Goal: Task Accomplishment & Management: Manage account settings

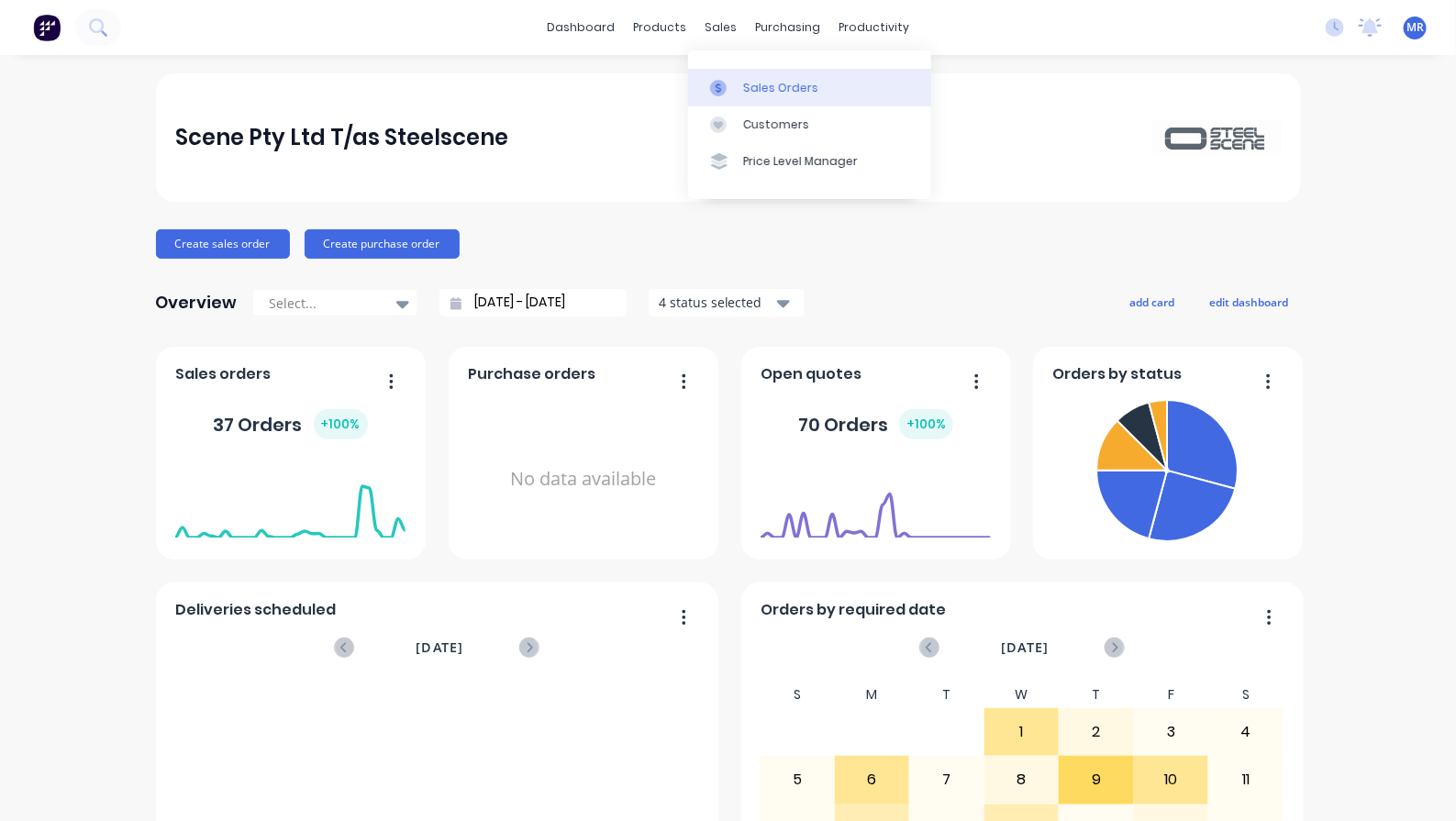
click at [744, 78] on link "Sales Orders" at bounding box center [810, 88] width 243 height 37
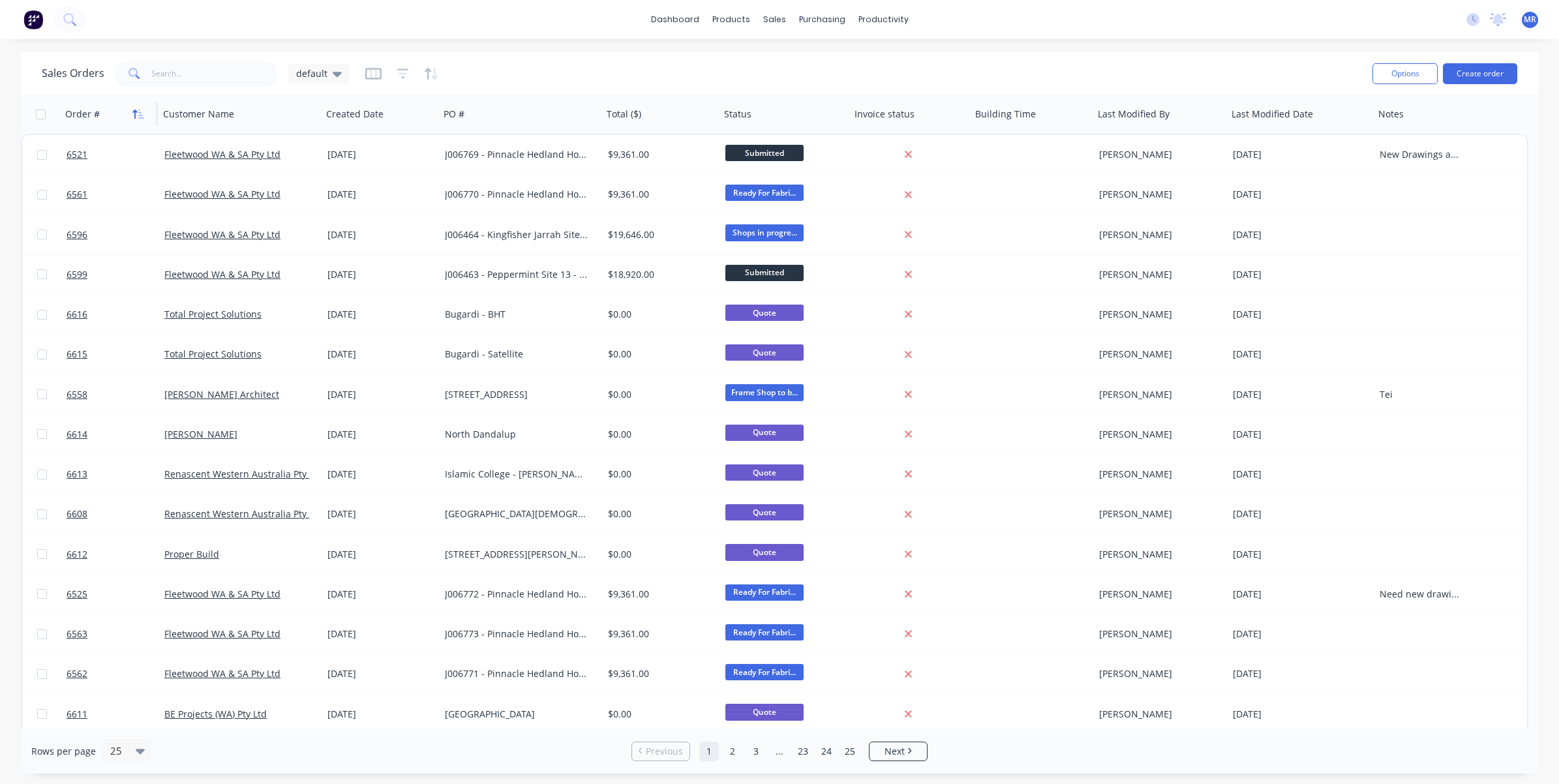
click at [136, 116] on icon "button" at bounding box center [138, 114] width 12 height 10
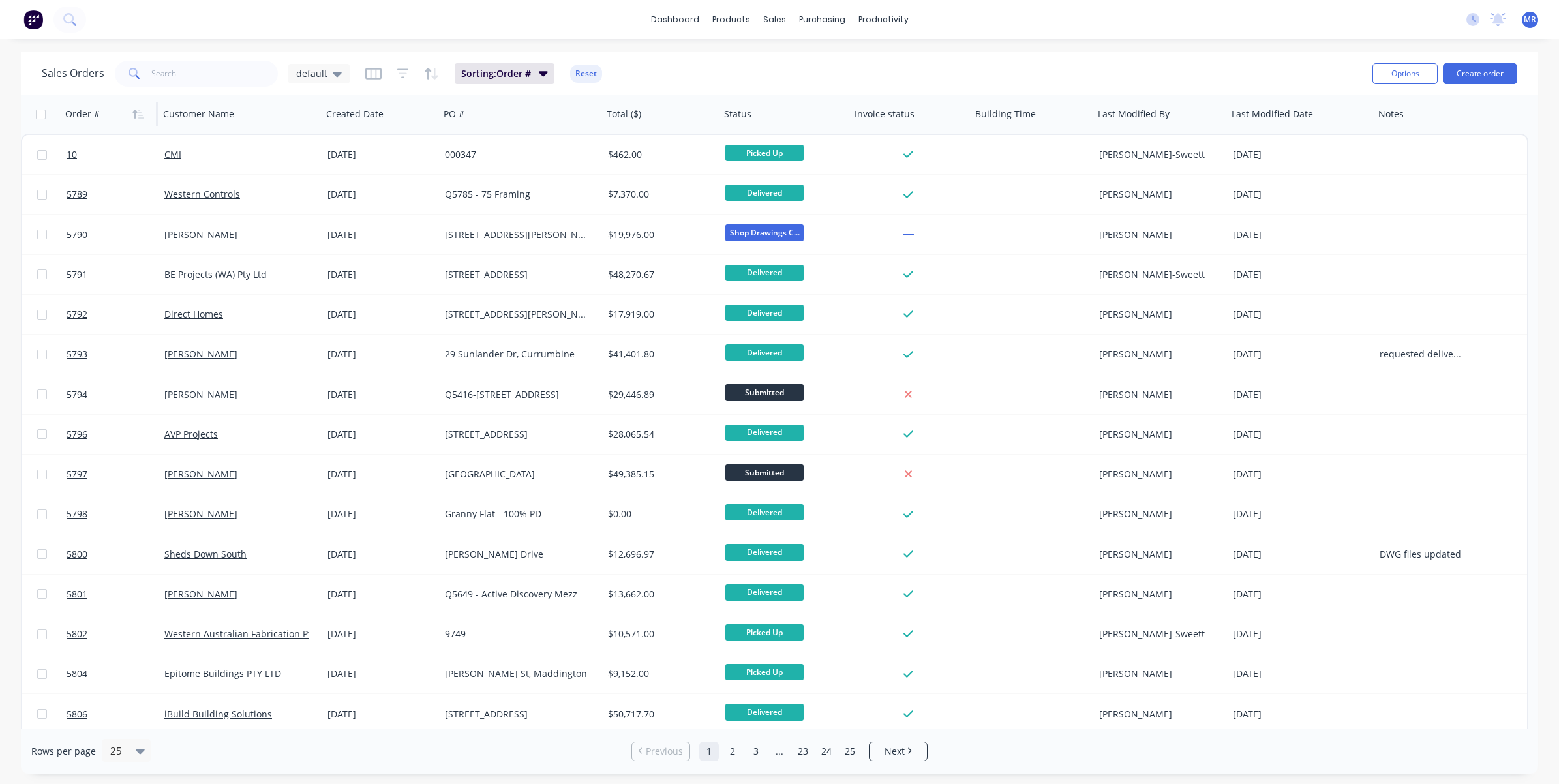
click at [137, 116] on icon "button" at bounding box center [138, 114] width 12 height 10
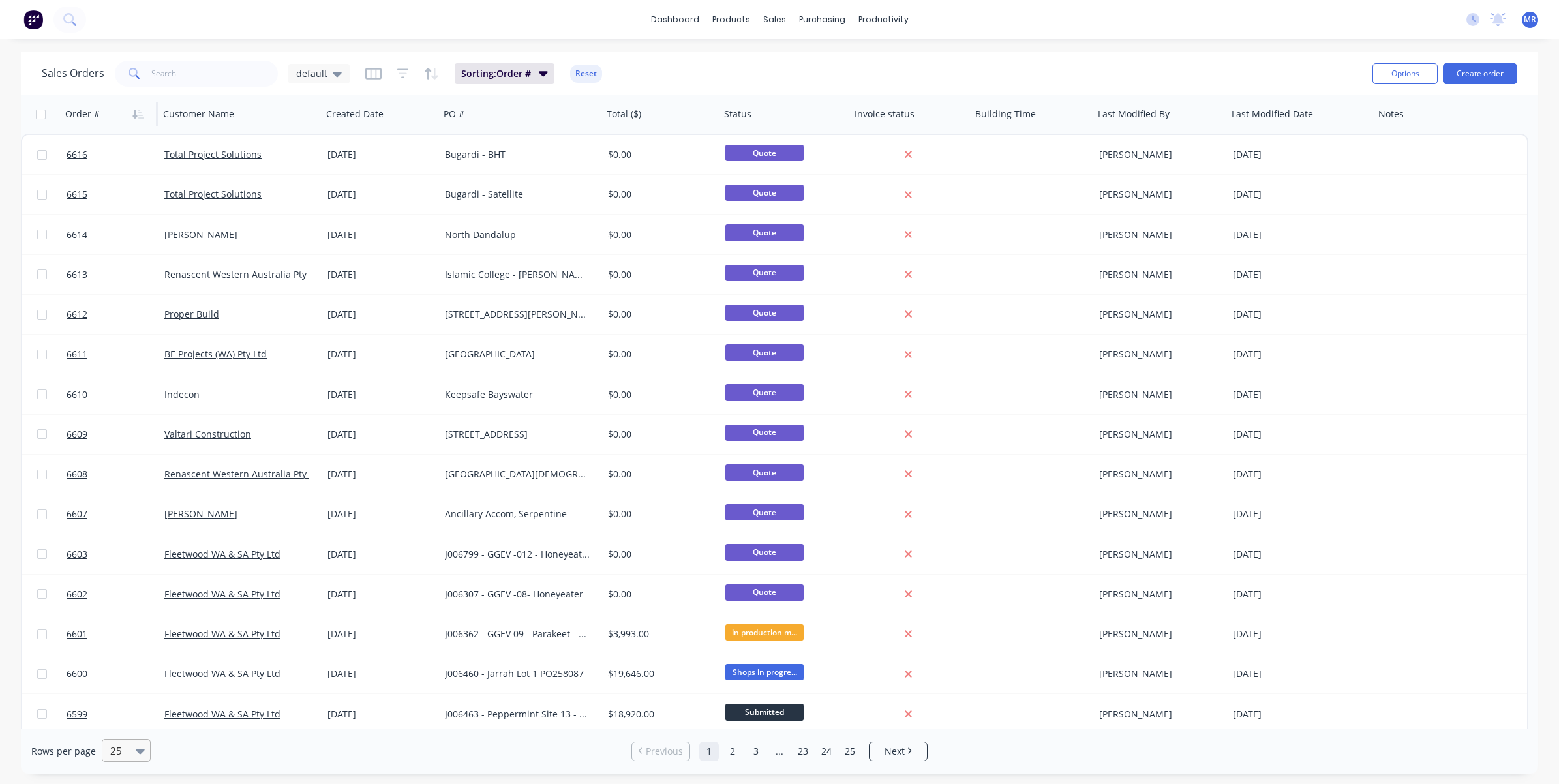
click at [124, 583] on div "25" at bounding box center [120, 750] width 31 height 22
click at [121, 583] on div "100" at bounding box center [124, 719] width 49 height 24
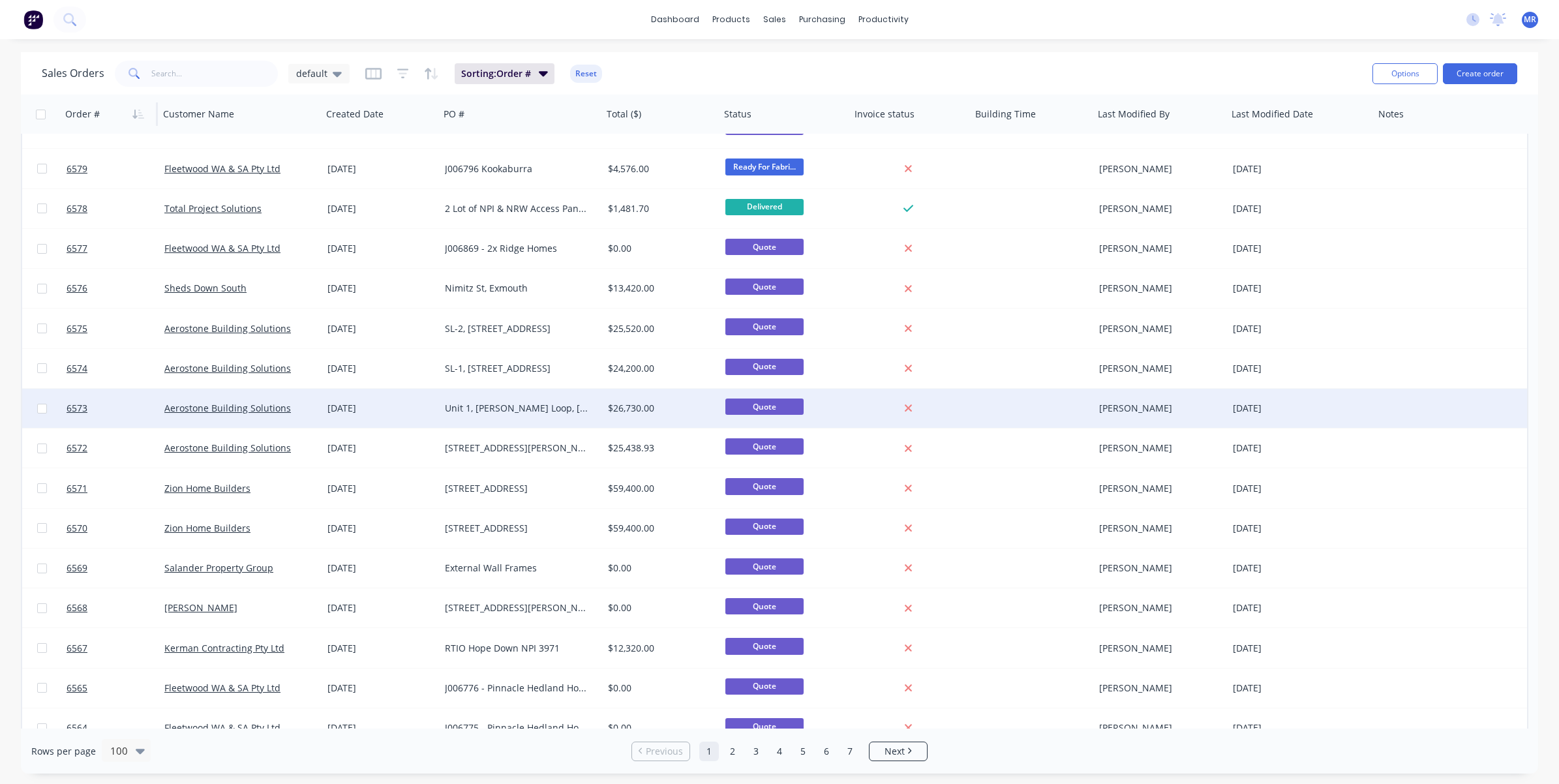
scroll to position [1385, 0]
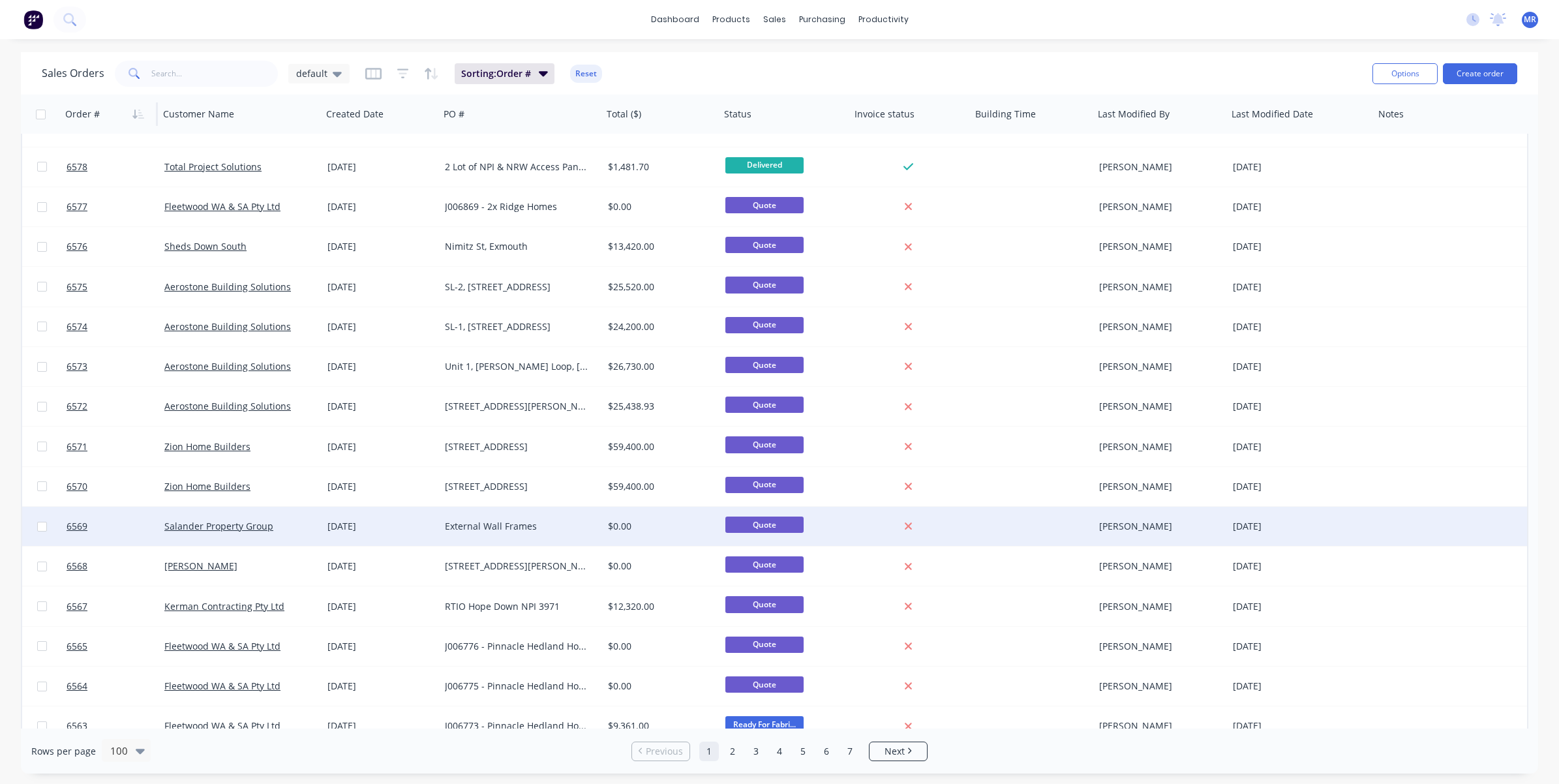
click at [507, 519] on div "External Wall Frames" at bounding box center [517, 526] width 145 height 13
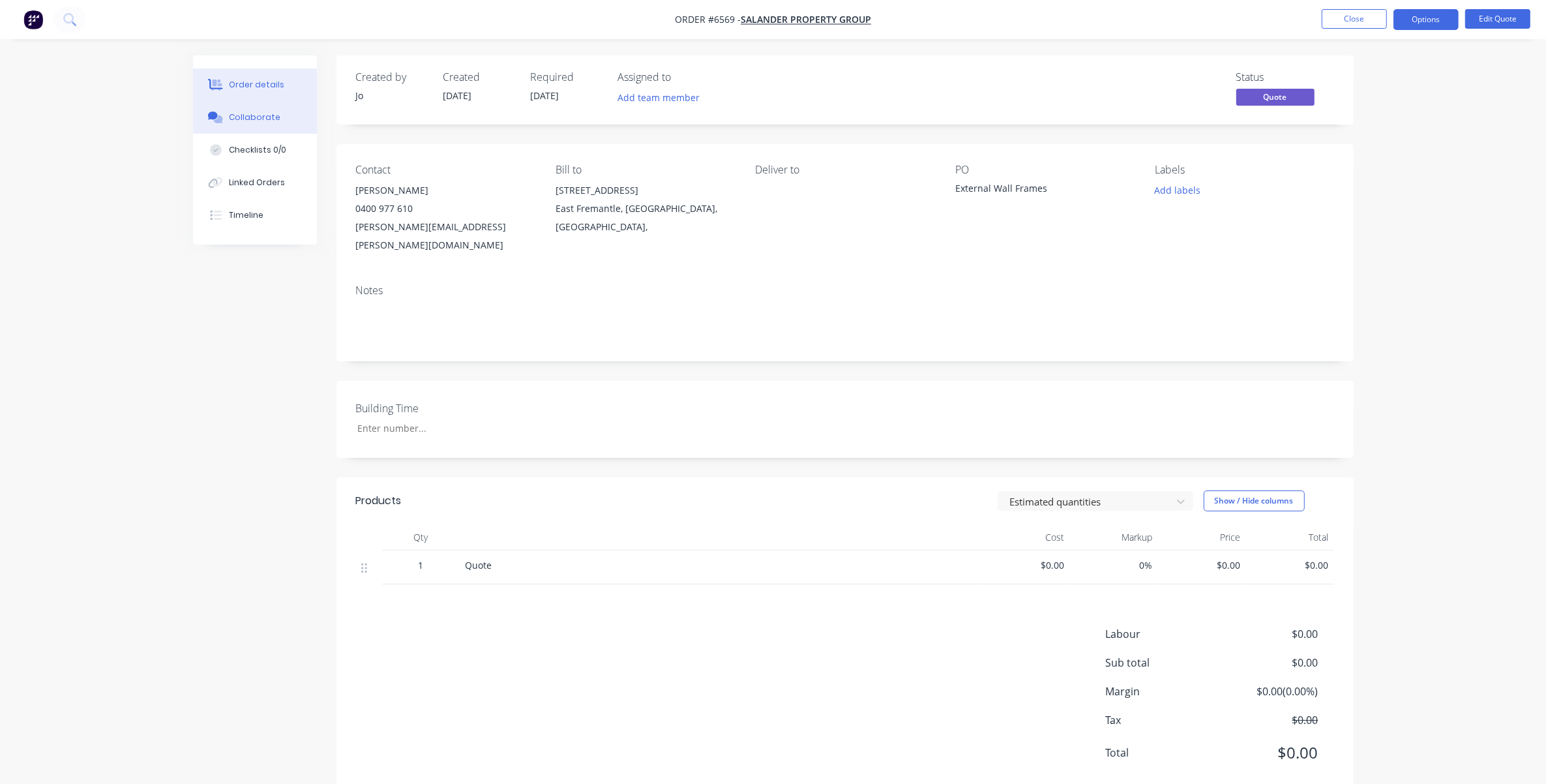
click at [255, 113] on div "Collaborate" at bounding box center [254, 117] width 52 height 12
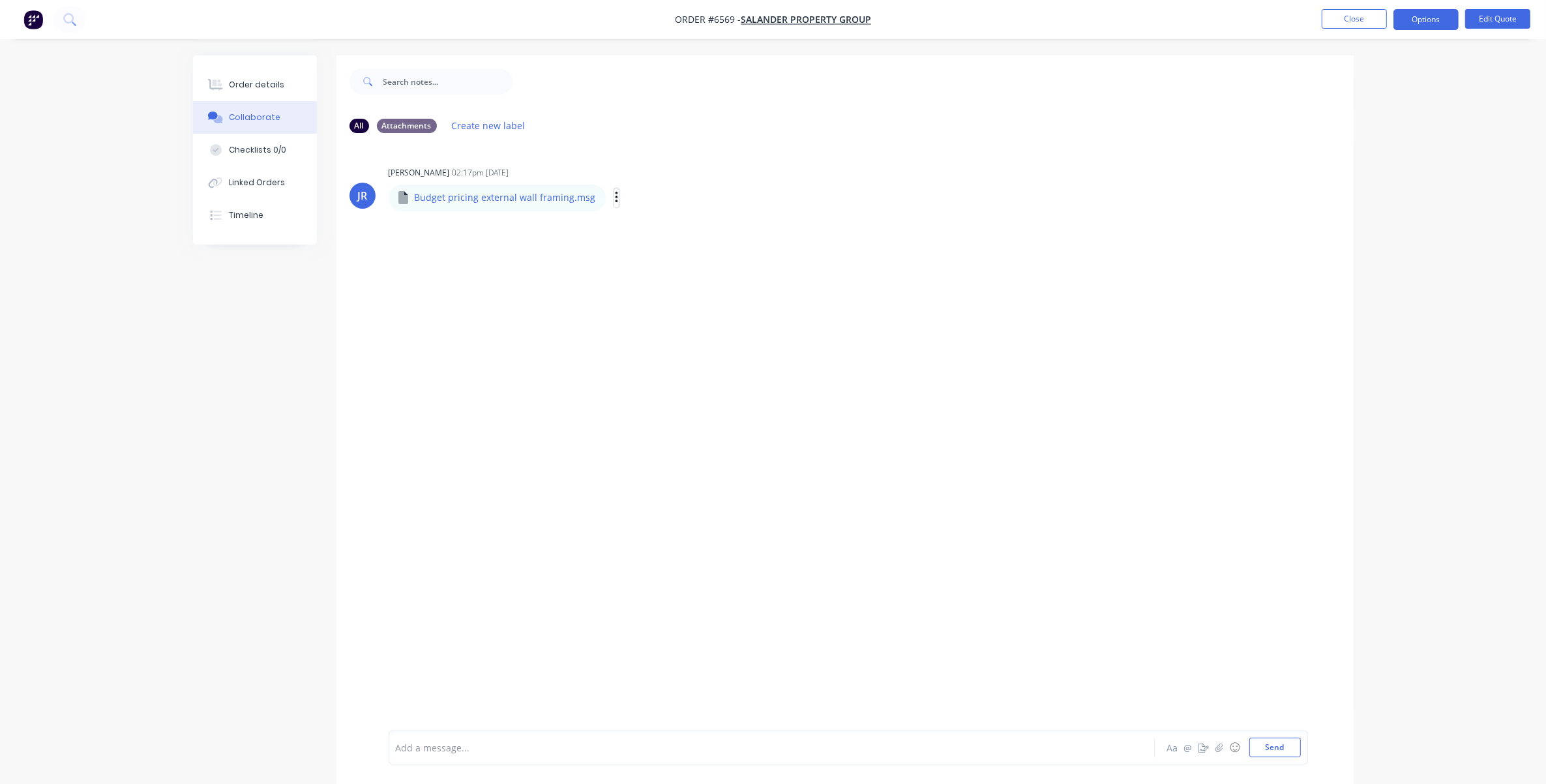
click at [615, 204] on icon "button" at bounding box center [617, 198] width 4 height 15
click at [645, 234] on button "Download" at bounding box center [703, 233] width 147 height 29
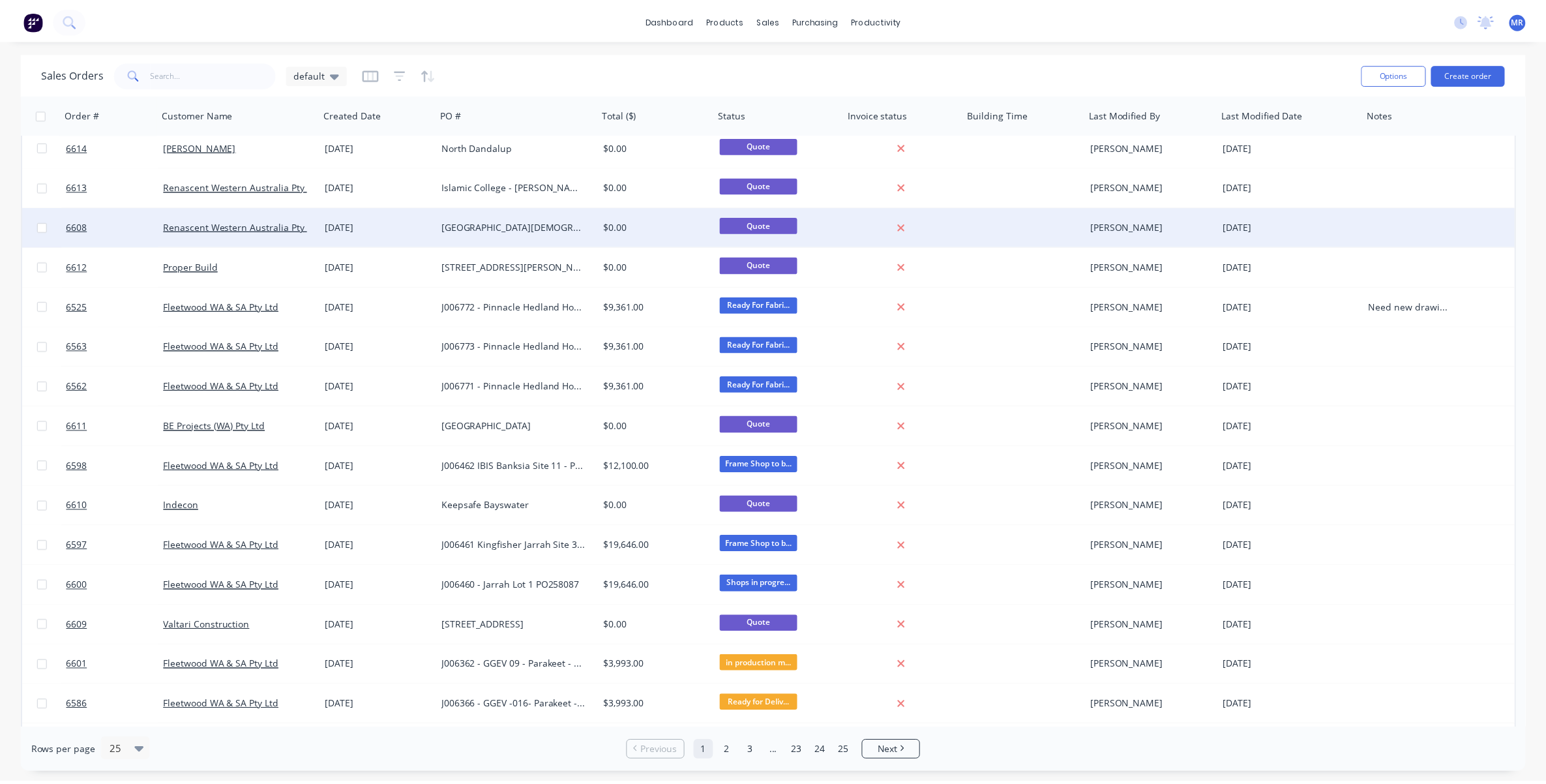
scroll to position [326, 0]
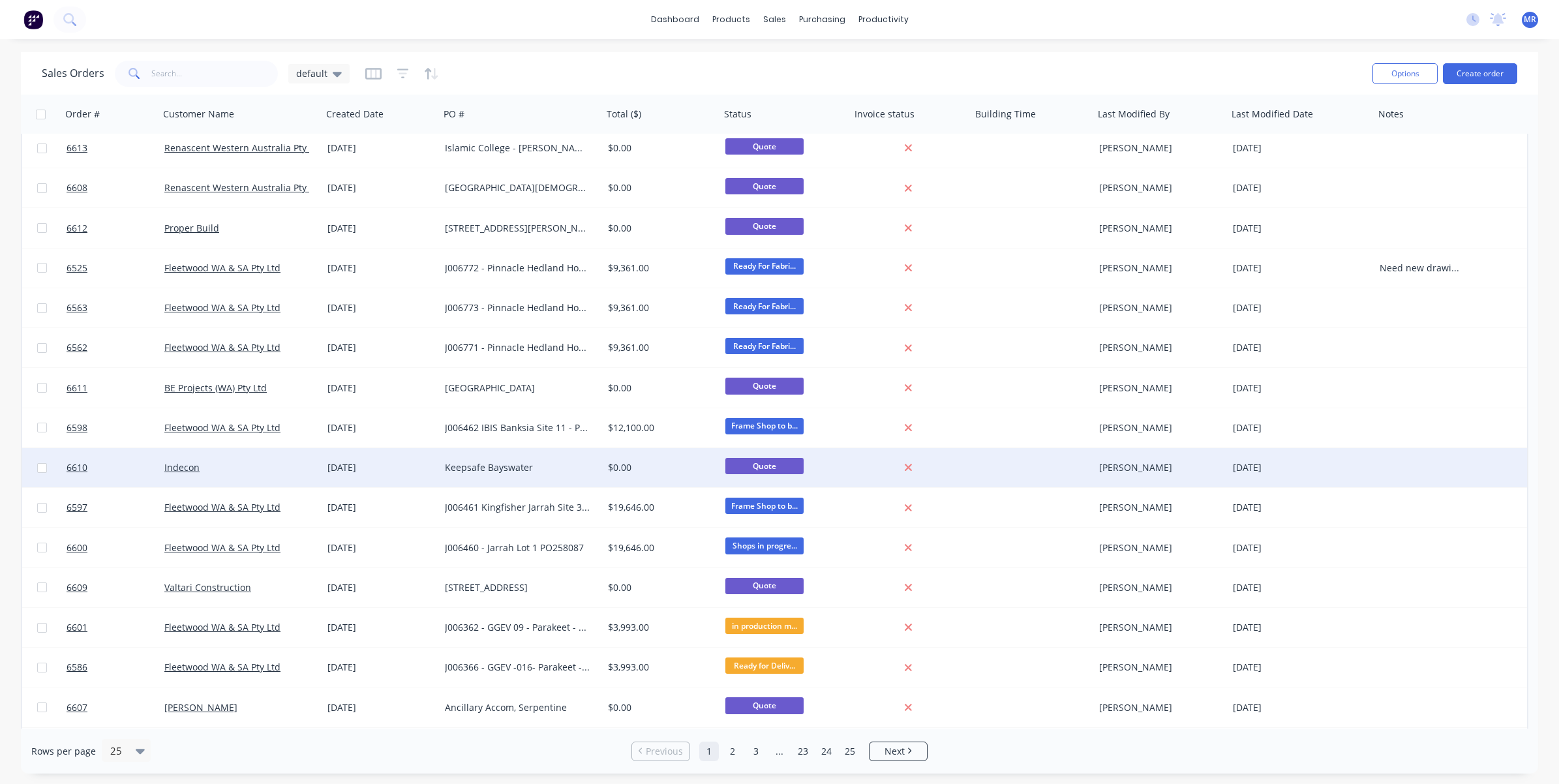
click at [507, 464] on div "Keepsafe Bayswater" at bounding box center [517, 468] width 145 height 13
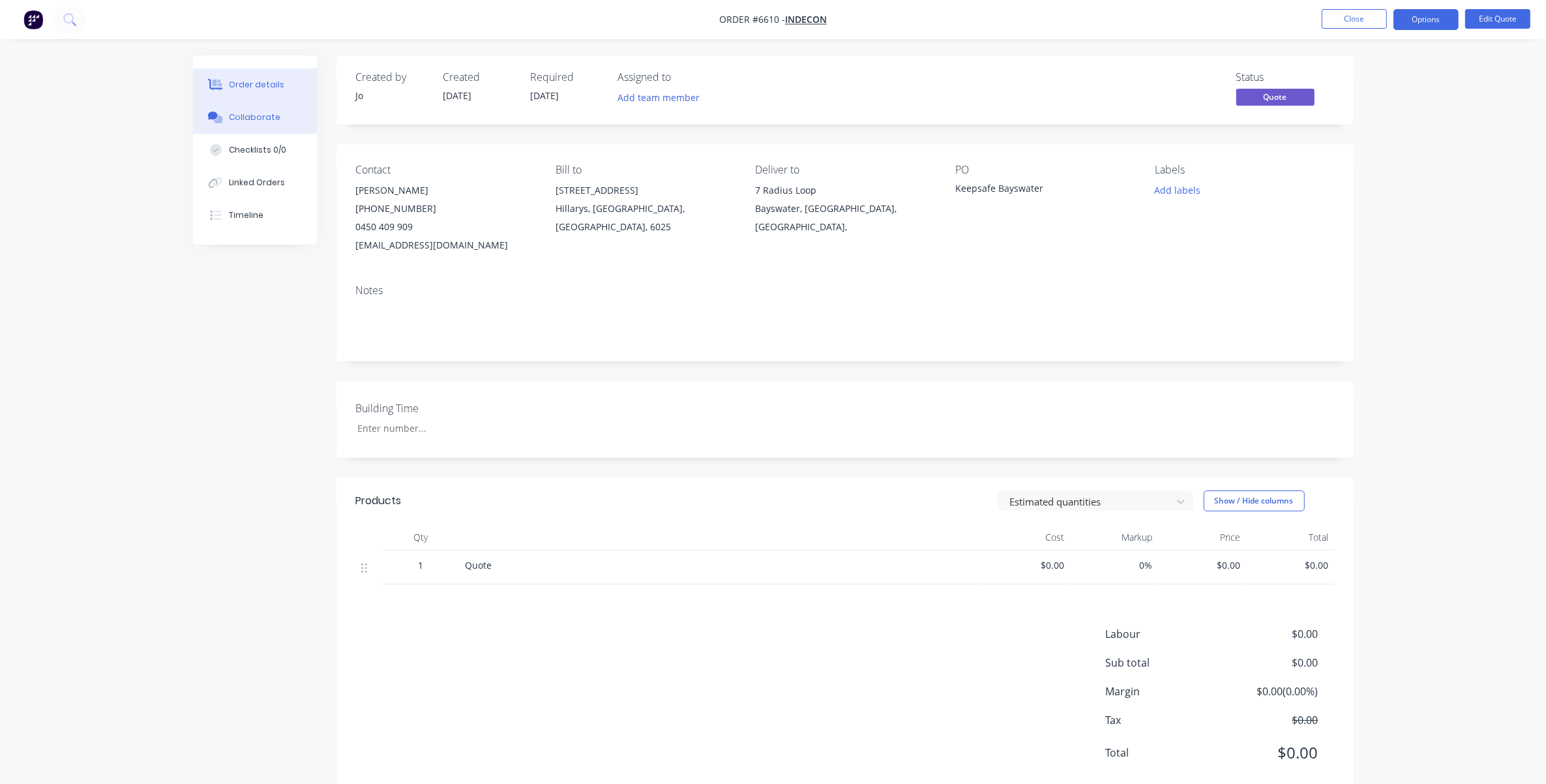
drag, startPoint x: 267, startPoint y: 119, endPoint x: 285, endPoint y: 131, distance: 21.6
click at [263, 119] on div "Collaborate" at bounding box center [254, 117] width 52 height 12
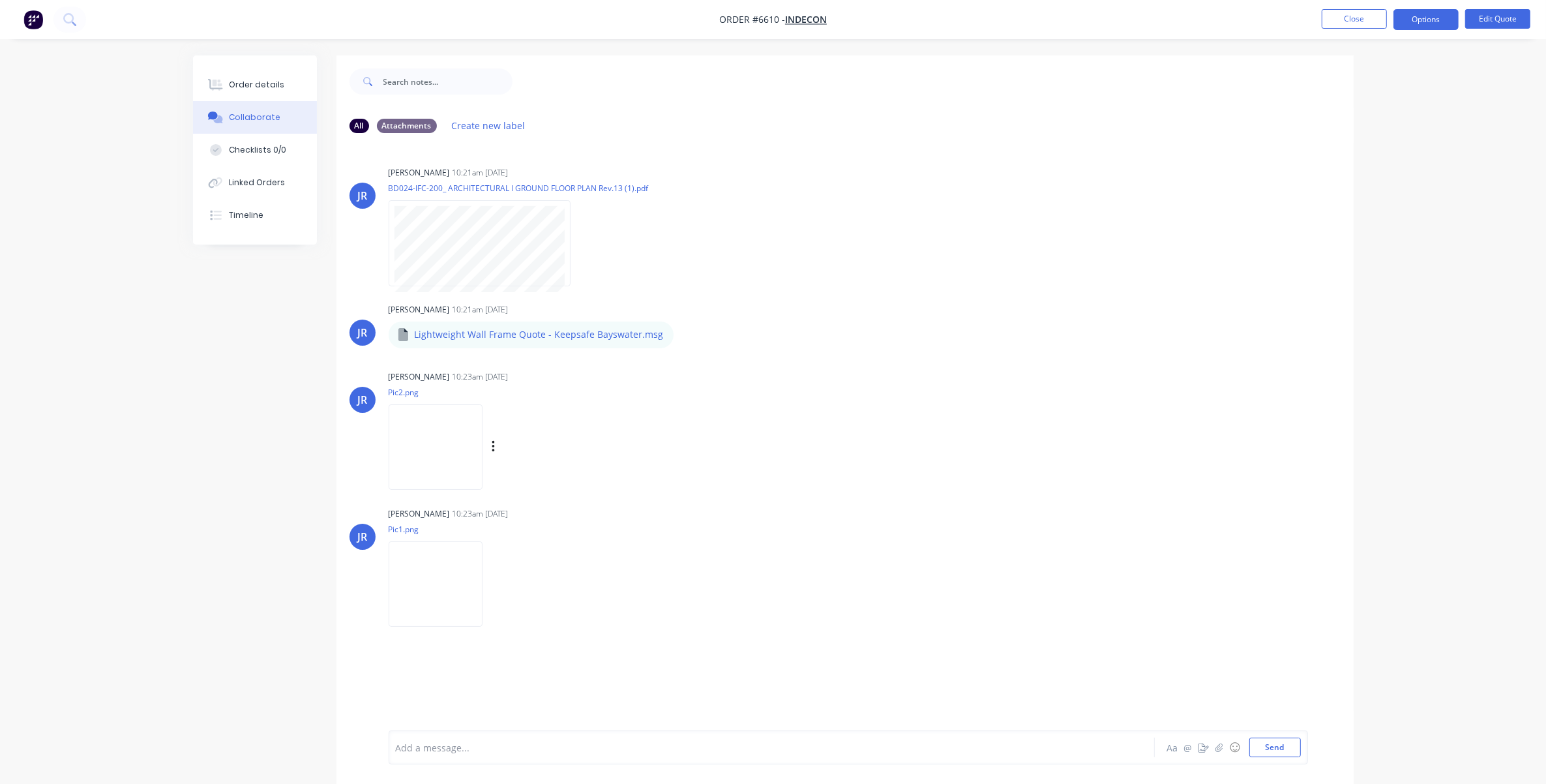
click at [480, 434] on img at bounding box center [435, 447] width 94 height 85
click at [1034, 18] on button "Close" at bounding box center [1355, 19] width 66 height 20
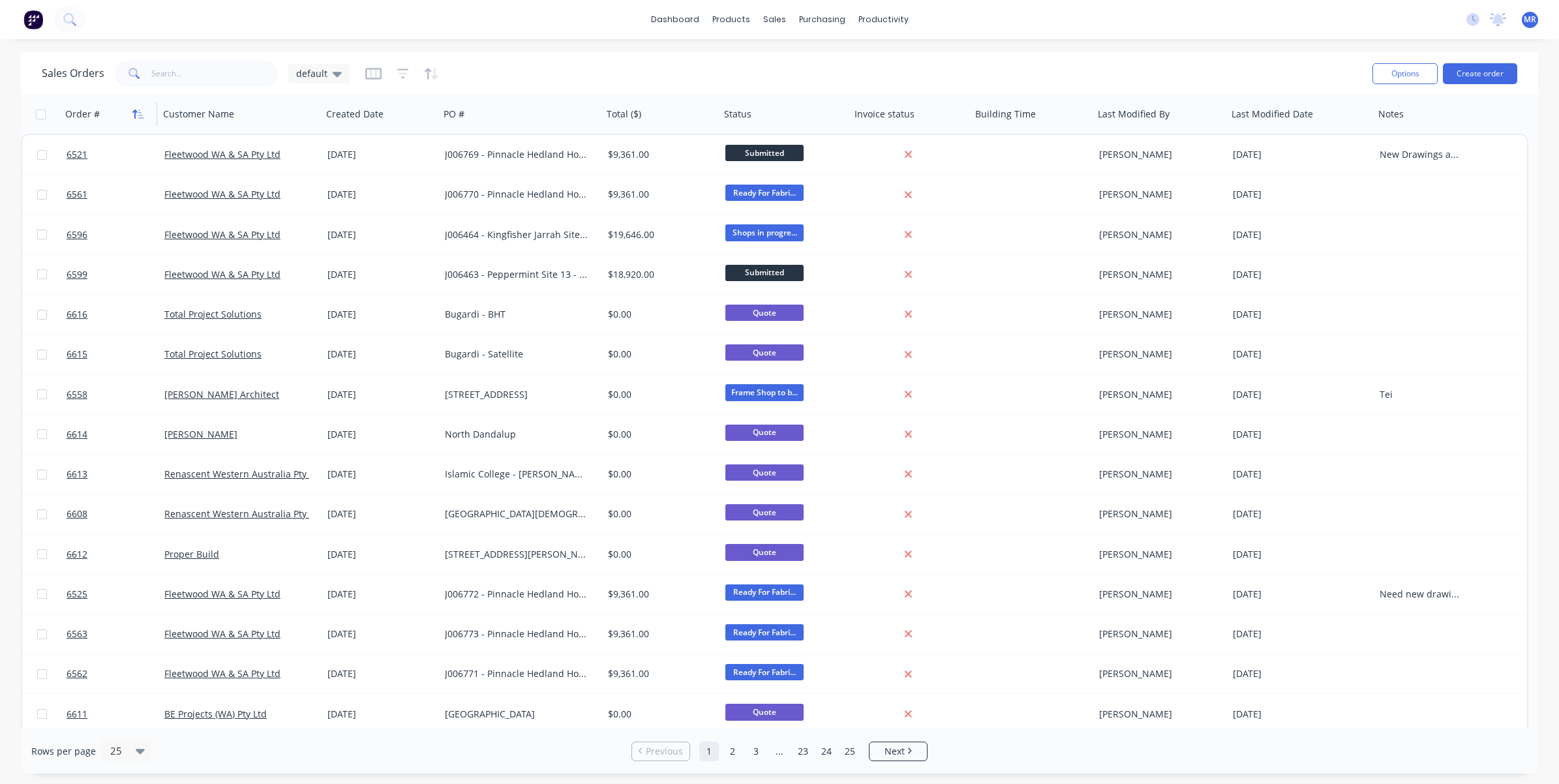
click at [141, 114] on icon "button" at bounding box center [138, 114] width 12 height 10
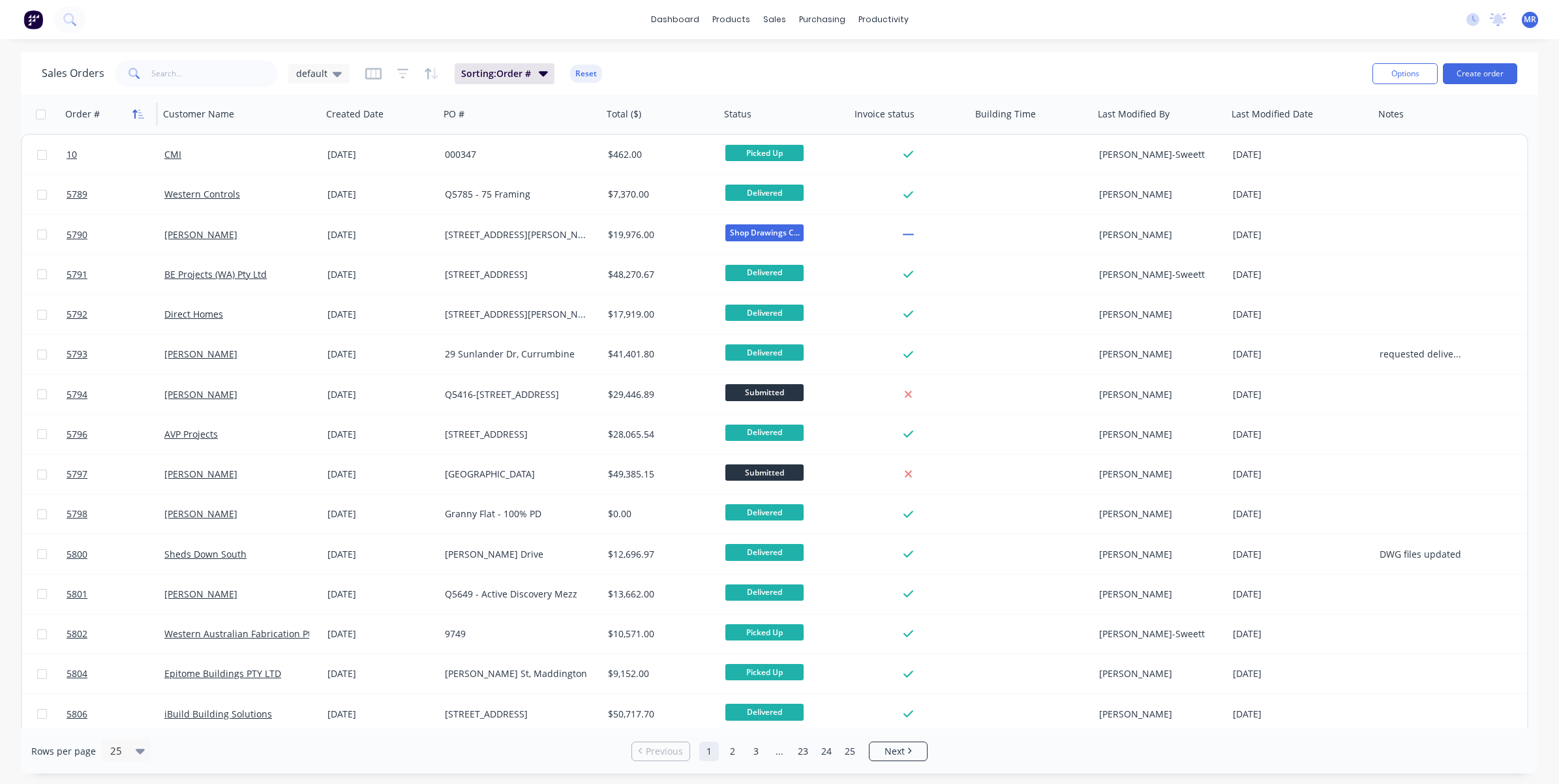
click at [139, 112] on icon "button" at bounding box center [141, 114] width 6 height 9
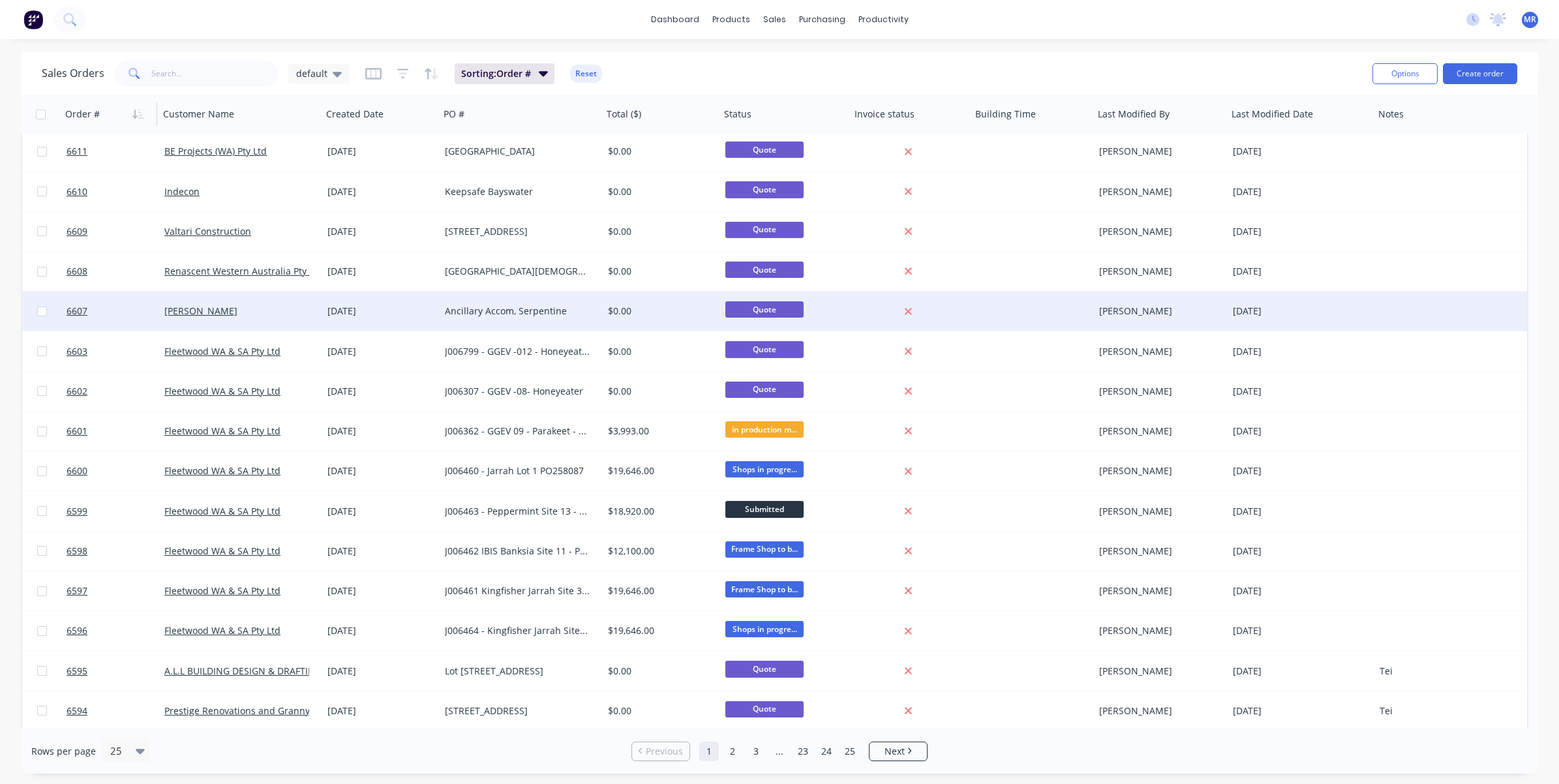
scroll to position [163, 0]
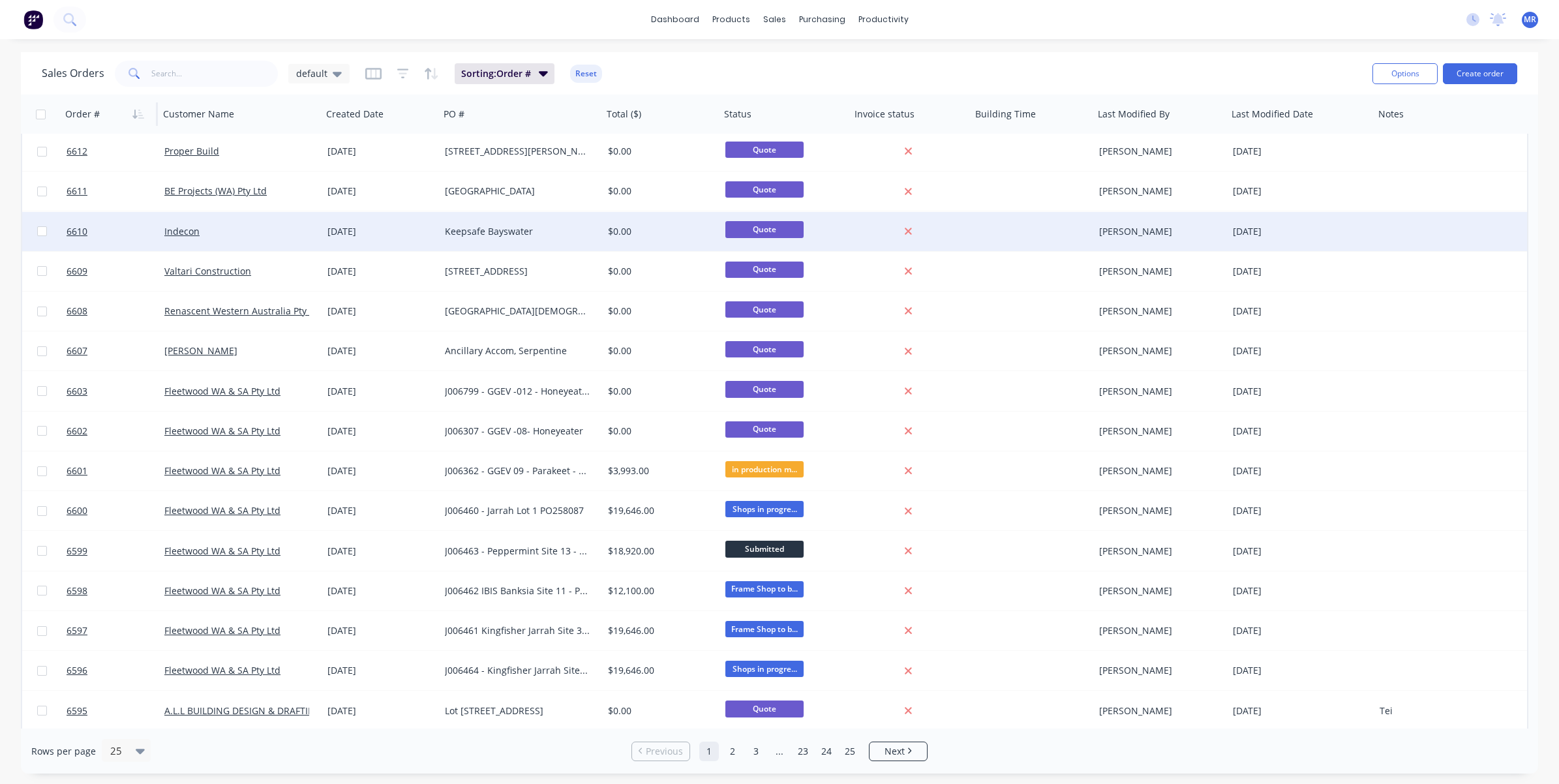
click at [461, 220] on div "Keepsafe Bayswater" at bounding box center [521, 232] width 163 height 39
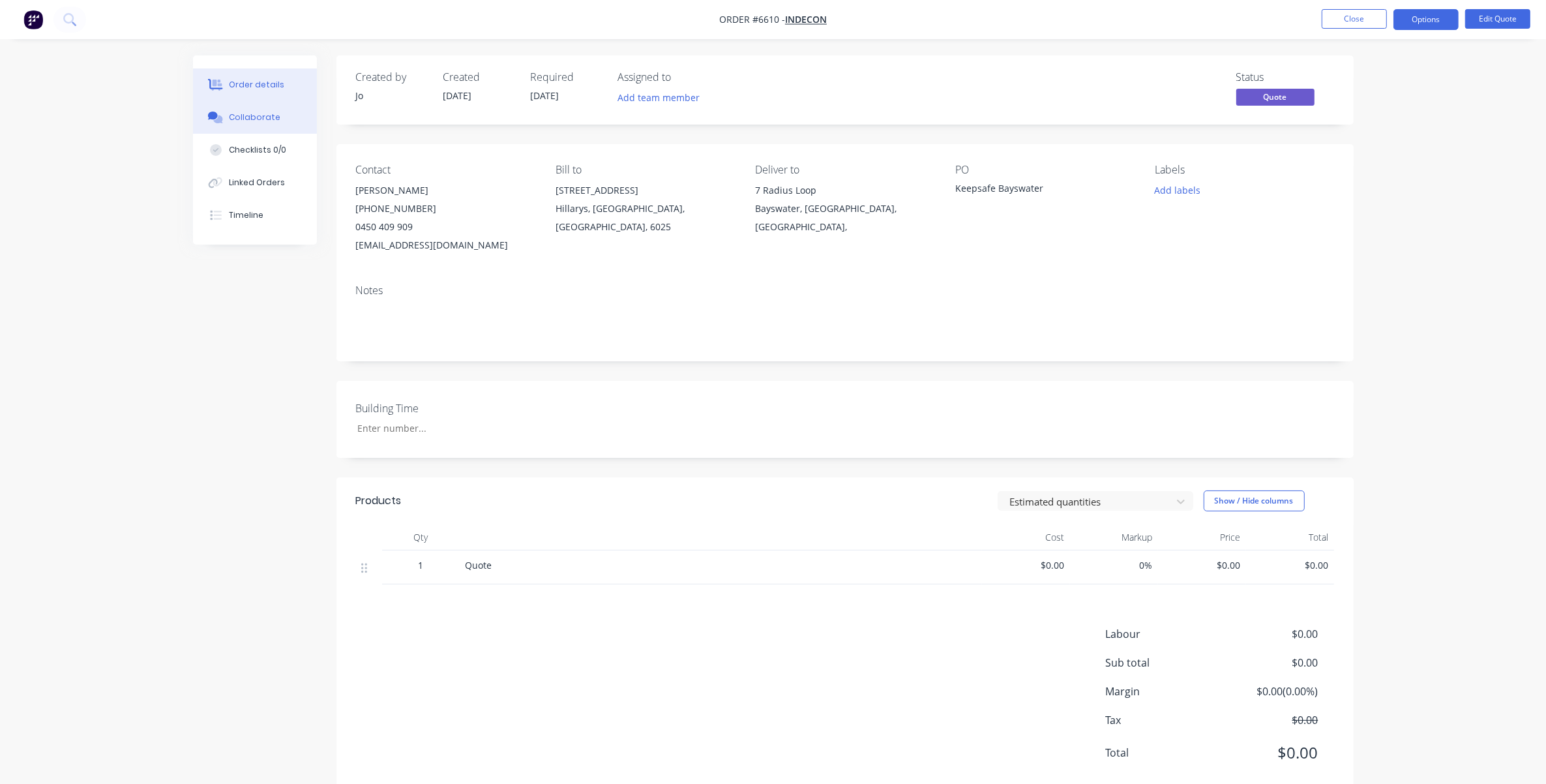
click at [243, 121] on div "Collaborate" at bounding box center [254, 117] width 52 height 12
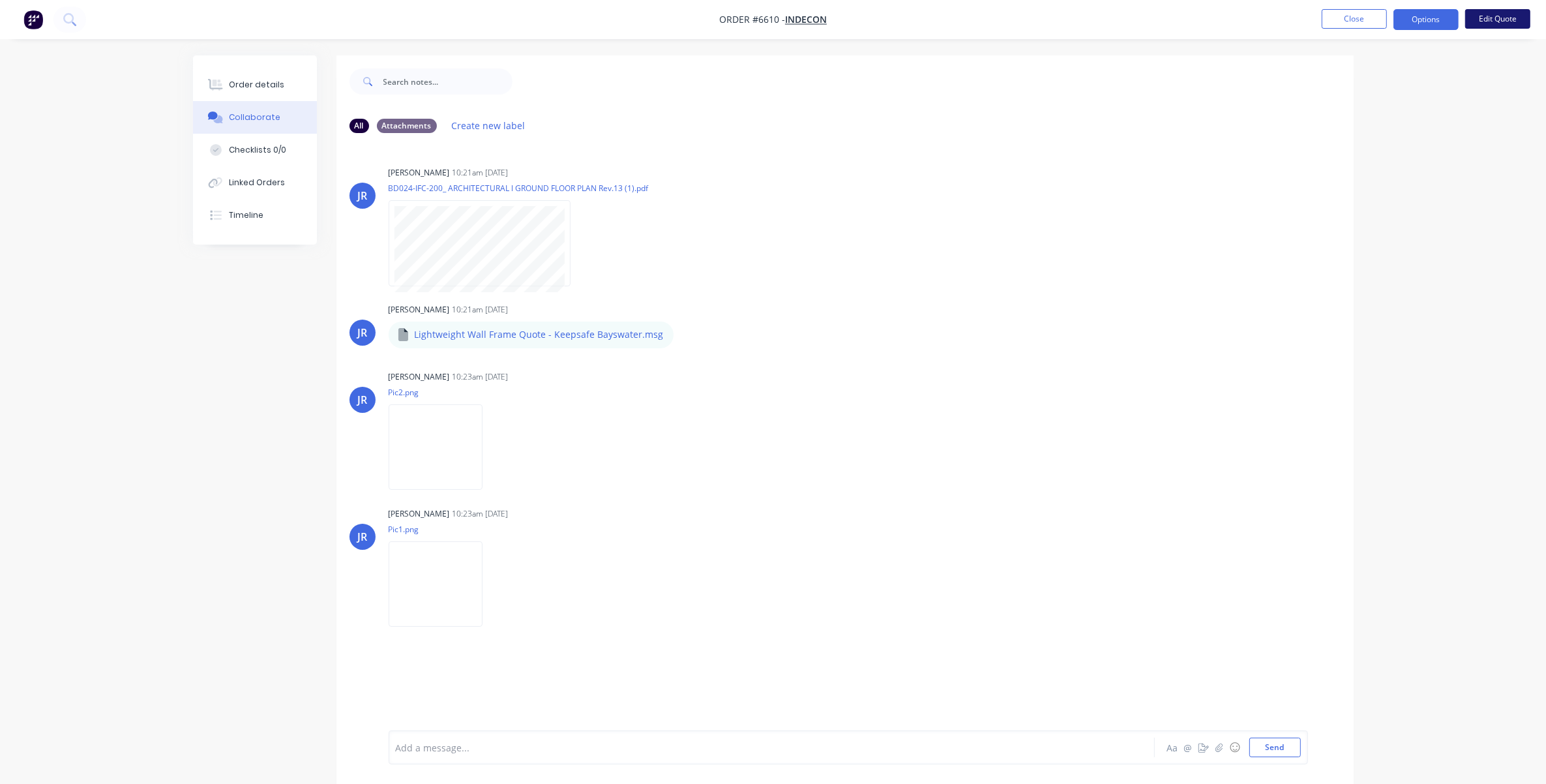
click at [1034, 18] on button "Edit Quote" at bounding box center [1498, 19] width 66 height 20
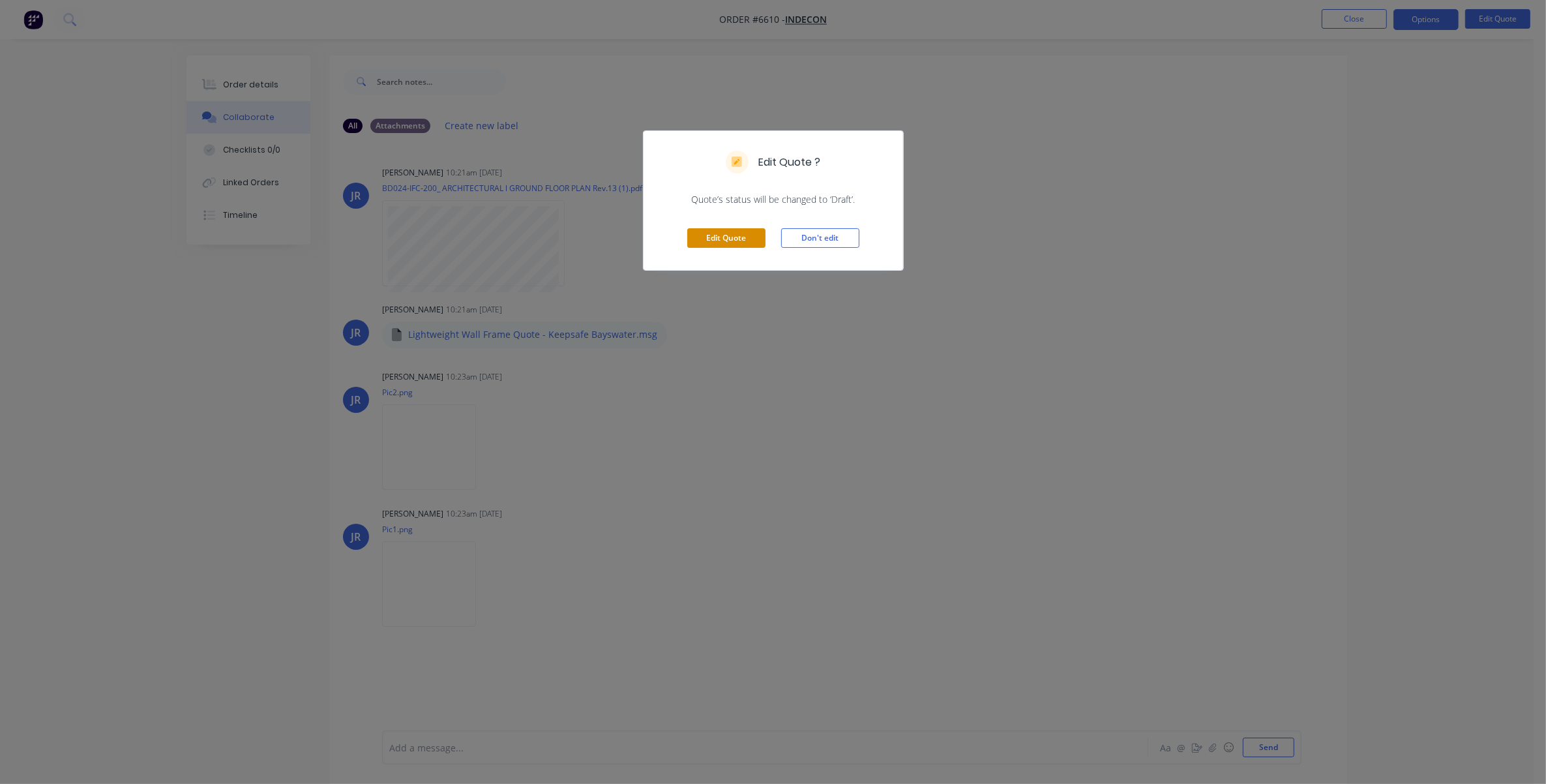
click at [738, 234] on button "Edit Quote" at bounding box center [726, 238] width 78 height 20
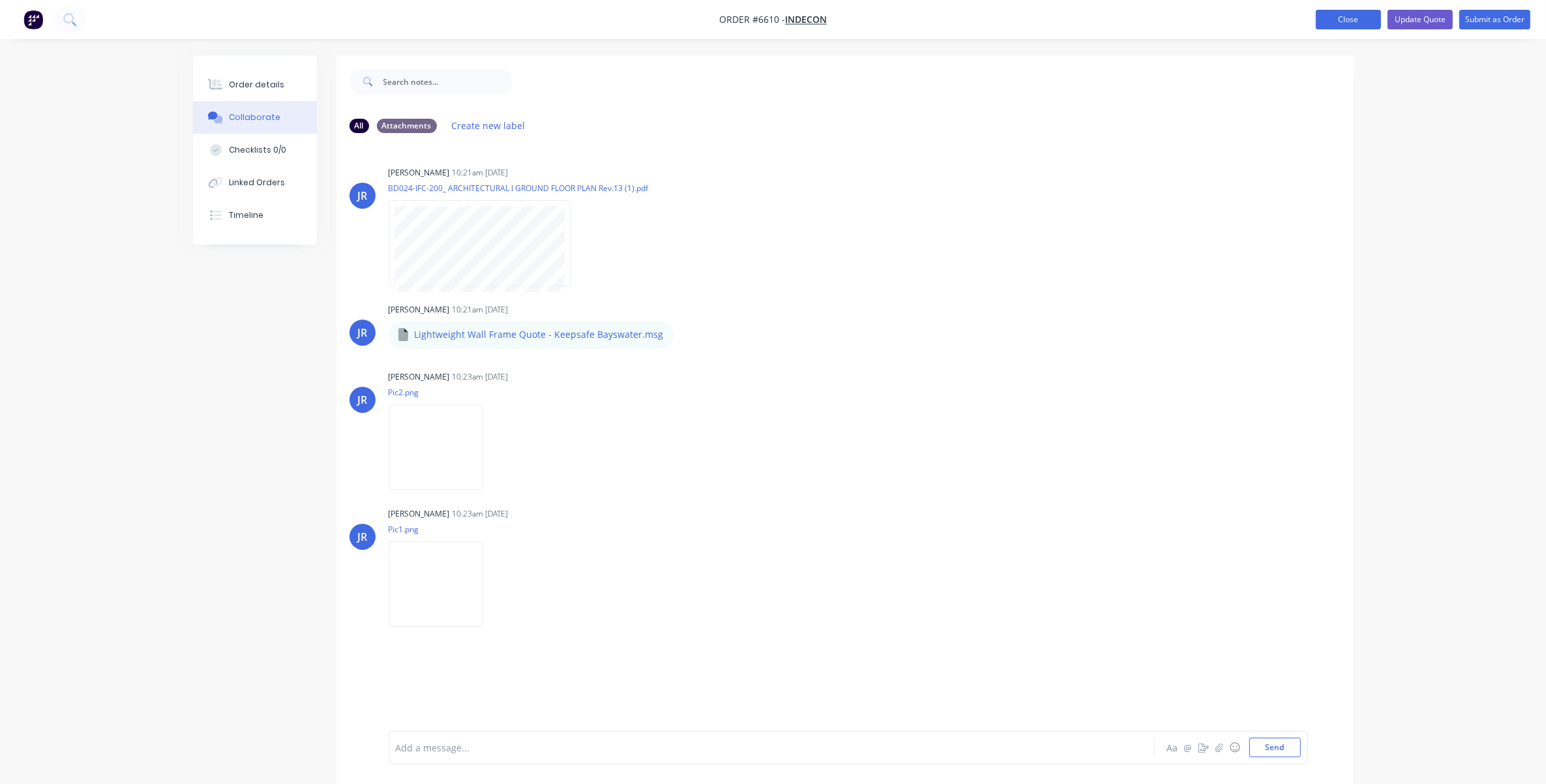
click at [1034, 17] on button "Close" at bounding box center [1349, 20] width 66 height 20
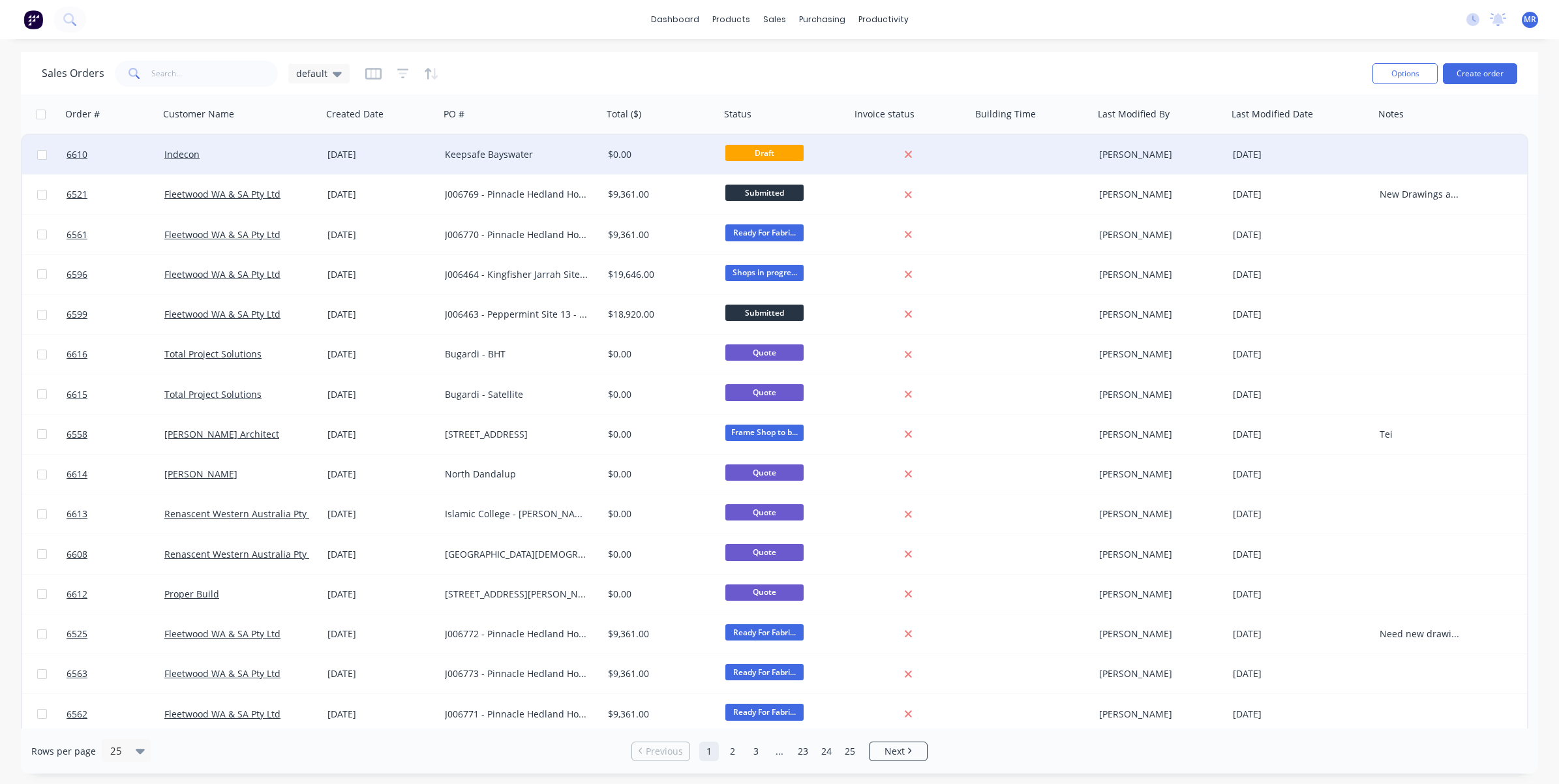
click at [493, 154] on div "Keepsafe Bayswater" at bounding box center [517, 155] width 145 height 13
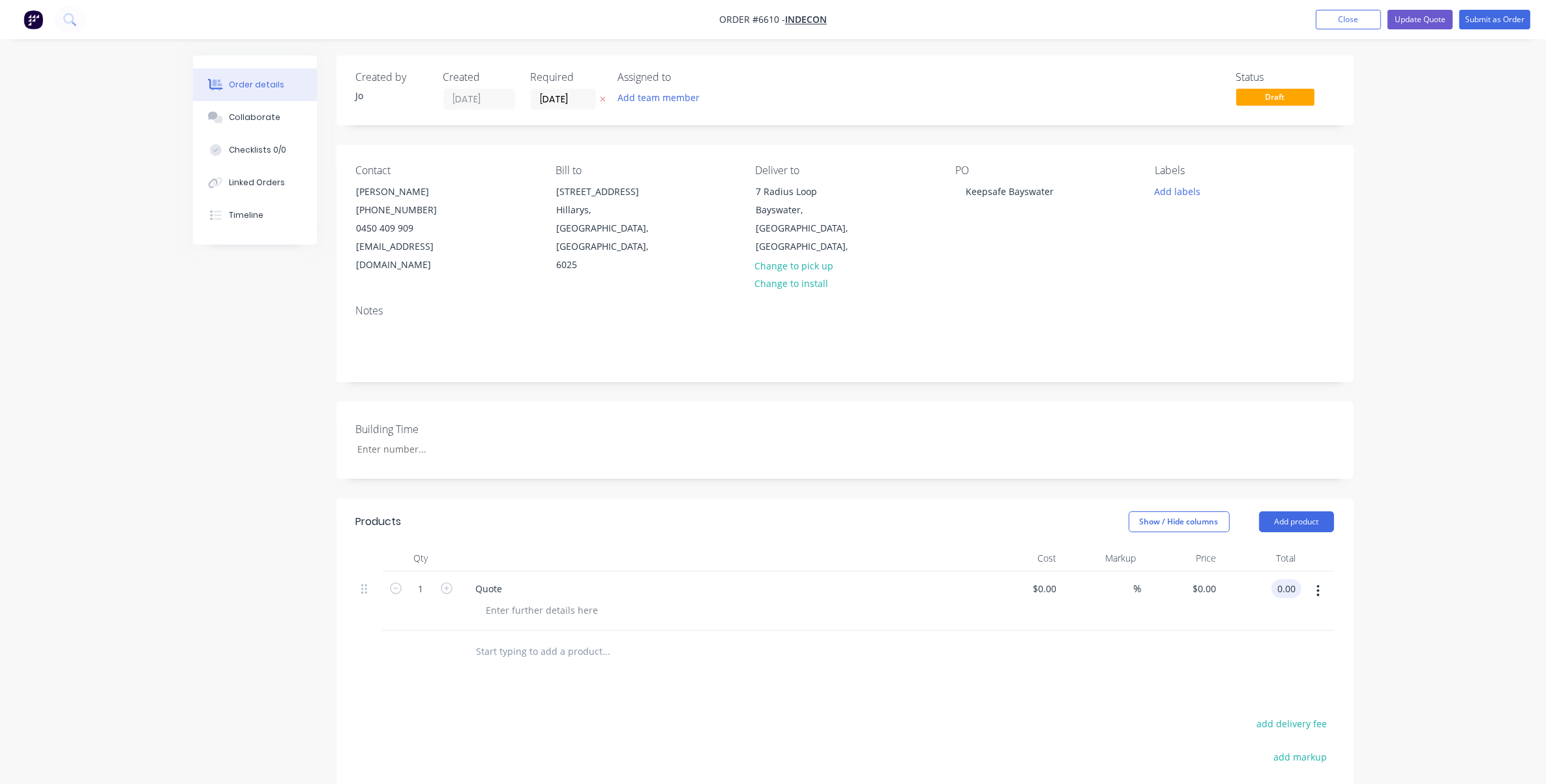
click at [1034, 579] on input "0.00" at bounding box center [1289, 588] width 25 height 19
type input "0.05"
type input "$0.05"
click at [1034, 546] on div "Order details Collaborate Checklists 0/0 Linked Orders Timeline Order details C…" at bounding box center [773, 502] width 1546 height 1005
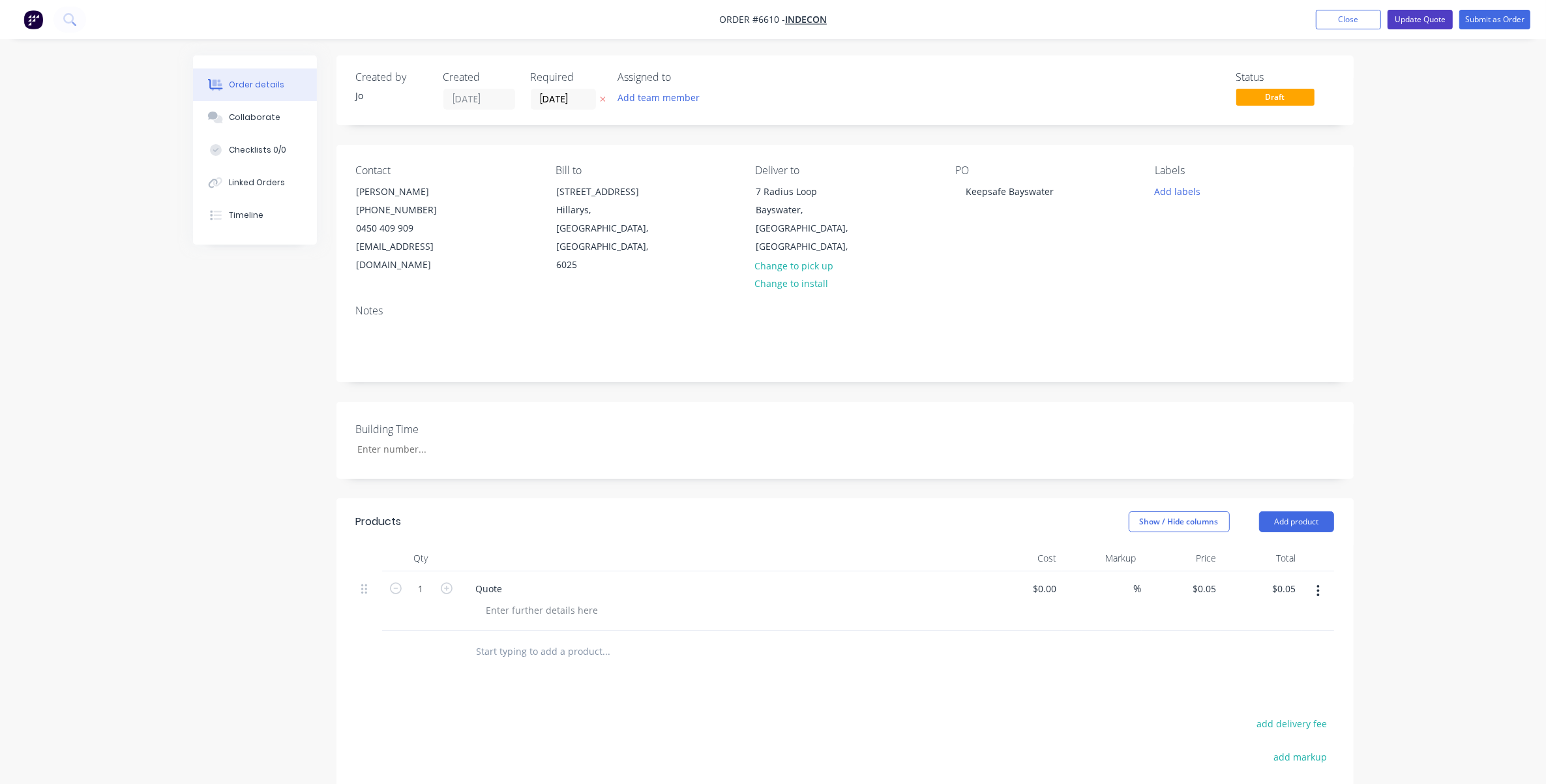
click at [1034, 21] on button "Update Quote" at bounding box center [1420, 20] width 66 height 20
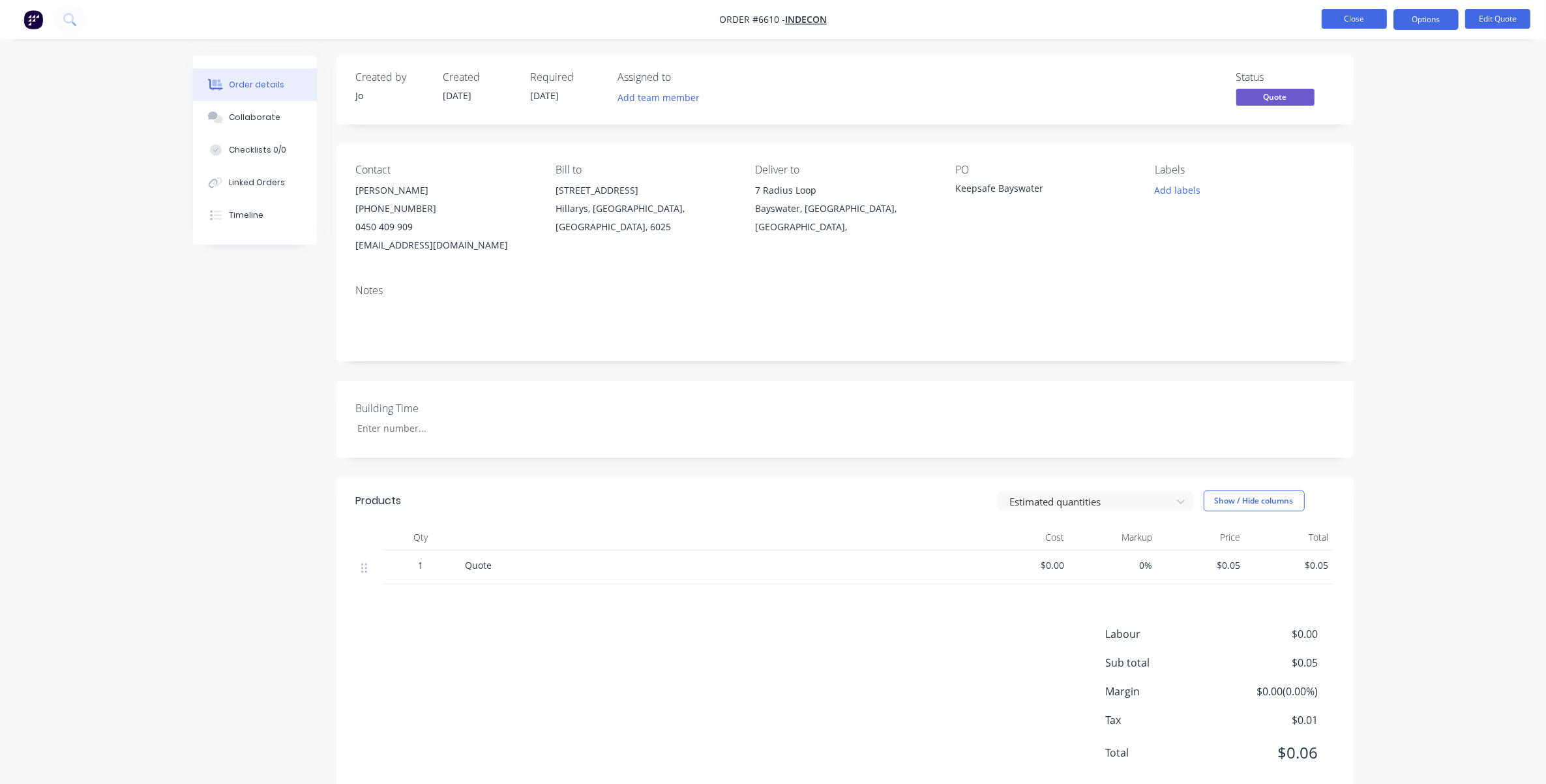
click at [1034, 17] on button "Close" at bounding box center [1355, 19] width 66 height 20
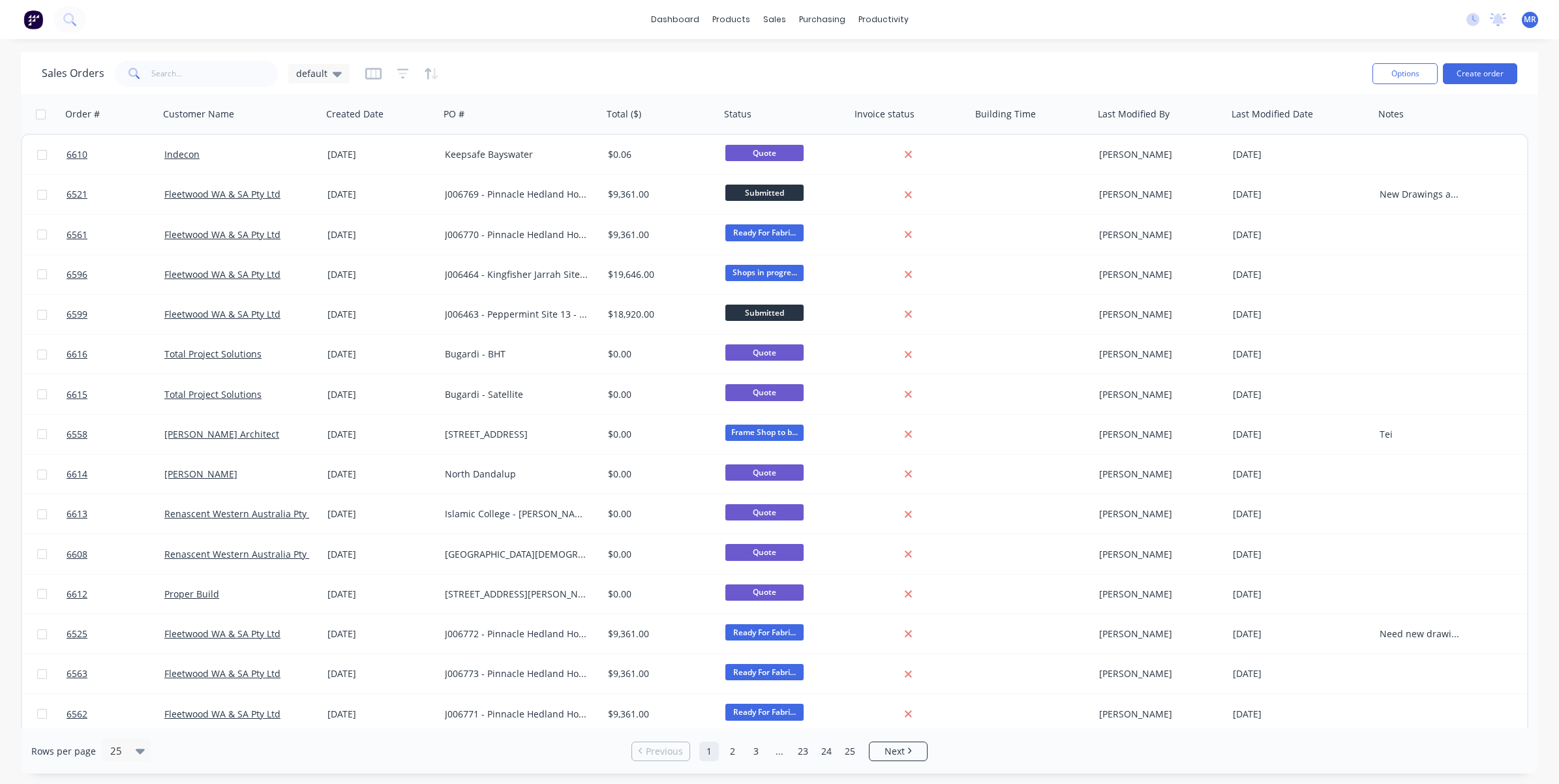
click at [1035, 75] on div "Sales Orders default" at bounding box center [702, 73] width 1320 height 32
click at [748, 73] on div "Sales Orders default" at bounding box center [702, 73] width 1320 height 32
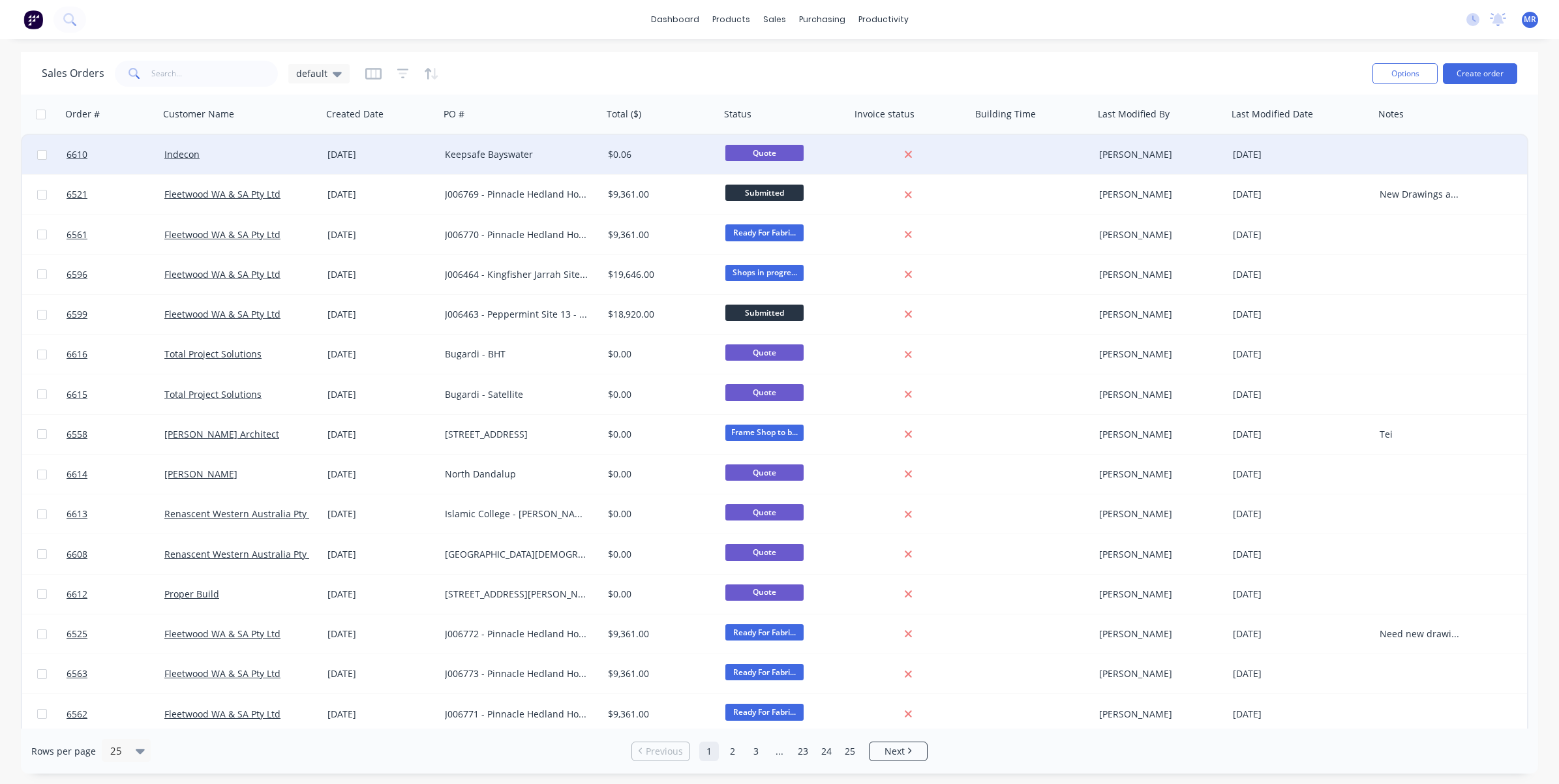
click at [505, 154] on div "Keepsafe Bayswater" at bounding box center [517, 155] width 145 height 13
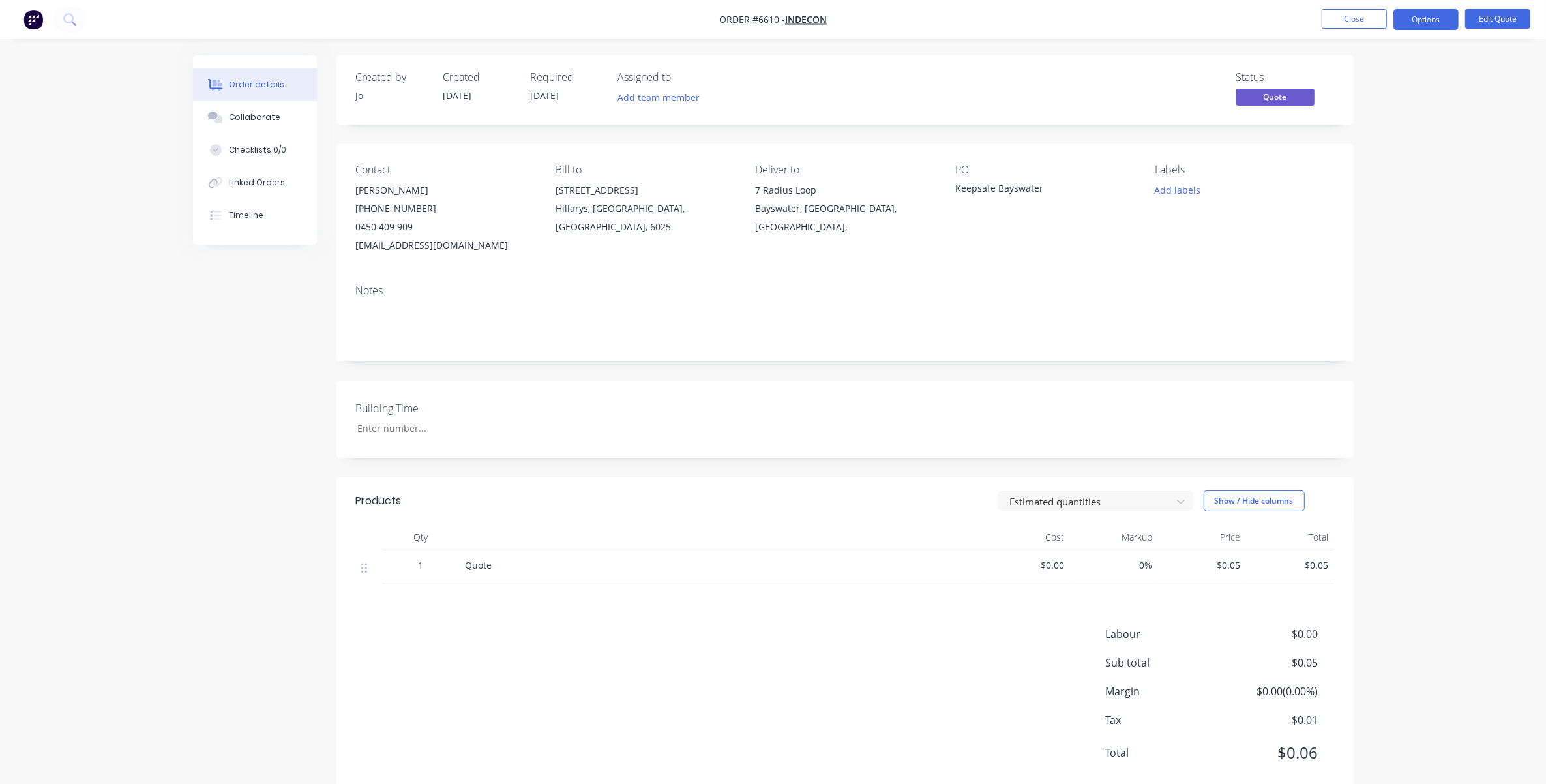
click at [1034, 400] on div "Order details Collaborate Checklists 0/0 Linked Orders Timeline Order details C…" at bounding box center [773, 408] width 1546 height 816
click at [1034, 14] on button "Close" at bounding box center [1355, 19] width 66 height 20
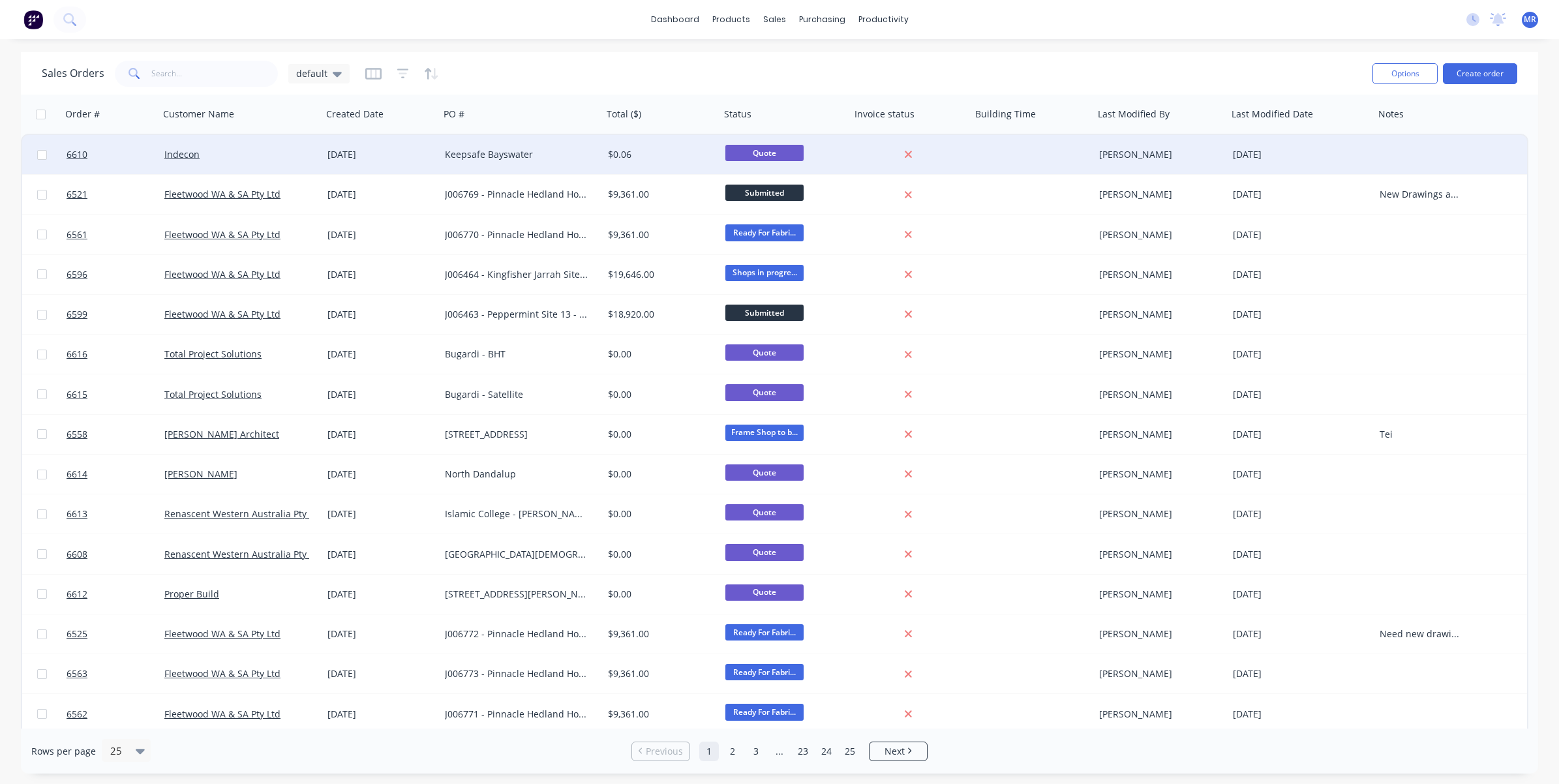
click at [481, 150] on div "Keepsafe Bayswater" at bounding box center [517, 155] width 145 height 13
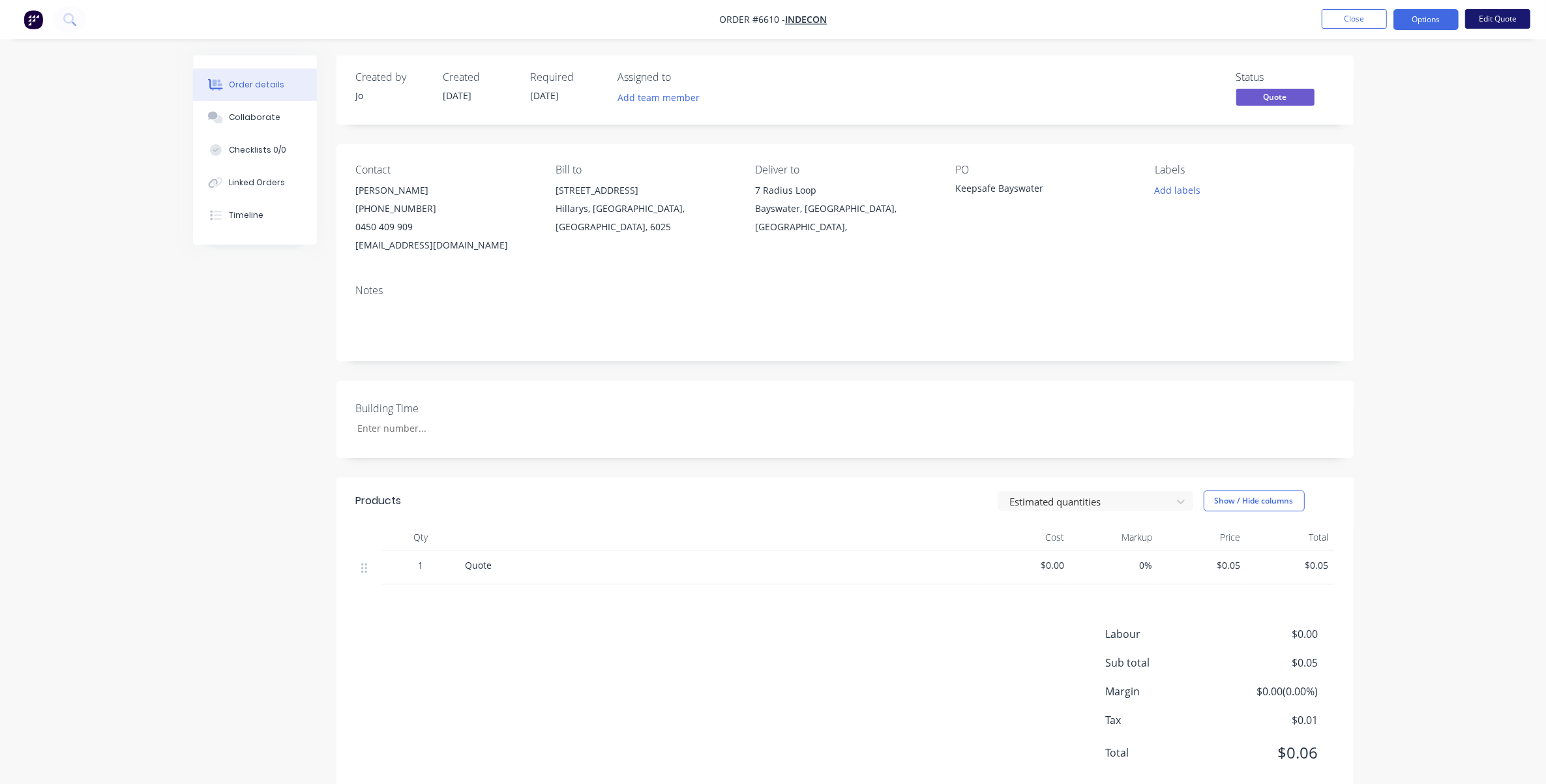
click at [1034, 18] on button "Edit Quote" at bounding box center [1498, 19] width 66 height 20
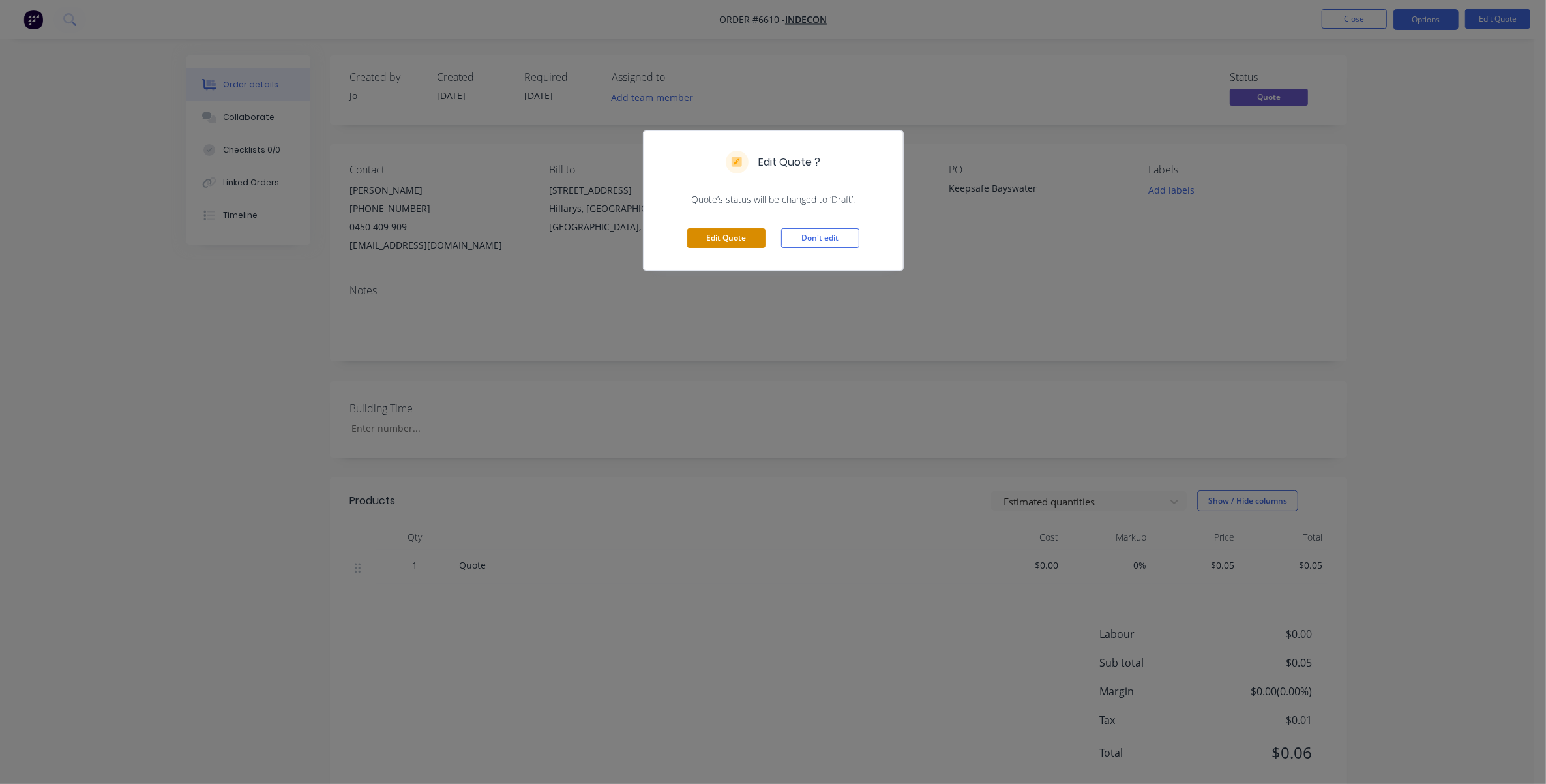
click at [745, 238] on button "Edit Quote" at bounding box center [726, 238] width 78 height 20
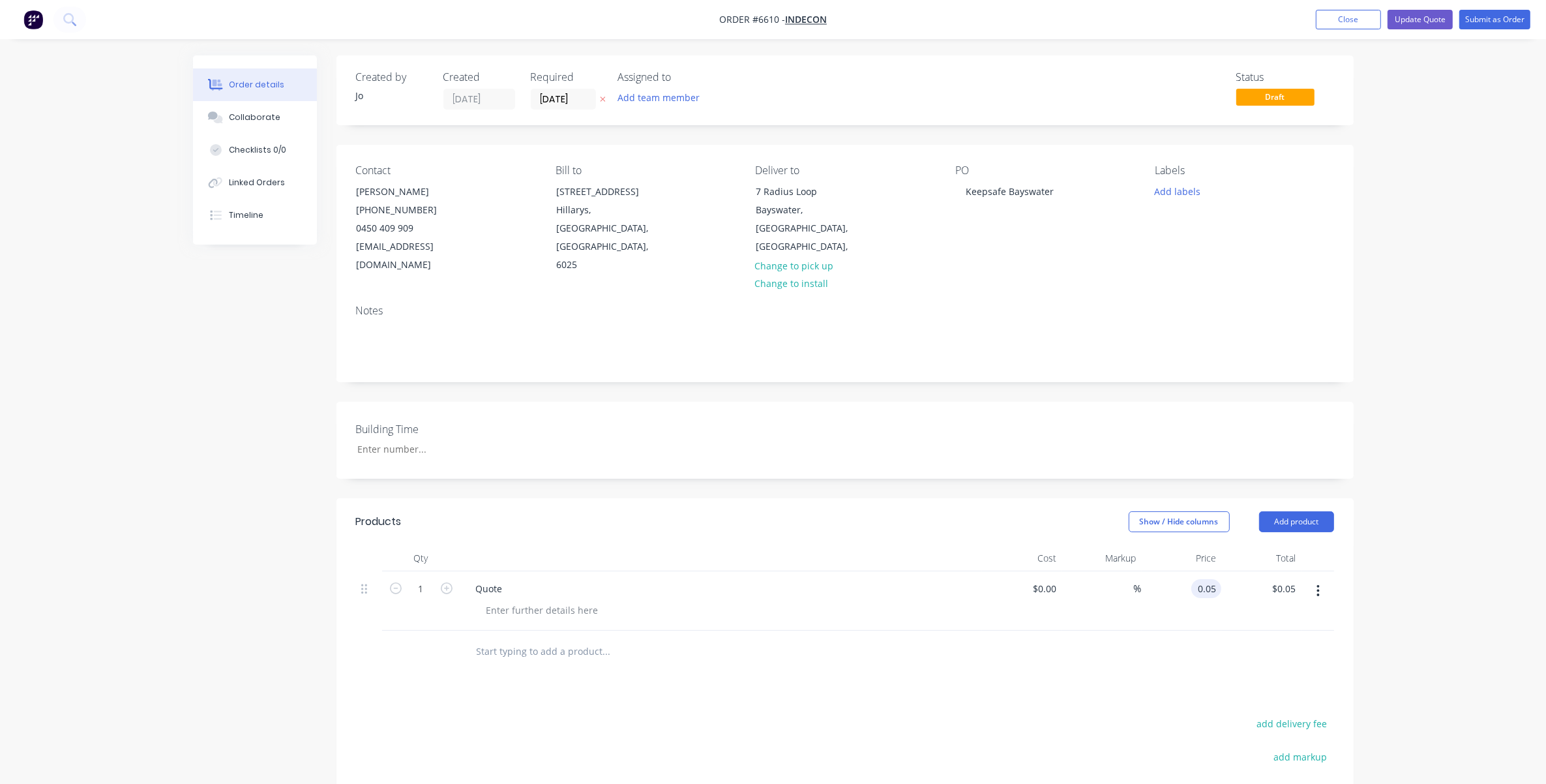
click at [1034, 579] on input "0.05" at bounding box center [1209, 588] width 25 height 19
type input "$0.04"
click at [1034, 583] on div at bounding box center [845, 652] width 978 height 43
click at [1034, 24] on button "Update Quote" at bounding box center [1420, 20] width 66 height 20
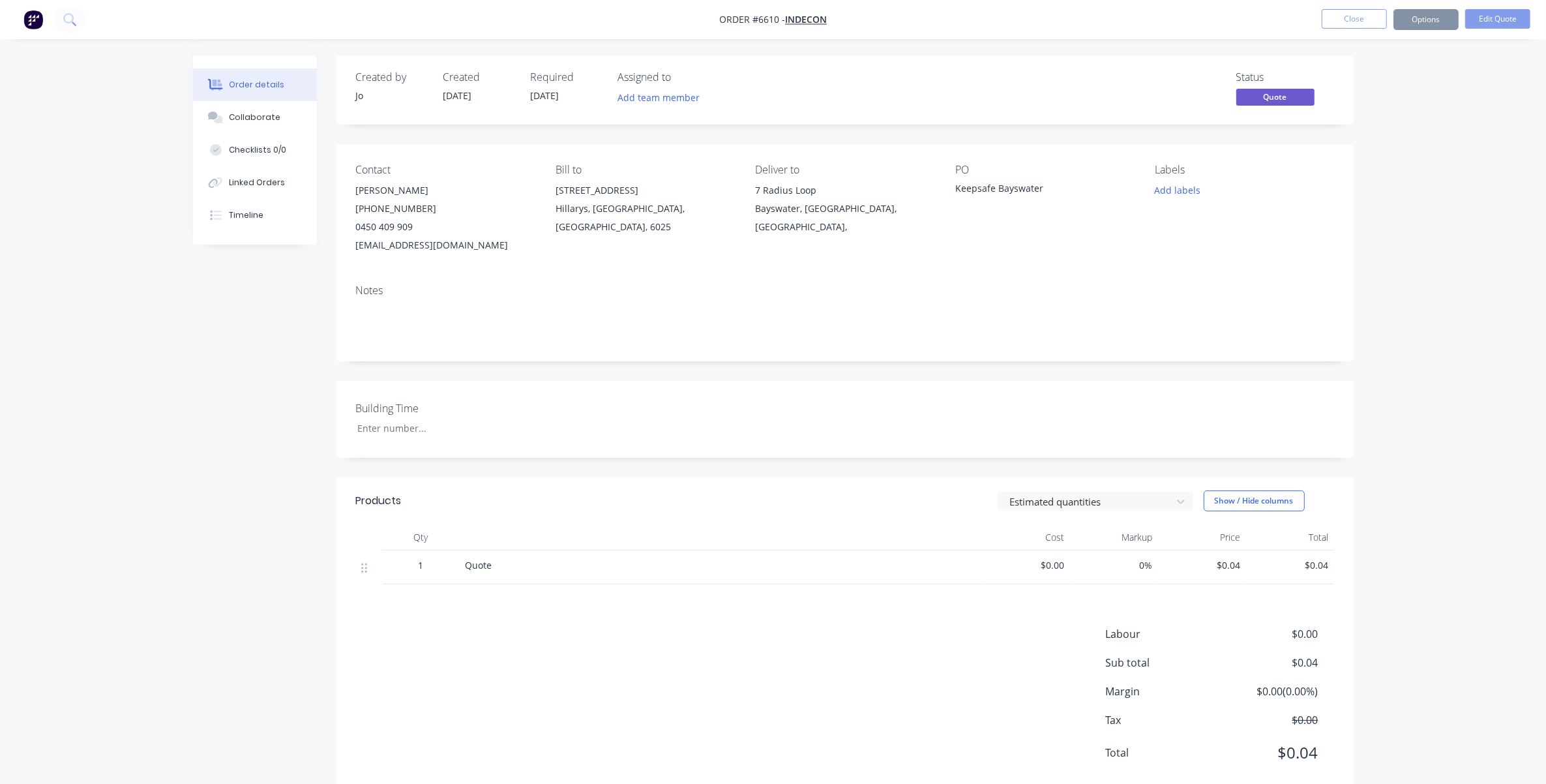
click at [1034, 23] on button "Close" at bounding box center [1355, 19] width 66 height 20
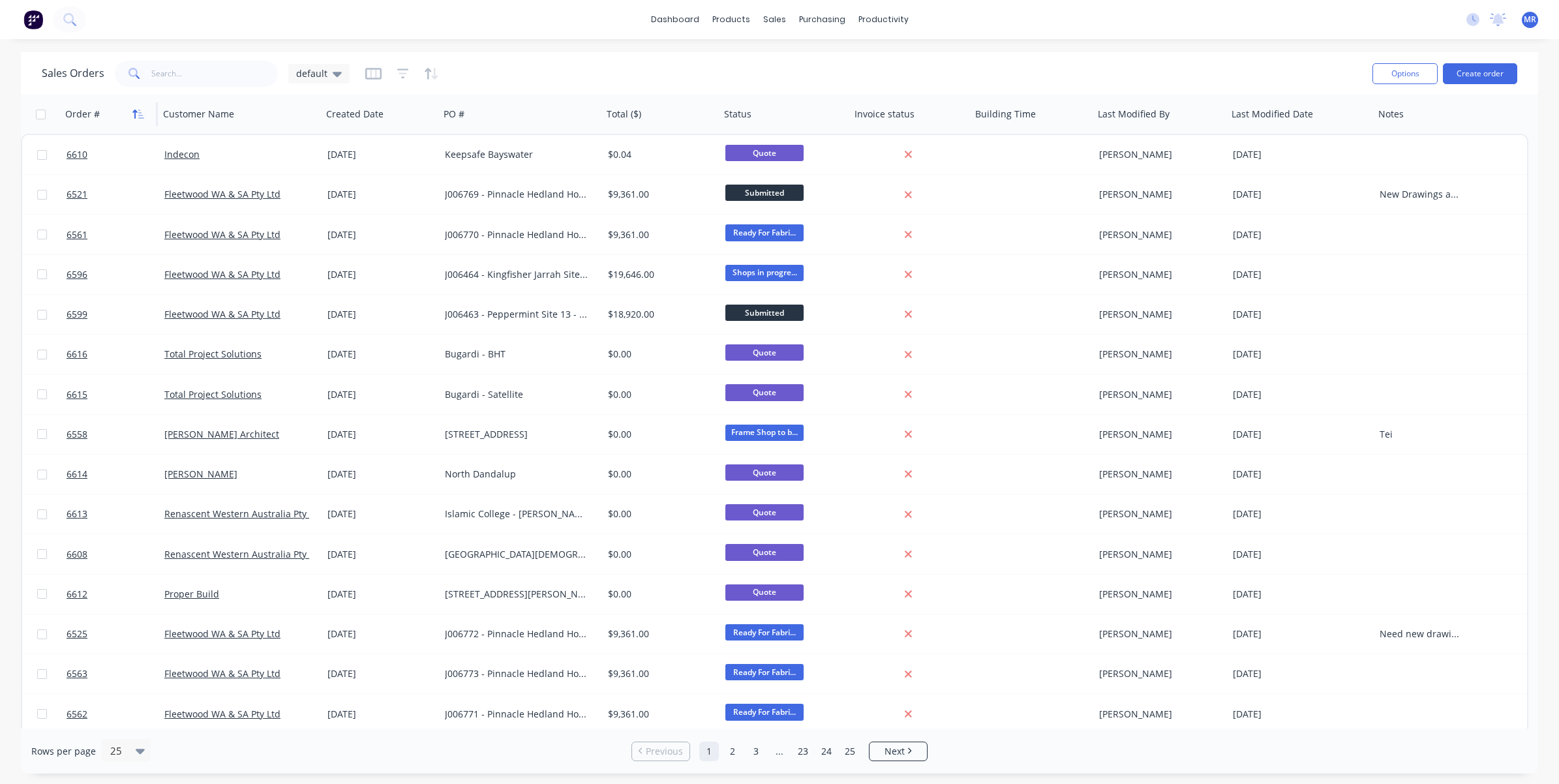
click at [135, 109] on icon "button" at bounding box center [135, 114] width 5 height 9
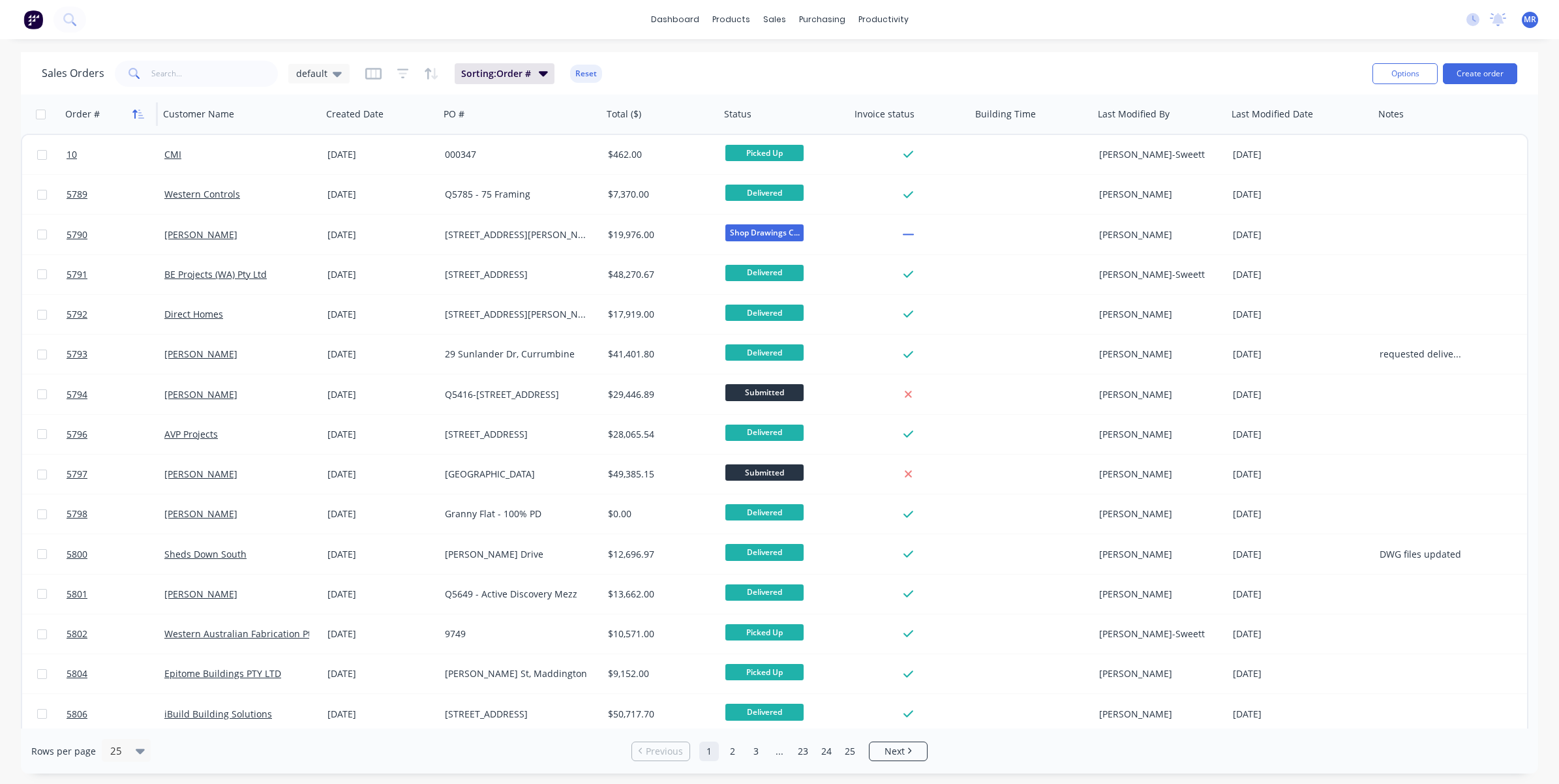
click at [139, 109] on icon "button" at bounding box center [138, 114] width 12 height 10
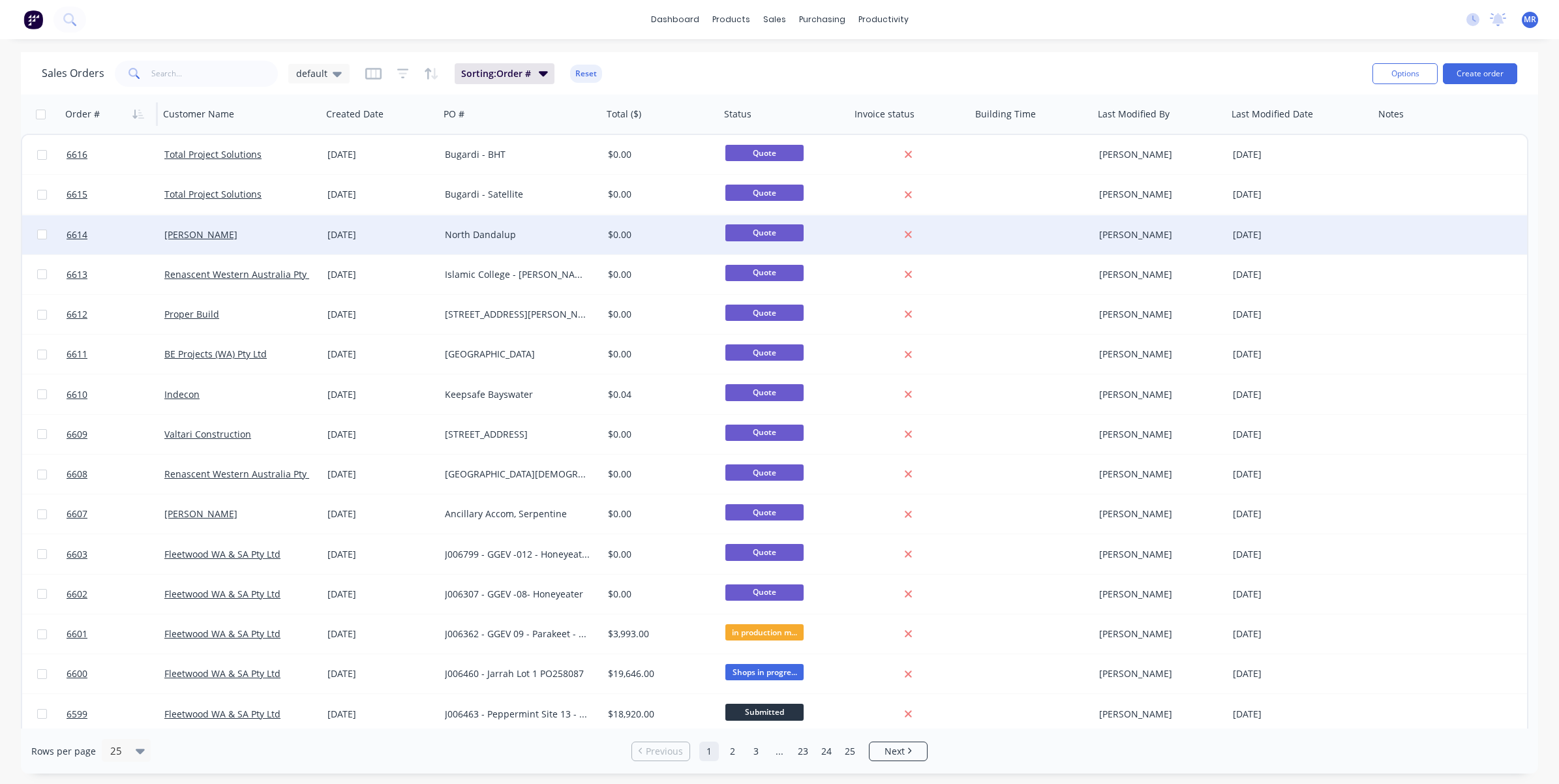
click at [474, 230] on div "North Dandalup" at bounding box center [517, 234] width 145 height 13
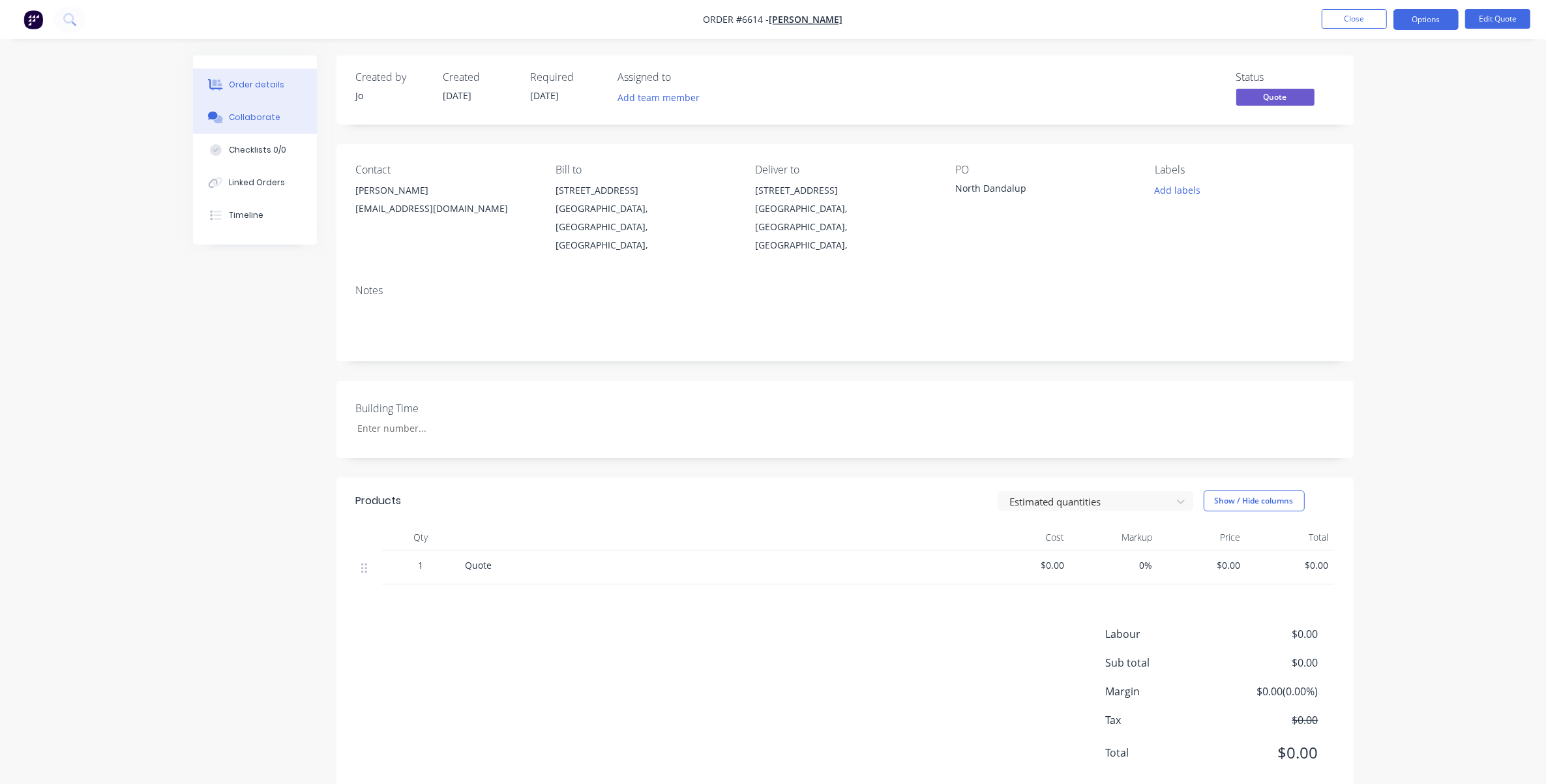
click at [257, 121] on div "Collaborate" at bounding box center [254, 117] width 52 height 12
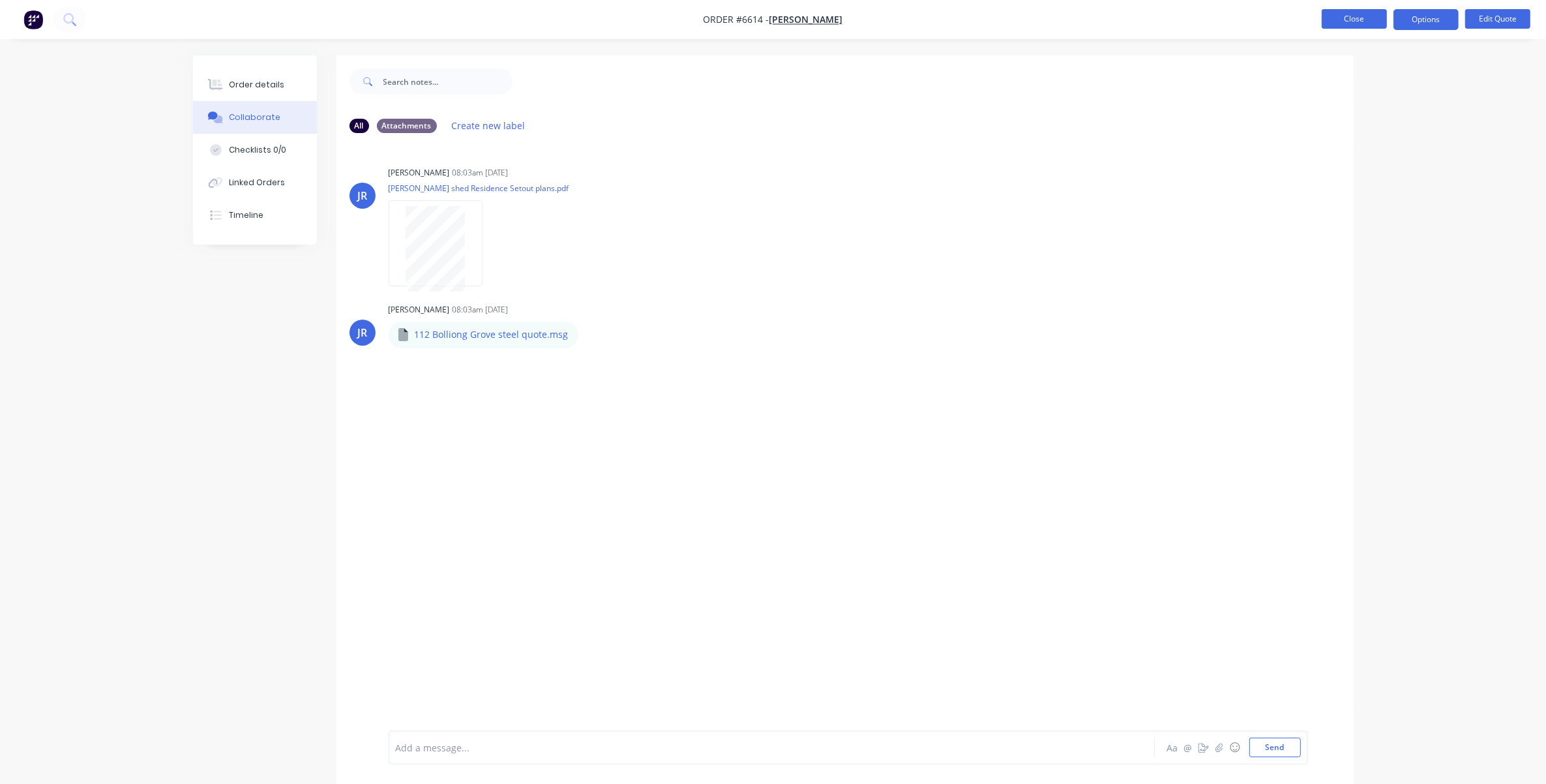
click at [1034, 18] on button "Close" at bounding box center [1355, 19] width 66 height 20
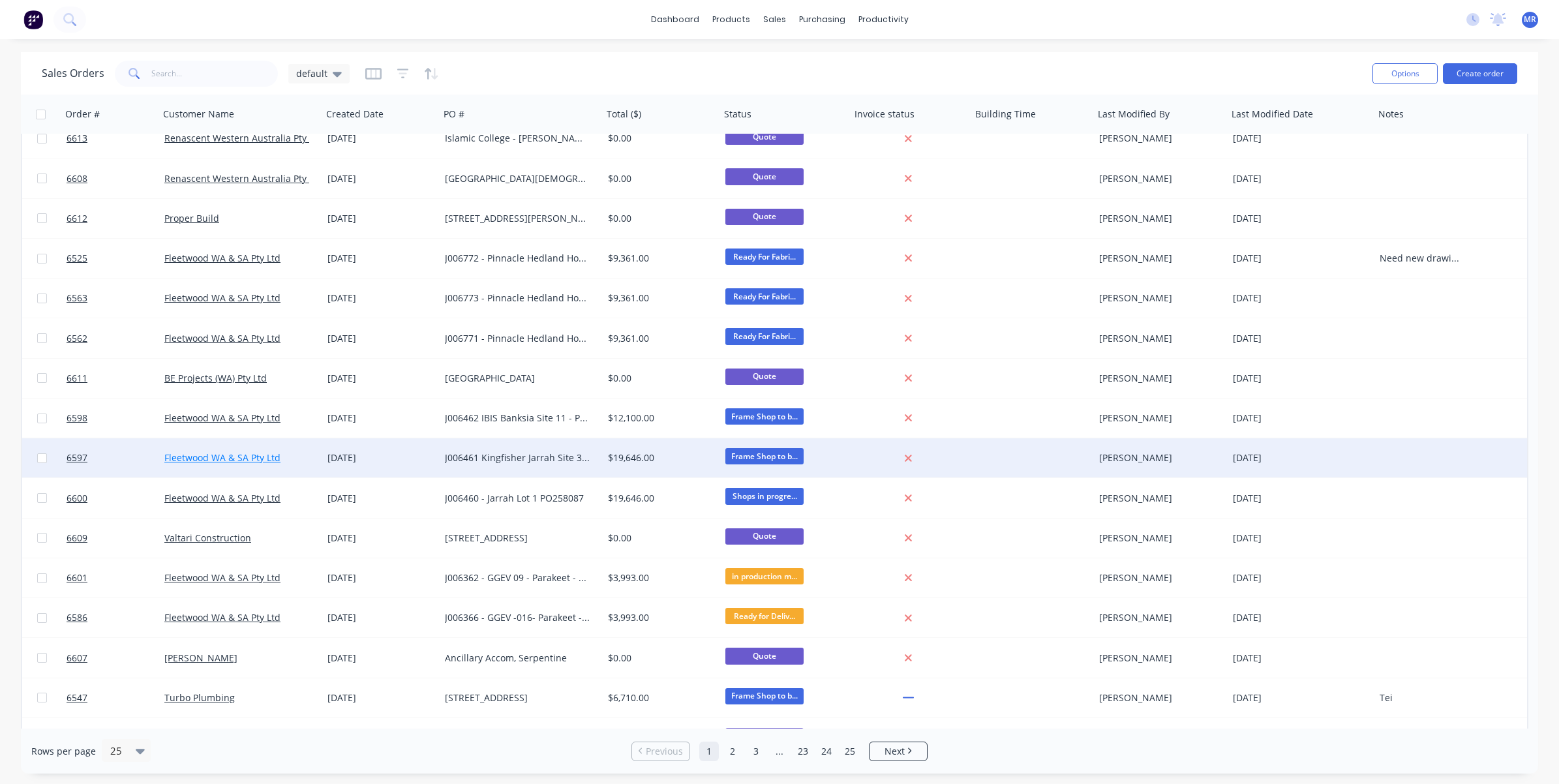
scroll to position [403, 0]
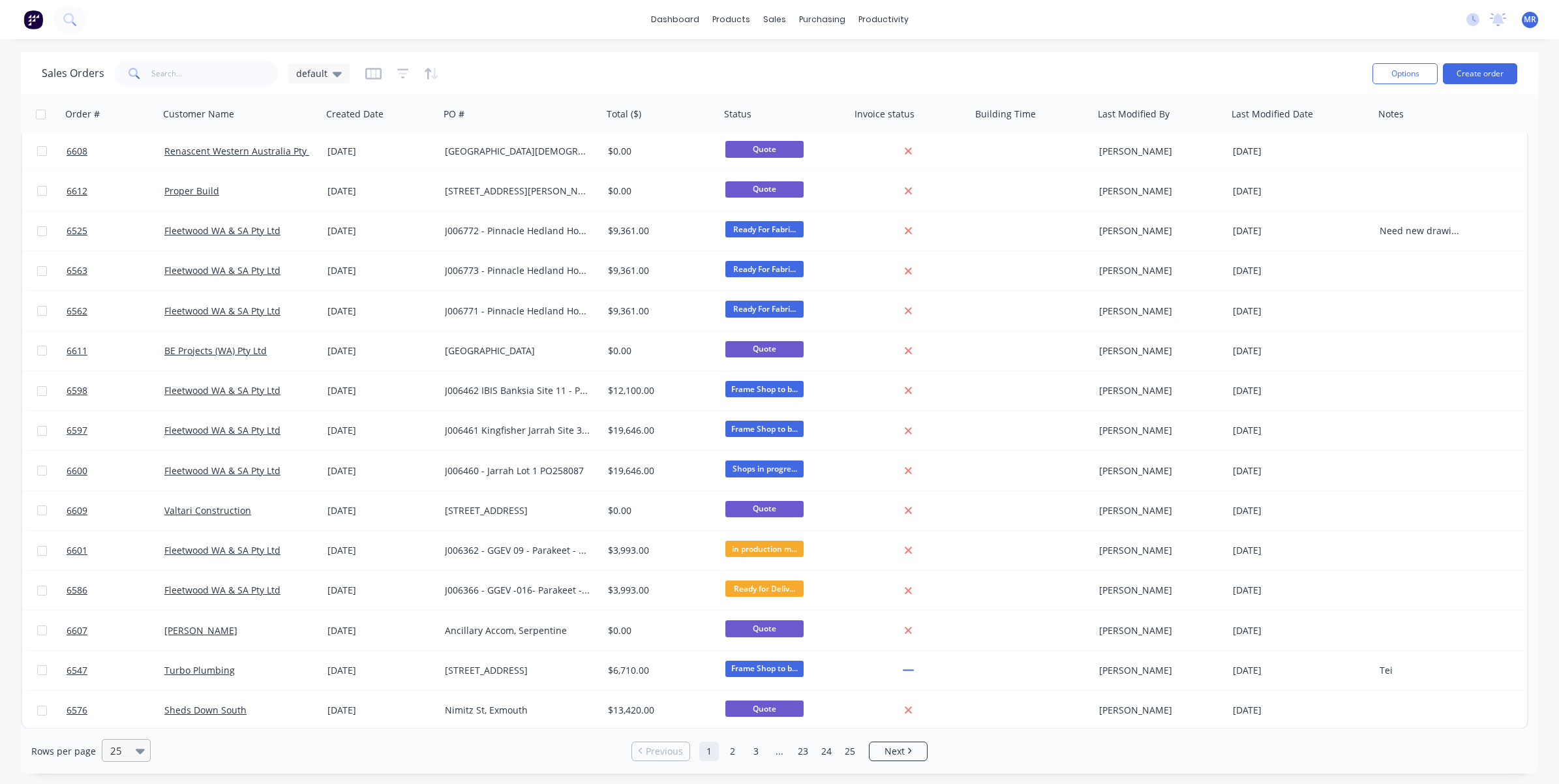
click at [123, 583] on div at bounding box center [120, 751] width 23 height 16
click at [121, 583] on div "100" at bounding box center [124, 719] width 49 height 24
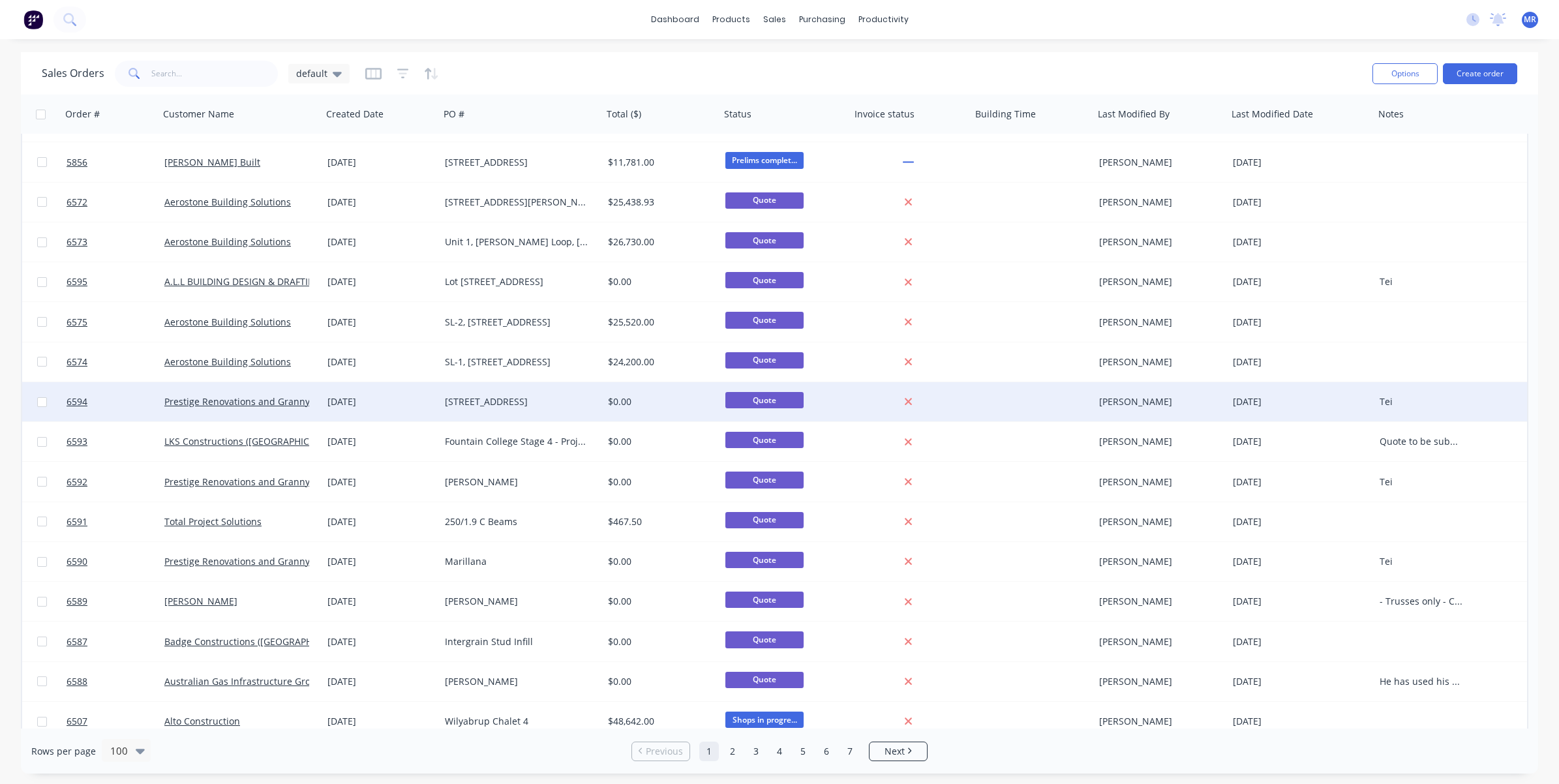
scroll to position [1548, 0]
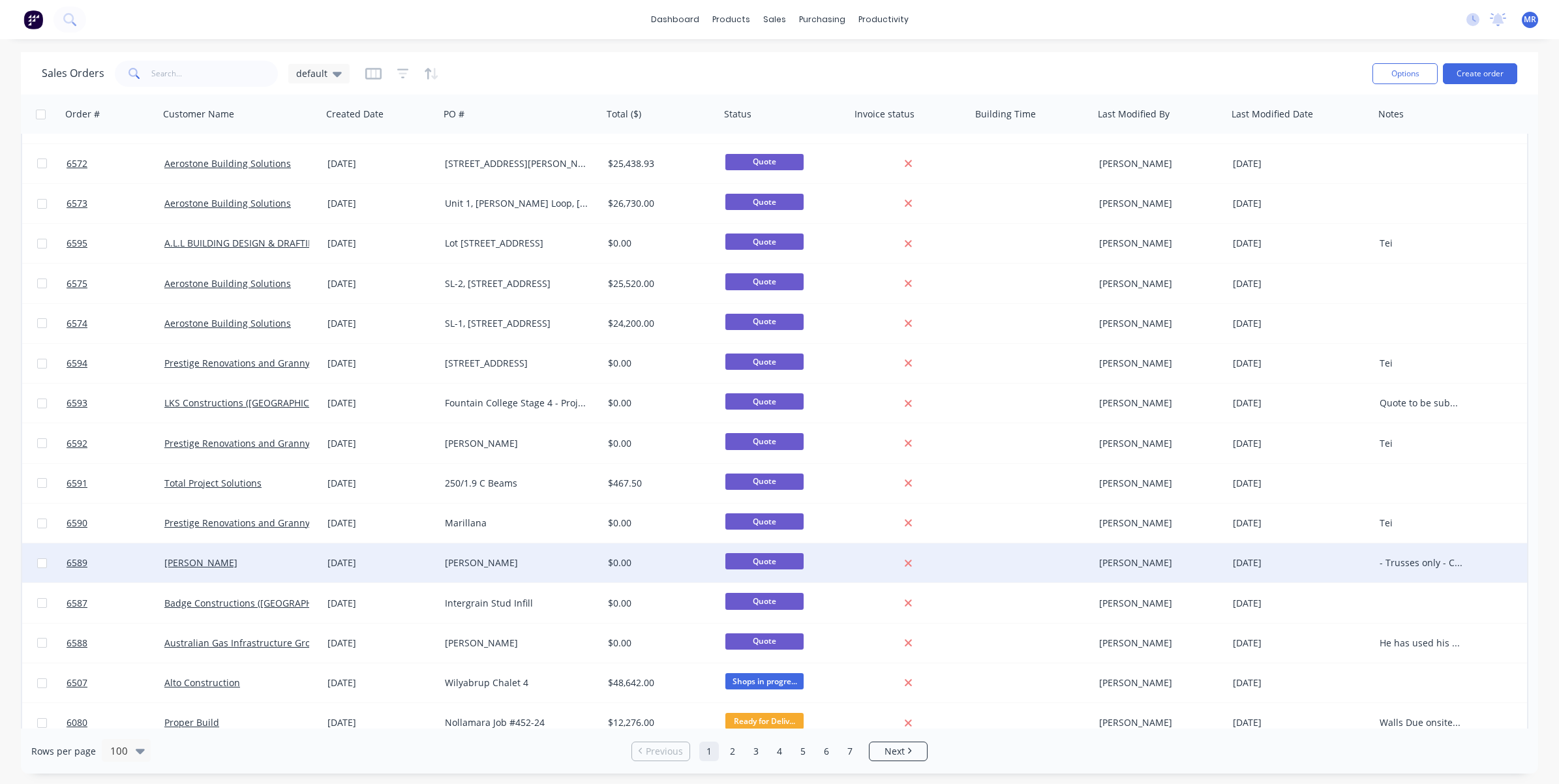
click at [265, 551] on div "[PERSON_NAME]" at bounding box center [241, 563] width 163 height 39
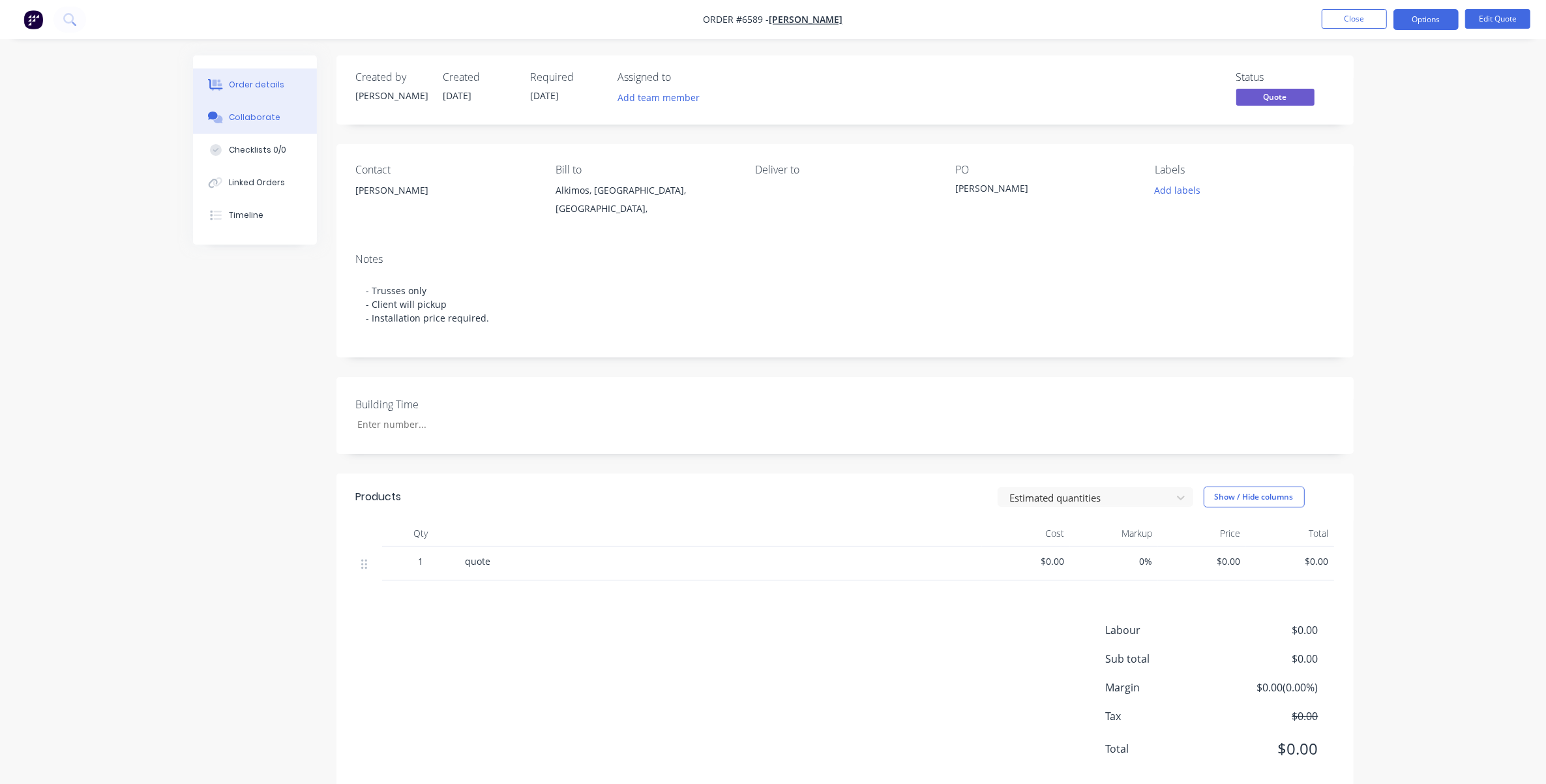
click at [266, 122] on div "Collaborate" at bounding box center [254, 117] width 52 height 12
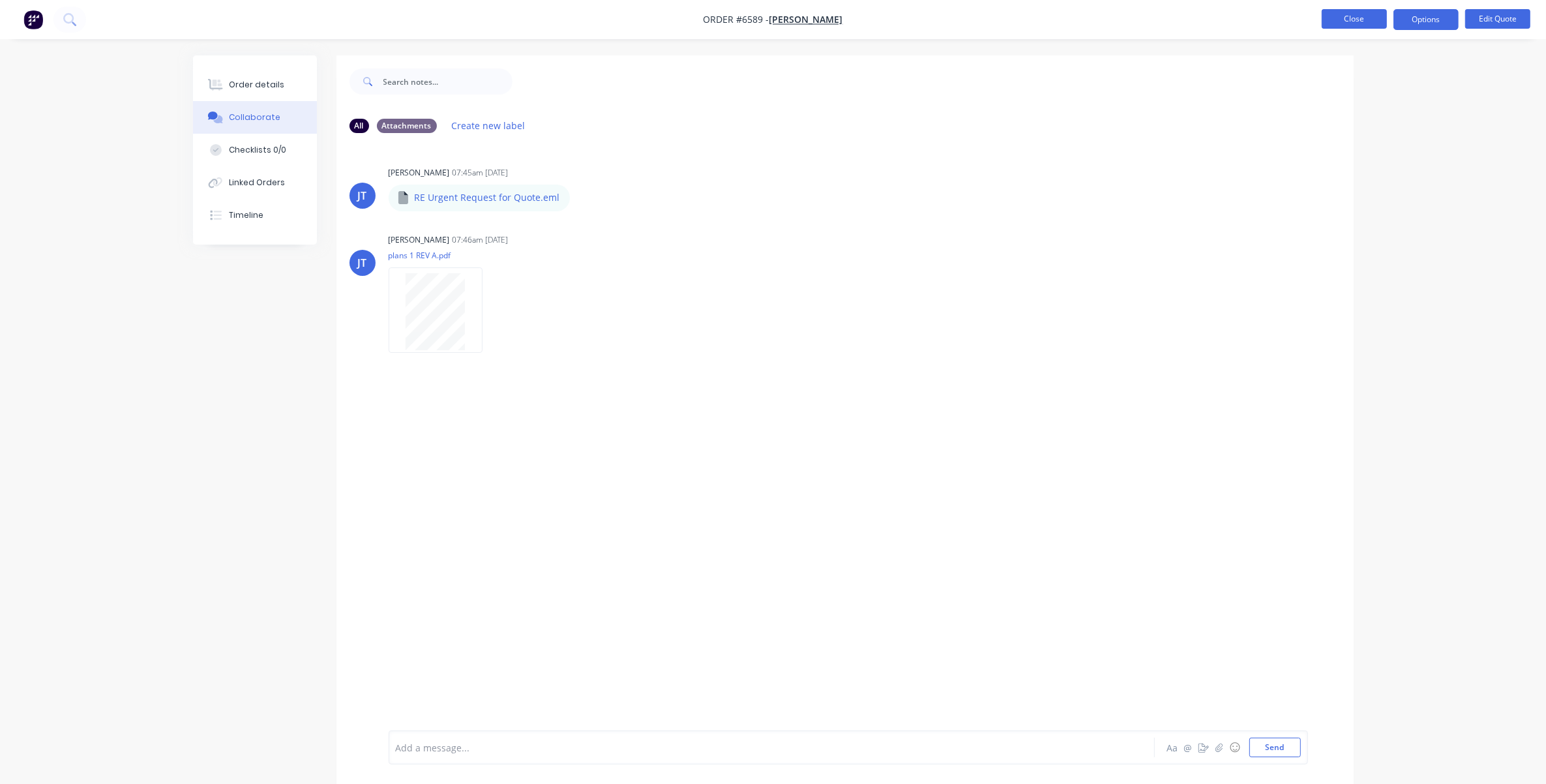
click at [1034, 13] on button "Close" at bounding box center [1355, 19] width 66 height 20
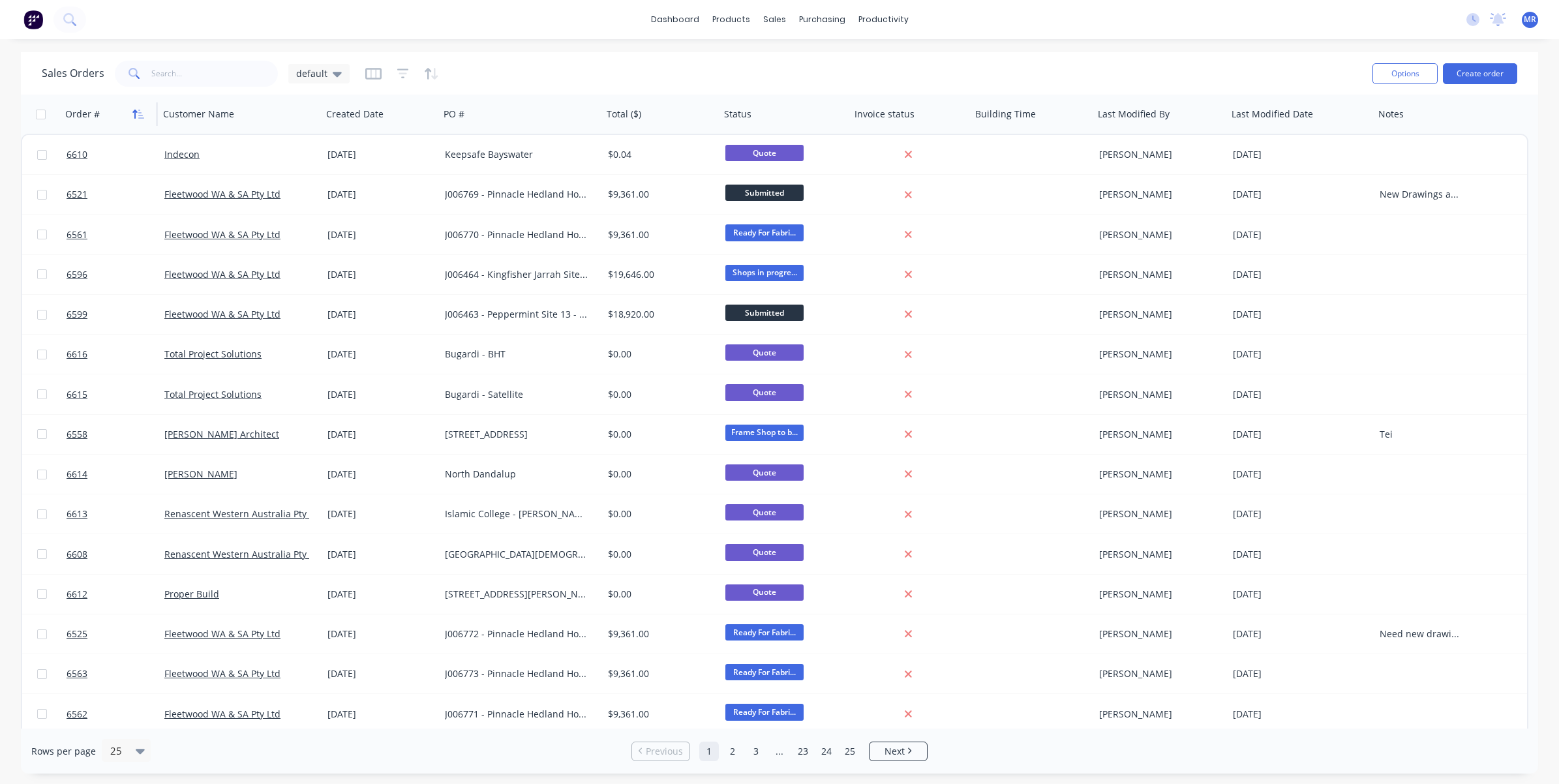
click at [140, 109] on icon "button" at bounding box center [141, 114] width 6 height 9
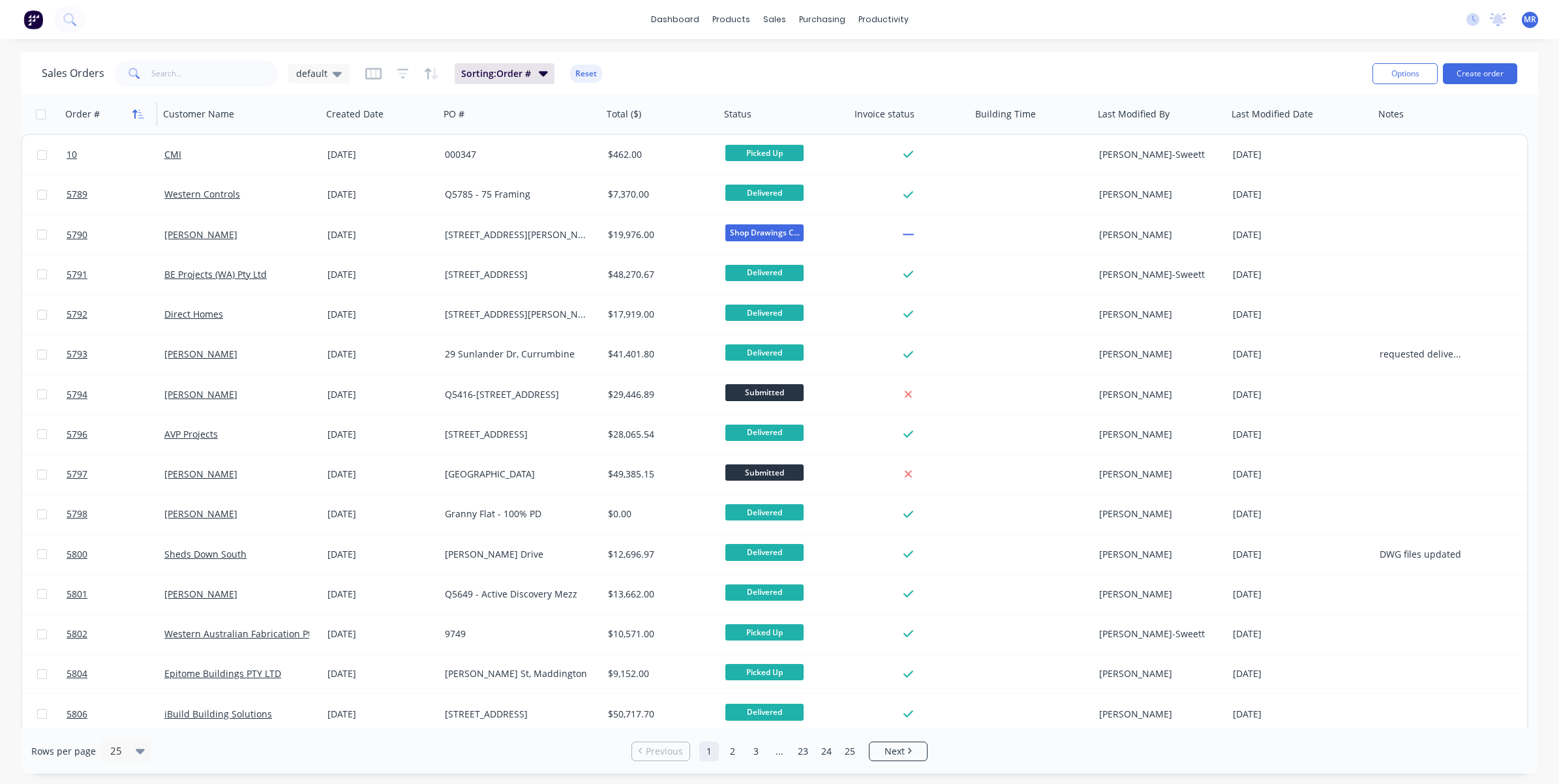
click at [139, 109] on icon "button" at bounding box center [141, 114] width 6 height 9
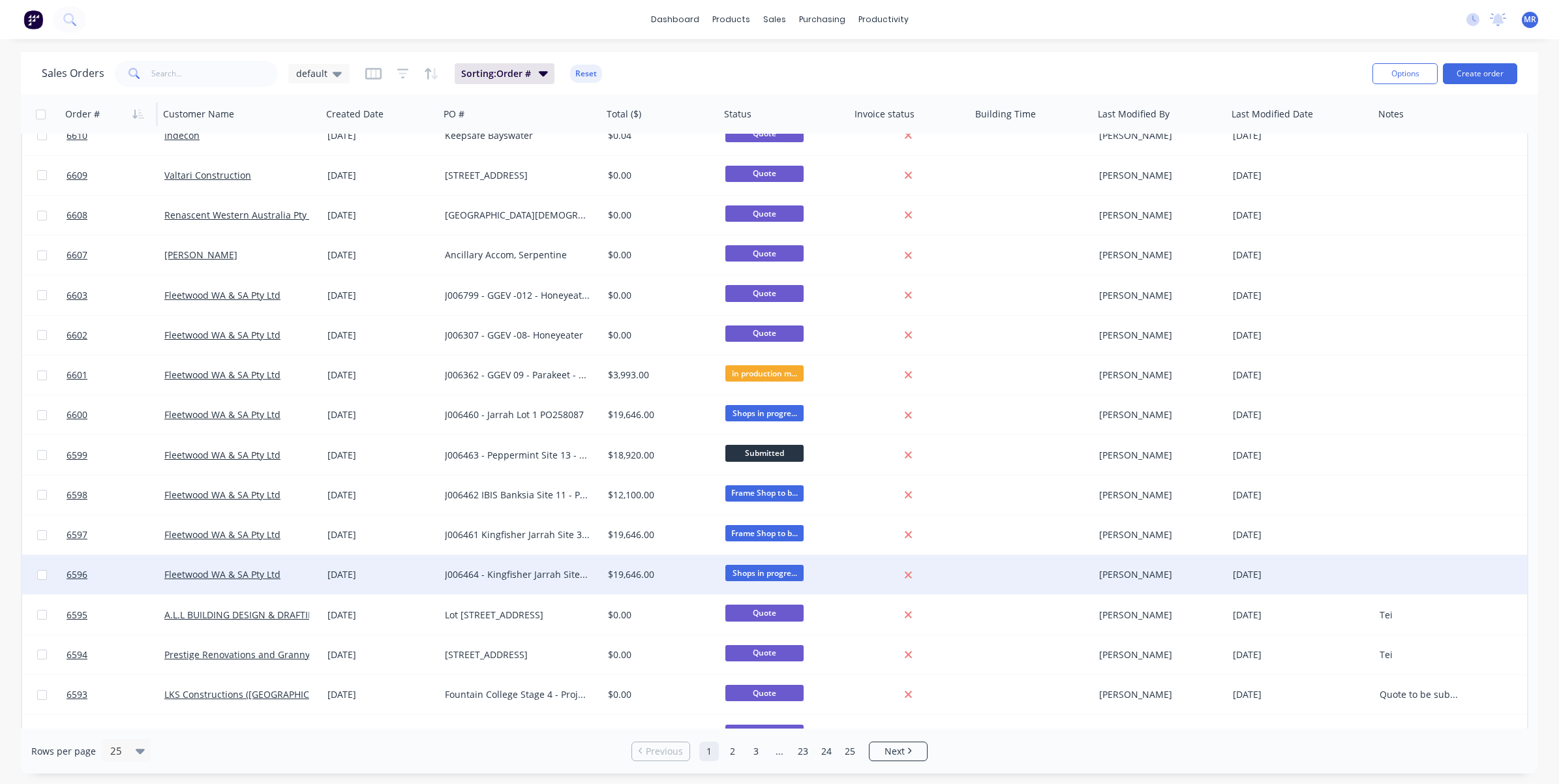
scroll to position [403, 0]
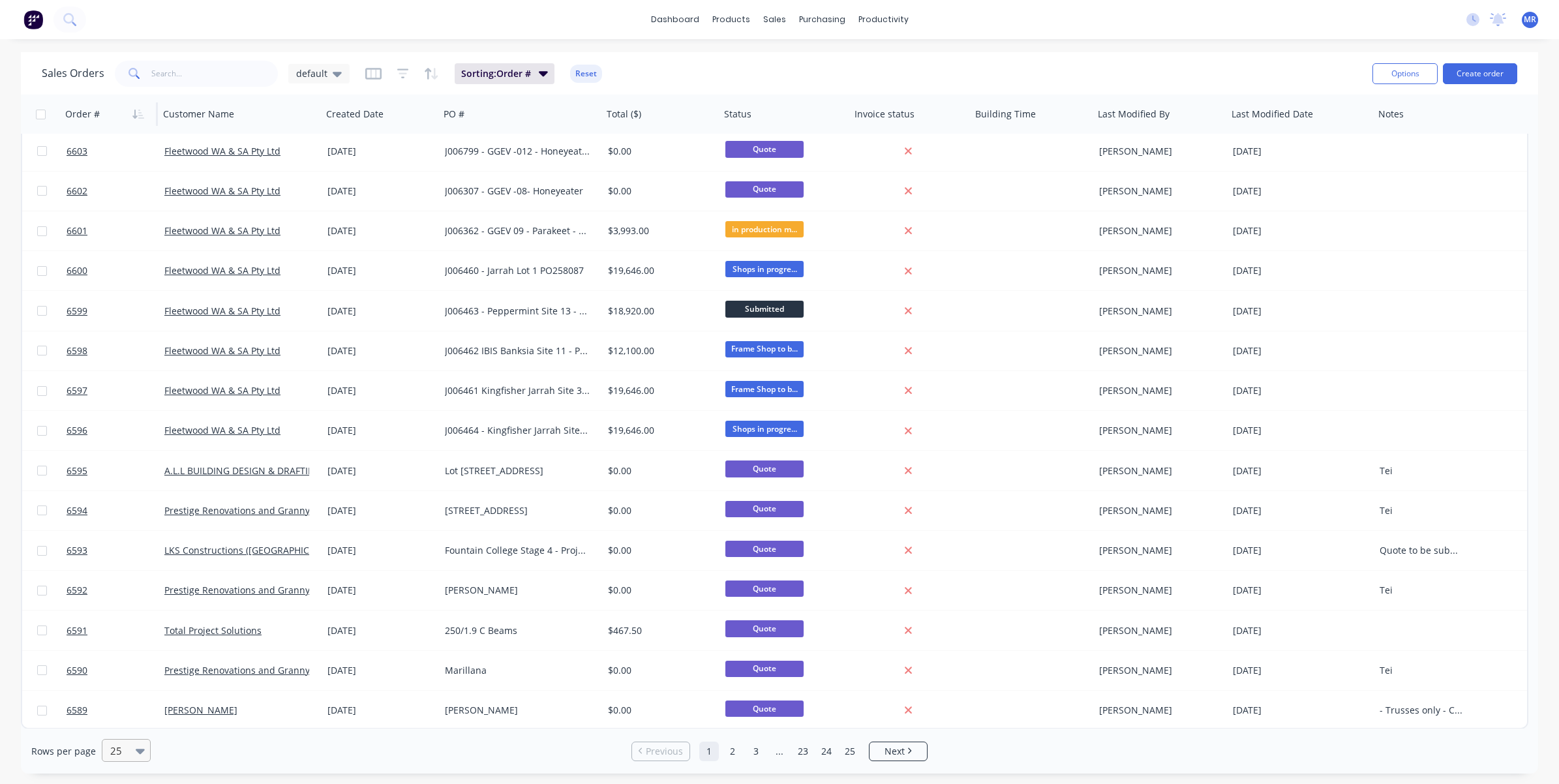
click at [136, 583] on icon at bounding box center [140, 751] width 9 height 14
click at [123, 583] on div "100" at bounding box center [124, 719] width 49 height 24
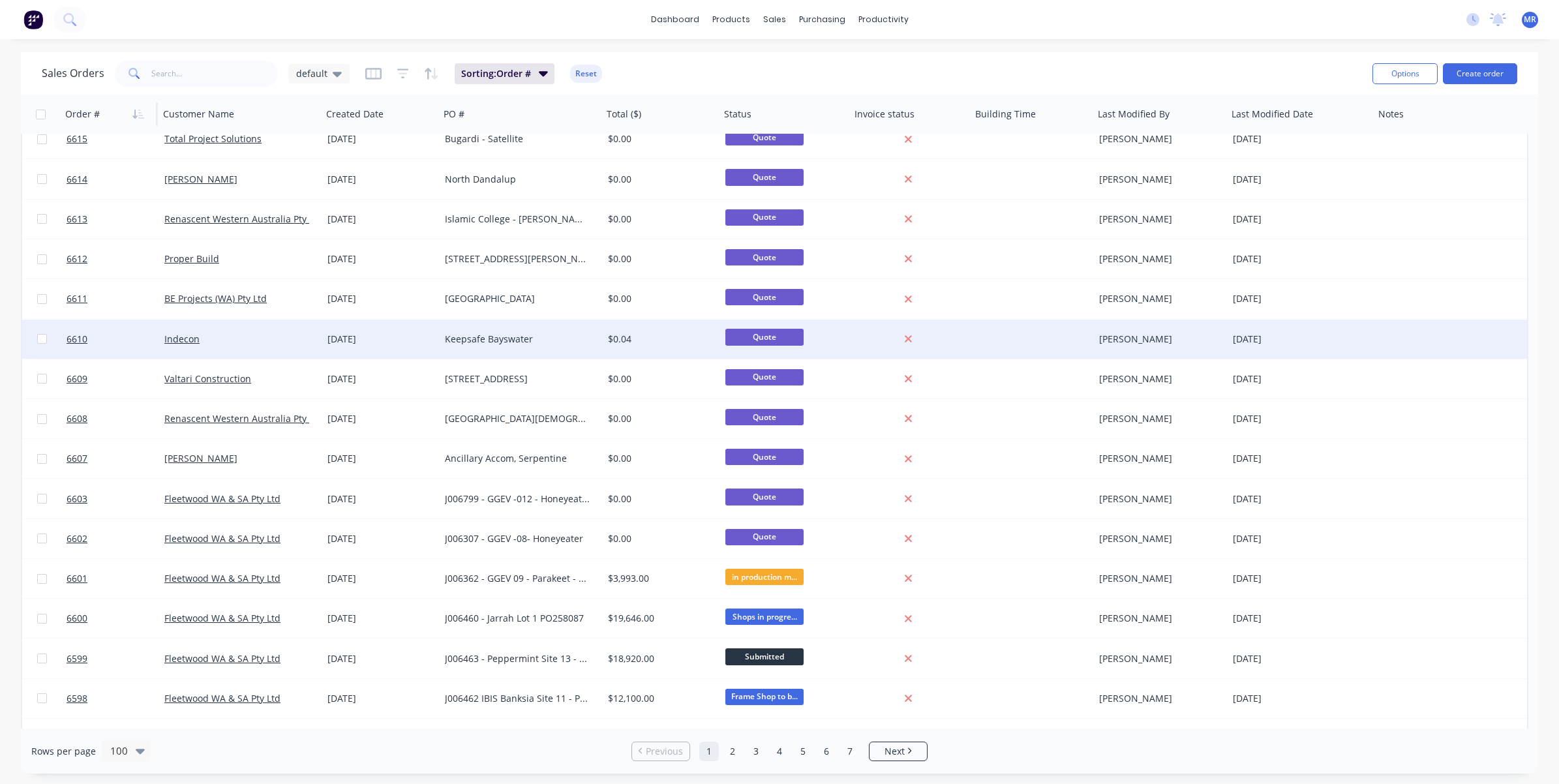
scroll to position [81, 0]
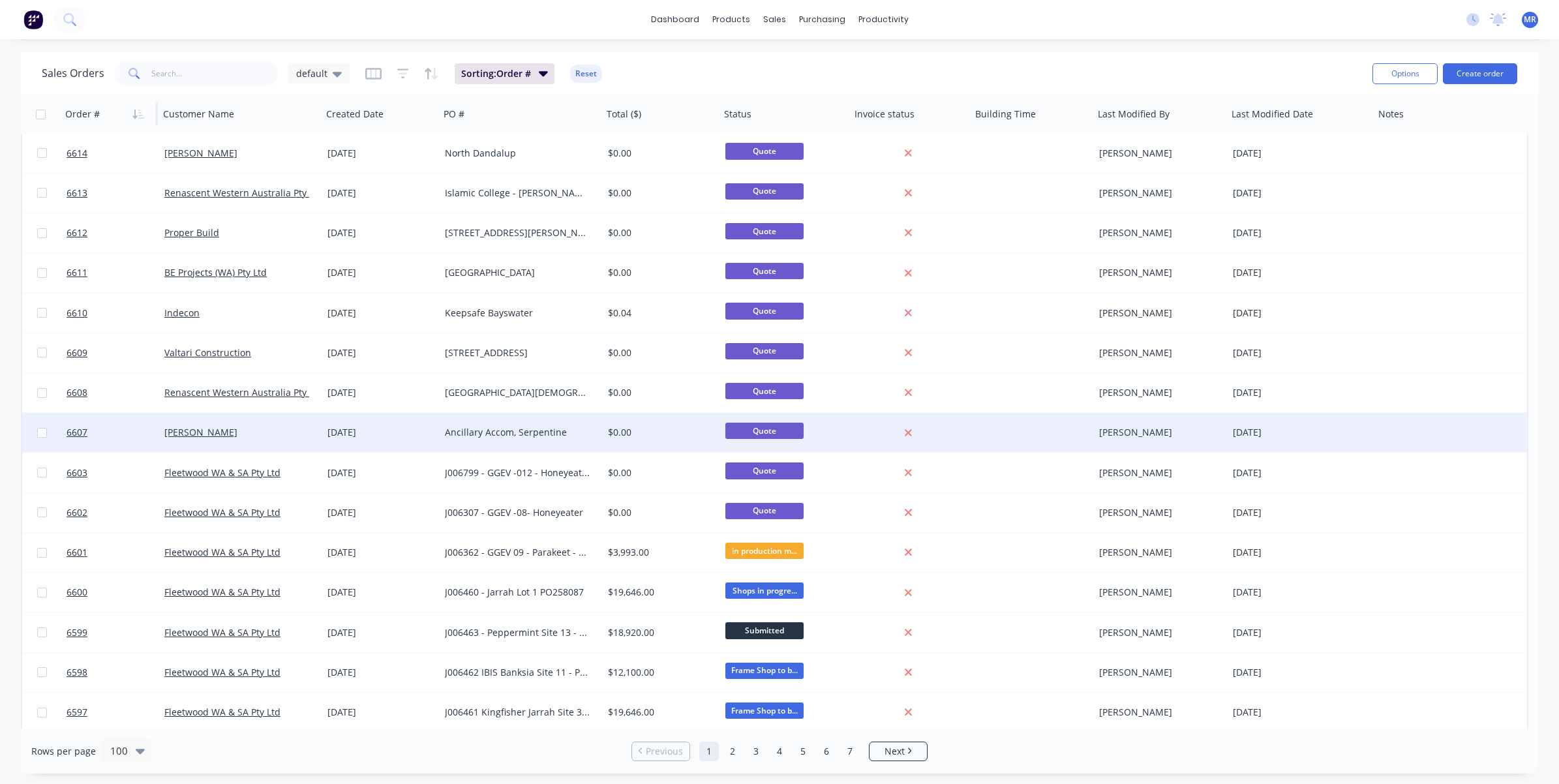
click at [240, 426] on div "[PERSON_NAME]" at bounding box center [237, 432] width 145 height 13
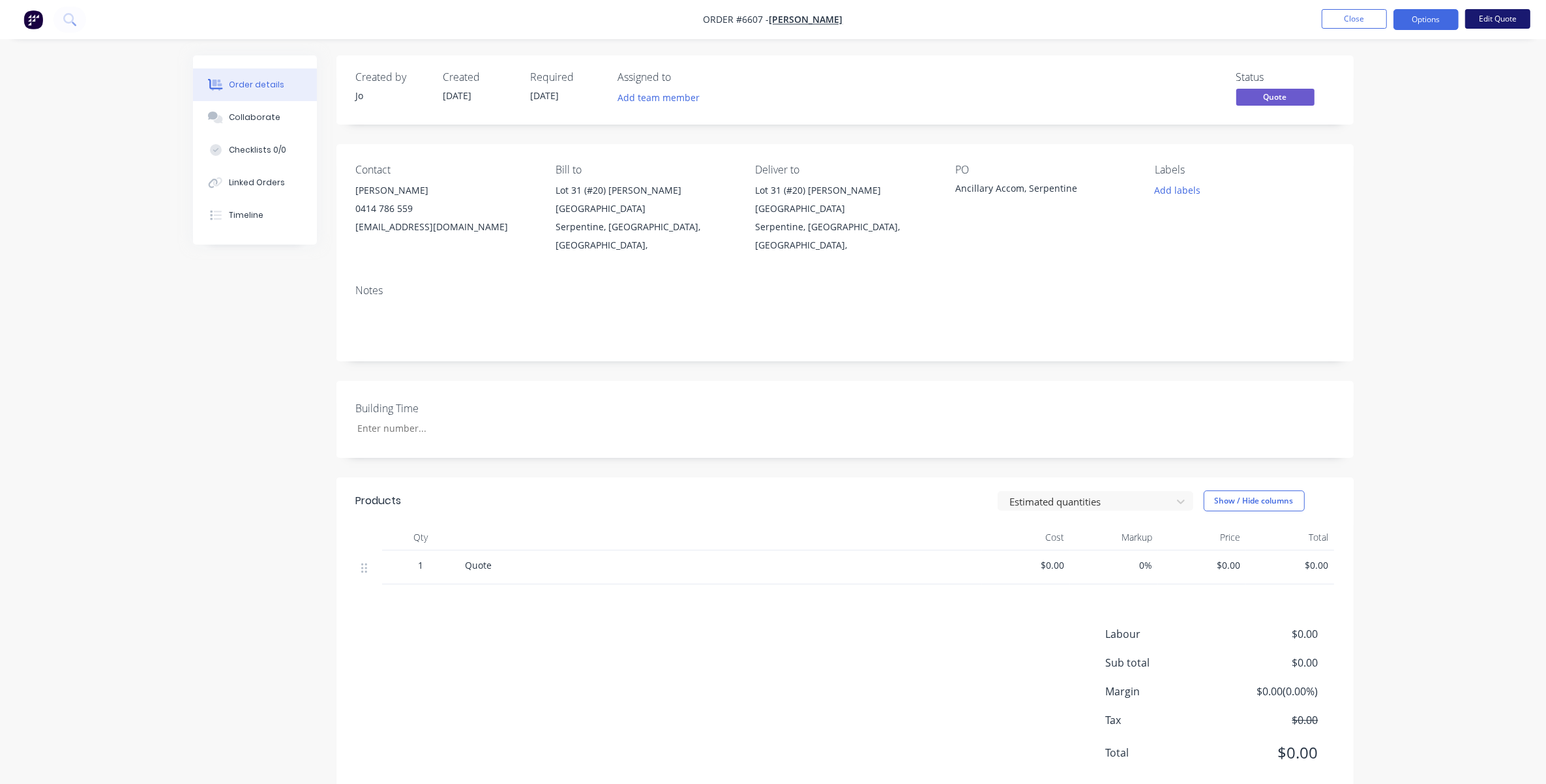
click at [1034, 17] on button "Edit Quote" at bounding box center [1498, 19] width 66 height 20
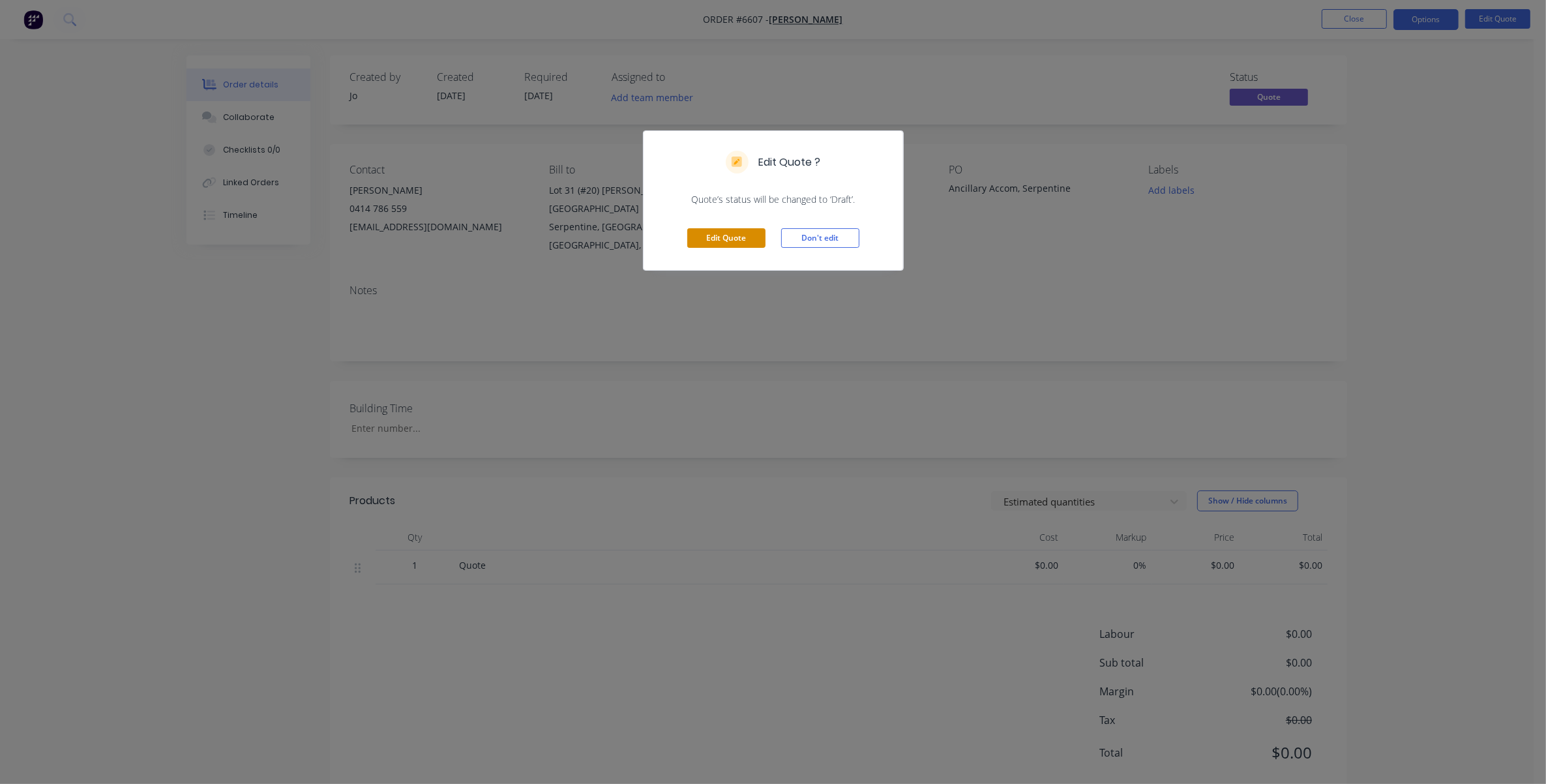
click at [734, 235] on button "Edit Quote" at bounding box center [726, 238] width 78 height 20
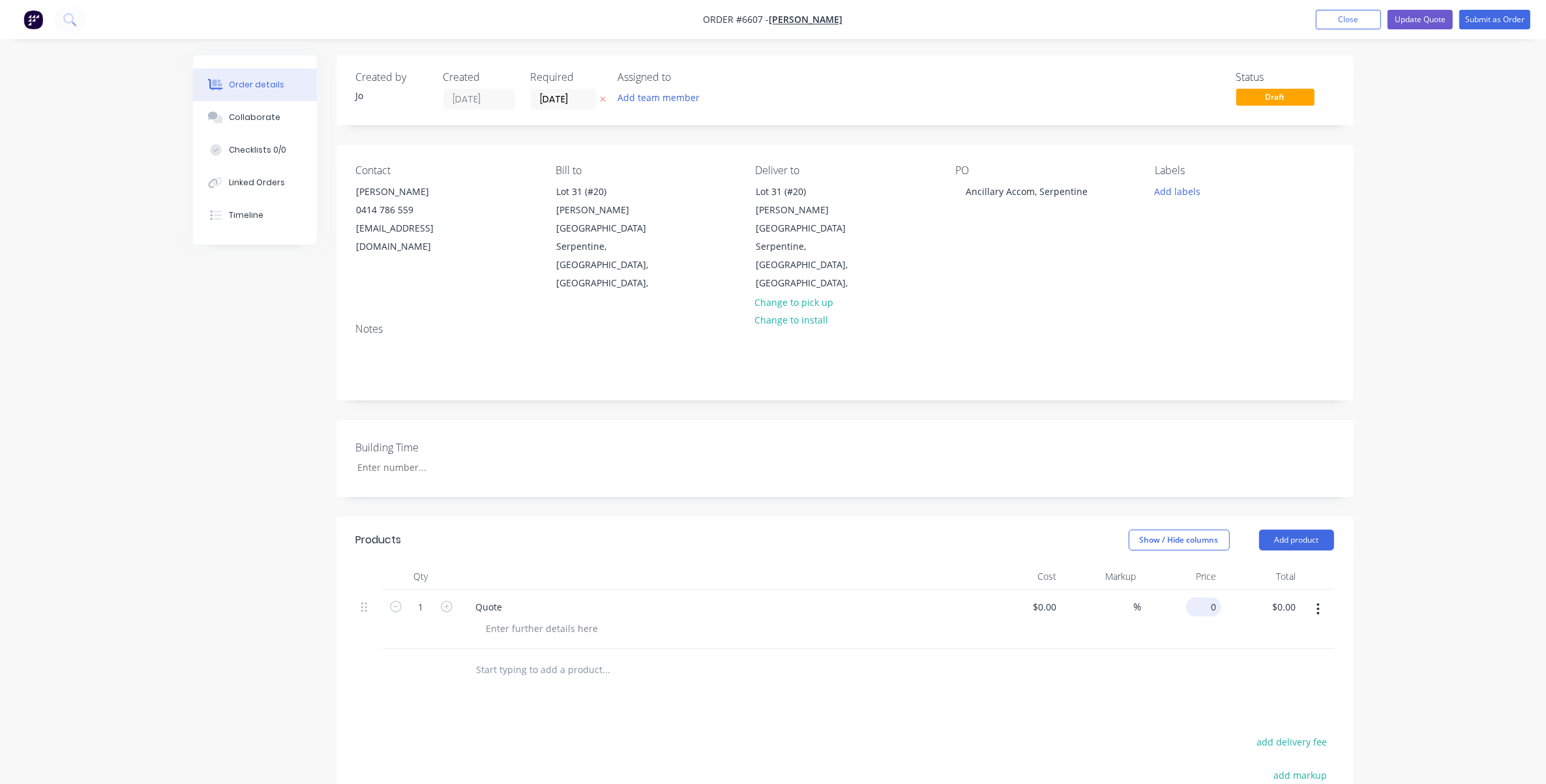
click at [1034, 583] on input "0" at bounding box center [1207, 607] width 30 height 19
type input "$0.04"
drag, startPoint x: 1071, startPoint y: 679, endPoint x: 1068, endPoint y: 669, distance: 10.4
click at [1034, 583] on div "Products Show / Hide columns Add product Qty Cost Markup Price Total 1 Quote $0…" at bounding box center [845, 760] width 1017 height 488
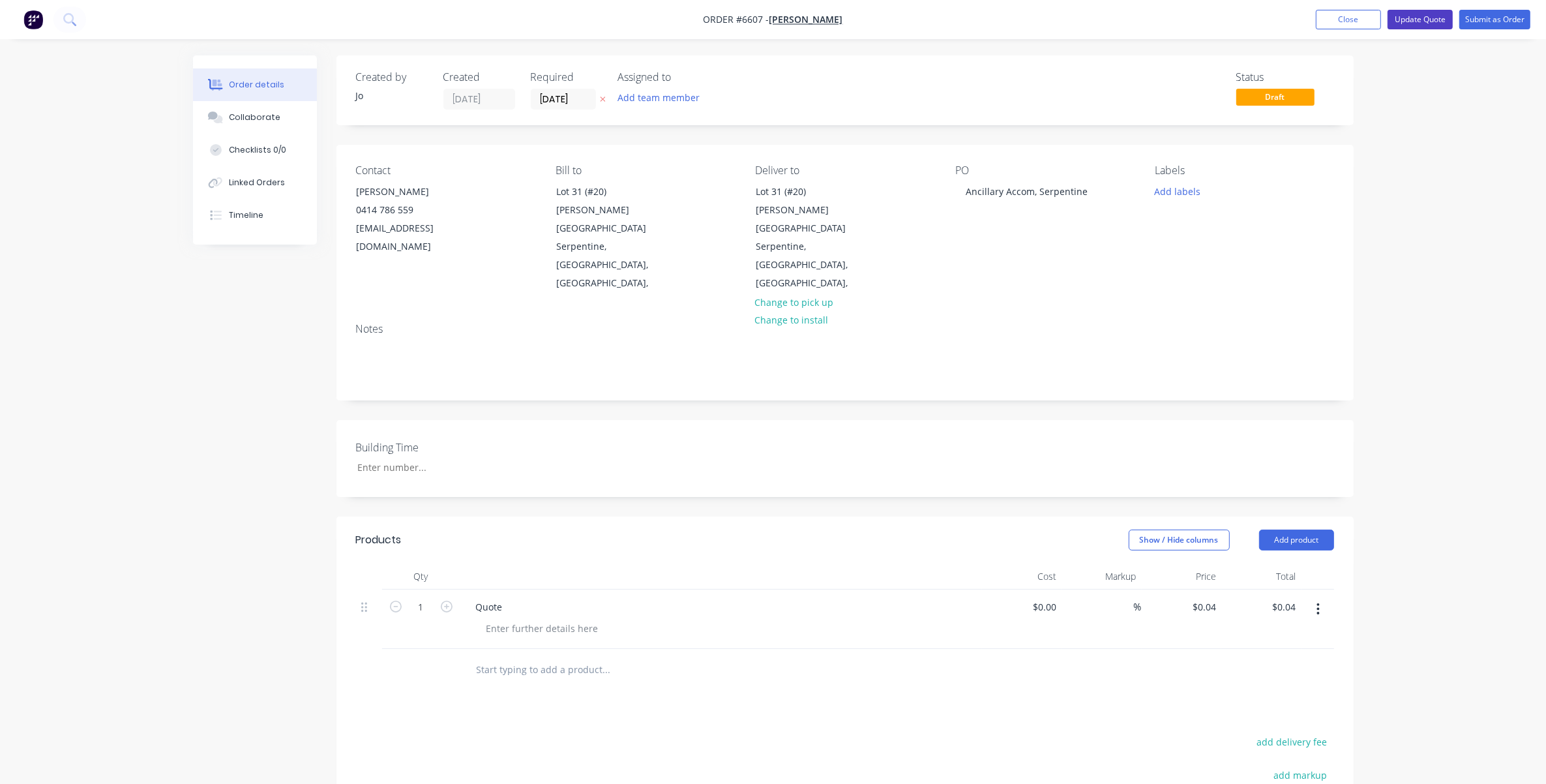
click at [1034, 20] on button "Update Quote" at bounding box center [1420, 20] width 66 height 20
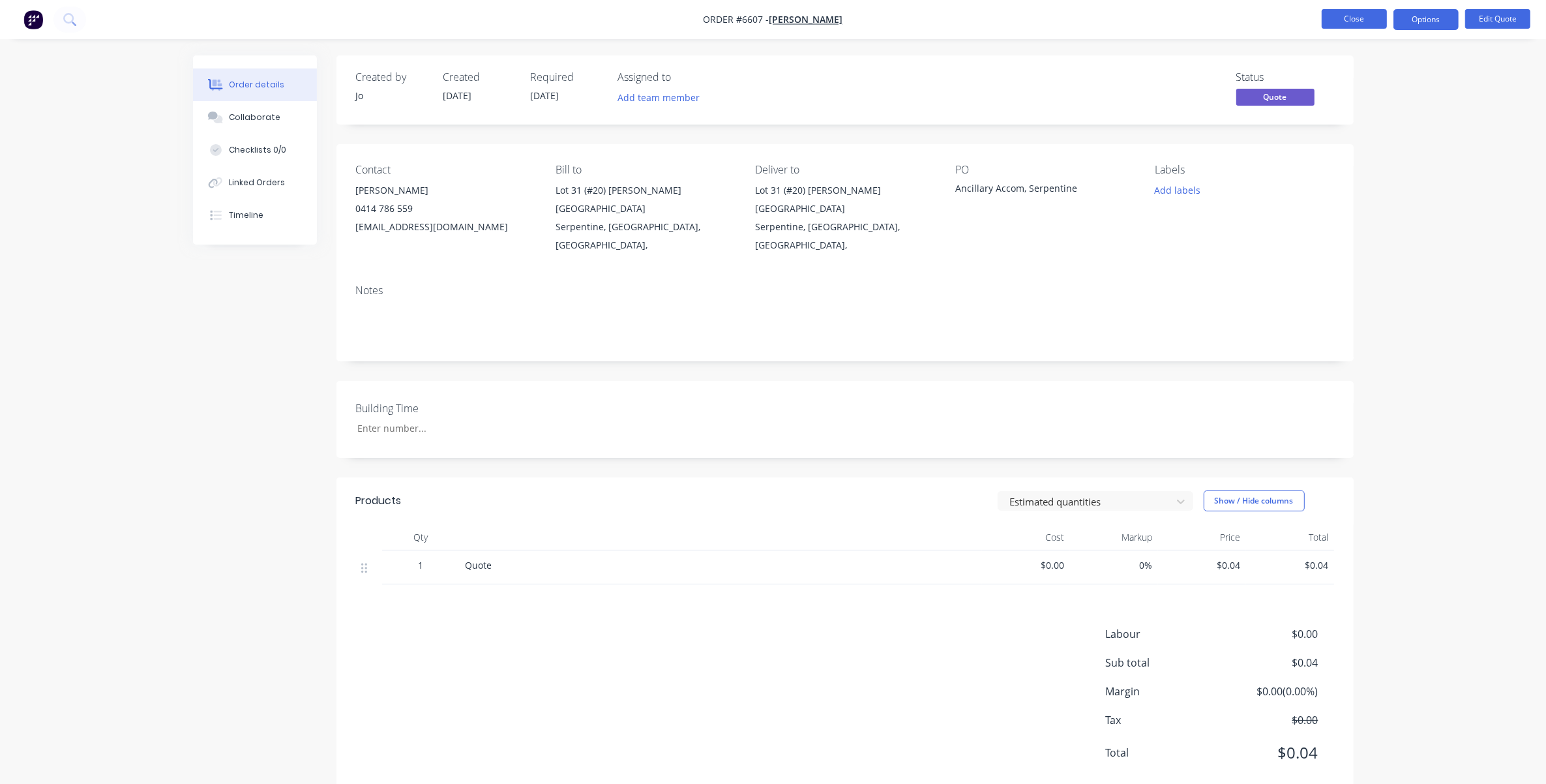
click at [1034, 24] on button "Close" at bounding box center [1355, 19] width 66 height 20
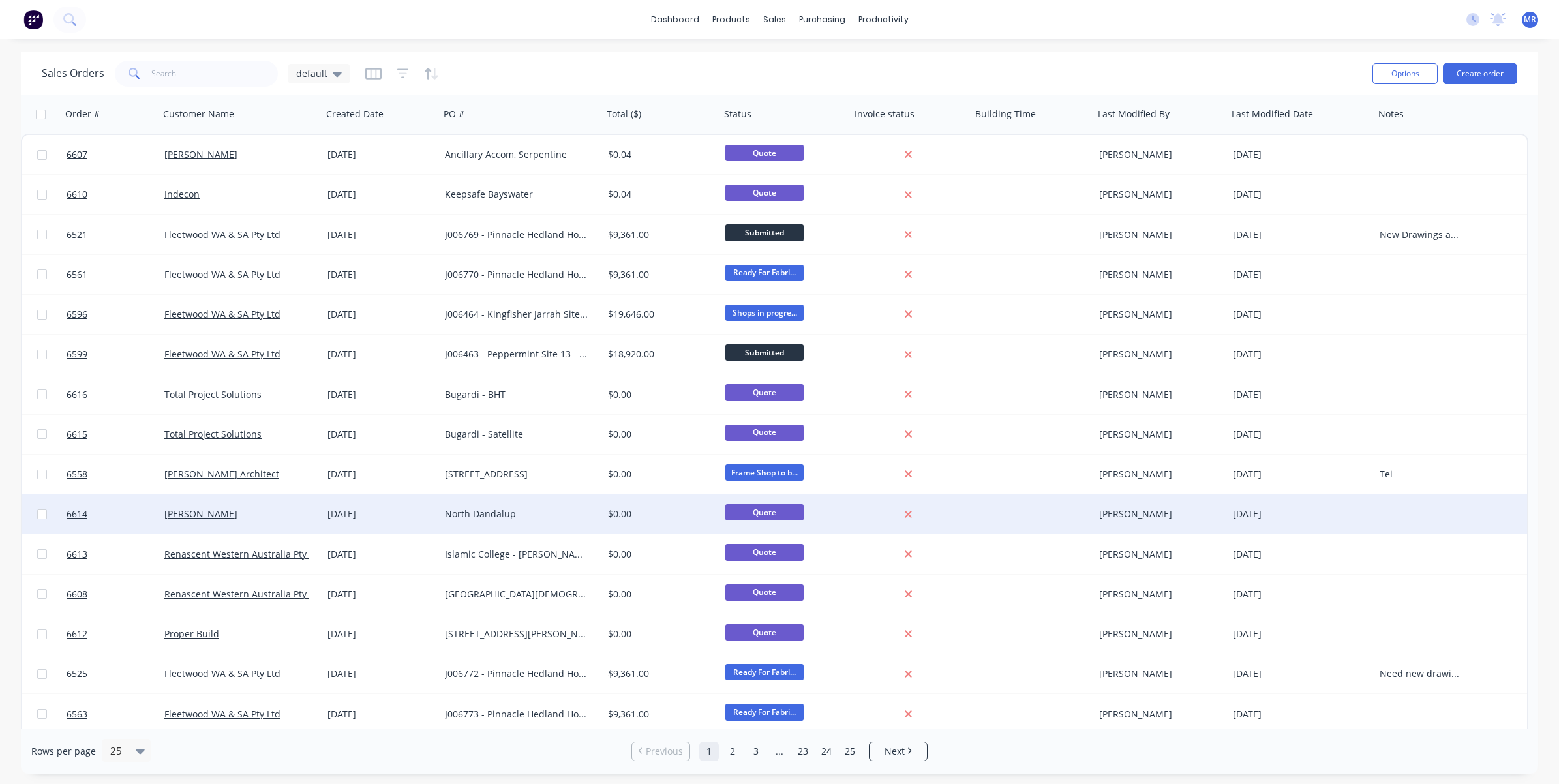
click at [471, 510] on div "North Dandalup" at bounding box center [517, 514] width 145 height 13
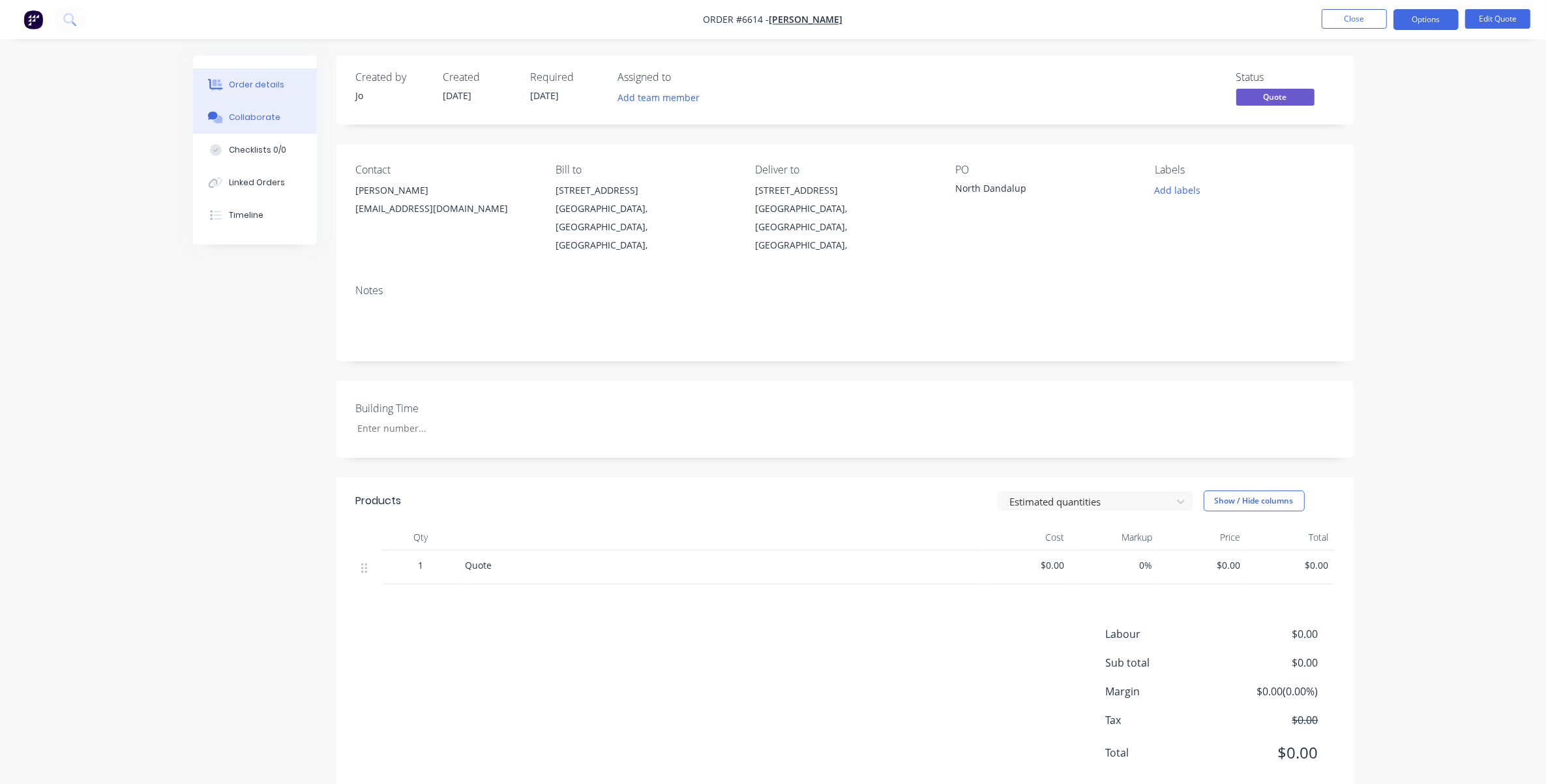
drag, startPoint x: 251, startPoint y: 124, endPoint x: 282, endPoint y: 141, distance: 35.4
click at [252, 124] on button "Collaborate" at bounding box center [255, 117] width 124 height 33
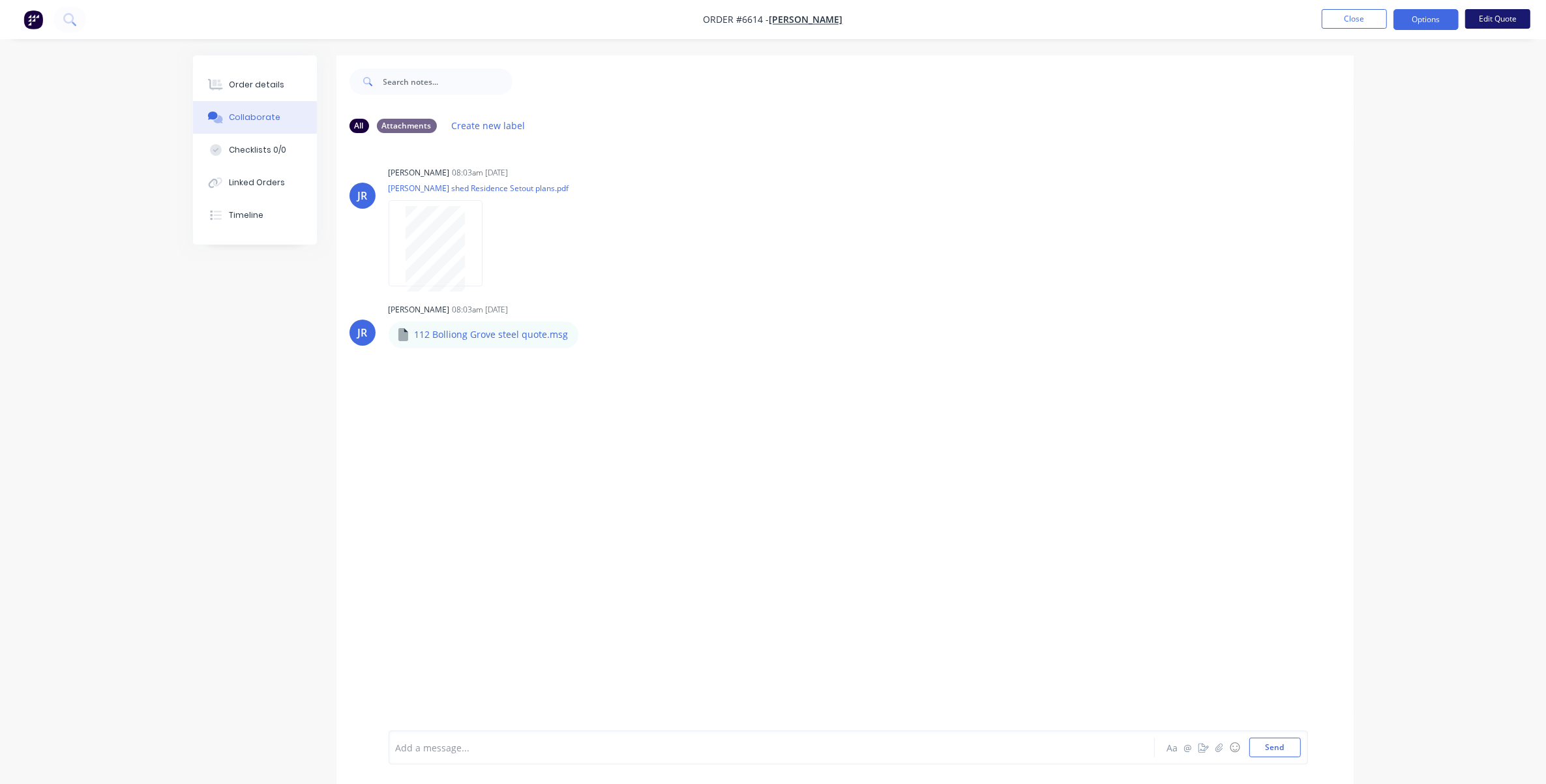
click at [1034, 18] on button "Edit Quote" at bounding box center [1498, 19] width 66 height 20
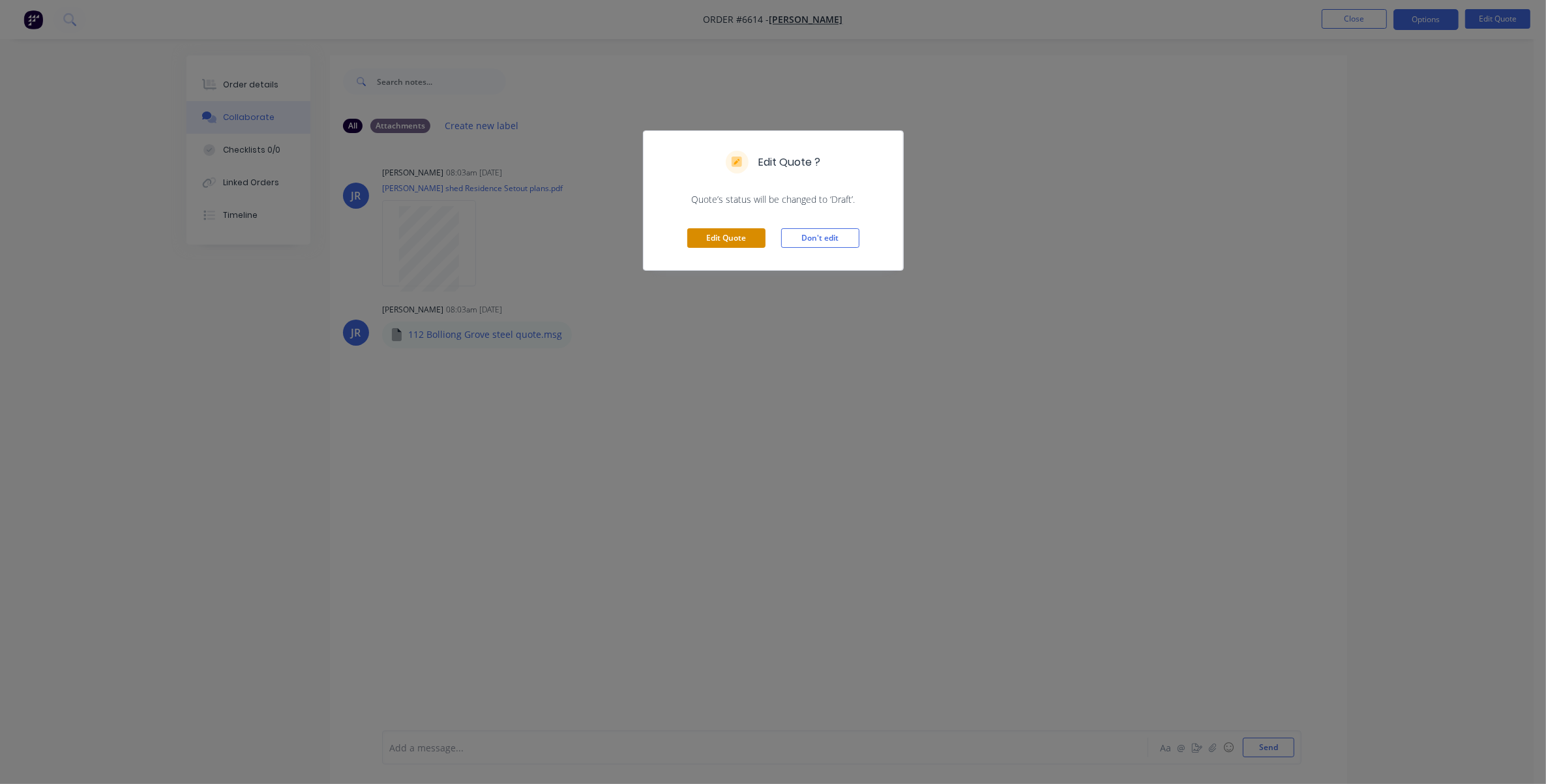
click at [721, 238] on button "Edit Quote" at bounding box center [726, 238] width 78 height 20
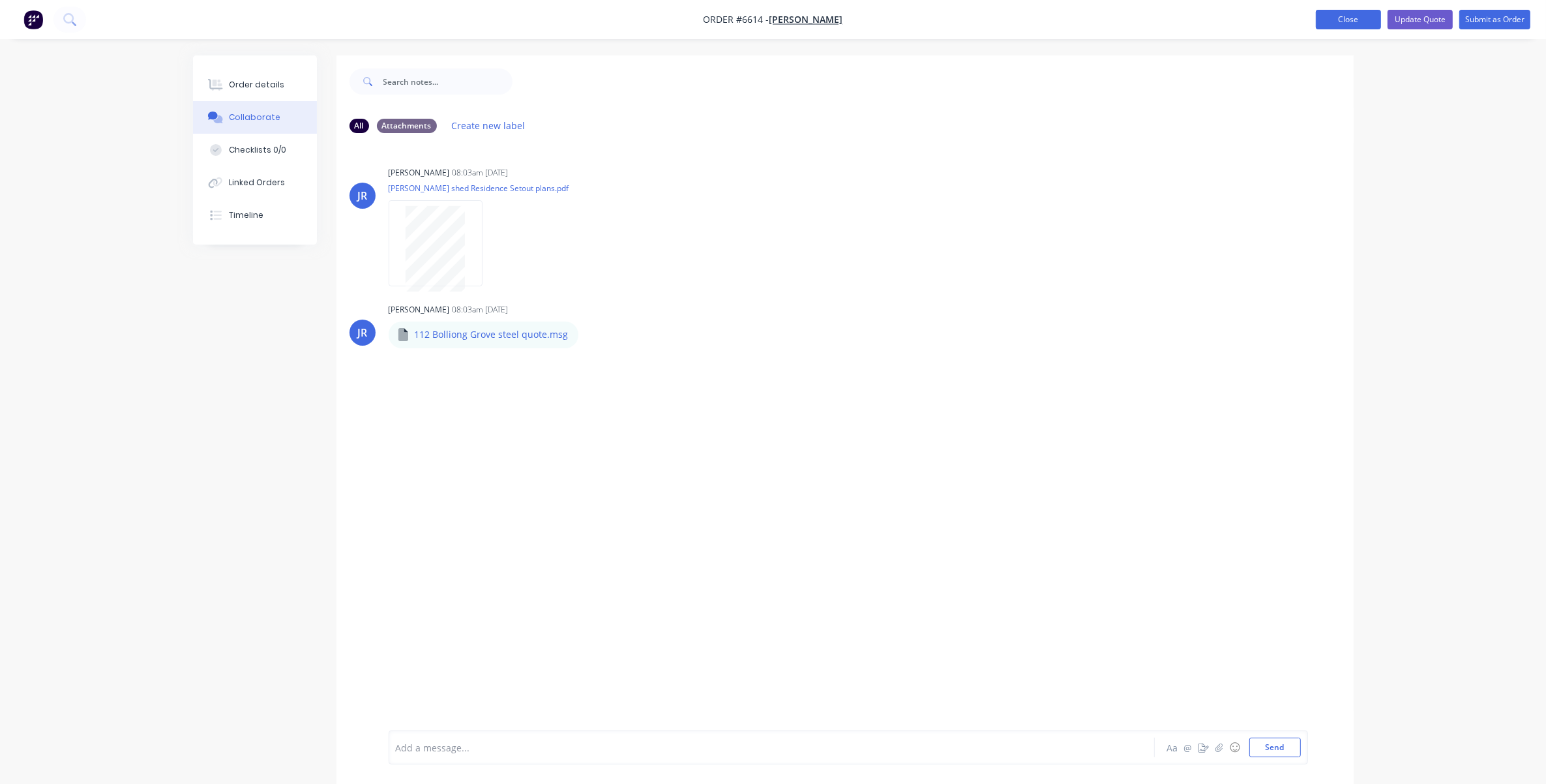
click at [1034, 21] on button "Close" at bounding box center [1349, 20] width 66 height 20
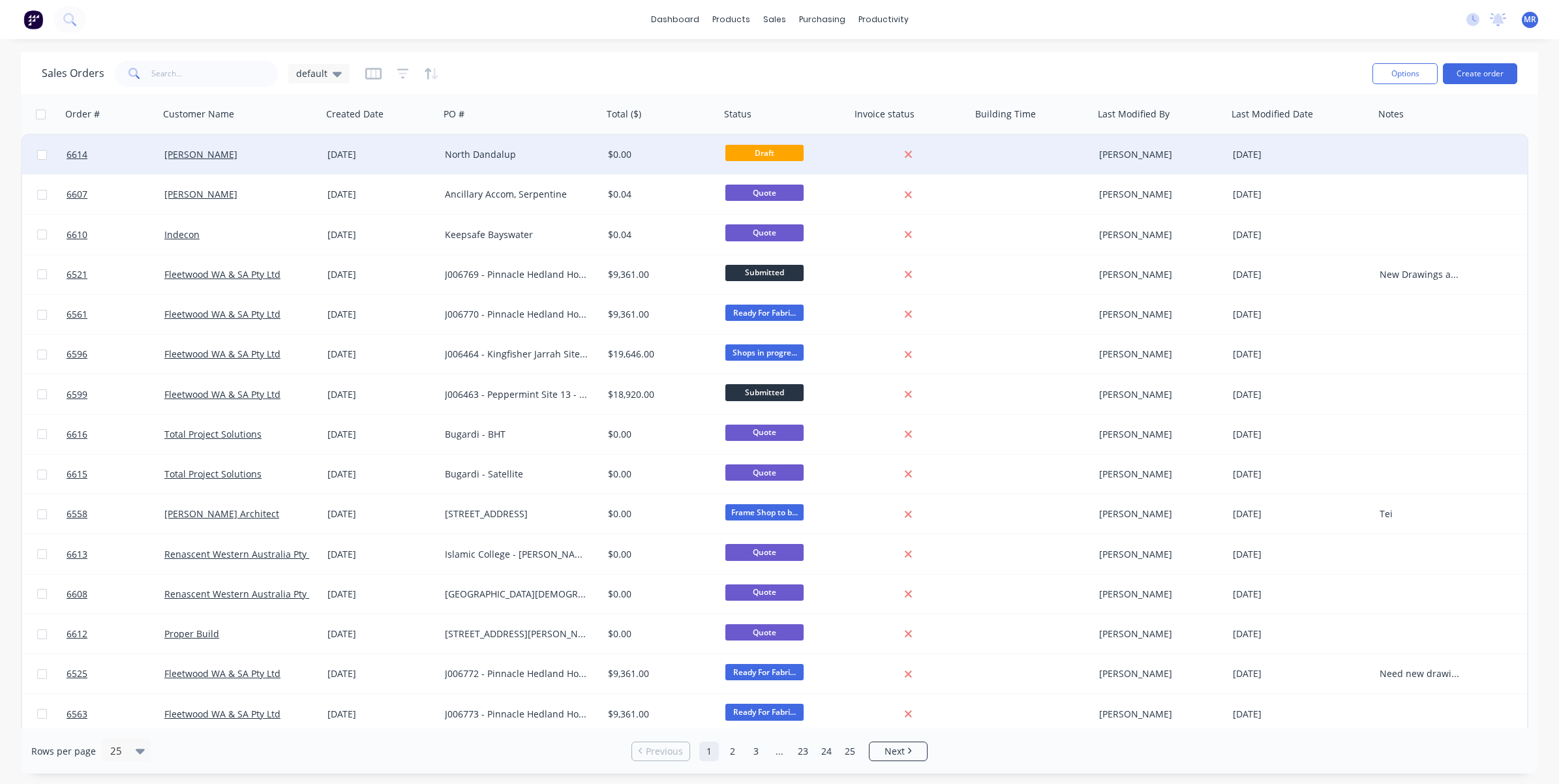
click at [505, 155] on div "North Dandalup" at bounding box center [517, 155] width 145 height 13
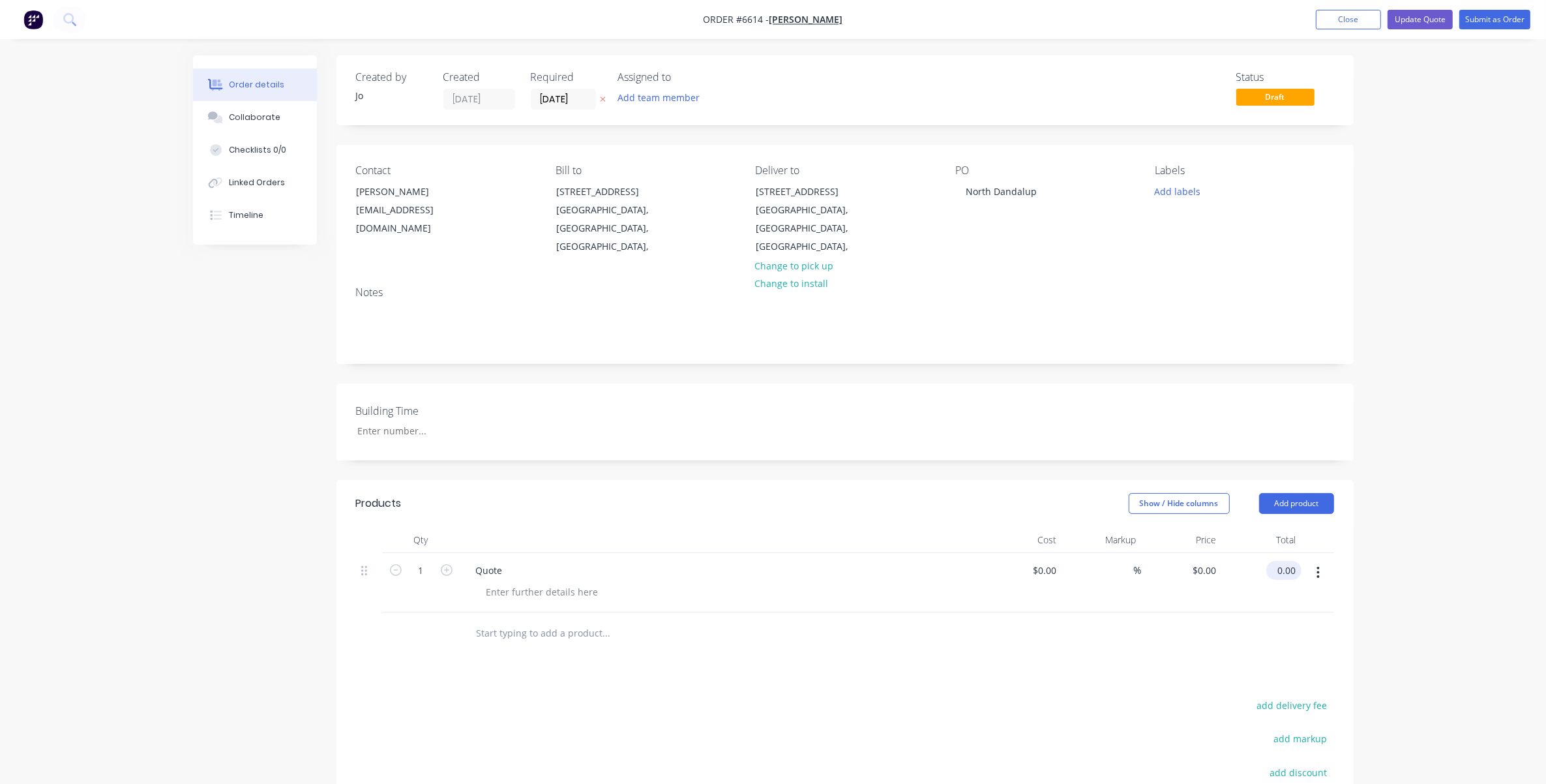
click at [1034, 572] on input "0.00" at bounding box center [1287, 570] width 30 height 19
type input "0.04"
type input "$0.04"
click at [1034, 583] on div at bounding box center [845, 633] width 978 height 43
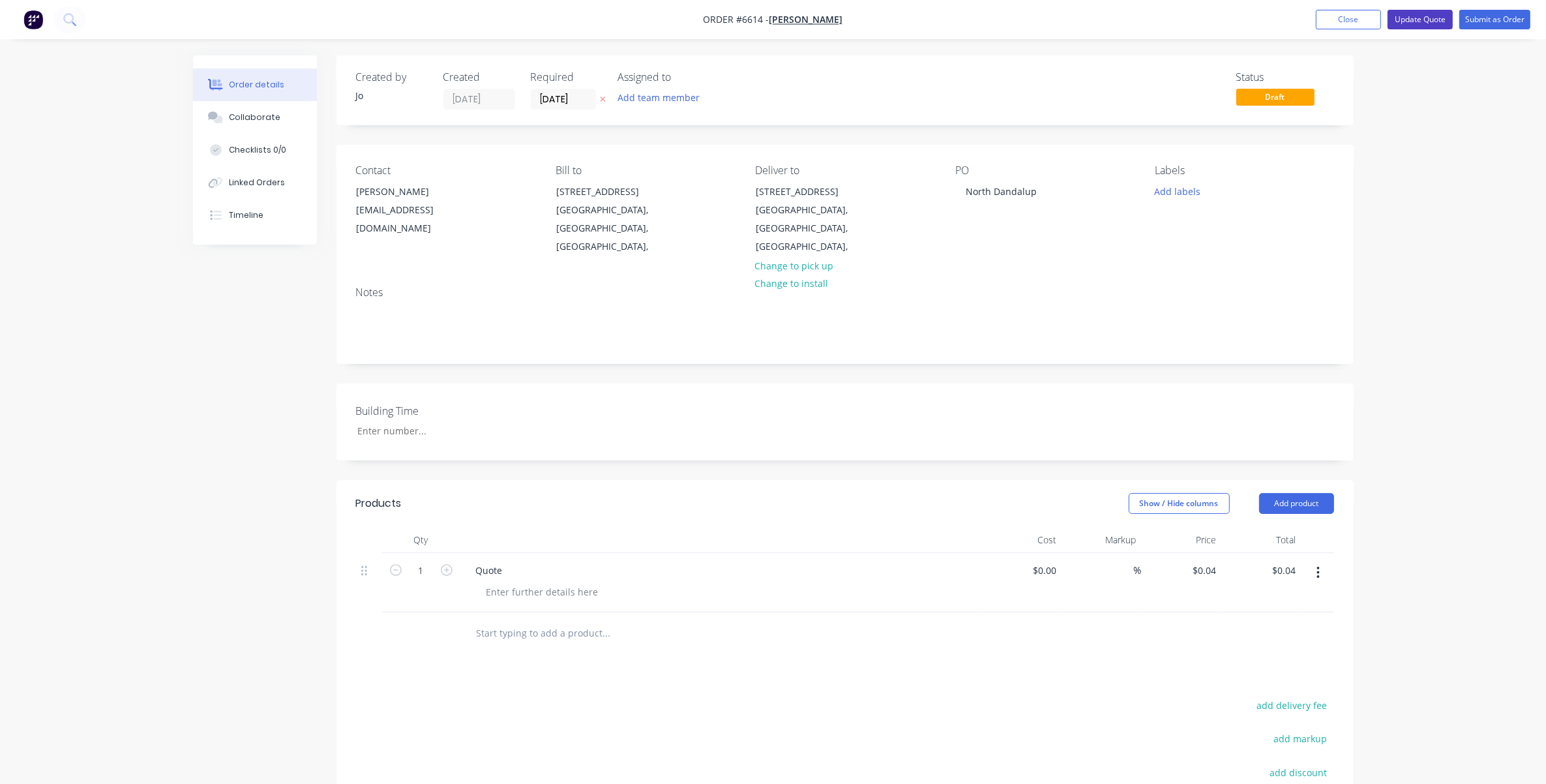
click at [1034, 16] on button "Update Quote" at bounding box center [1420, 20] width 66 height 20
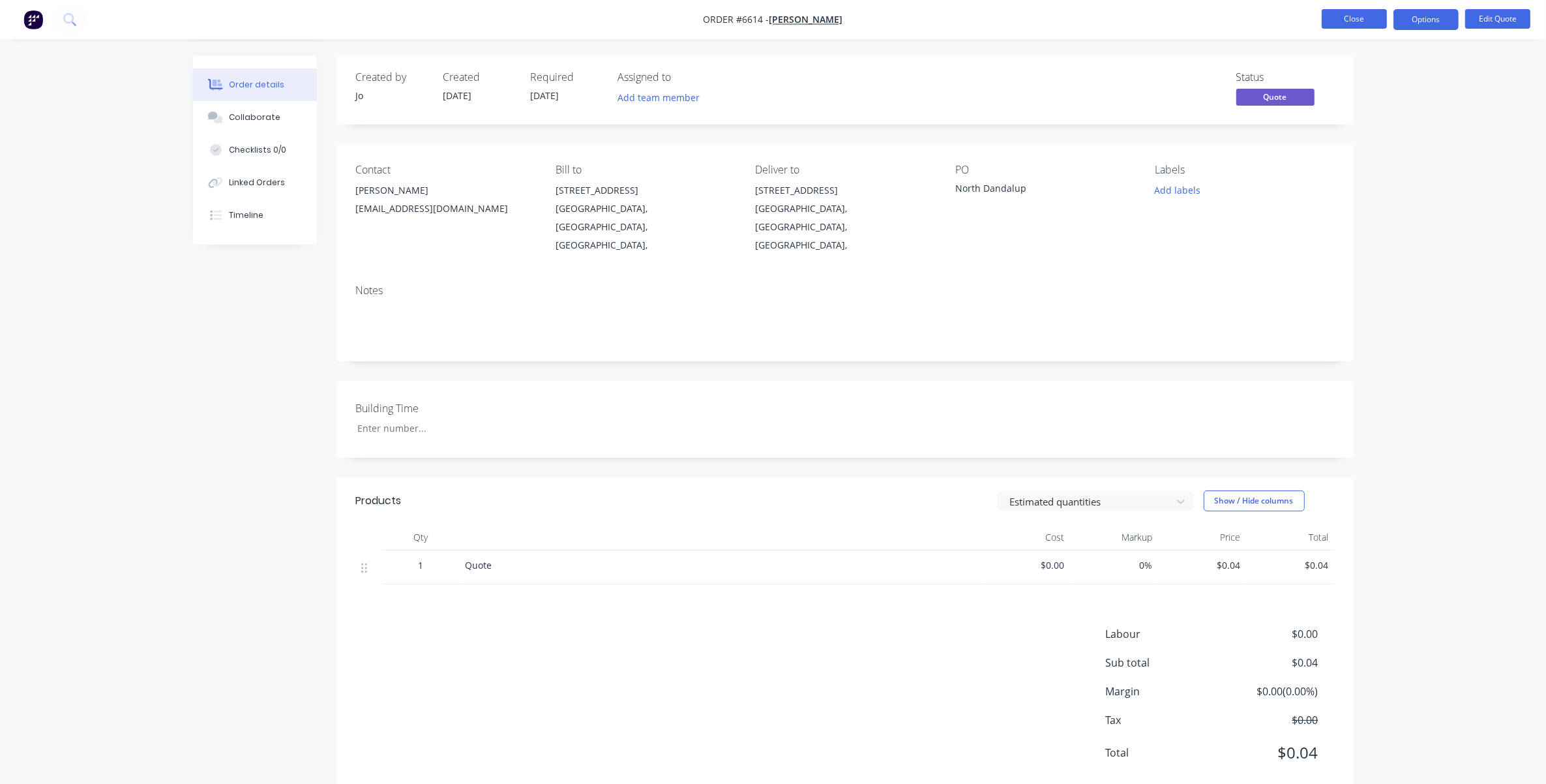
click at [1034, 16] on button "Close" at bounding box center [1355, 19] width 66 height 20
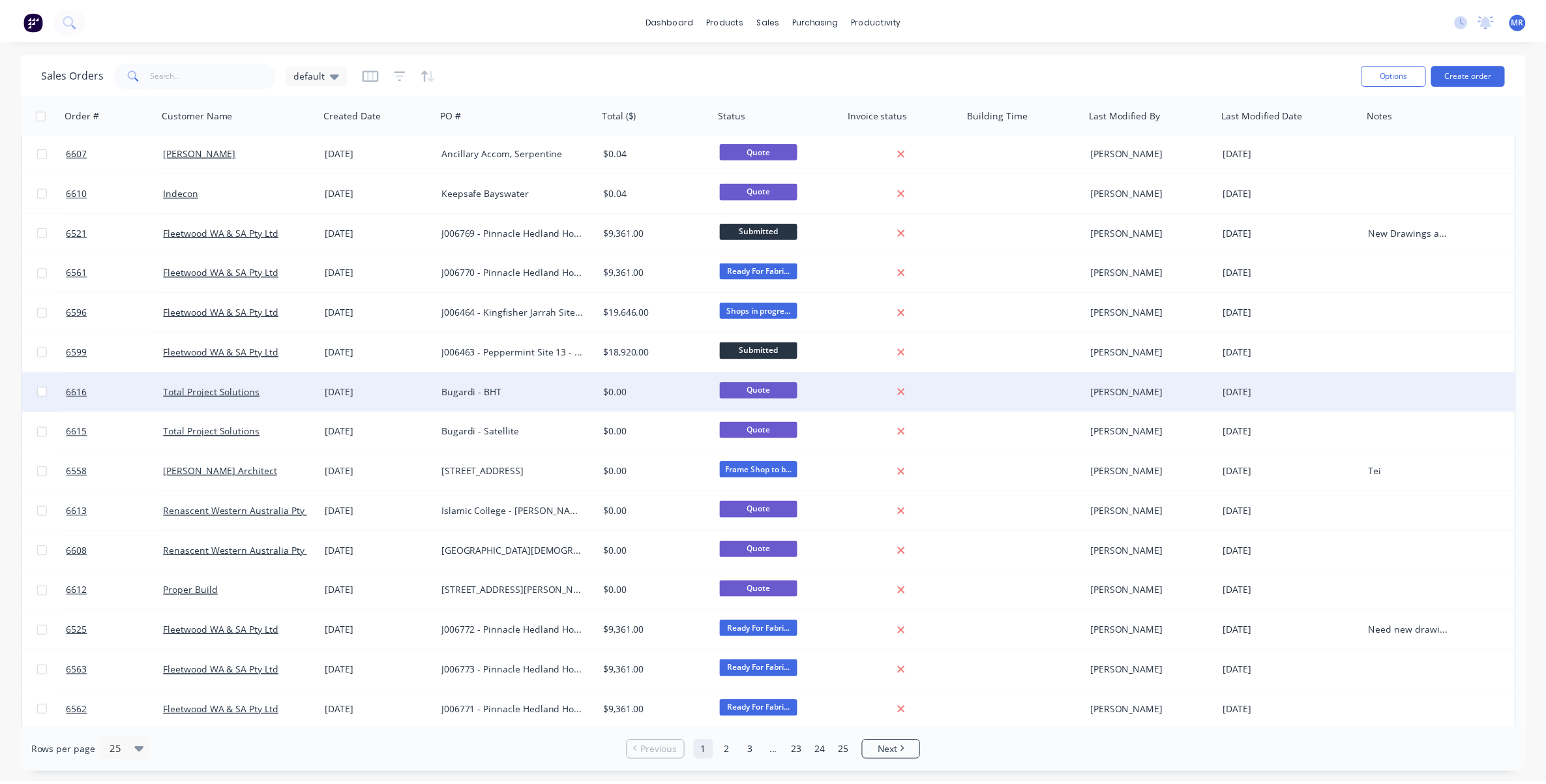
scroll to position [81, 0]
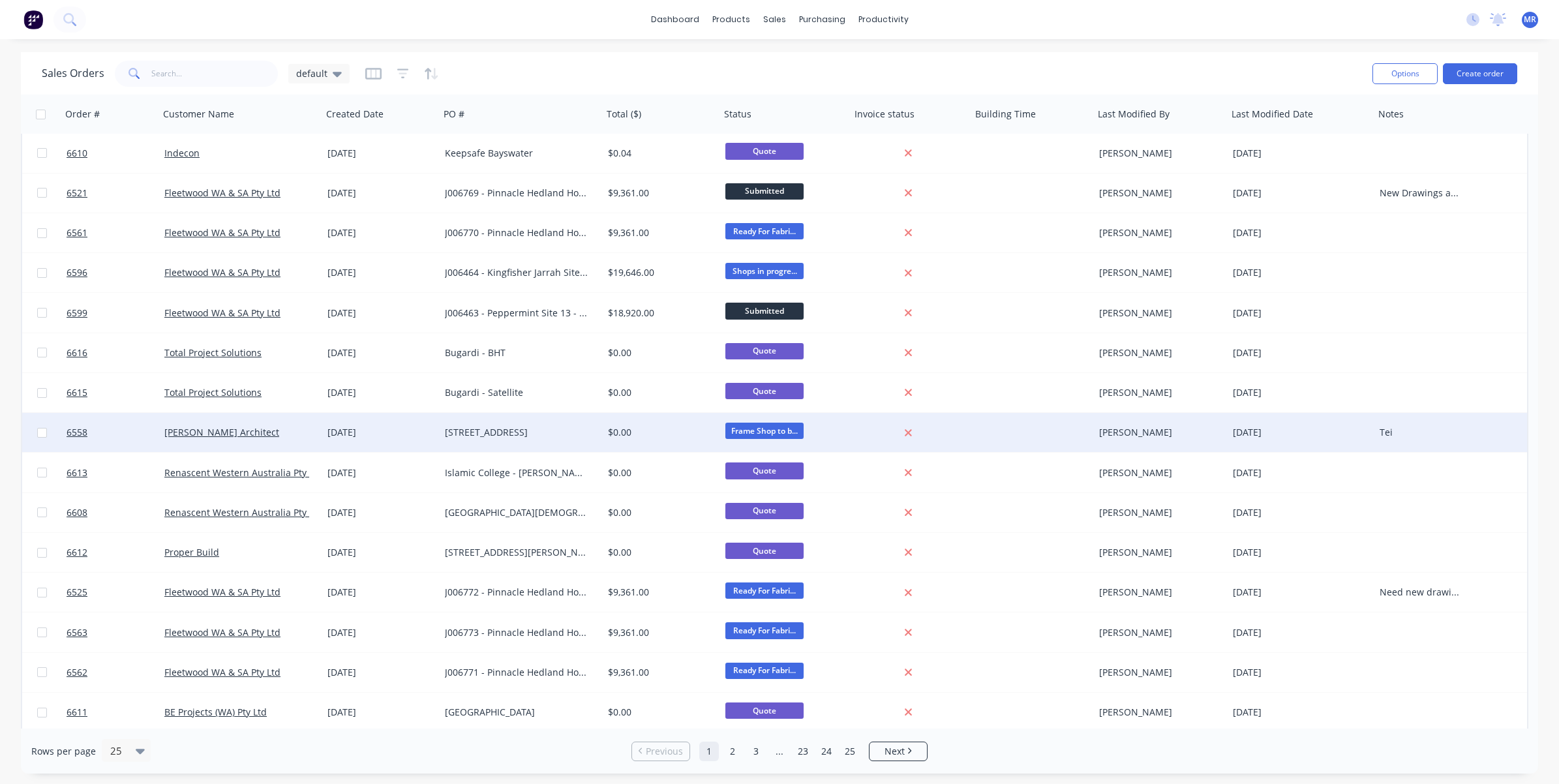
click at [507, 431] on div "[STREET_ADDRESS]" at bounding box center [517, 432] width 145 height 13
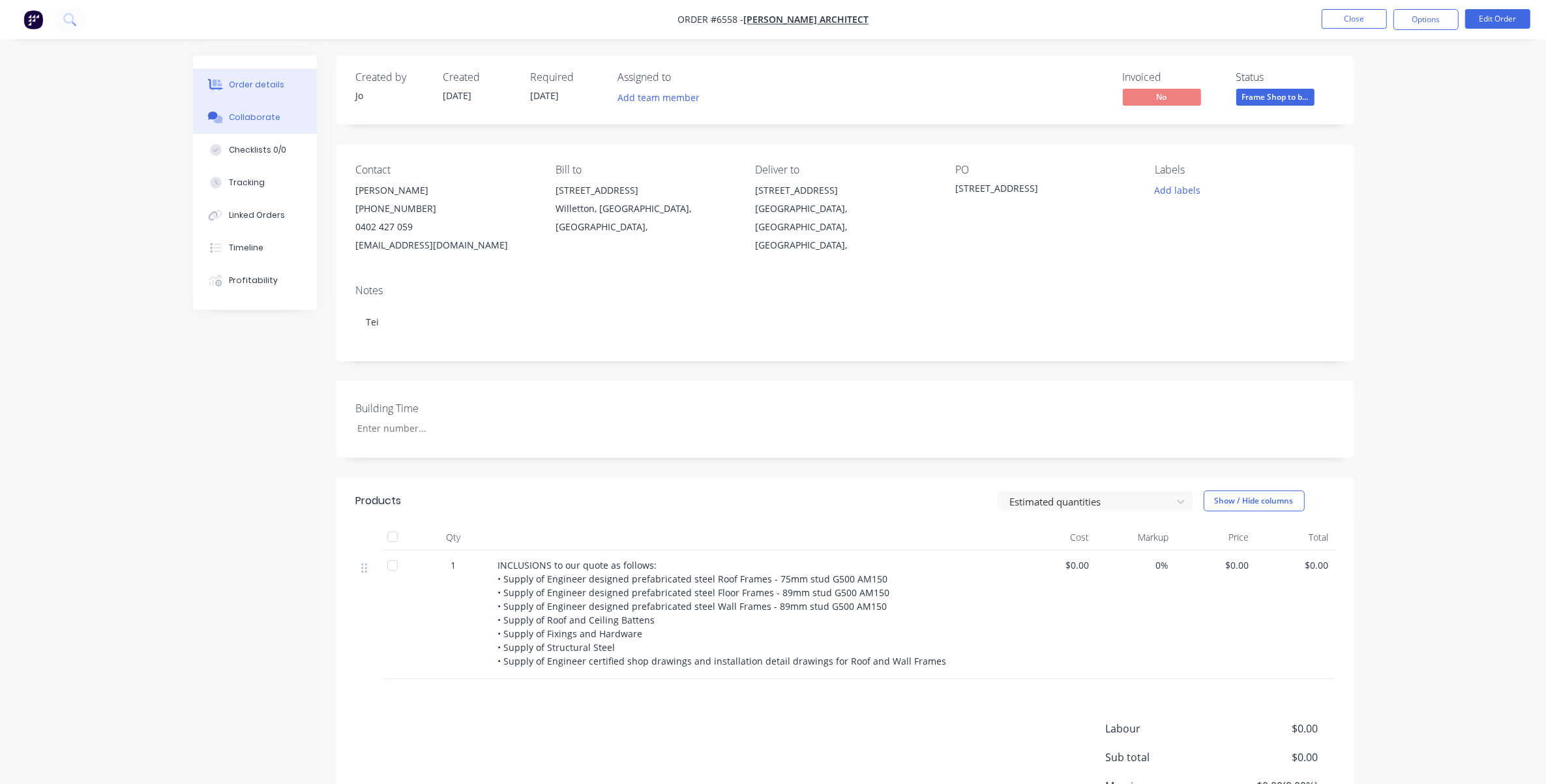
click at [248, 122] on div "Collaborate" at bounding box center [254, 117] width 52 height 12
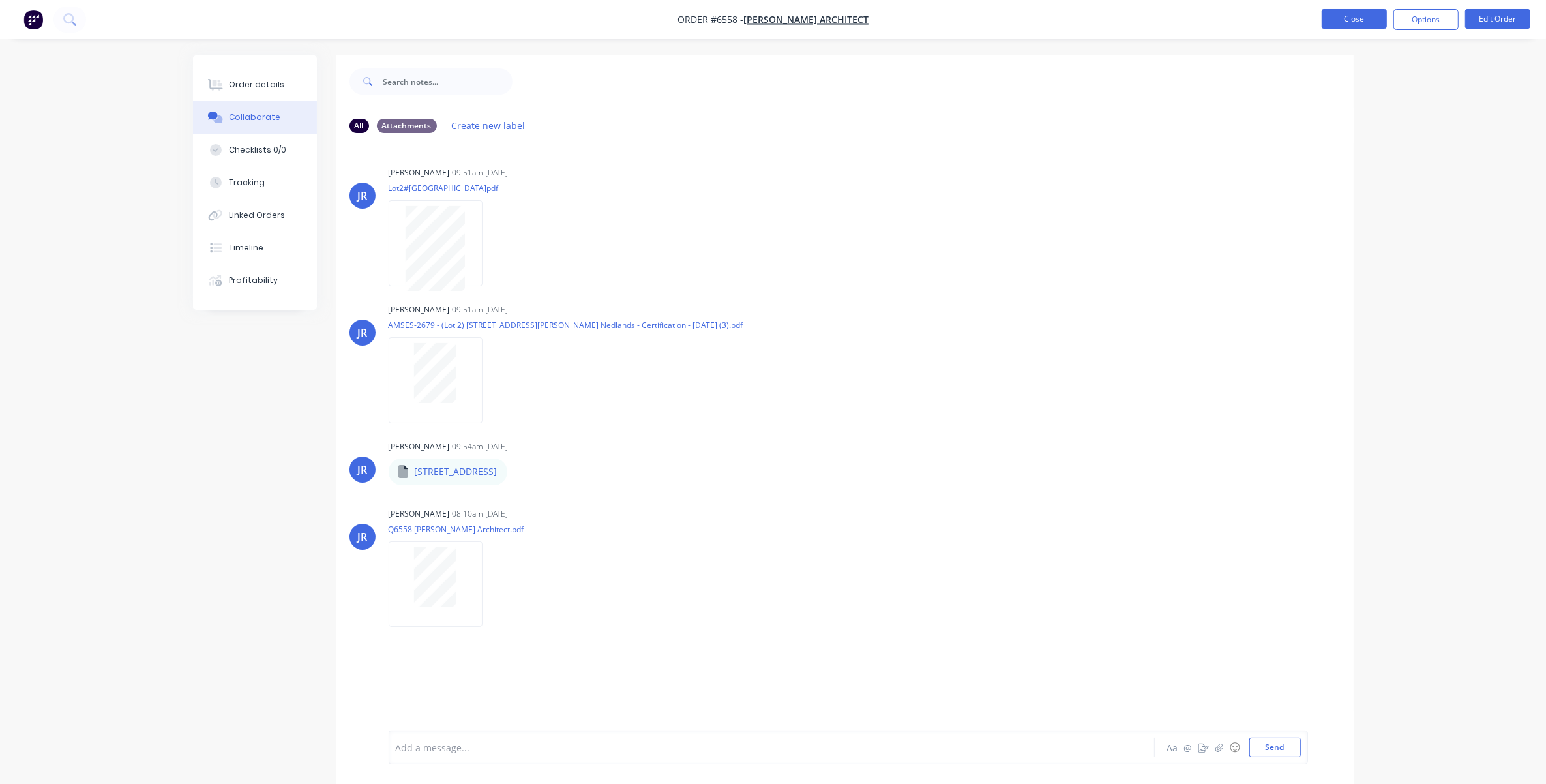
click at [1034, 16] on button "Close" at bounding box center [1355, 19] width 66 height 20
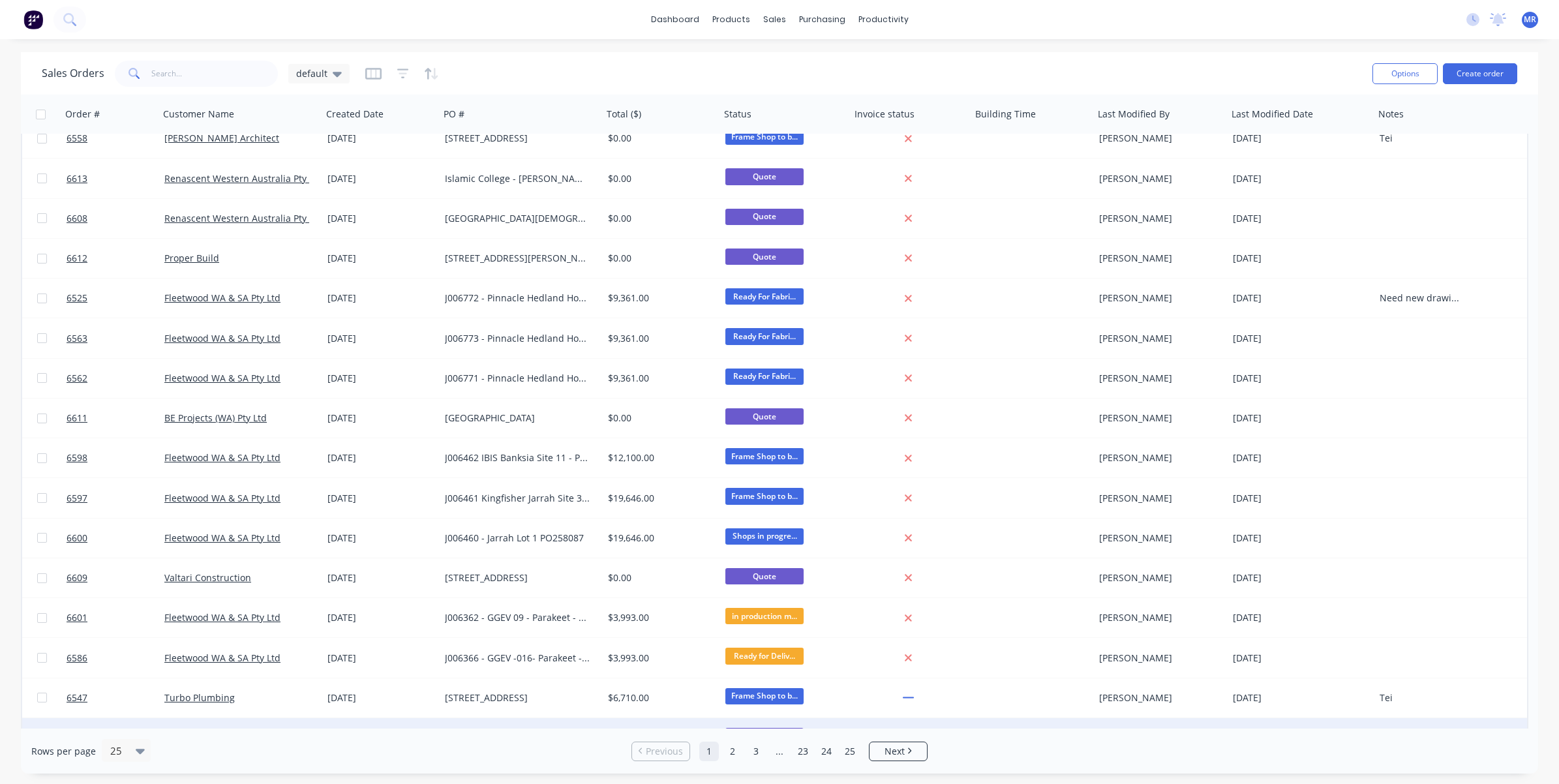
scroll to position [403, 0]
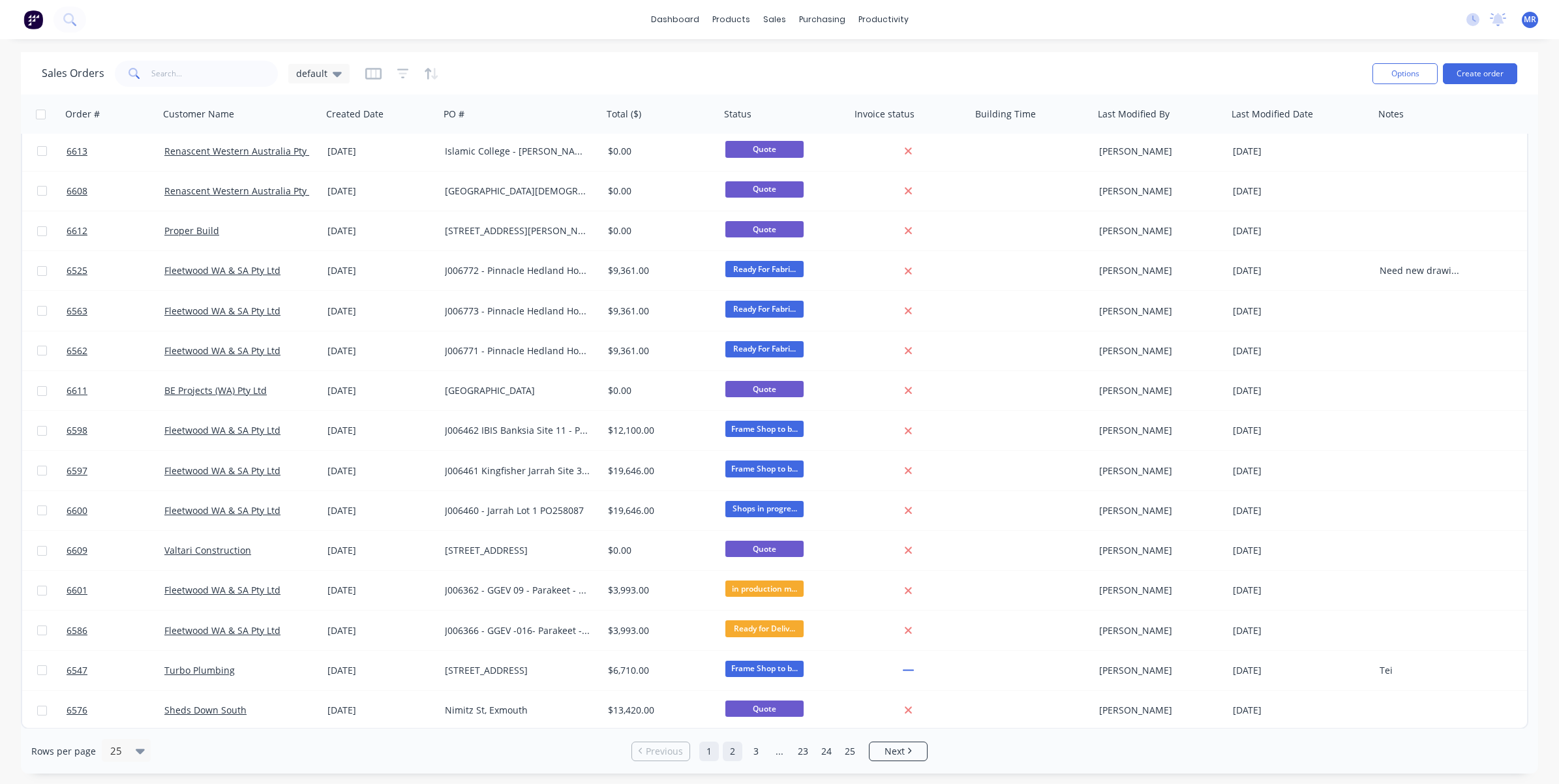
click at [729, 583] on link "2" at bounding box center [733, 751] width 20 height 20
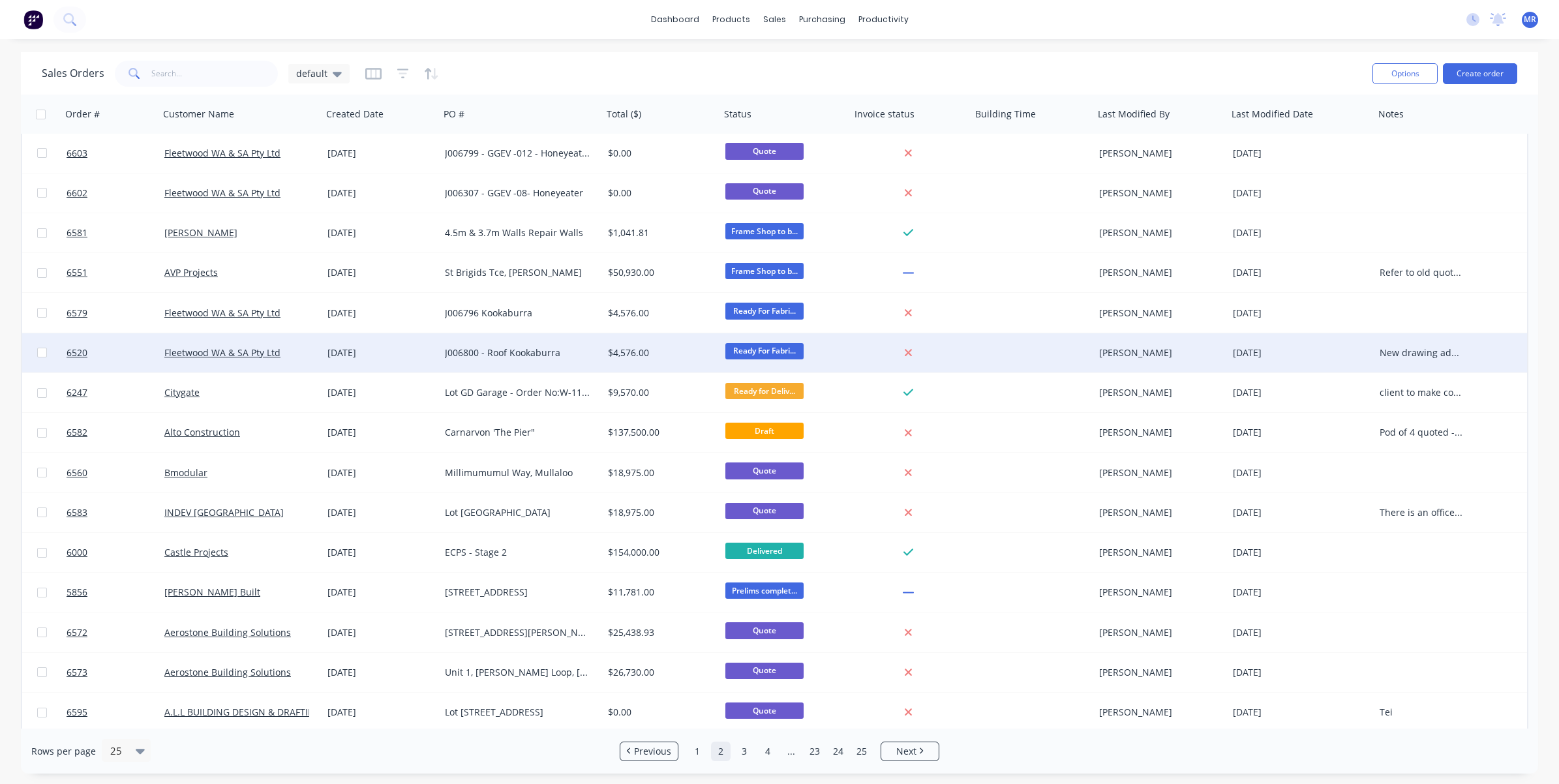
scroll to position [0, 0]
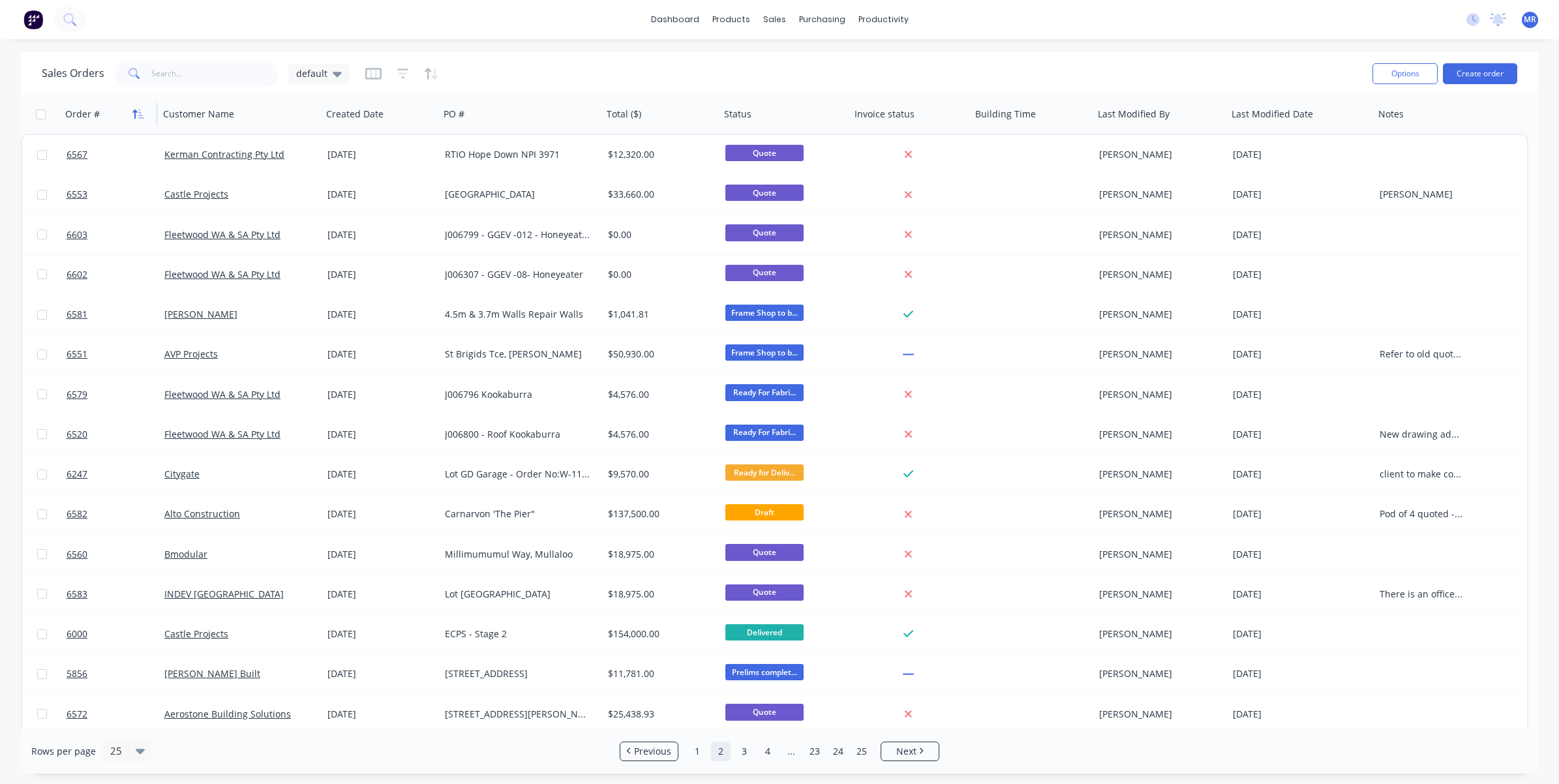
click at [139, 113] on icon "button" at bounding box center [138, 114] width 12 height 10
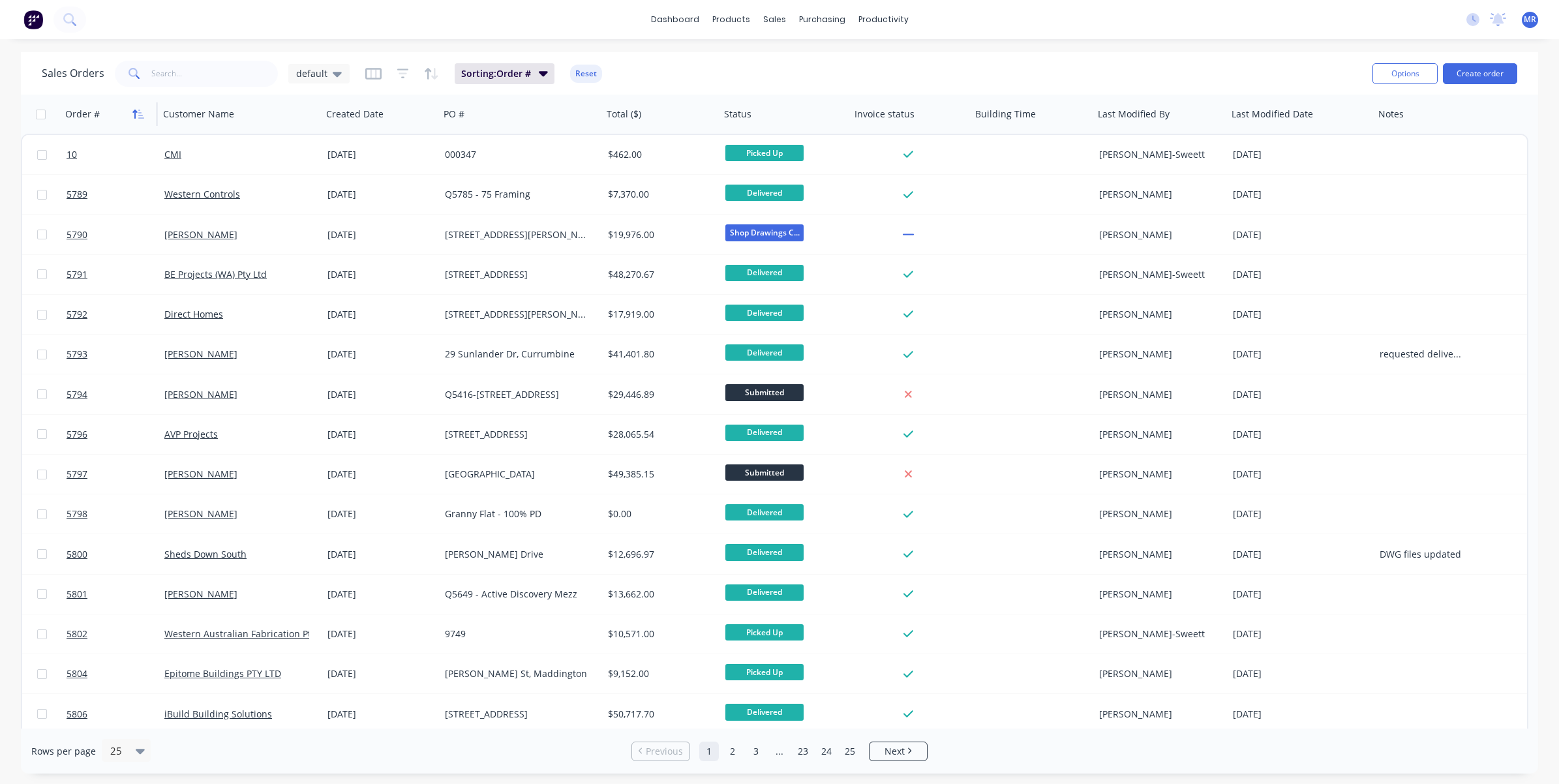
click at [138, 113] on icon "button" at bounding box center [138, 114] width 12 height 10
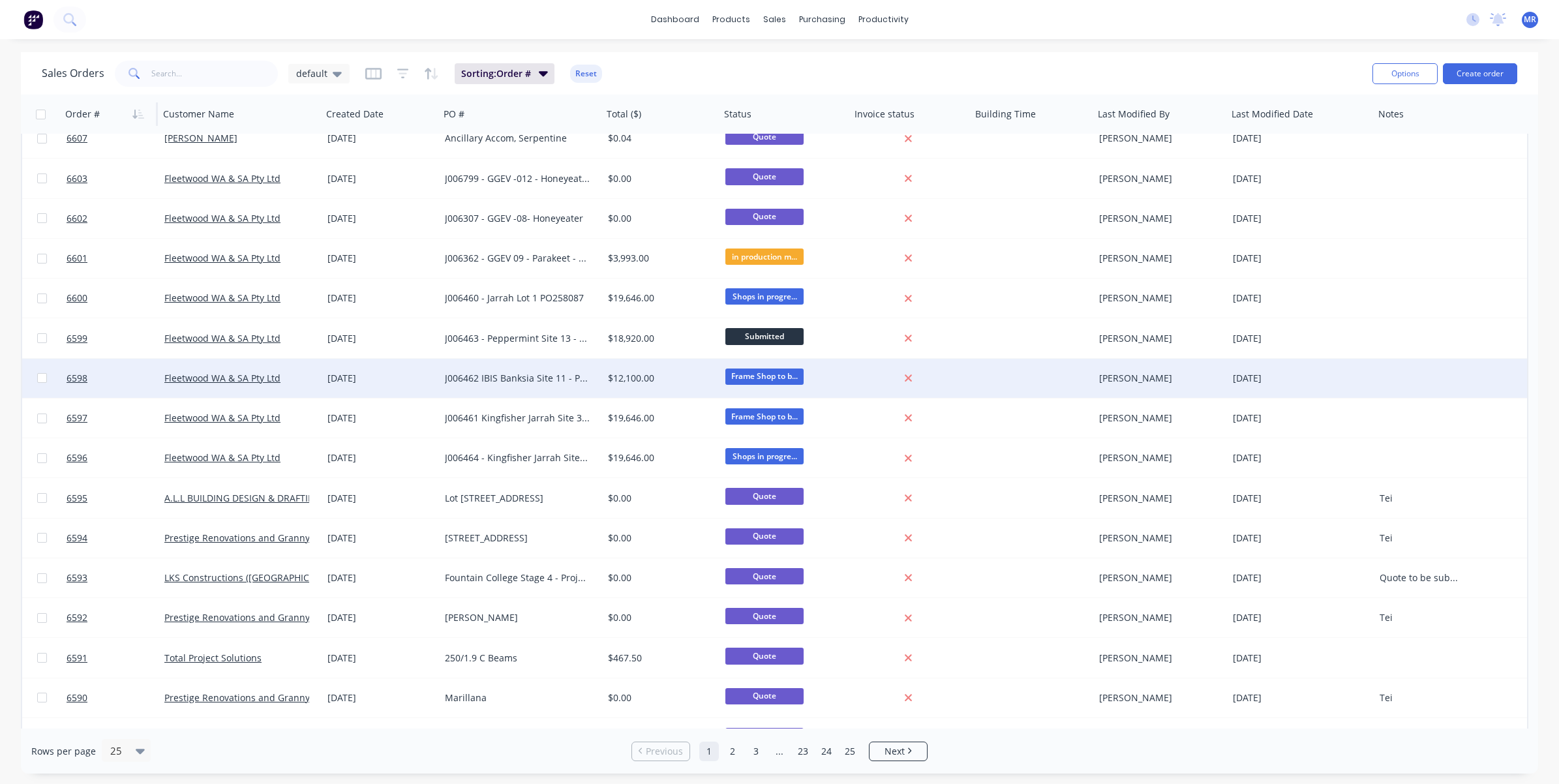
scroll to position [403, 0]
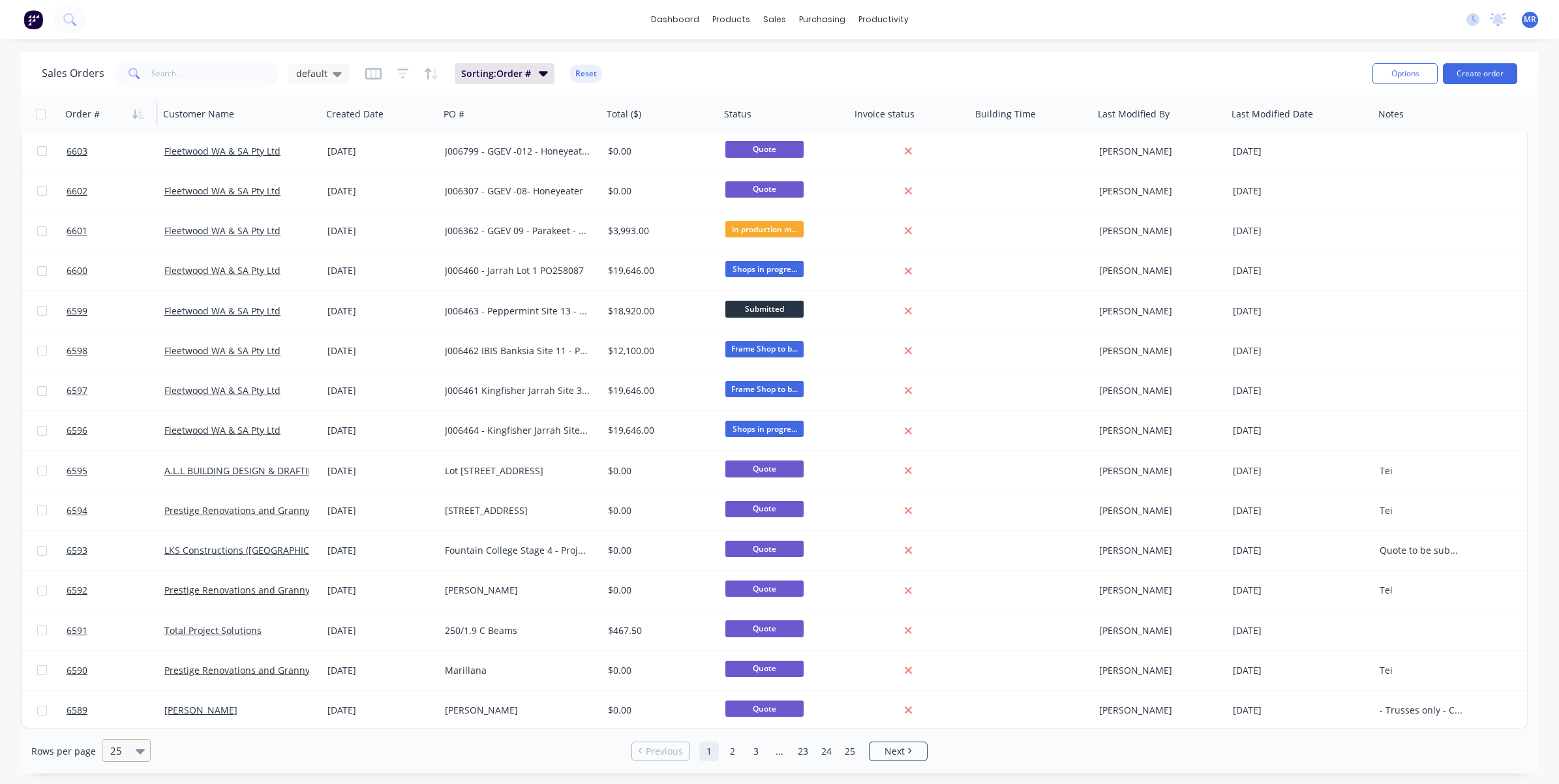
click at [125, 583] on div at bounding box center [120, 751] width 23 height 16
click at [118, 583] on div "50" at bounding box center [124, 671] width 49 height 24
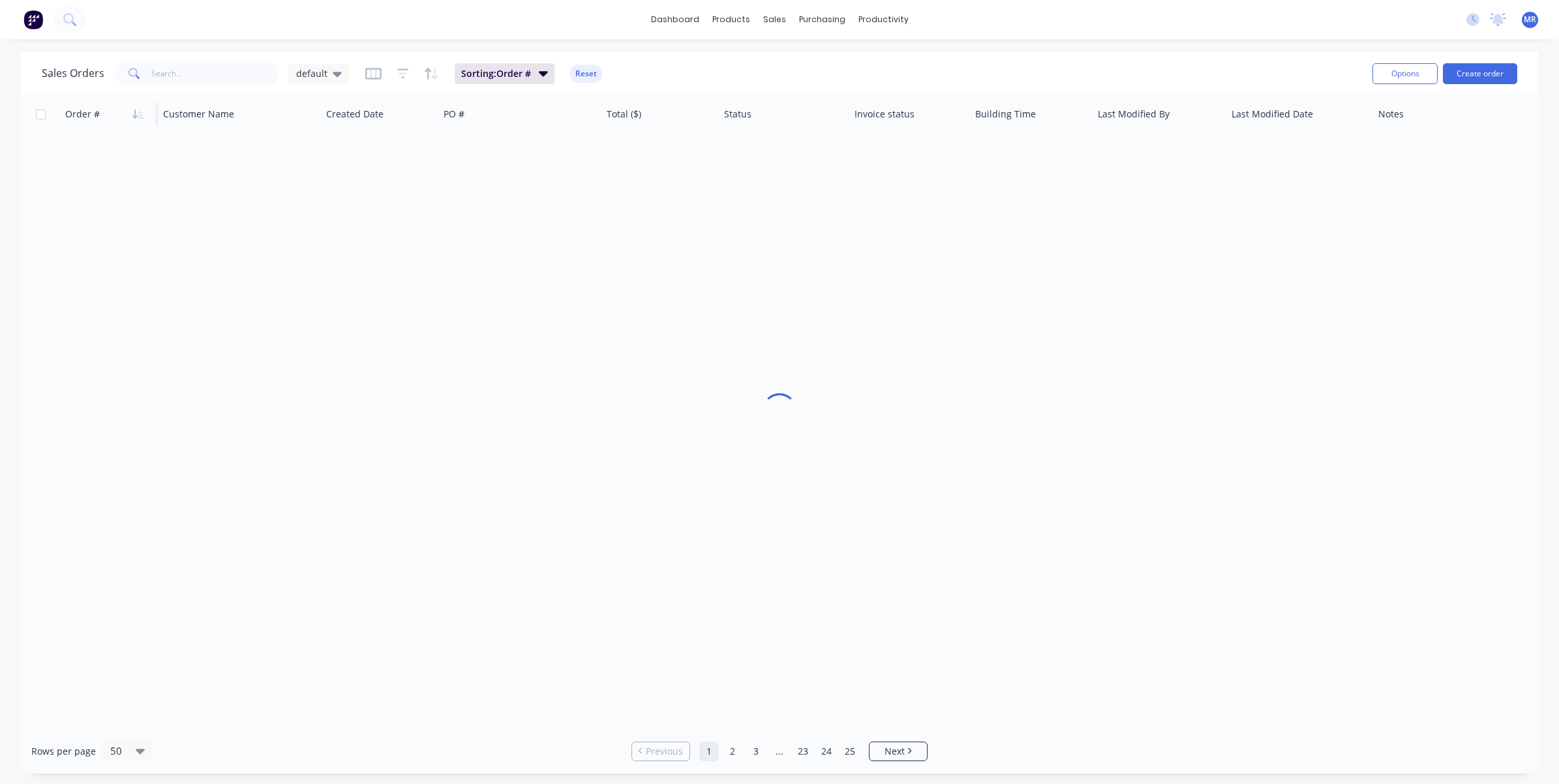
scroll to position [0, 0]
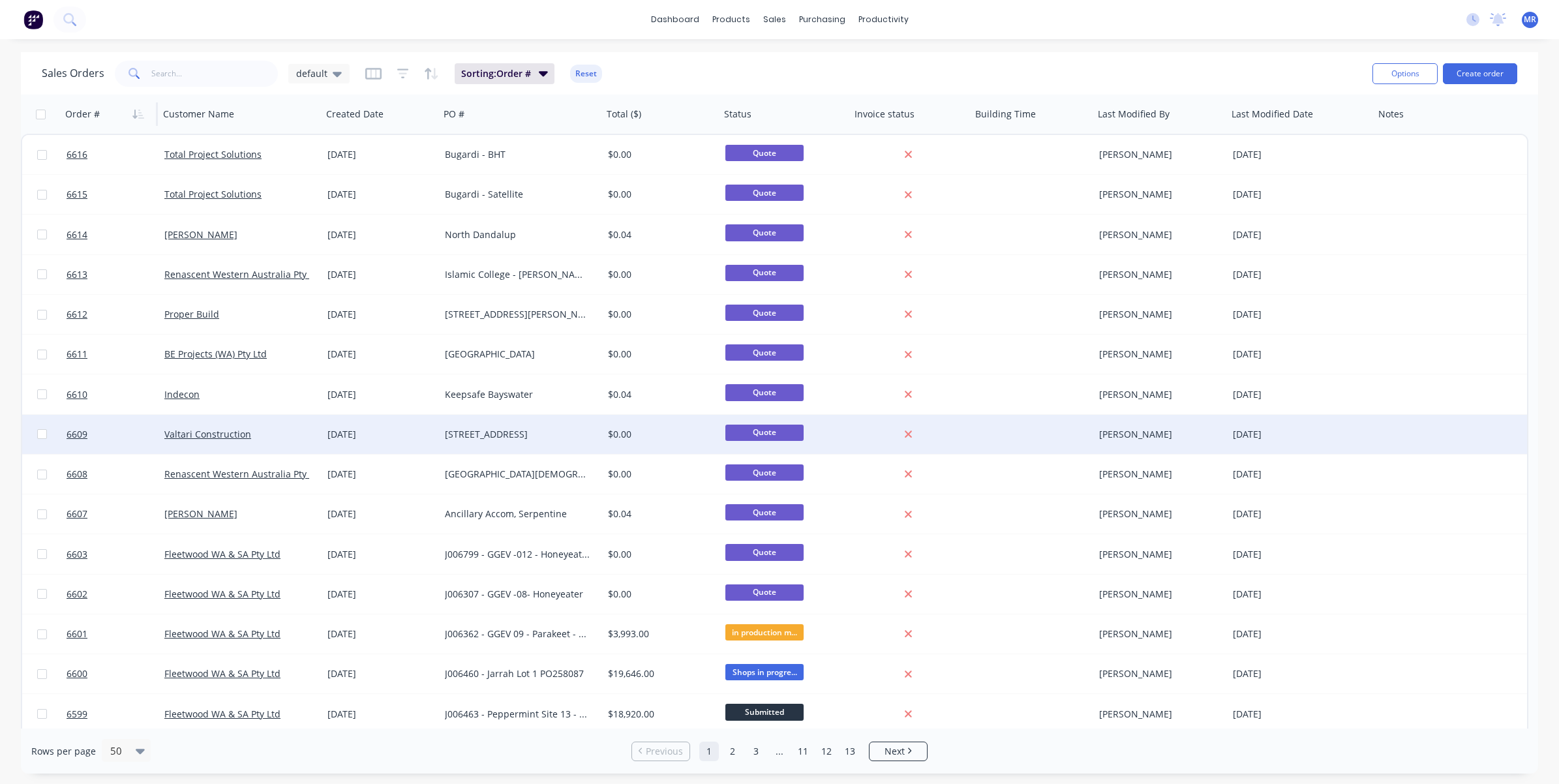
click at [364, 438] on div "[DATE]" at bounding box center [381, 434] width 107 height 13
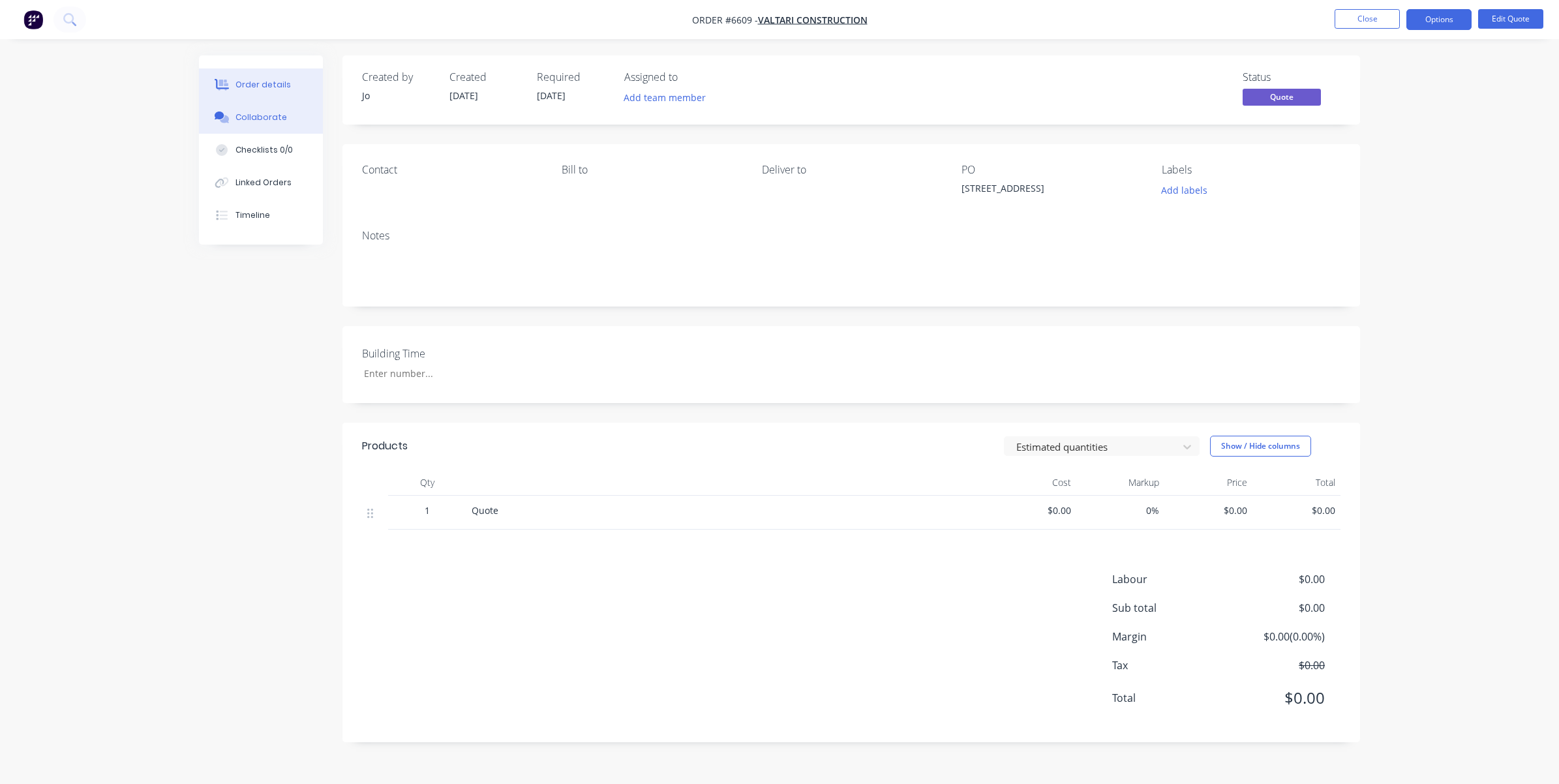
click at [275, 111] on div "Collaborate" at bounding box center [261, 117] width 52 height 12
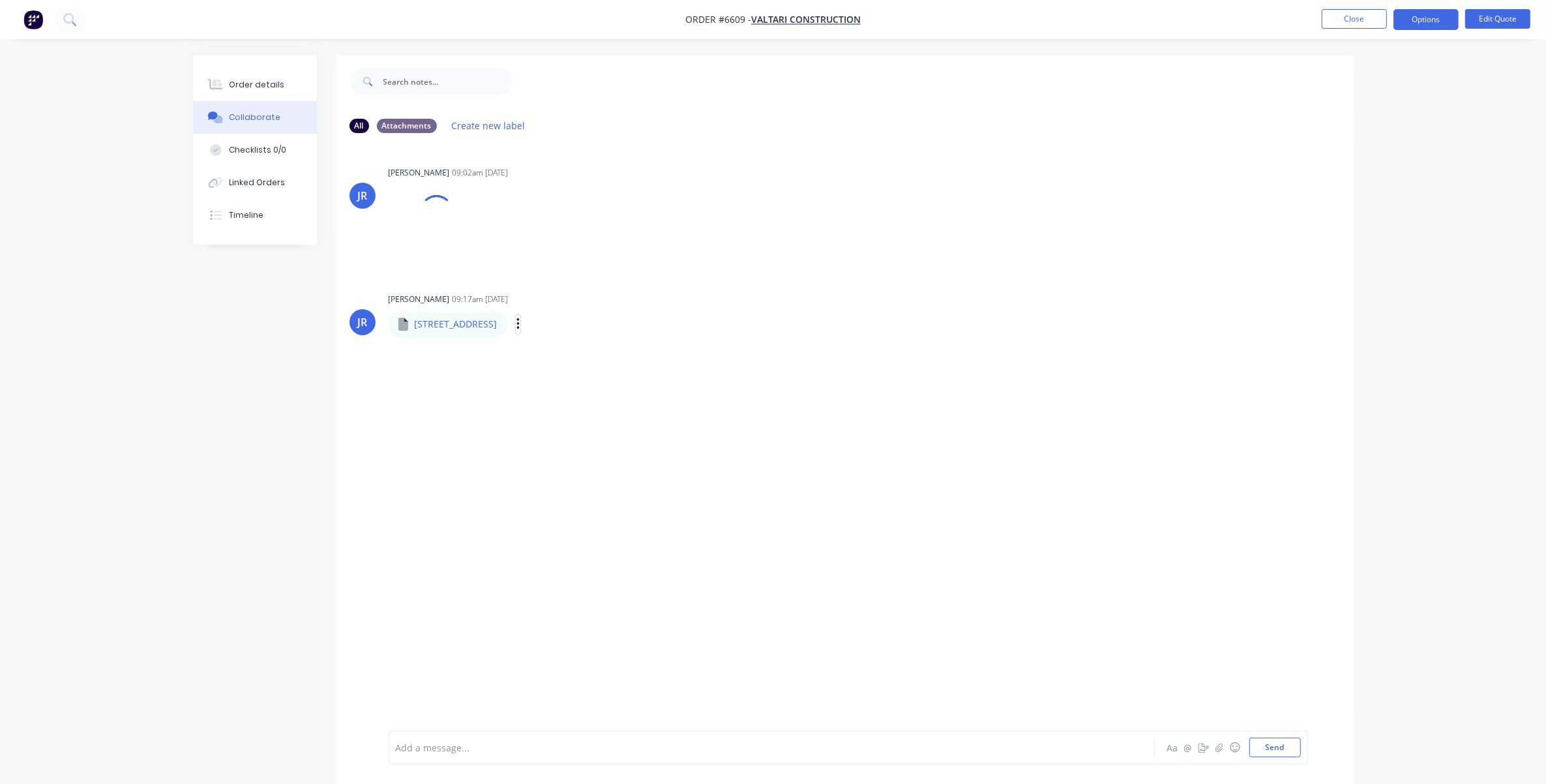
click at [520, 328] on icon "button" at bounding box center [518, 324] width 4 height 15
click at [601, 356] on button "Download" at bounding box center [604, 359] width 147 height 29
click at [1034, 18] on button "Edit Quote" at bounding box center [1498, 19] width 66 height 20
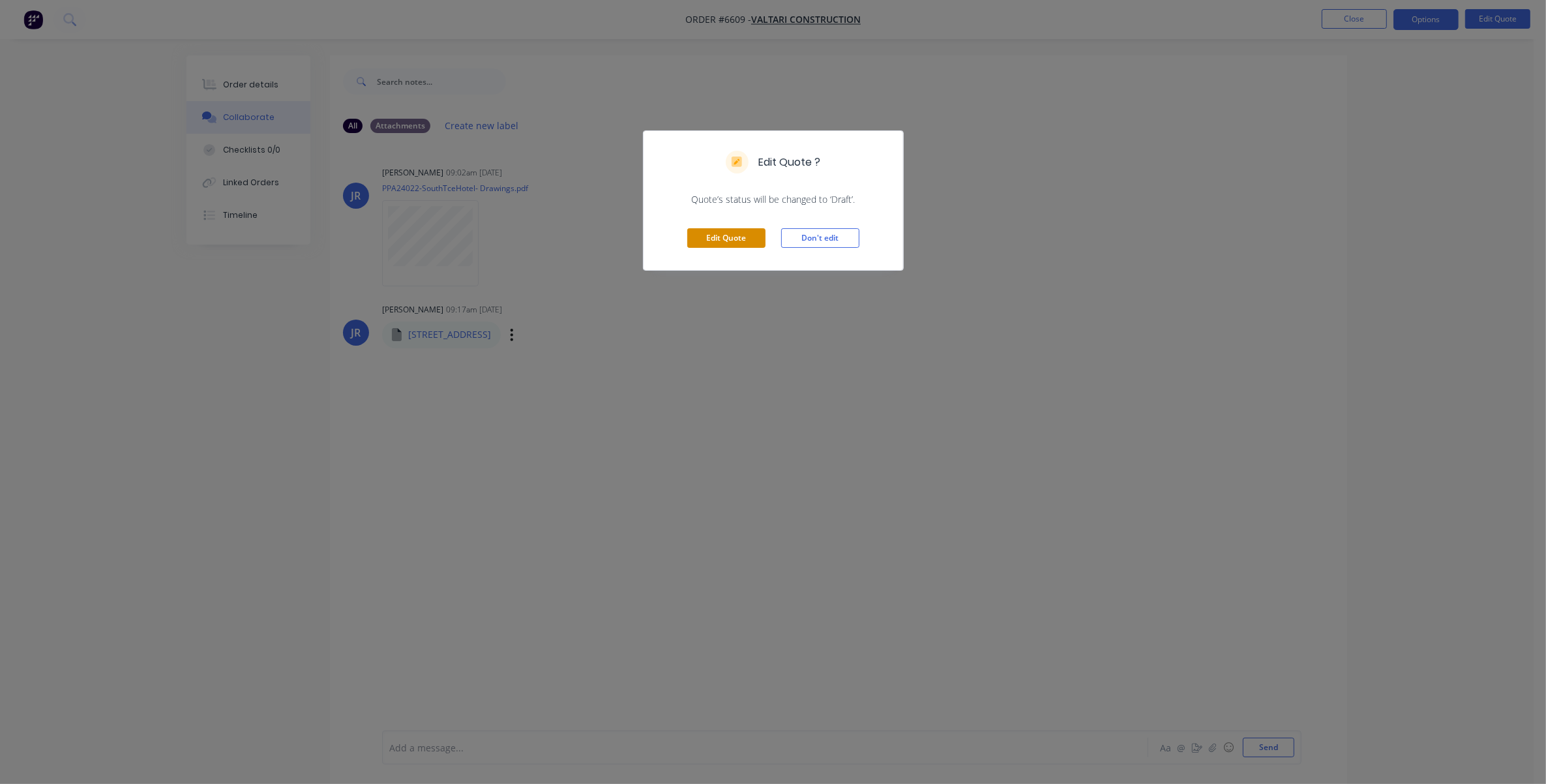
click at [727, 233] on button "Edit Quote" at bounding box center [726, 238] width 78 height 20
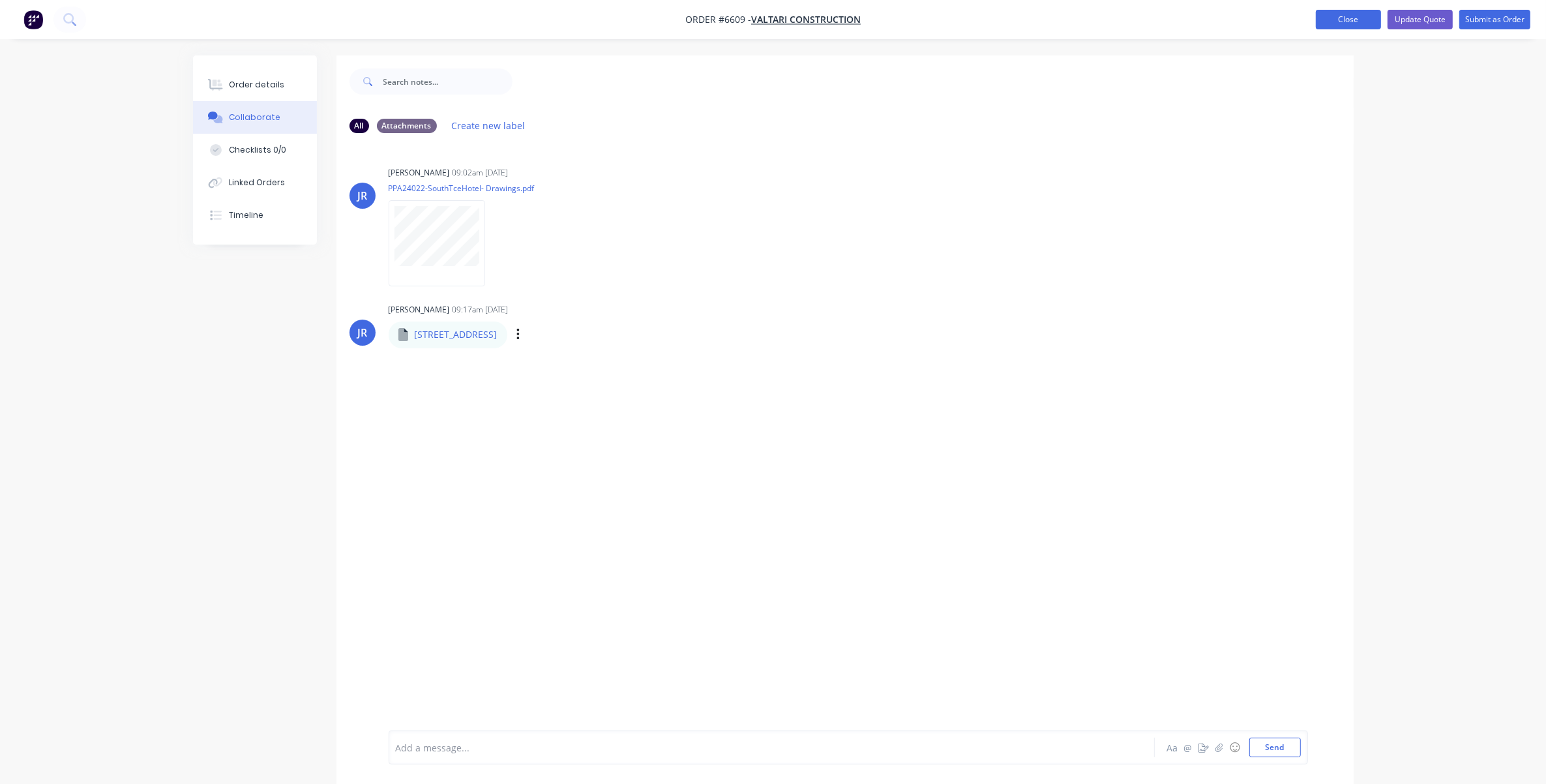
click at [1034, 22] on button "Close" at bounding box center [1349, 20] width 66 height 20
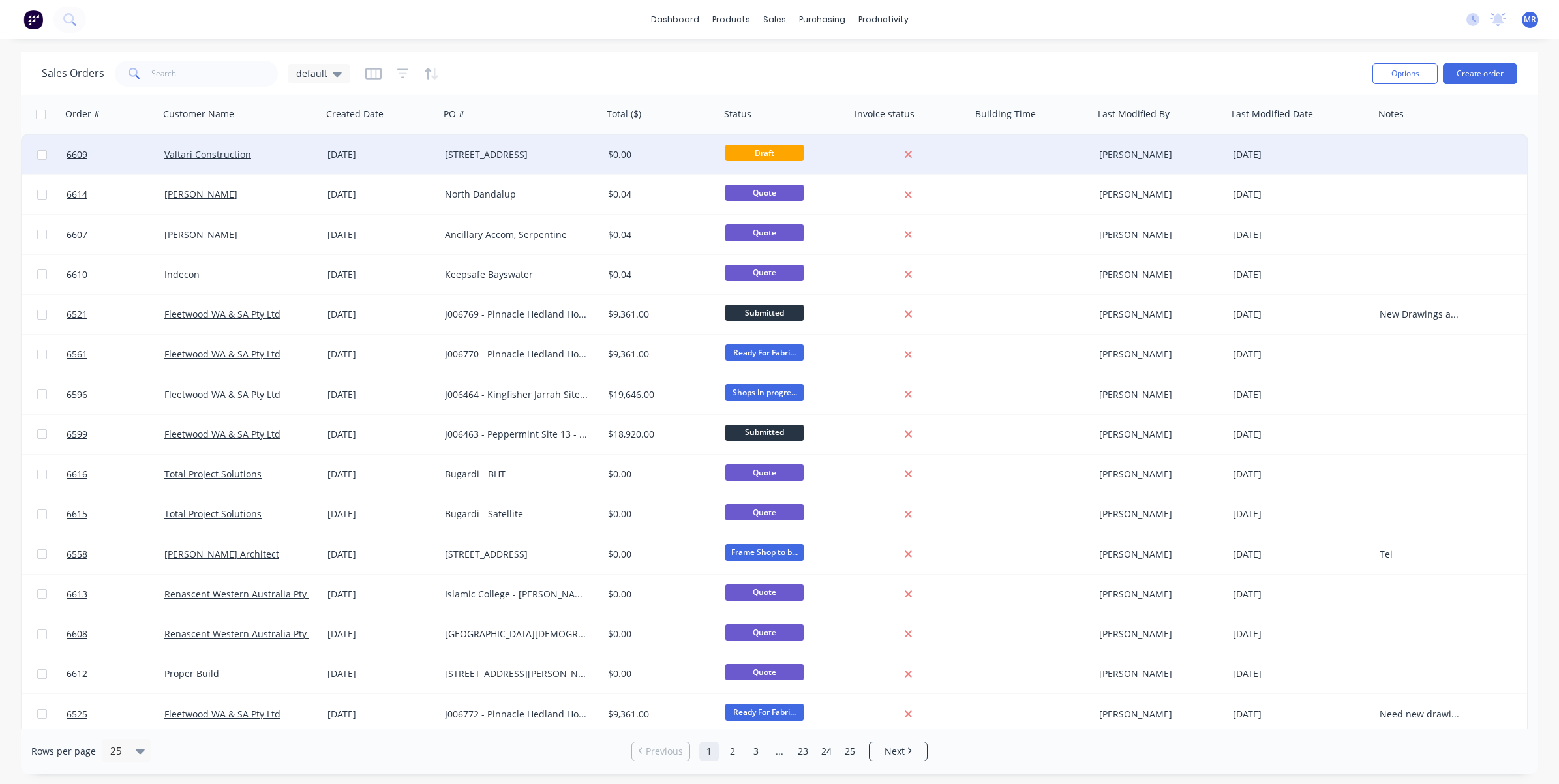
click at [588, 160] on div "[STREET_ADDRESS]" at bounding box center [521, 155] width 163 height 39
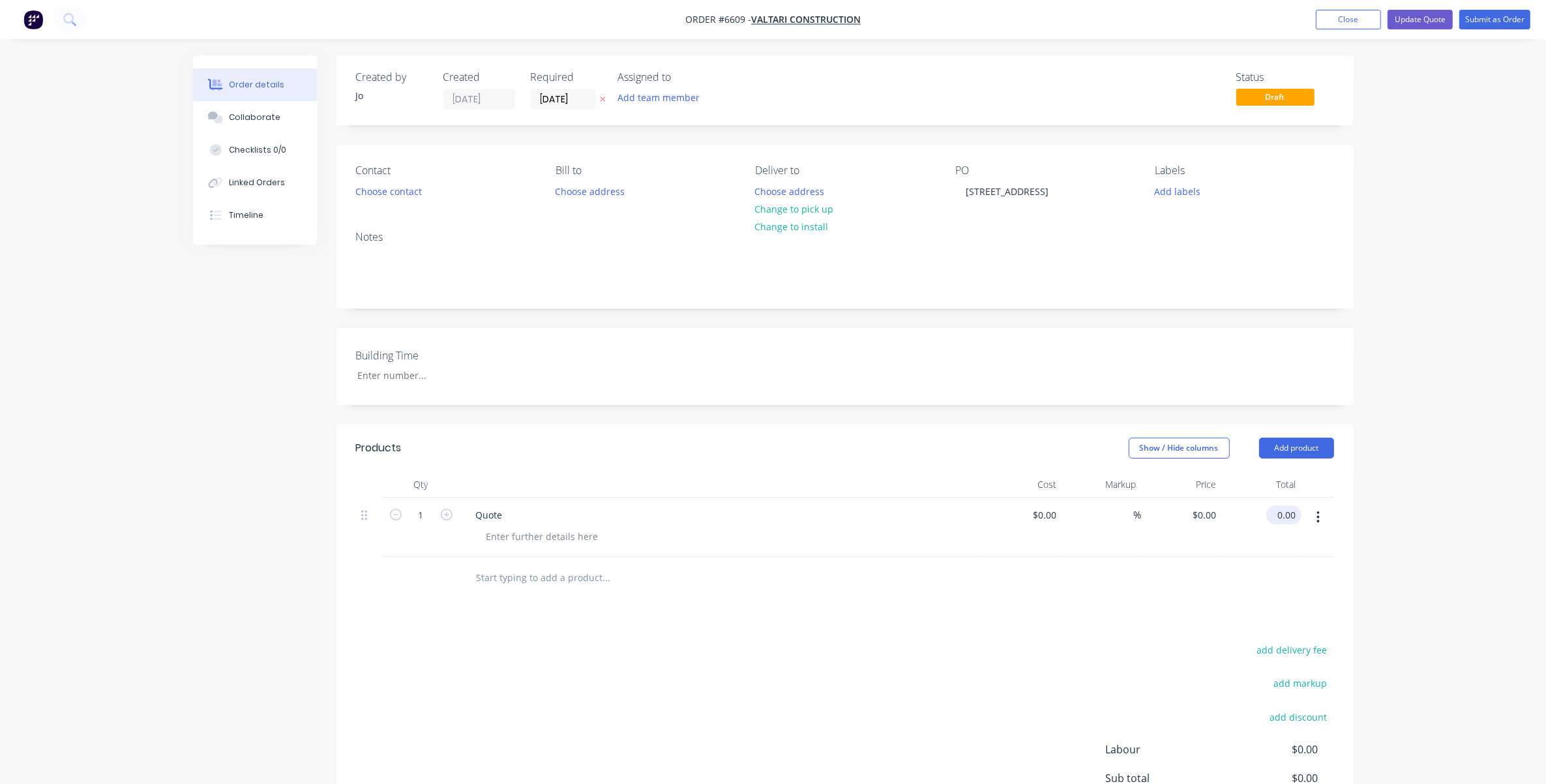
click at [1034, 509] on input "0.00" at bounding box center [1287, 515] width 30 height 19
type input "0.04"
type input "$0.04"
click at [1034, 535] on div "Order details Collaborate Checklists 0/0 Linked Orders Timeline Order details C…" at bounding box center [773, 466] width 1546 height 932
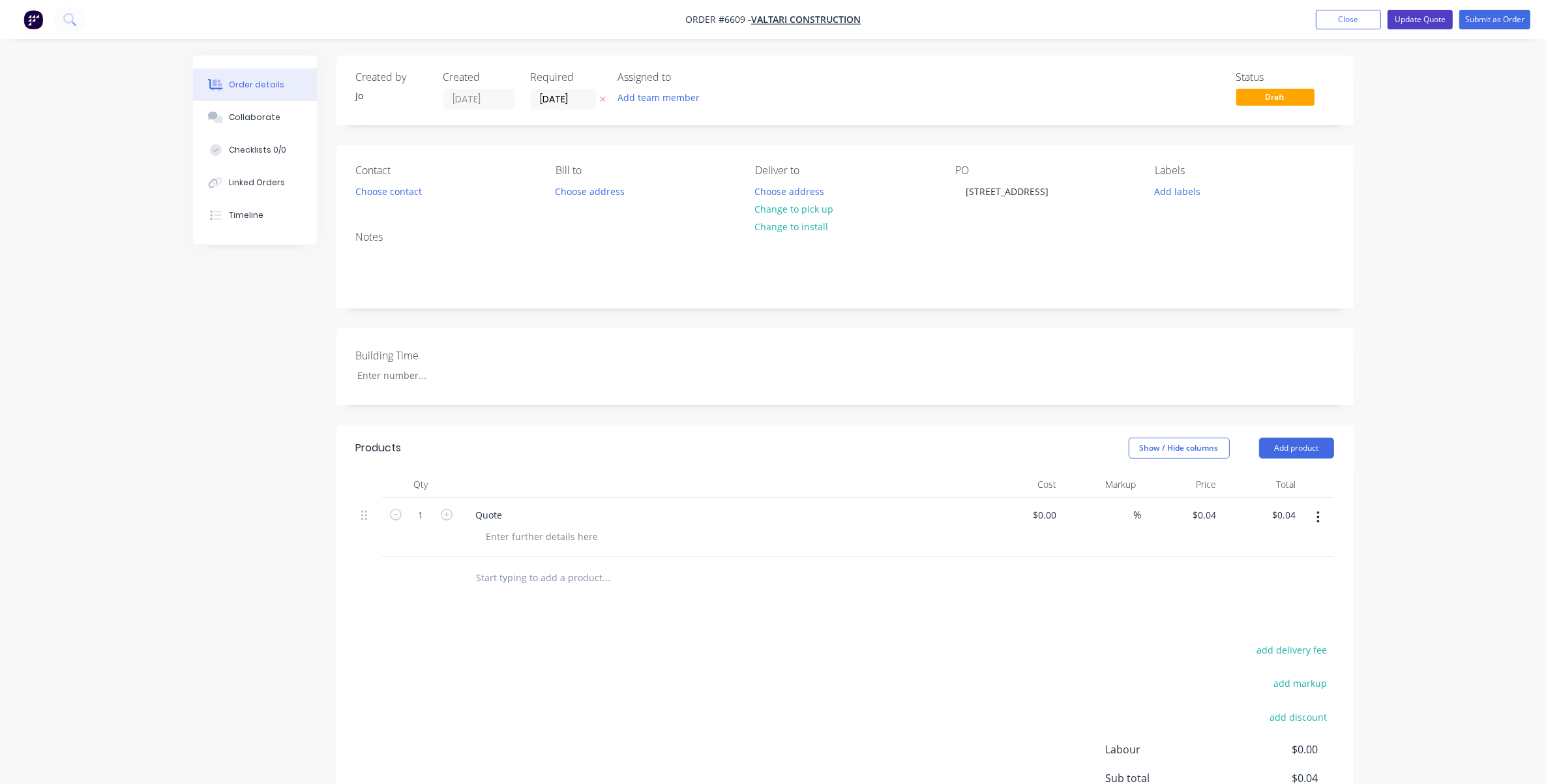
drag, startPoint x: 1414, startPoint y: 25, endPoint x: 1395, endPoint y: 28, distance: 19.2
click at [1034, 25] on button "Update Quote" at bounding box center [1420, 20] width 66 height 20
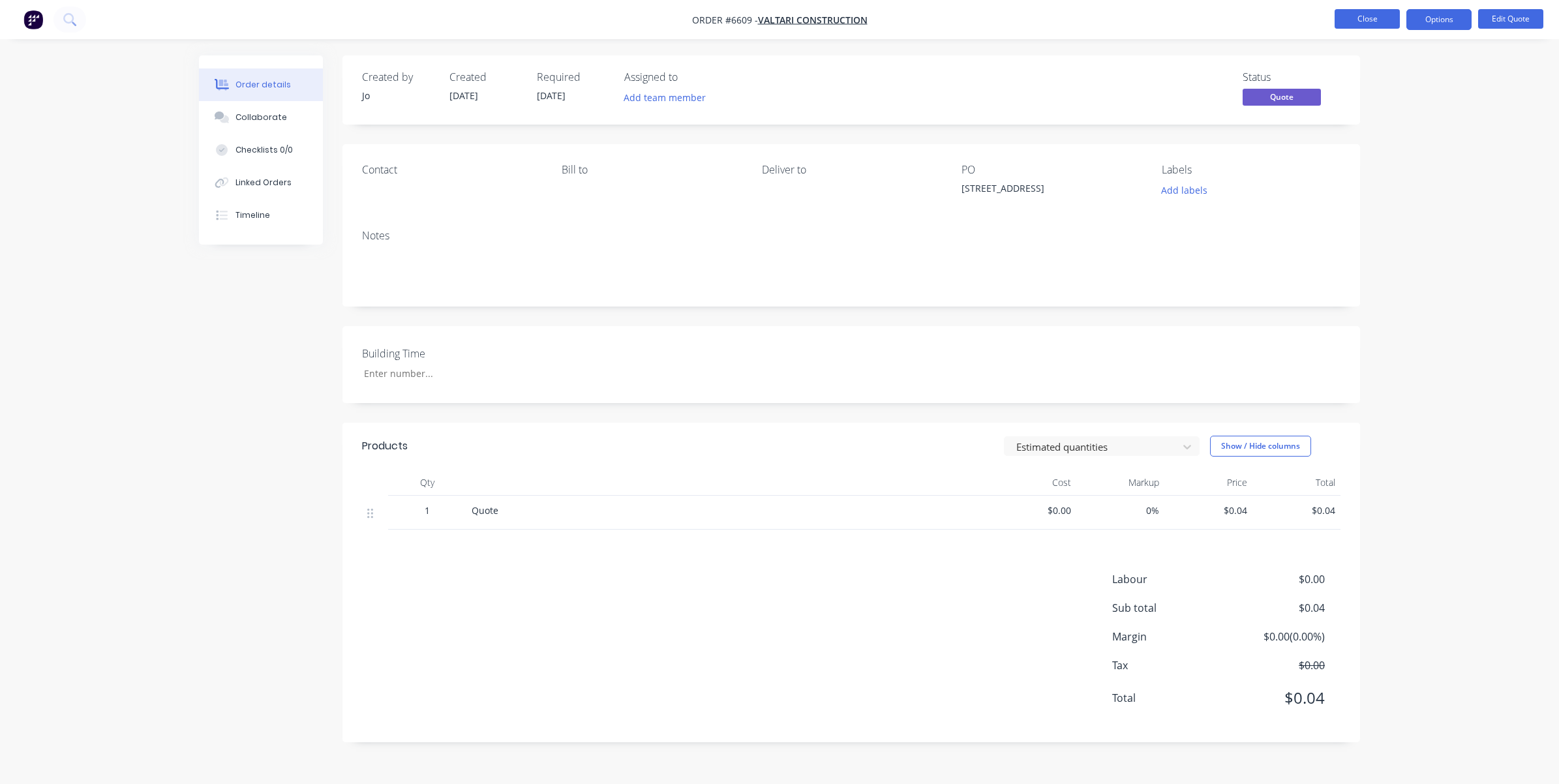
click at [1035, 21] on button "Close" at bounding box center [1368, 19] width 66 height 20
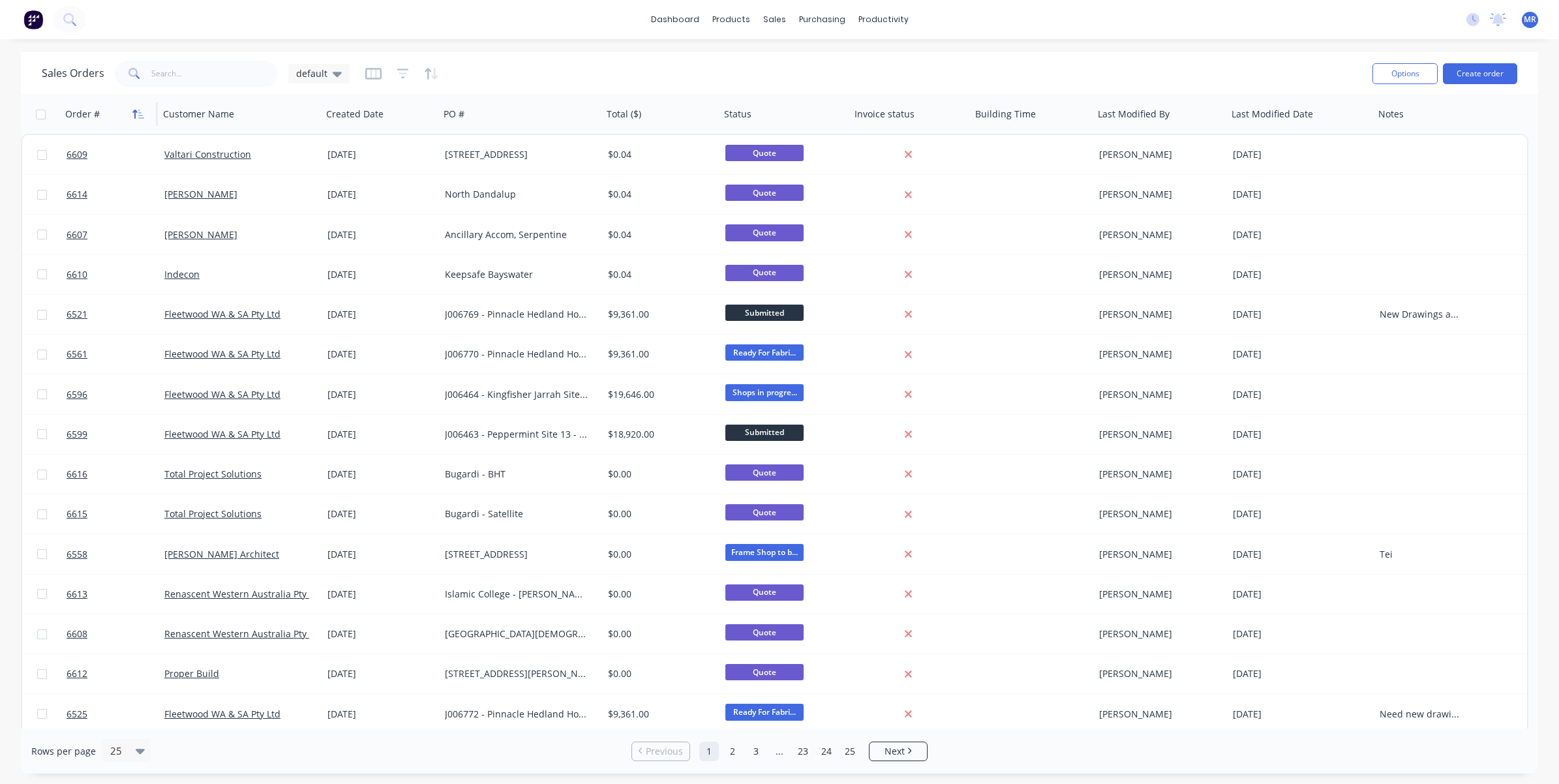
click at [133, 111] on icon "button" at bounding box center [135, 114] width 5 height 9
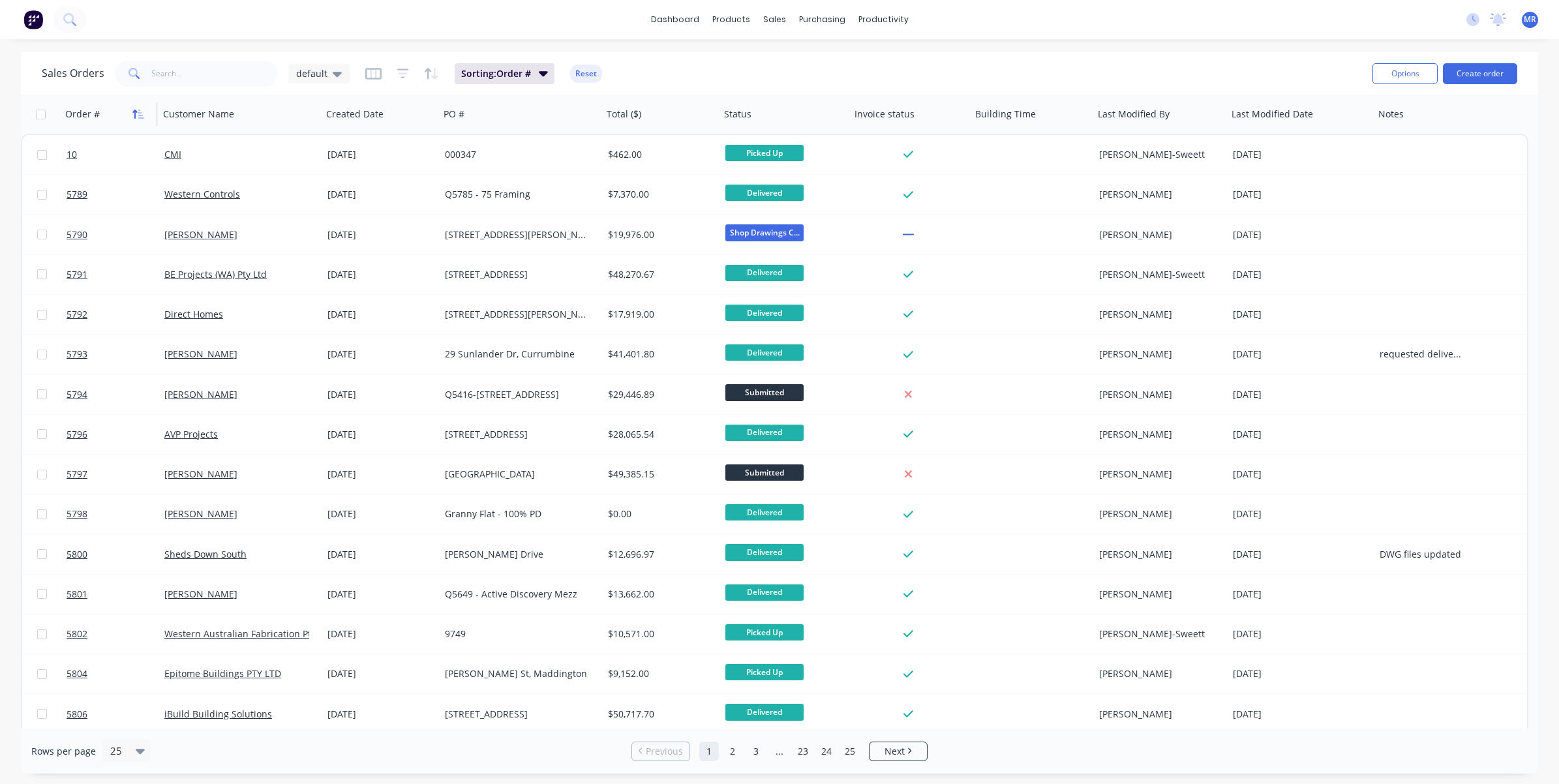
click at [135, 111] on icon "button" at bounding box center [135, 114] width 5 height 9
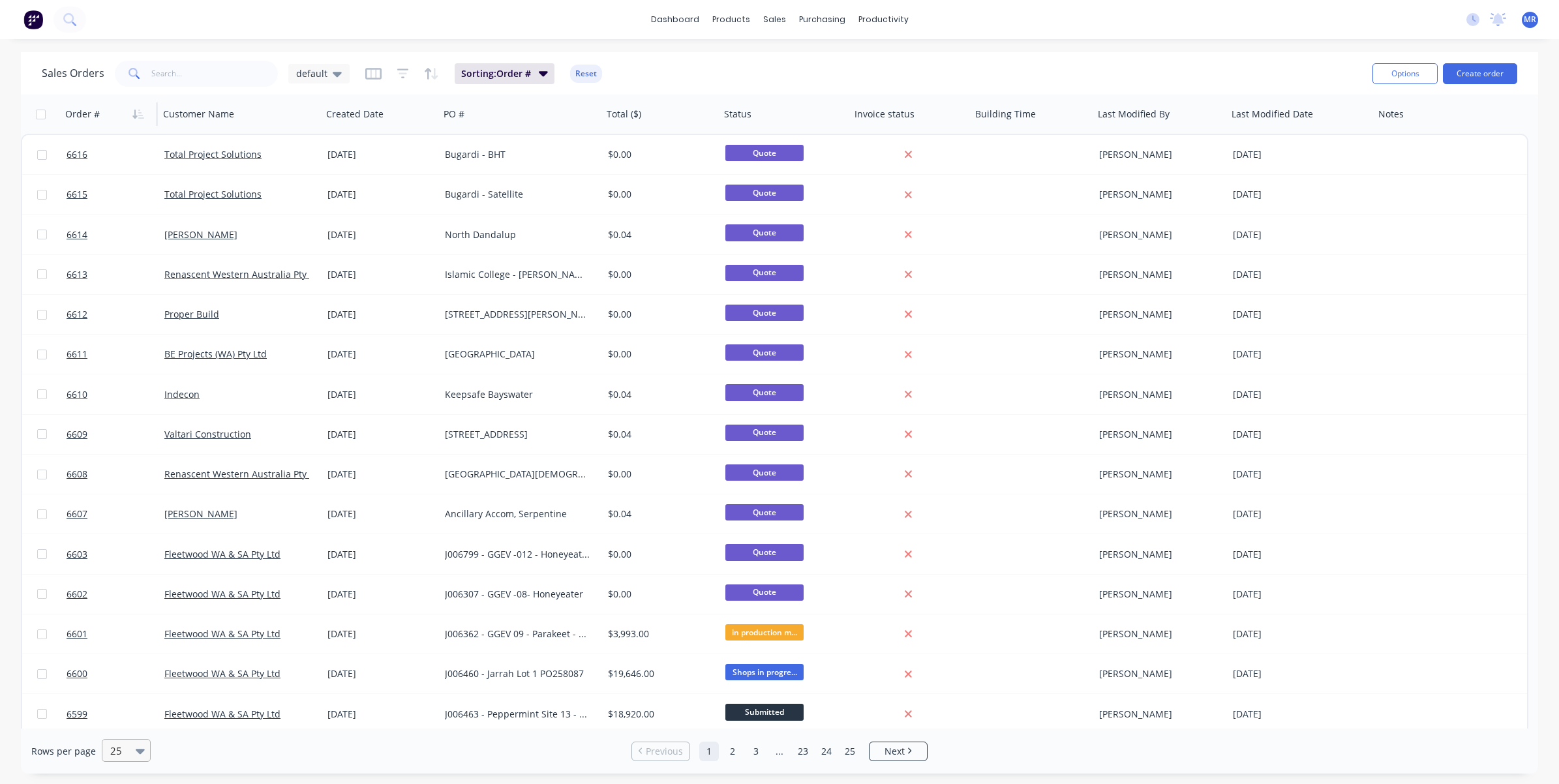
click at [115, 583] on div at bounding box center [120, 751] width 23 height 16
click at [119, 583] on div "100" at bounding box center [124, 719] width 49 height 24
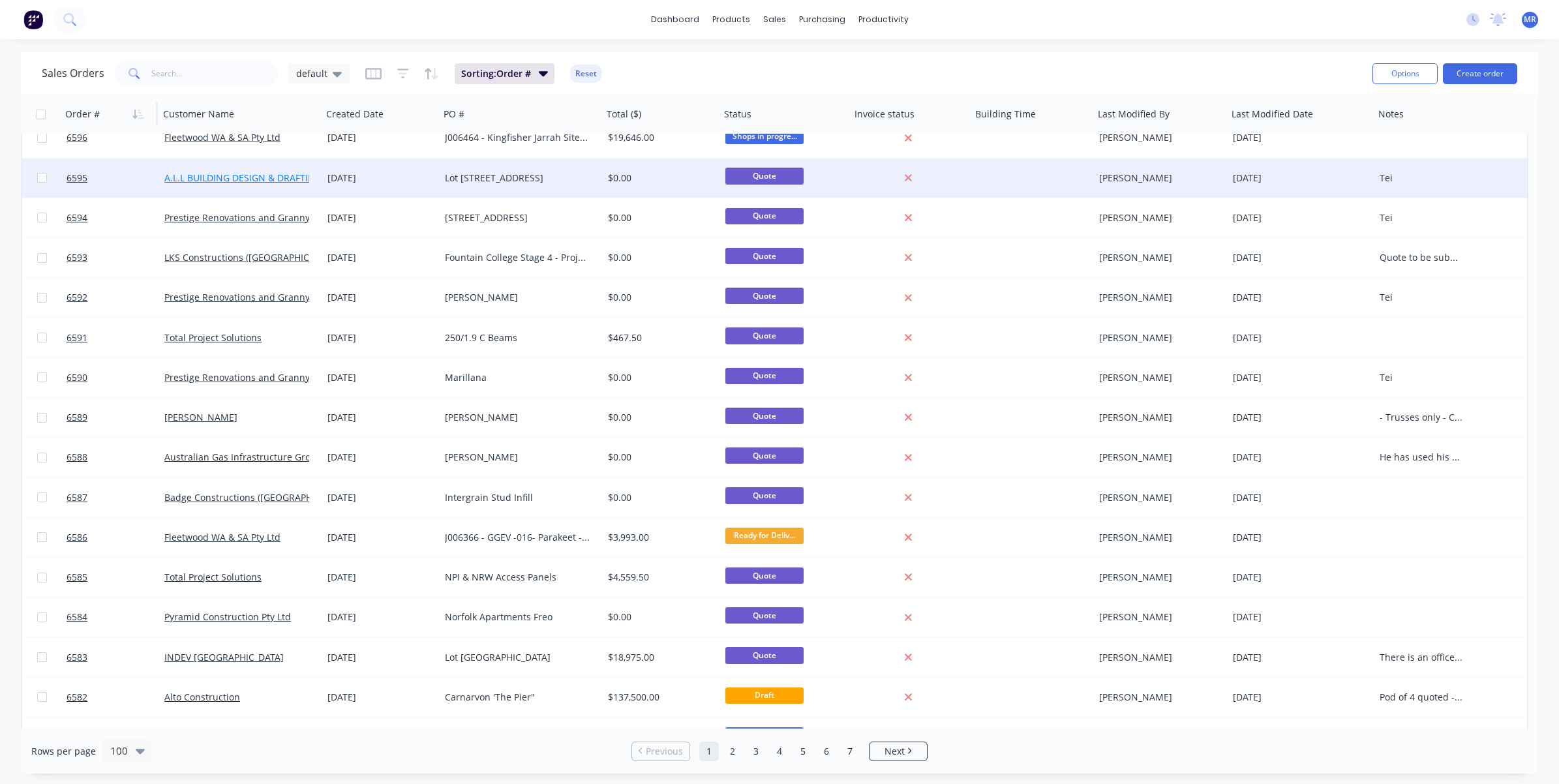
scroll to position [734, 0]
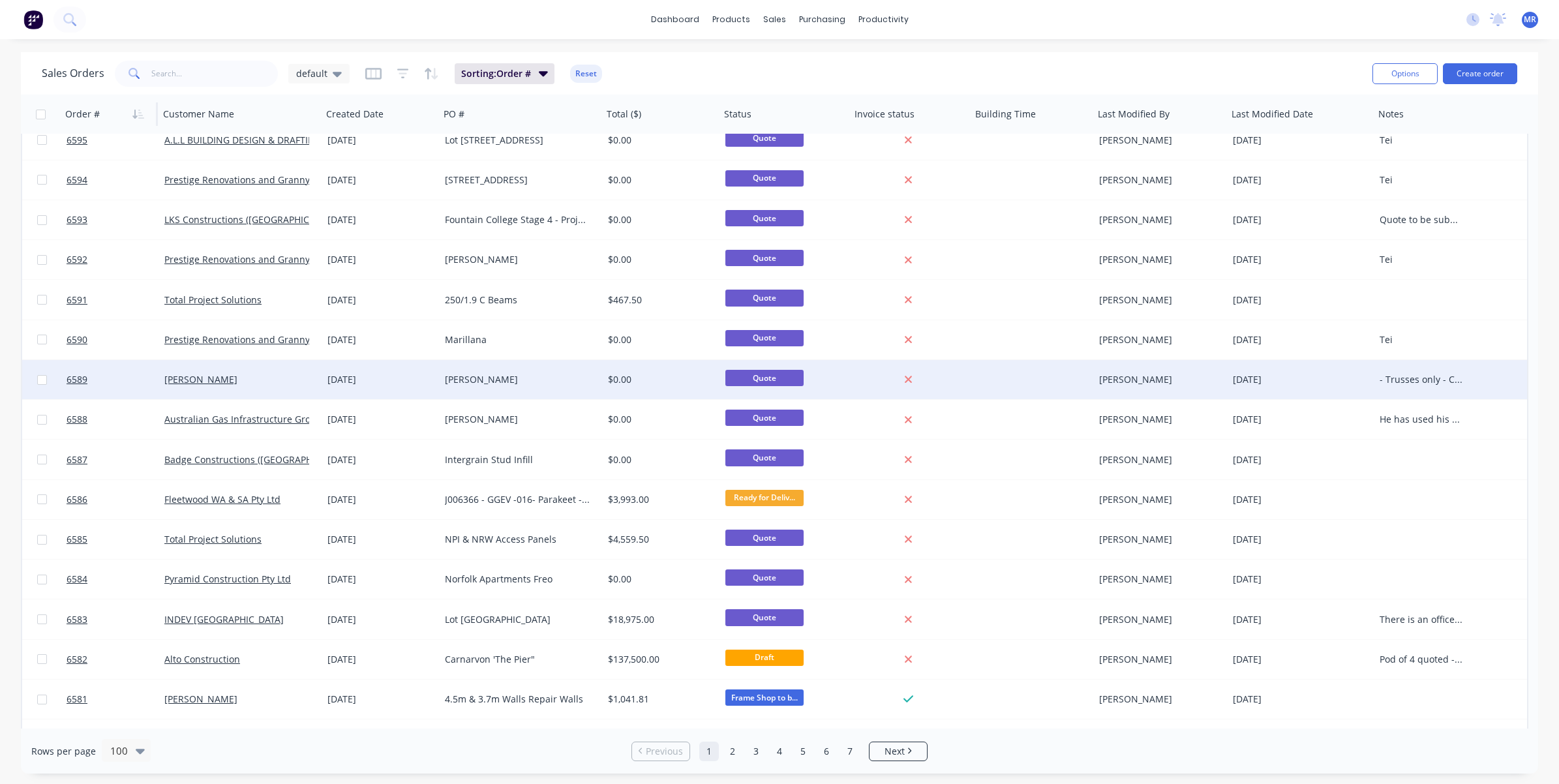
click at [455, 375] on div "[PERSON_NAME]" at bounding box center [517, 379] width 145 height 13
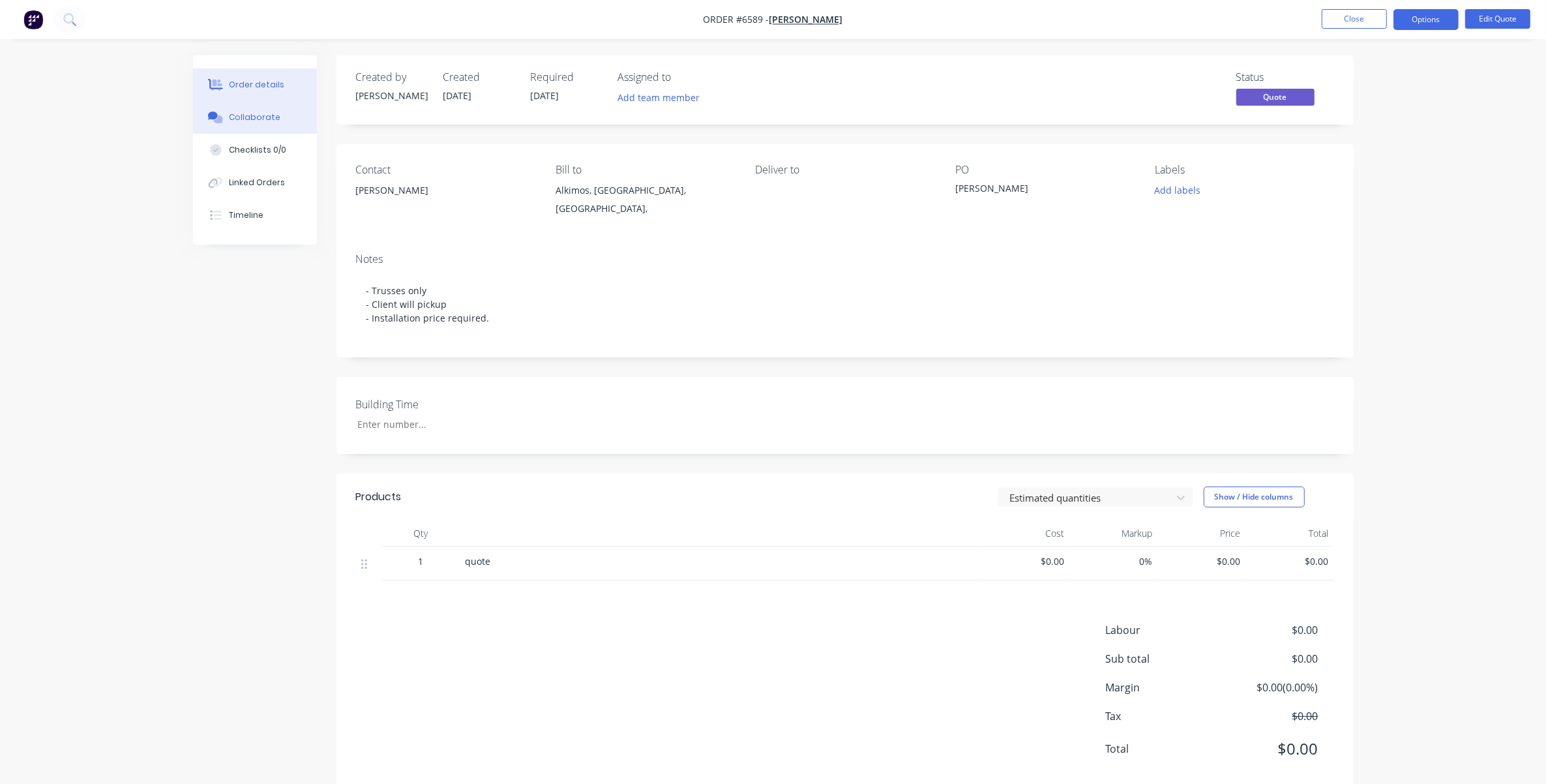
click at [257, 124] on button "Collaborate" at bounding box center [255, 117] width 124 height 33
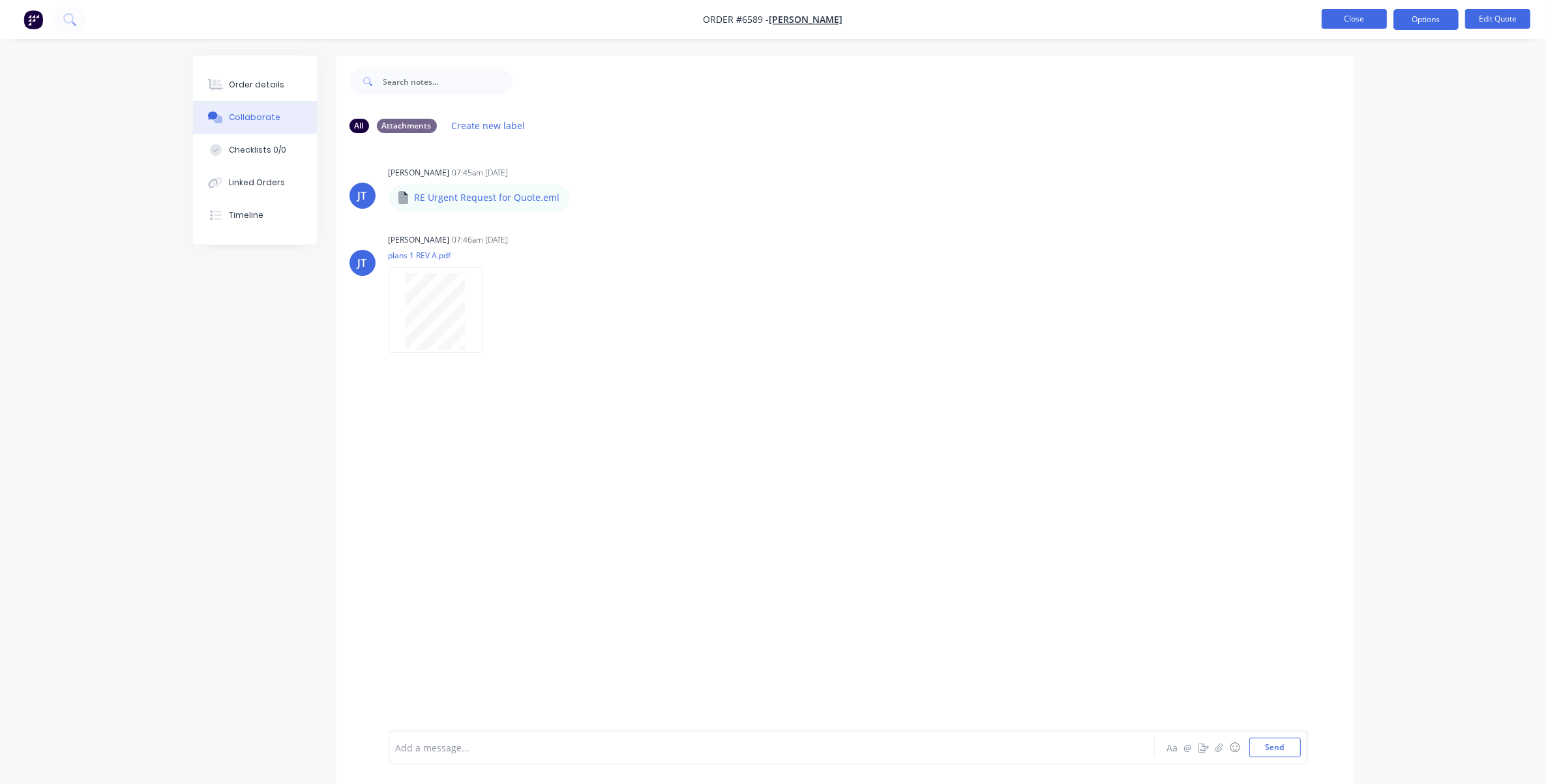
click at [1034, 18] on button "Close" at bounding box center [1355, 19] width 66 height 20
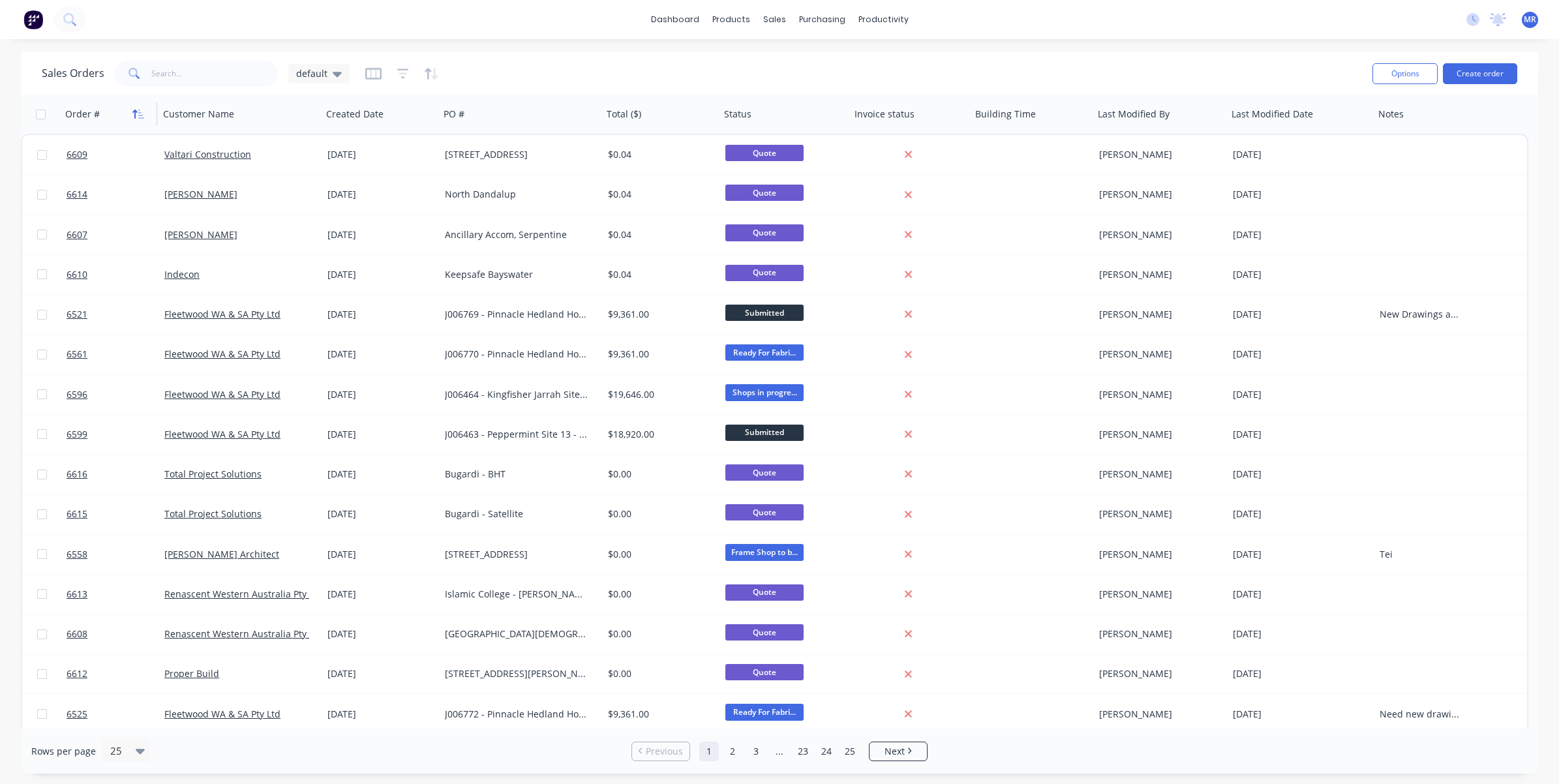
click at [138, 106] on button "button" at bounding box center [138, 114] width 20 height 20
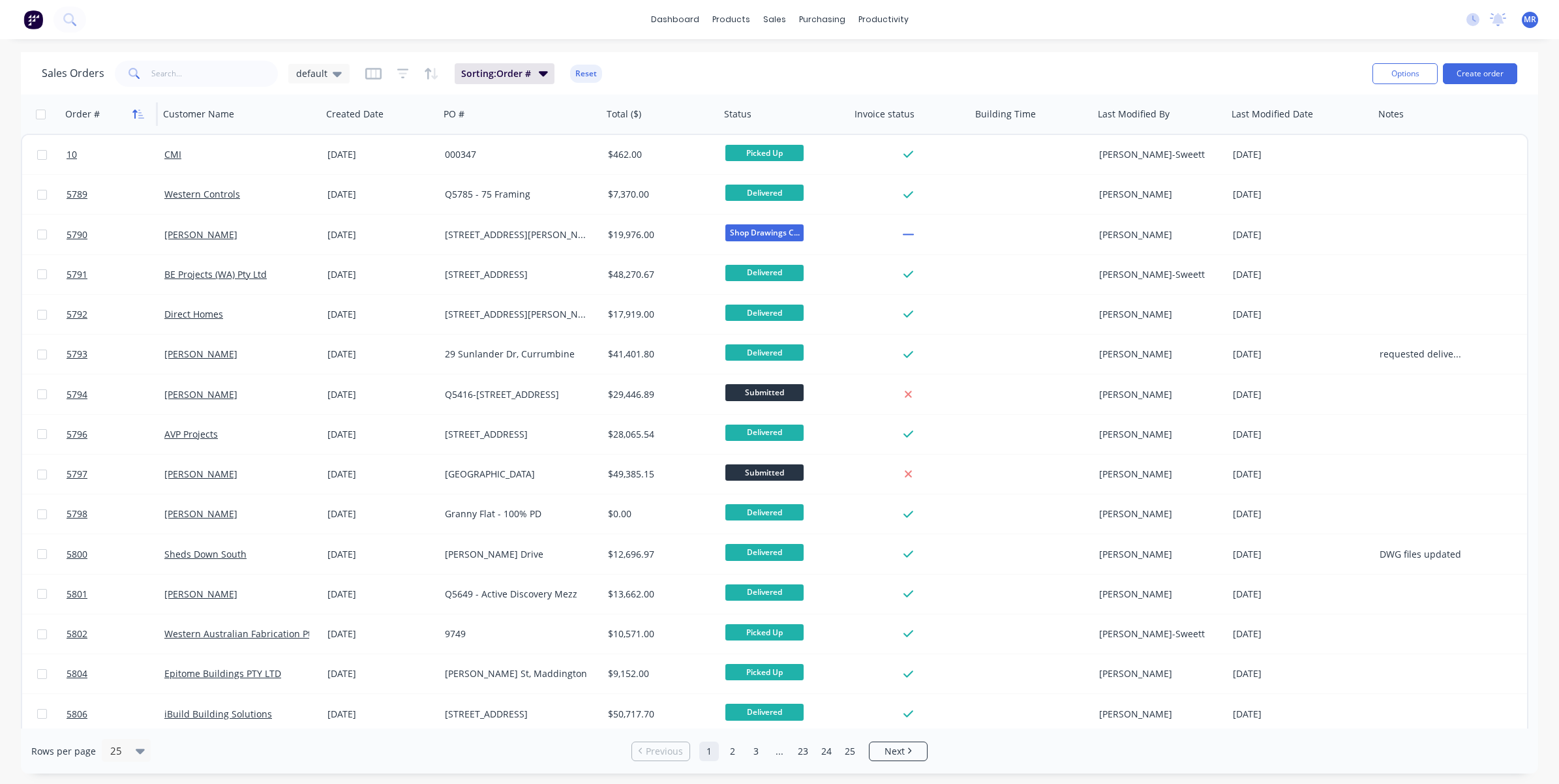
click at [134, 115] on icon "button" at bounding box center [138, 114] width 12 height 10
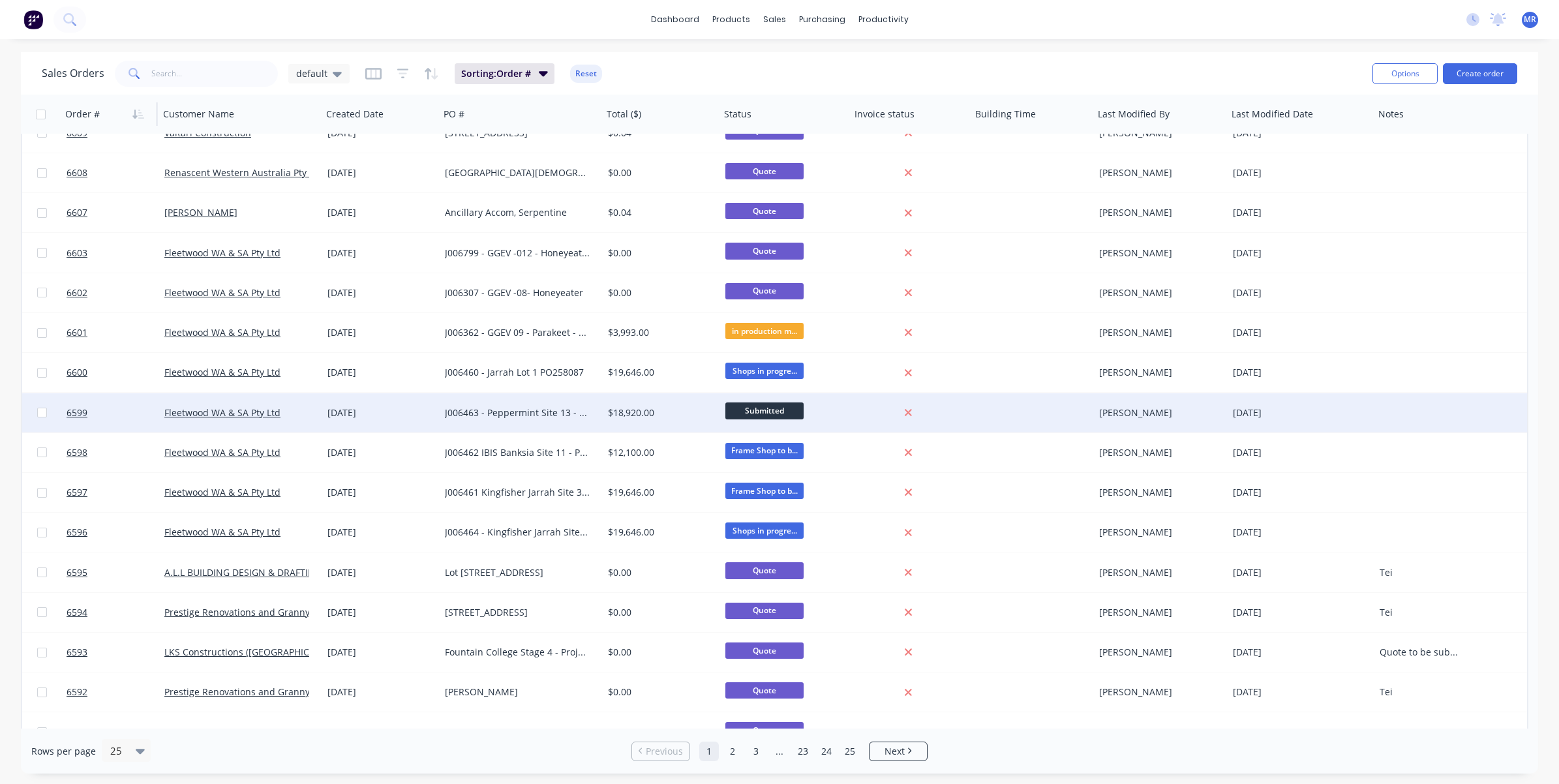
scroll to position [403, 0]
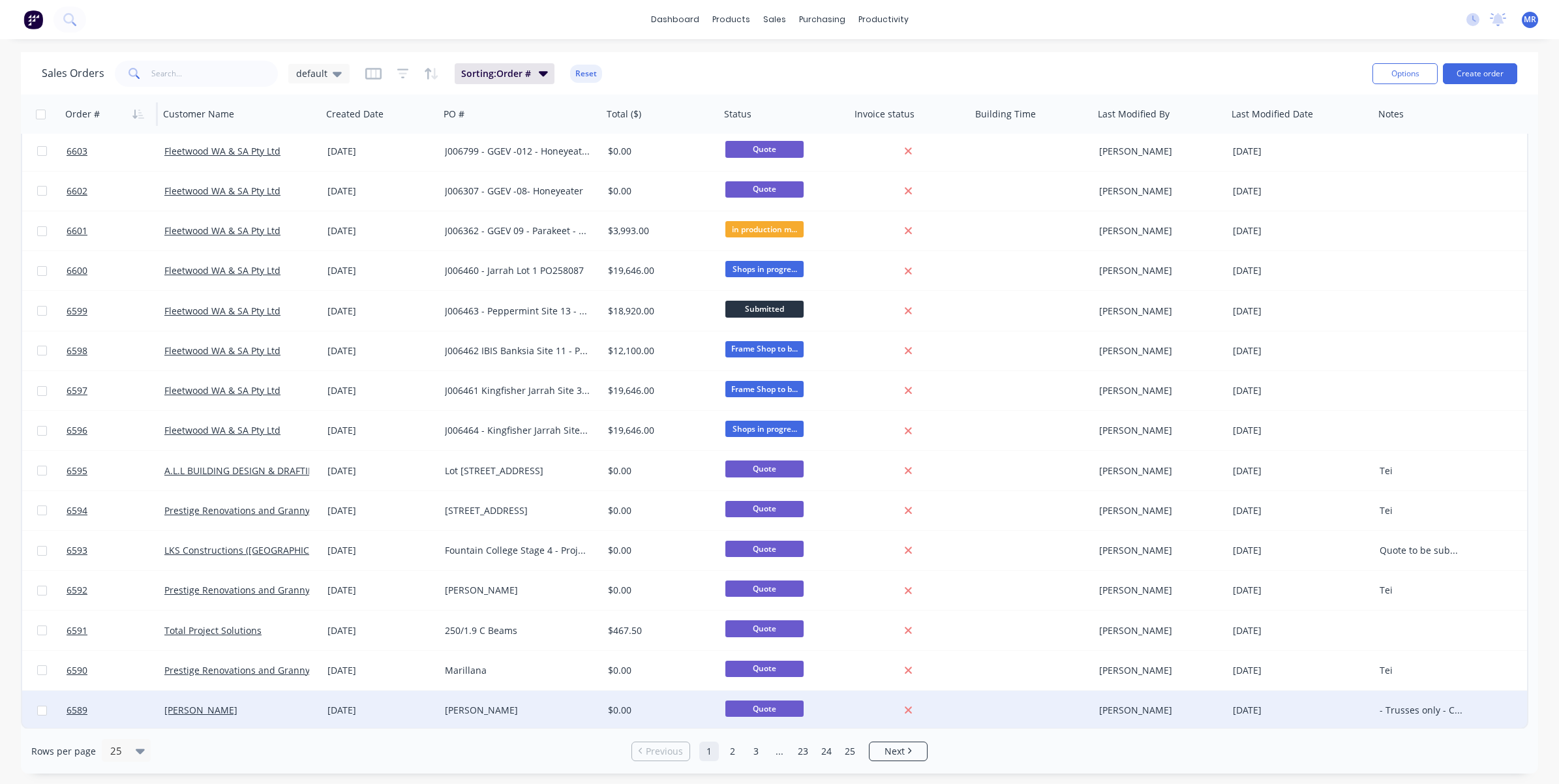
click at [393, 583] on div "[DATE]" at bounding box center [381, 710] width 107 height 13
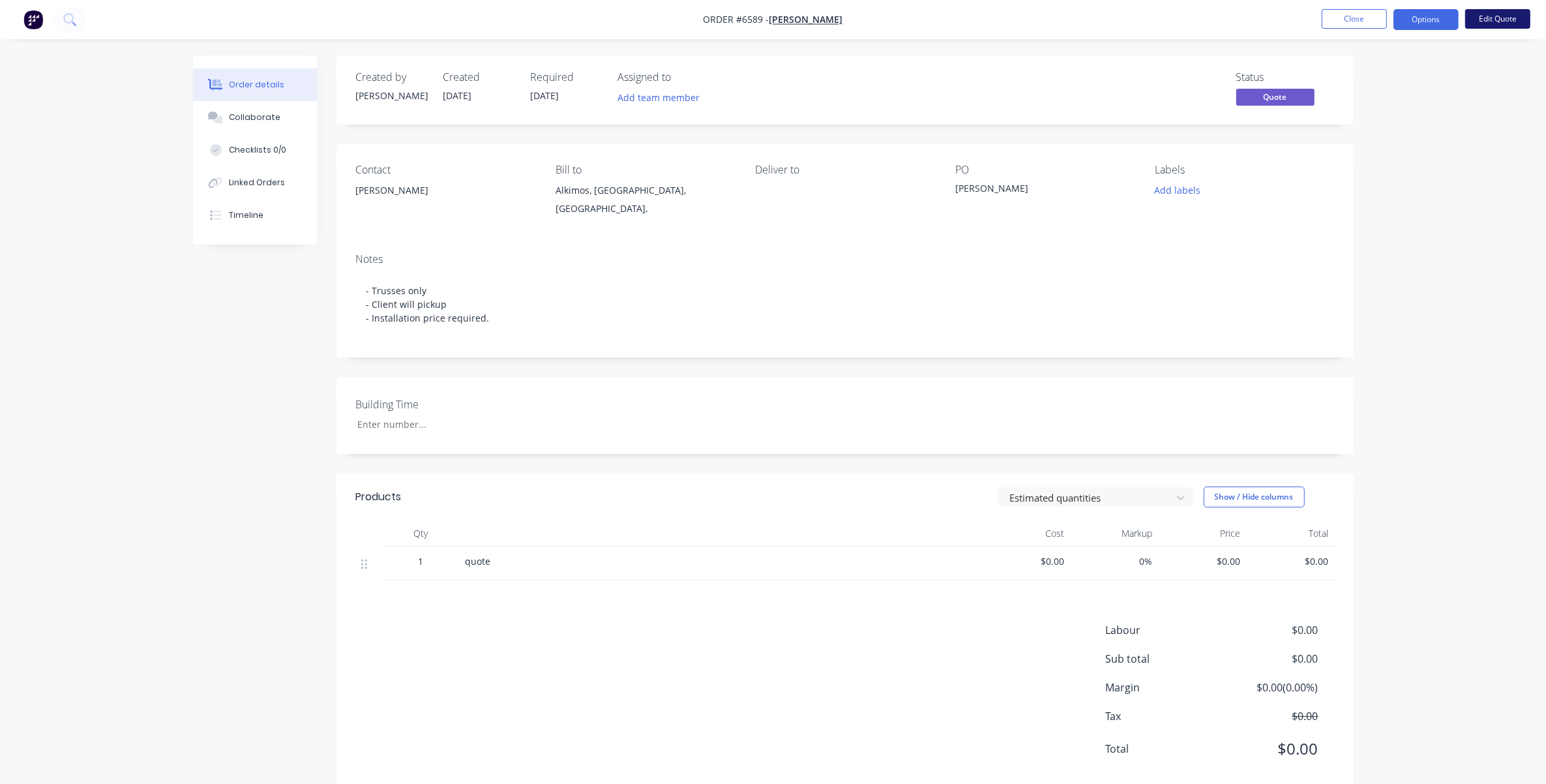
click at [1034, 23] on button "Edit Quote" at bounding box center [1498, 19] width 66 height 20
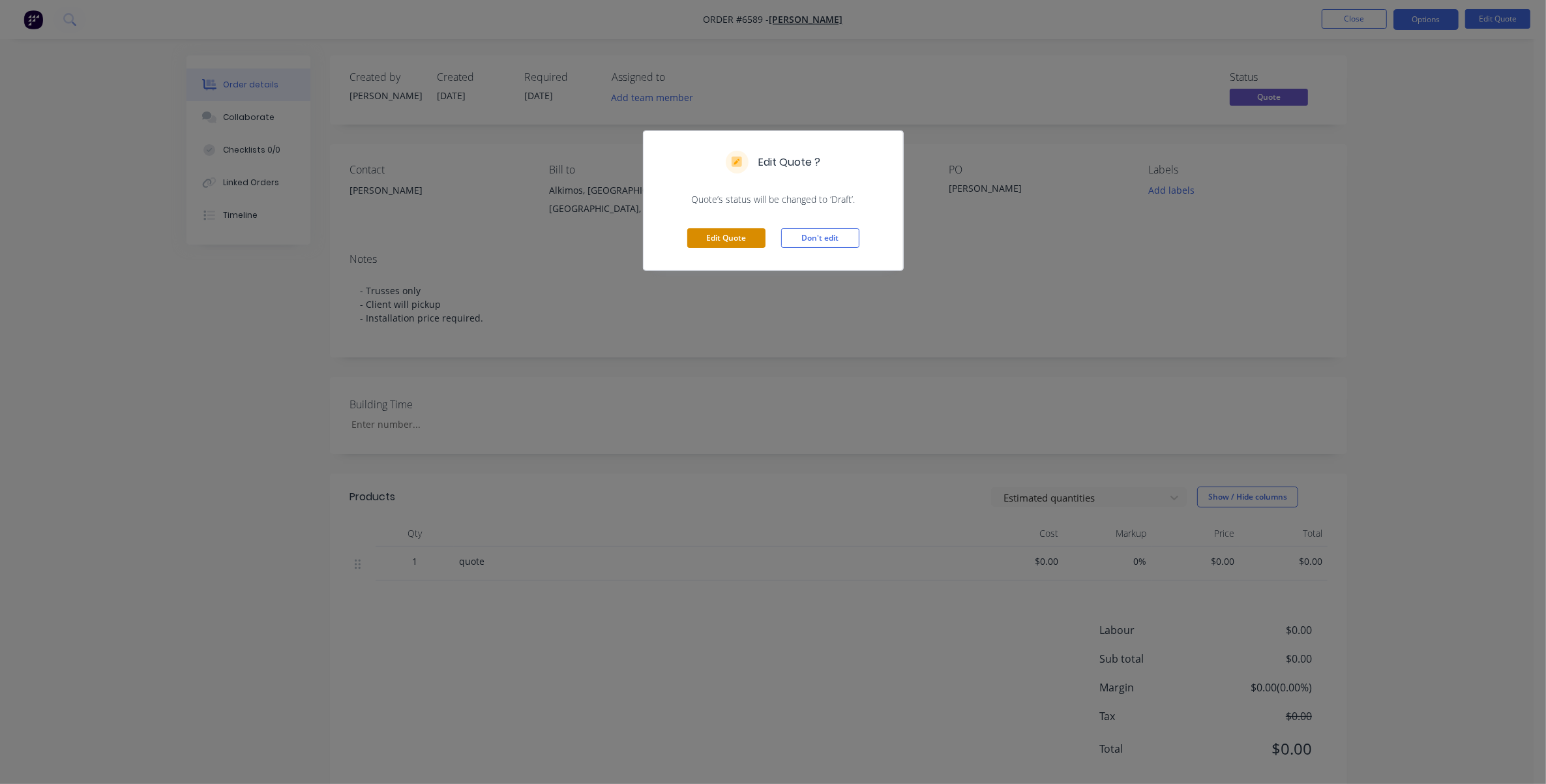
click at [718, 239] on button "Edit Quote" at bounding box center [726, 238] width 78 height 20
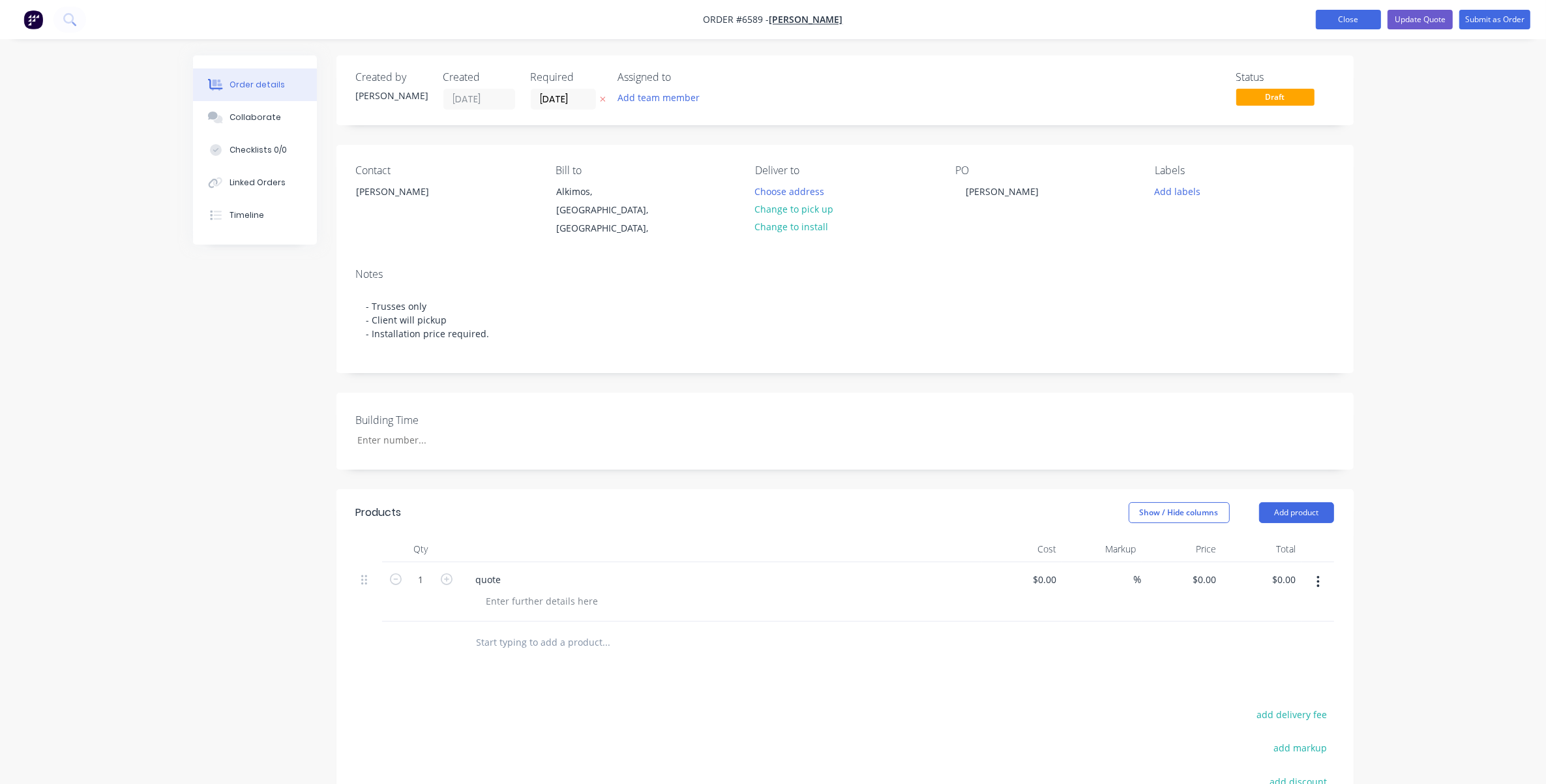
click at [1034, 18] on button "Close" at bounding box center [1349, 20] width 66 height 20
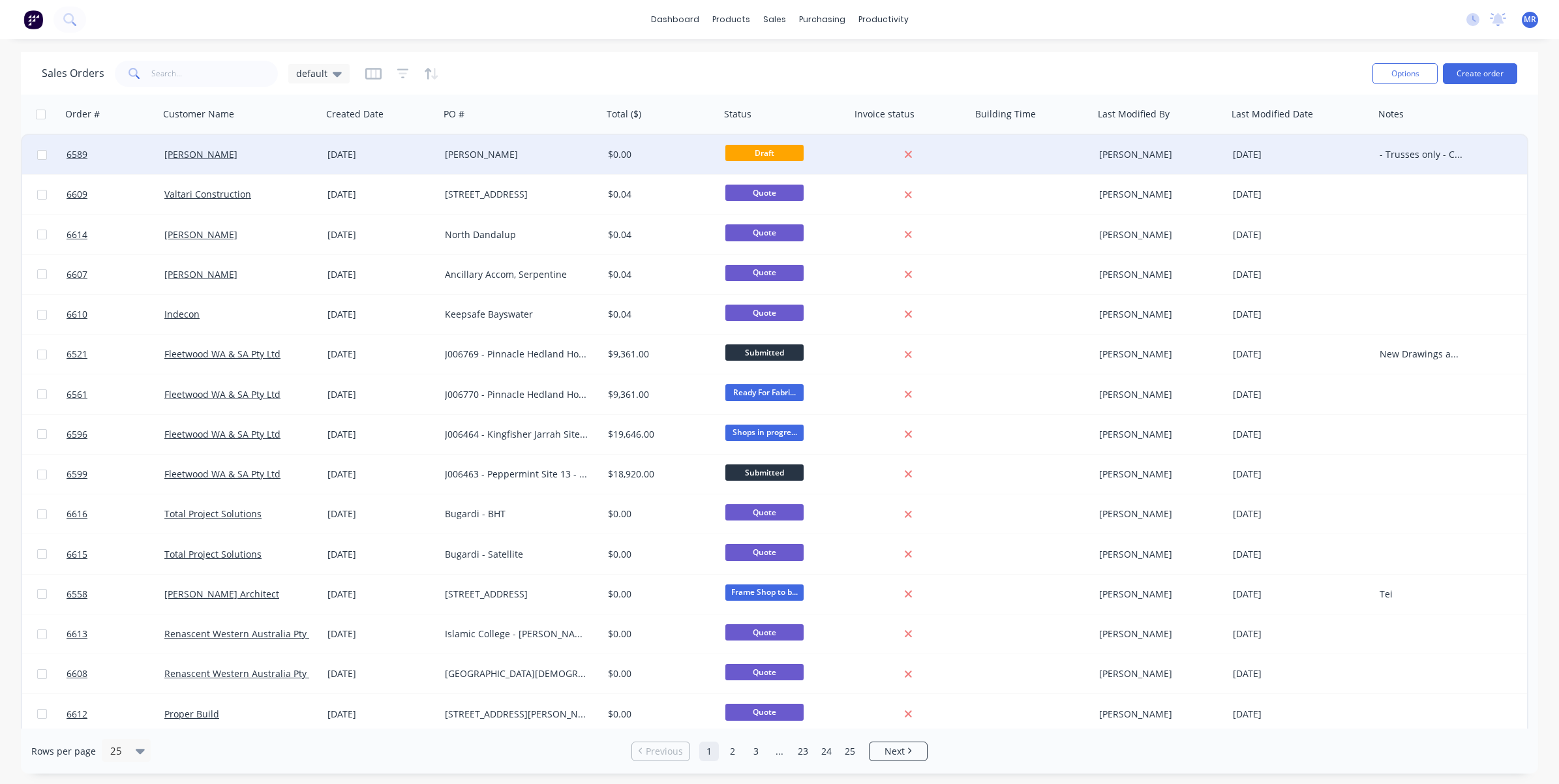
click at [527, 149] on div "[PERSON_NAME]" at bounding box center [517, 155] width 145 height 13
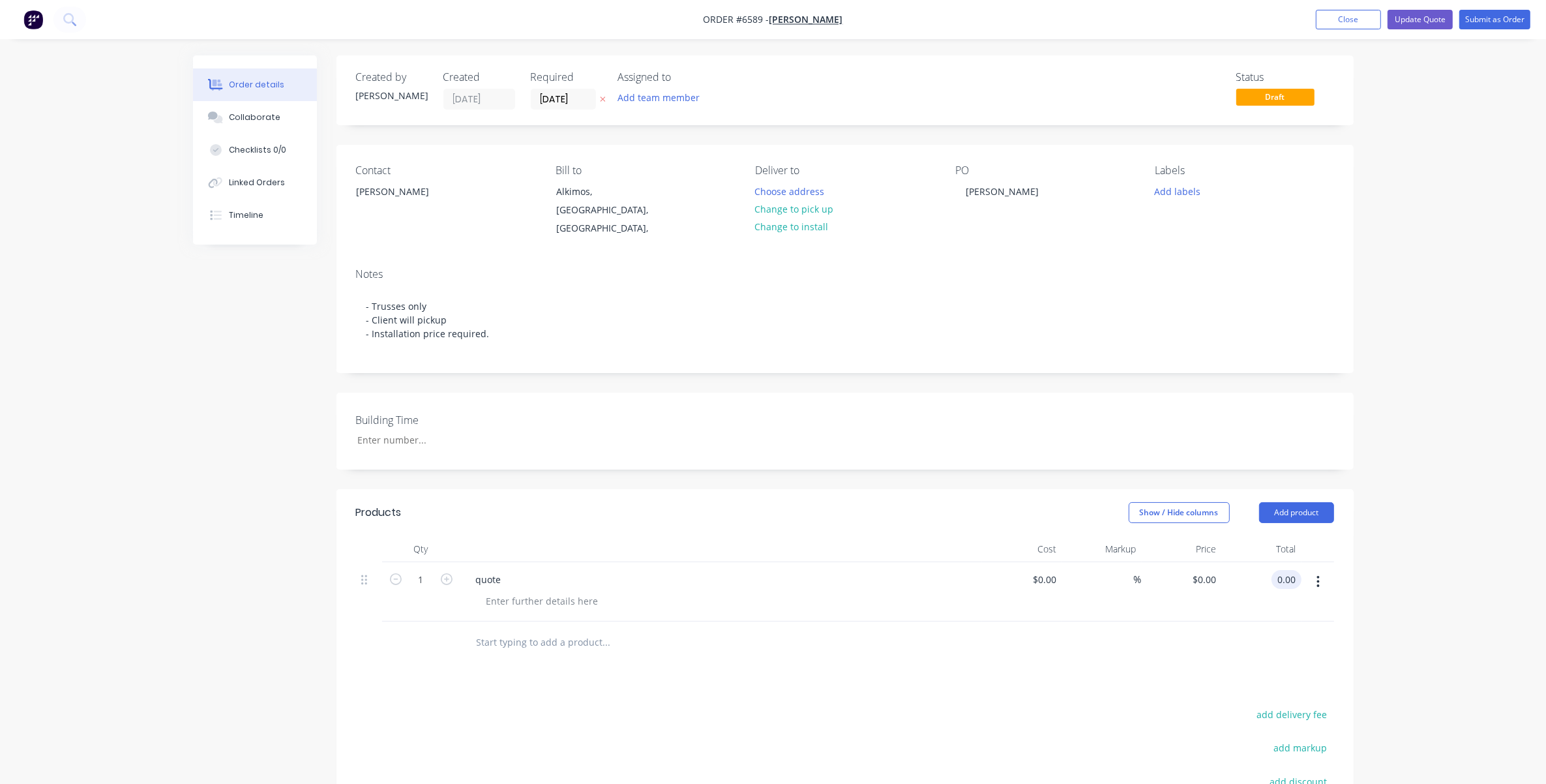
click at [1034, 570] on input "0.00" at bounding box center [1289, 579] width 25 height 19
type input "0.04"
type input "$0.04"
drag, startPoint x: 1403, startPoint y: 567, endPoint x: 1409, endPoint y: 559, distance: 10.0
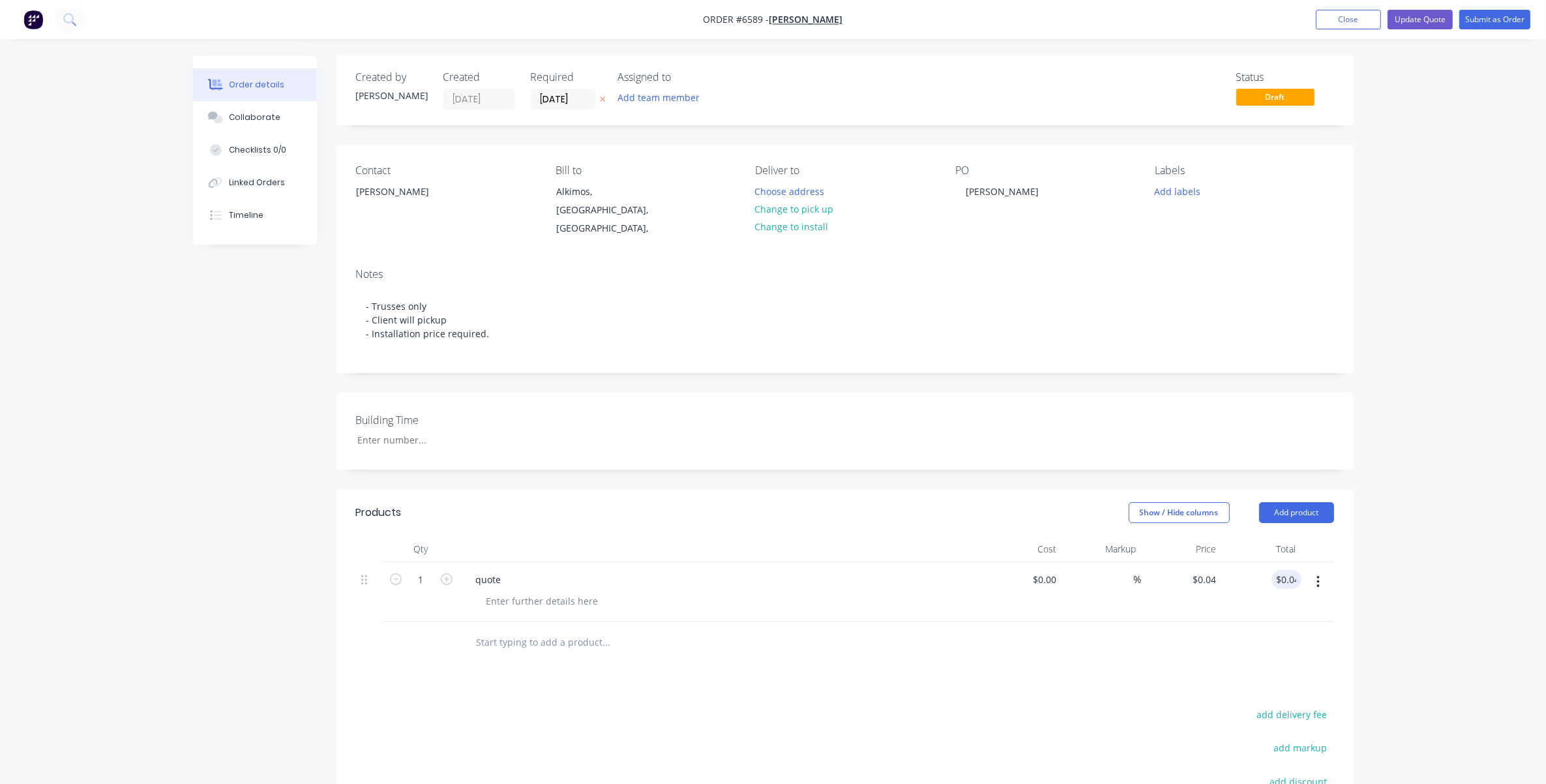
click at [1034, 566] on div "Order details Collaborate Checklists 0/0 Linked Orders Timeline Order details C…" at bounding box center [773, 498] width 1546 height 996
drag, startPoint x: 1428, startPoint y: 24, endPoint x: 1397, endPoint y: 20, distance: 31.3
click at [1034, 23] on button "Update Quote" at bounding box center [1420, 20] width 66 height 20
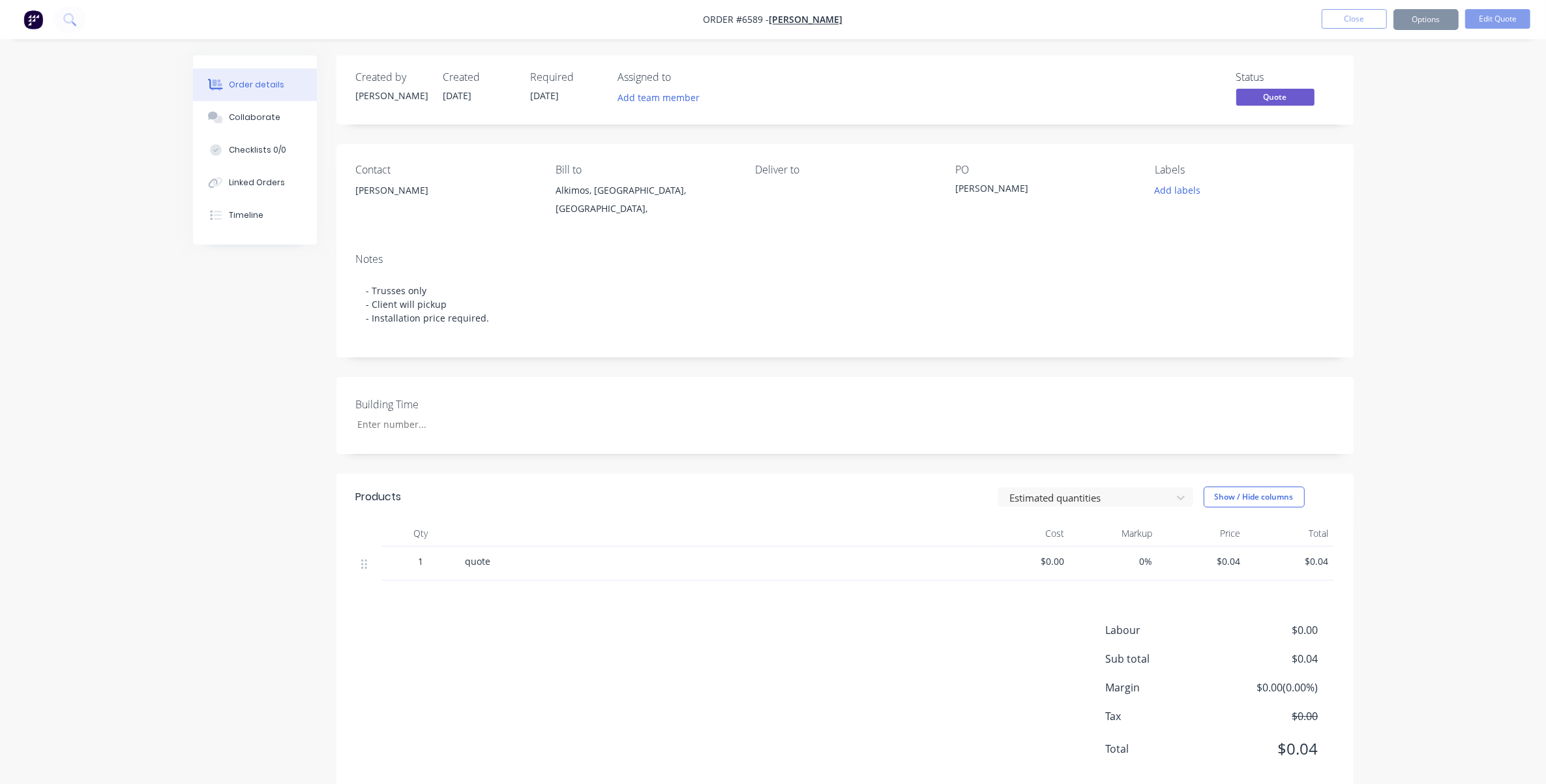
click at [1034, 18] on button "Close" at bounding box center [1355, 19] width 66 height 20
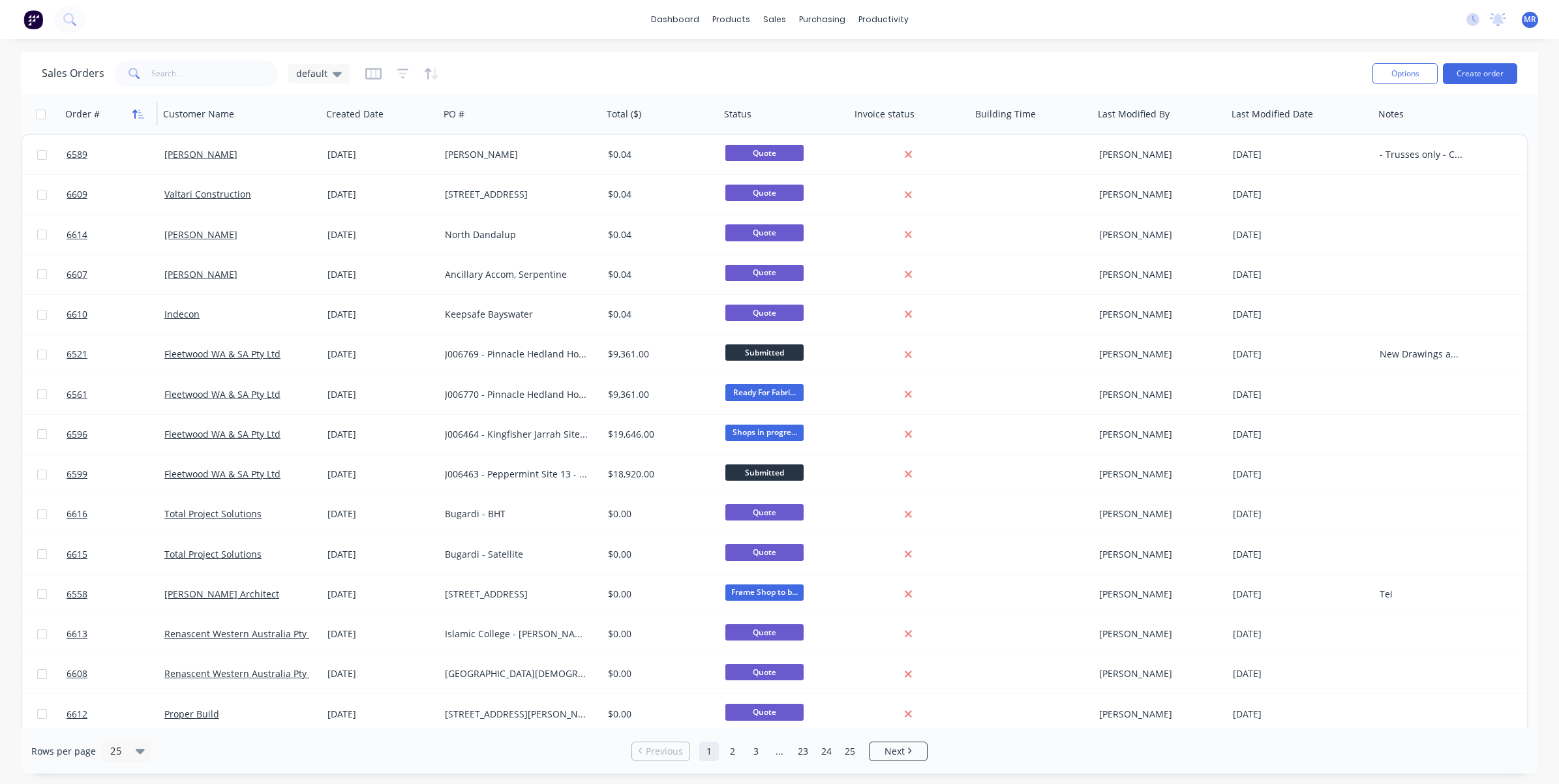
click at [141, 104] on button "button" at bounding box center [138, 114] width 20 height 20
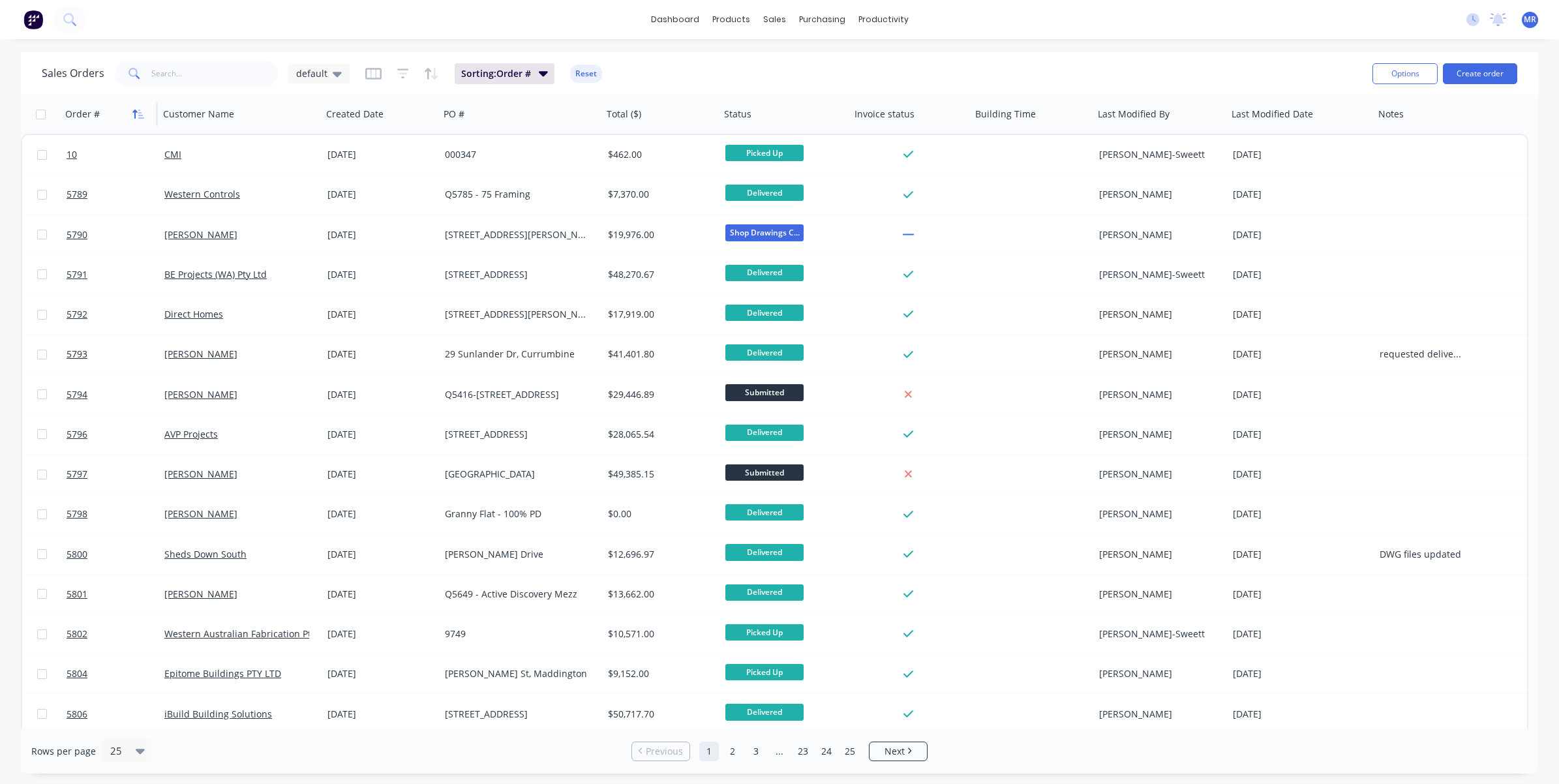
click at [141, 105] on button "button" at bounding box center [138, 114] width 20 height 20
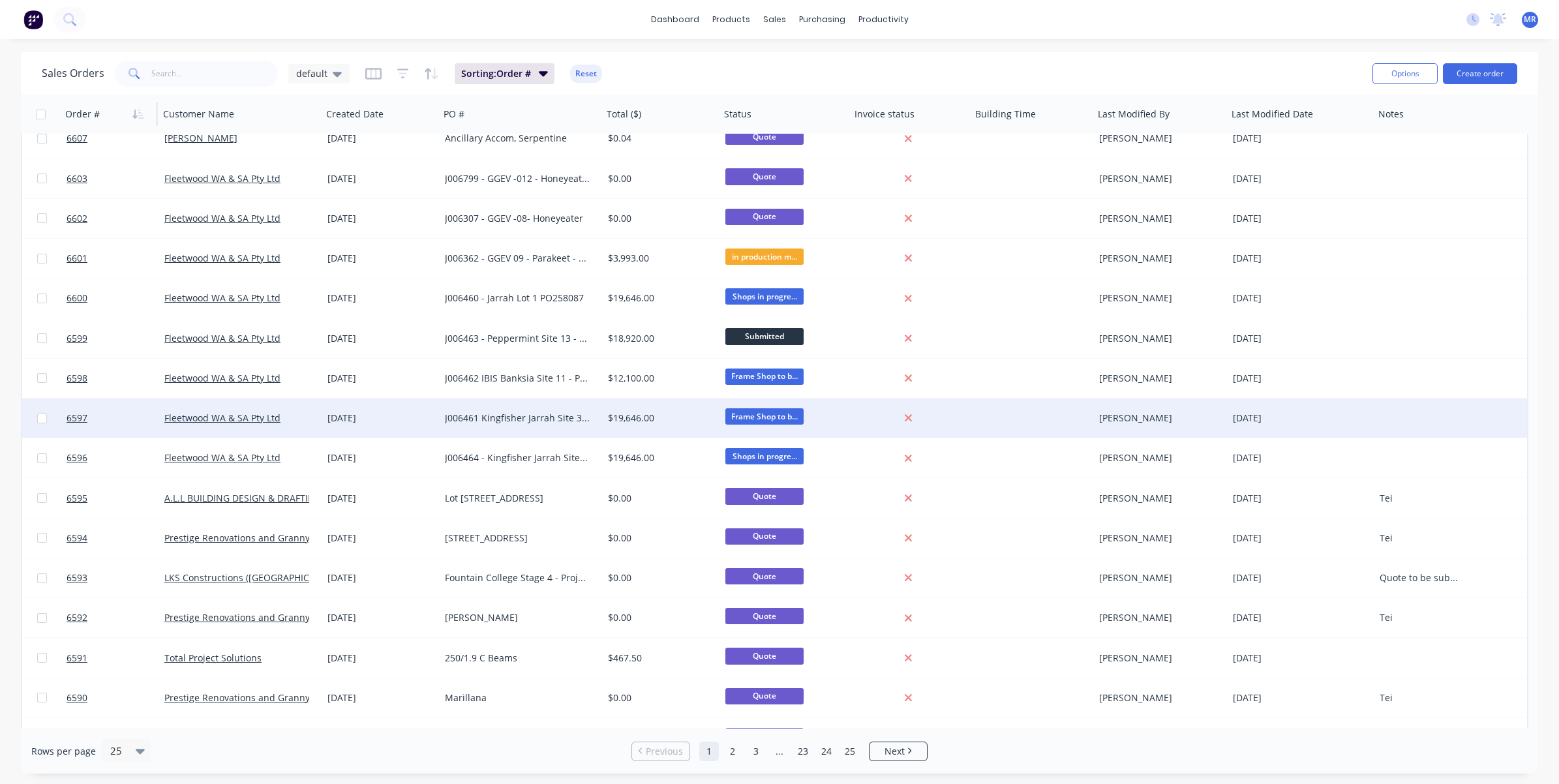
scroll to position [403, 0]
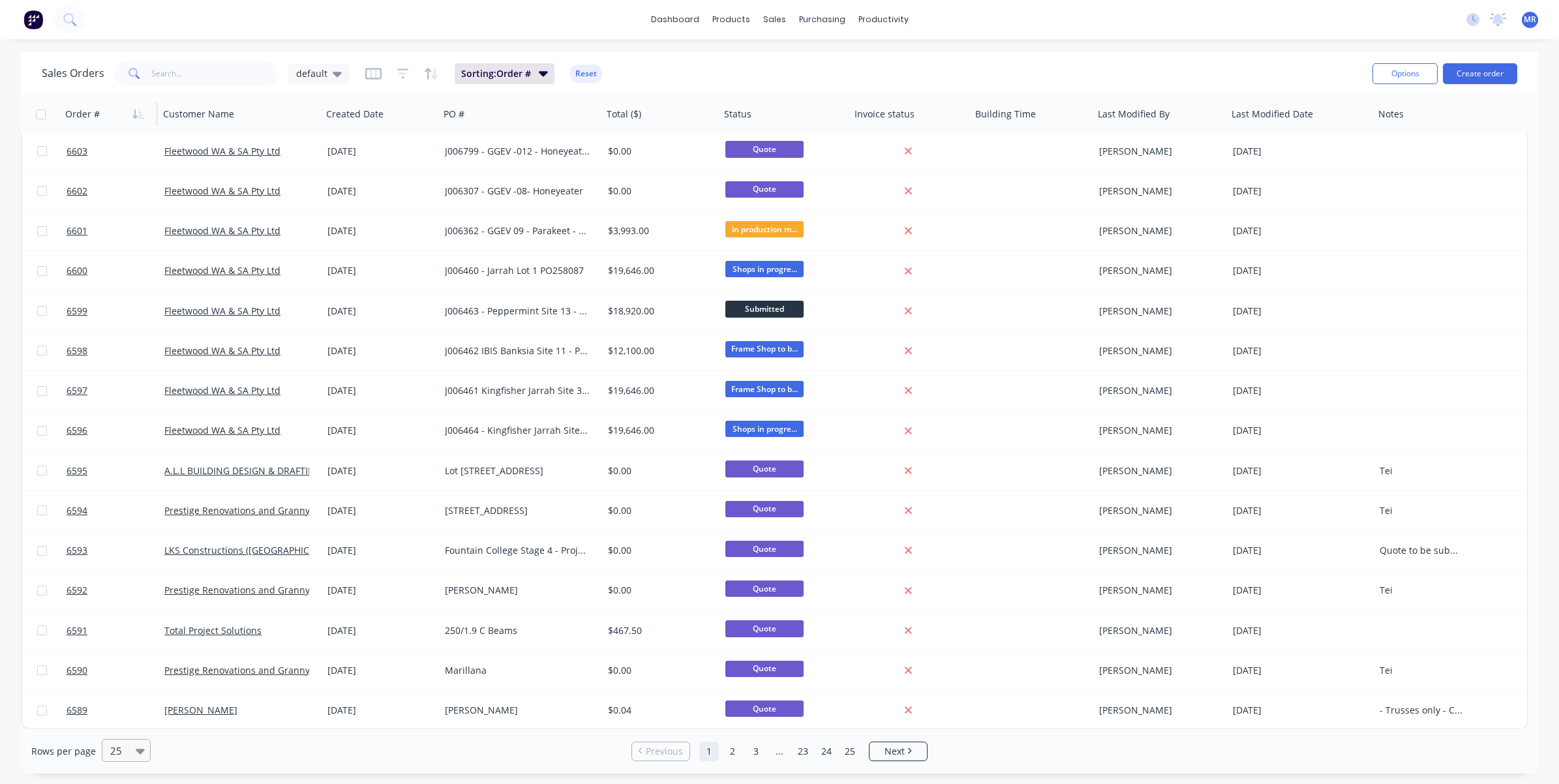
click at [138, 583] on icon at bounding box center [140, 751] width 9 height 14
click at [125, 583] on div "100" at bounding box center [124, 719] width 49 height 24
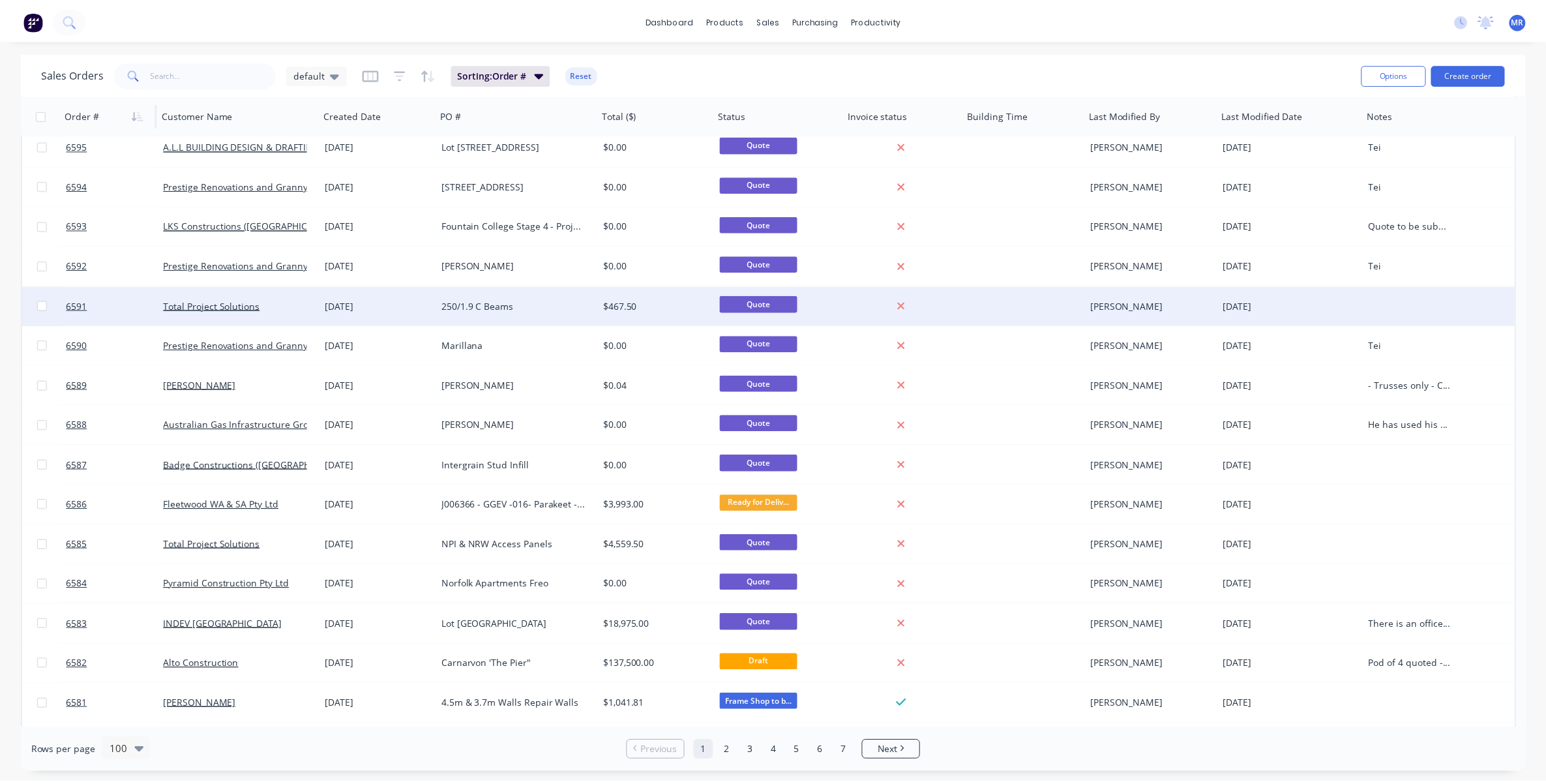
scroll to position [734, 0]
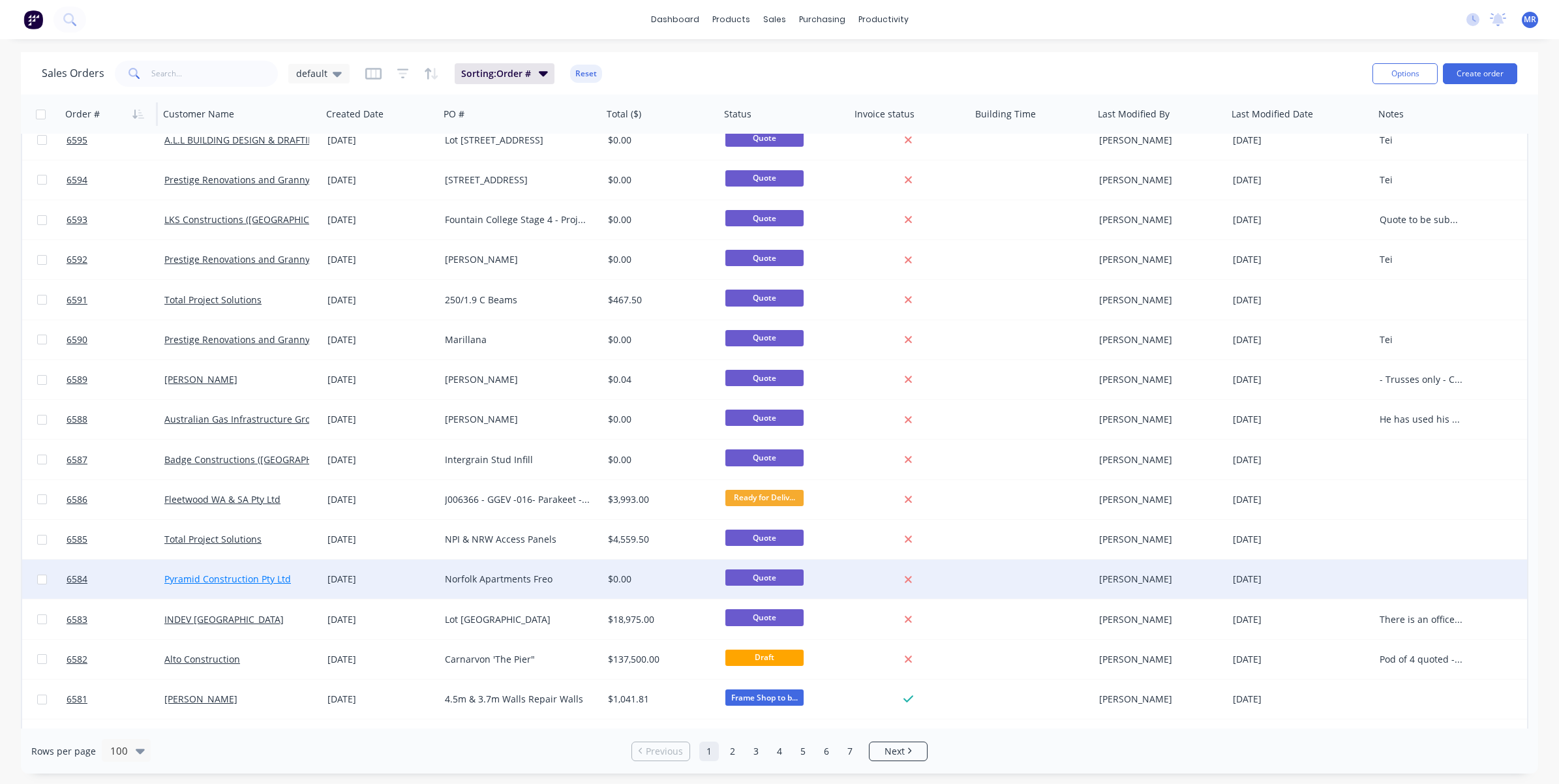
click at [263, 577] on link "Pyramid Construction Pty Ltd" at bounding box center [227, 578] width 126 height 12
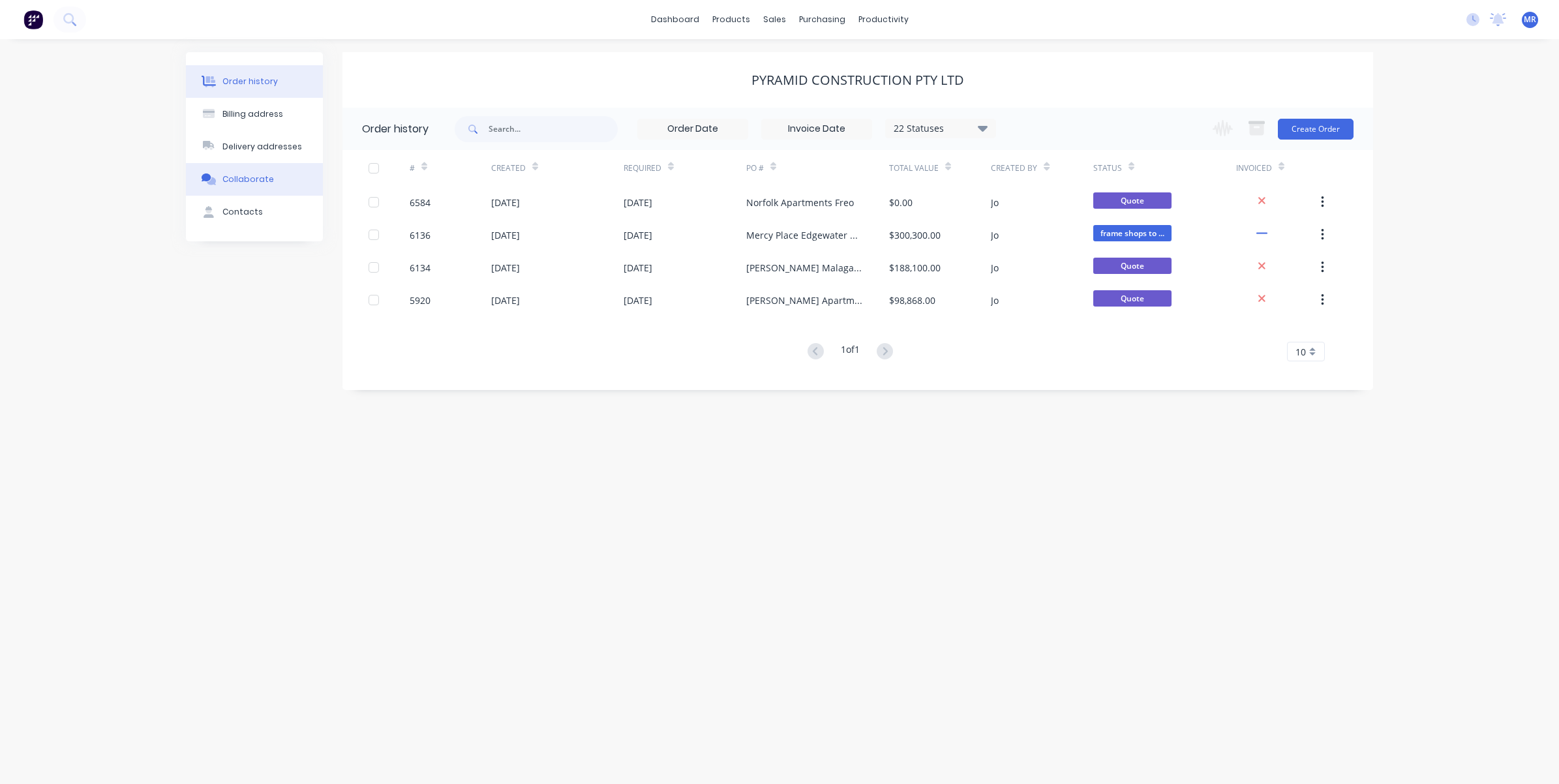
click at [238, 181] on div "Collaborate" at bounding box center [248, 179] width 52 height 12
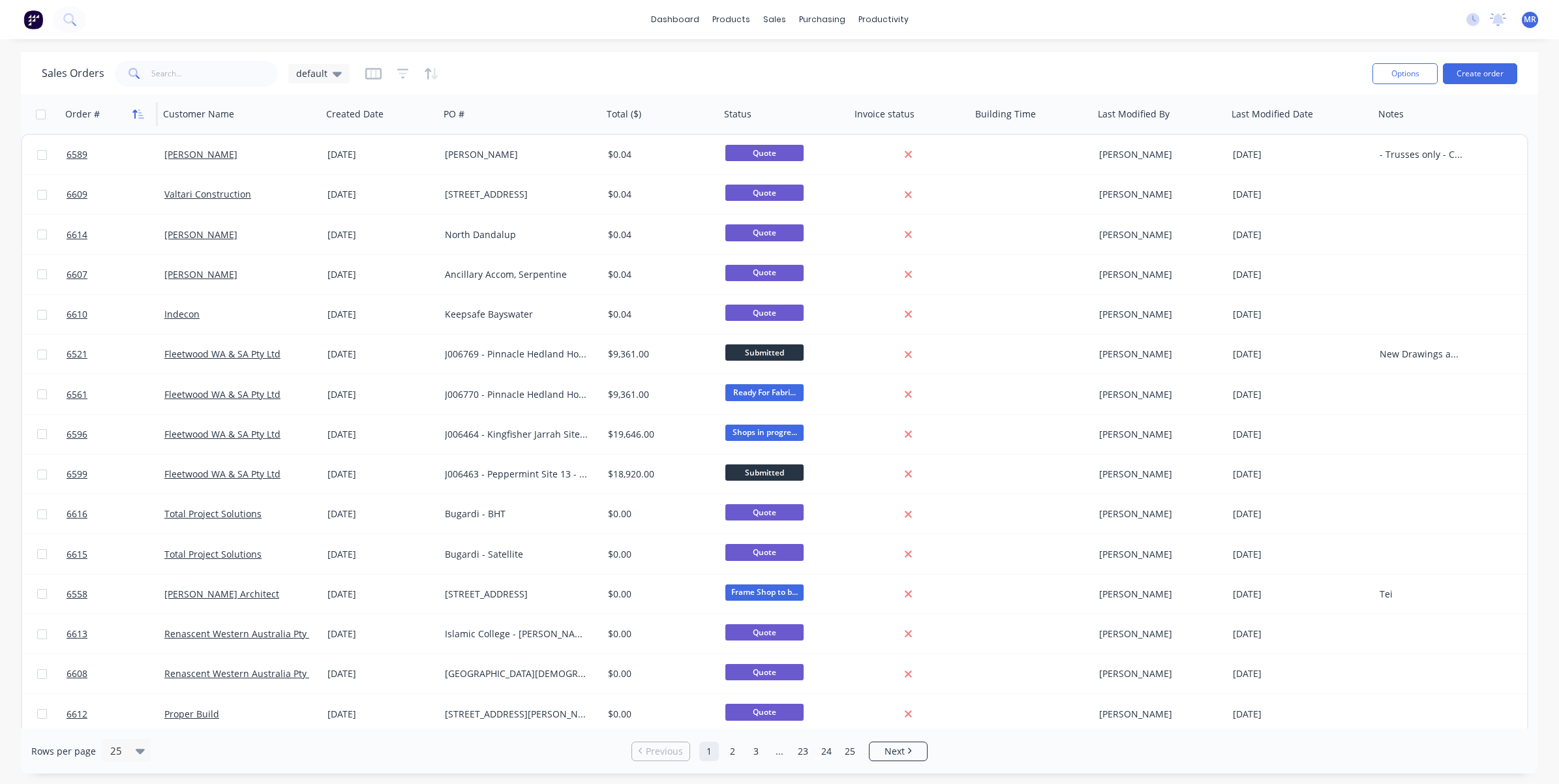
click at [140, 112] on icon "button" at bounding box center [141, 114] width 6 height 9
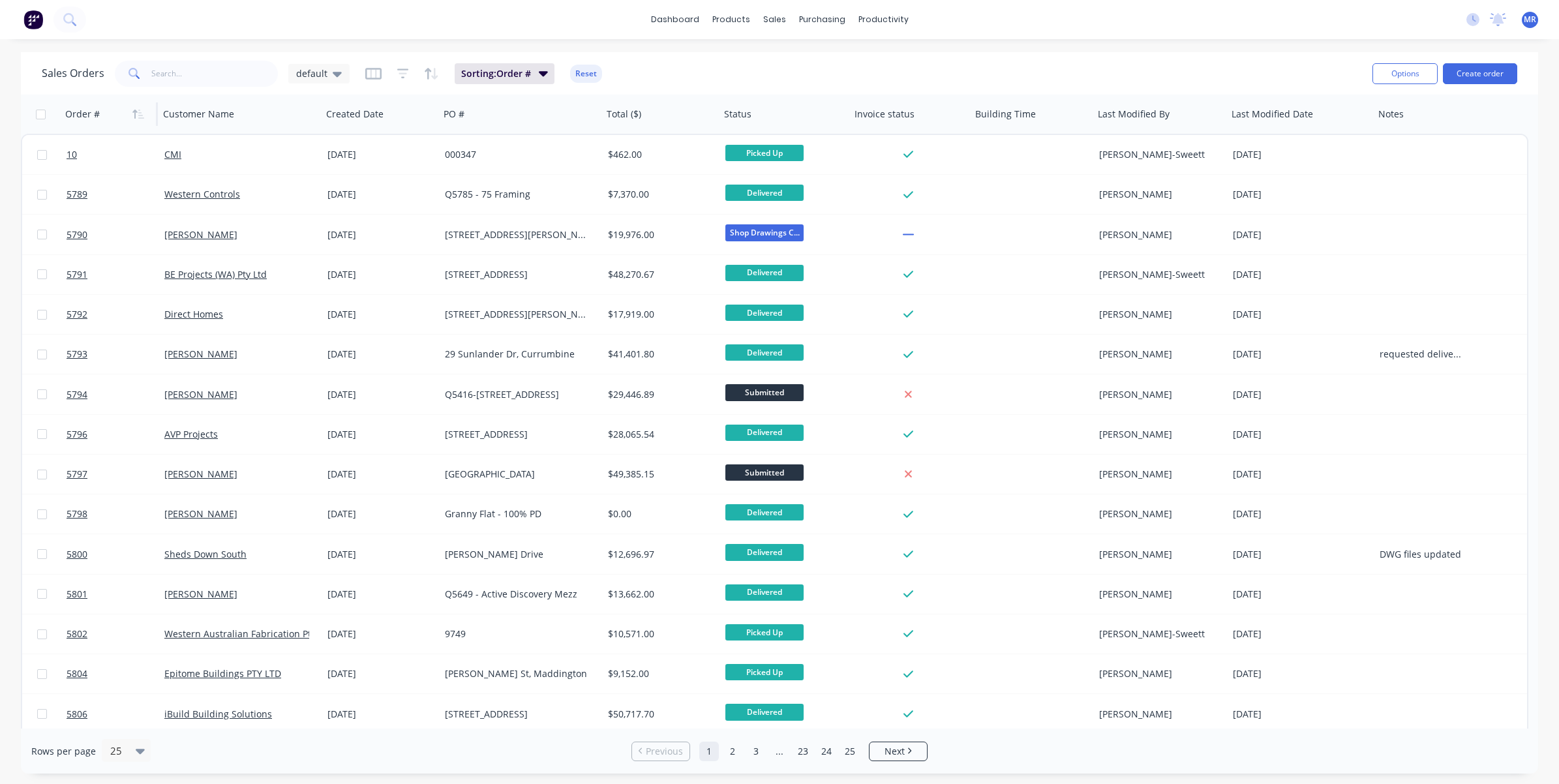
click at [140, 112] on icon "button" at bounding box center [141, 114] width 6 height 9
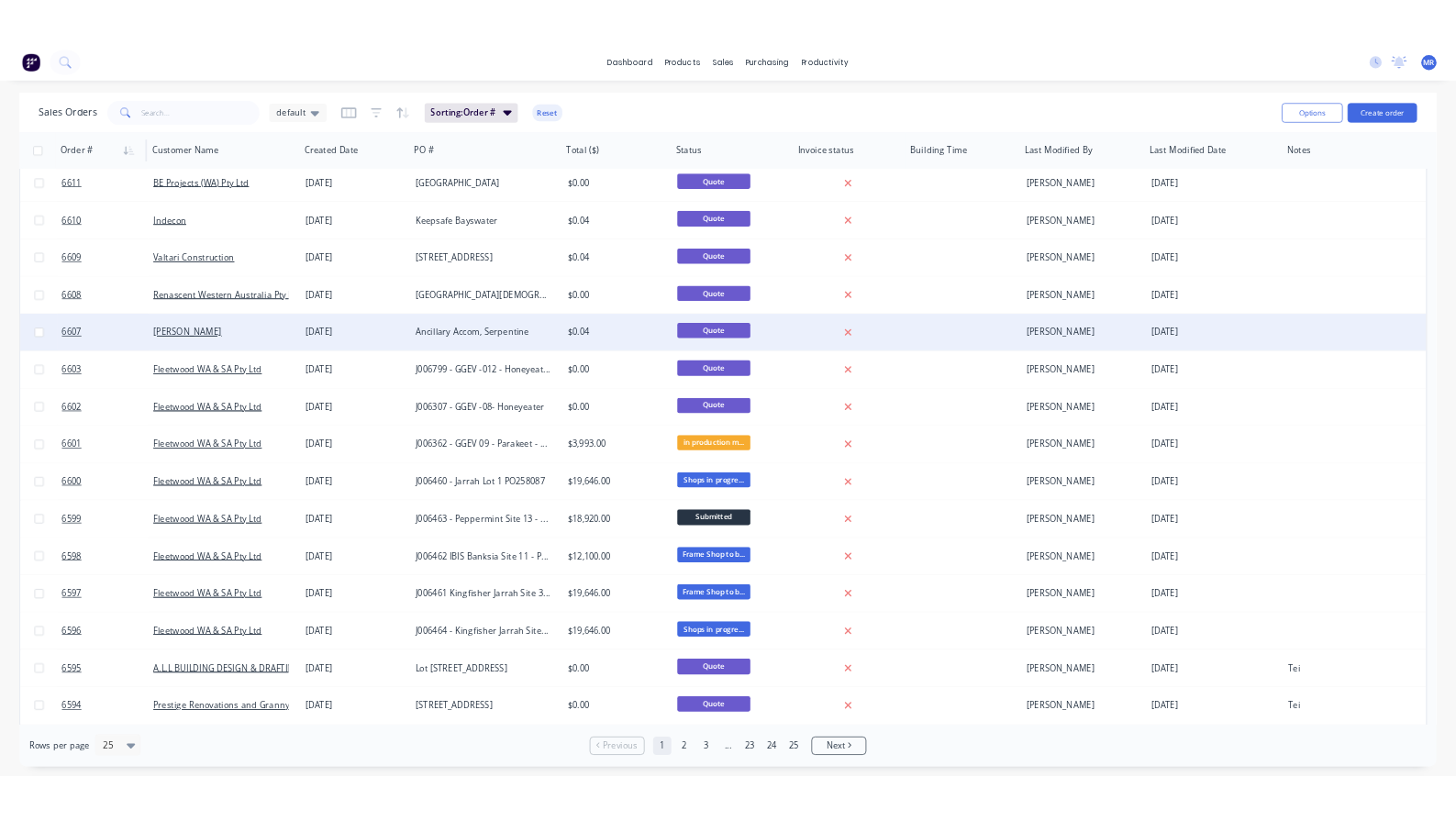
scroll to position [344, 0]
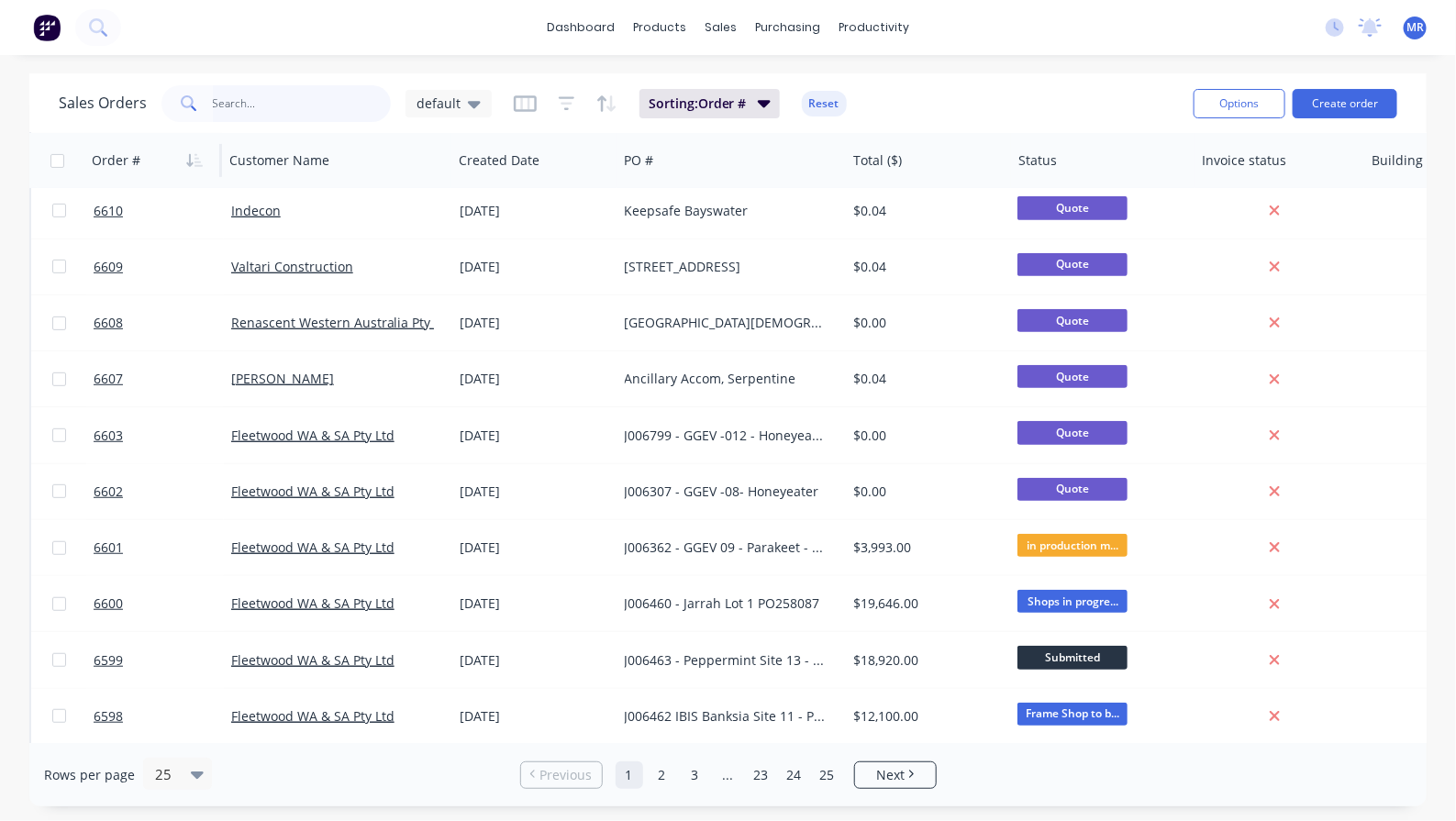
click at [234, 112] on input "text" at bounding box center [302, 104] width 179 height 37
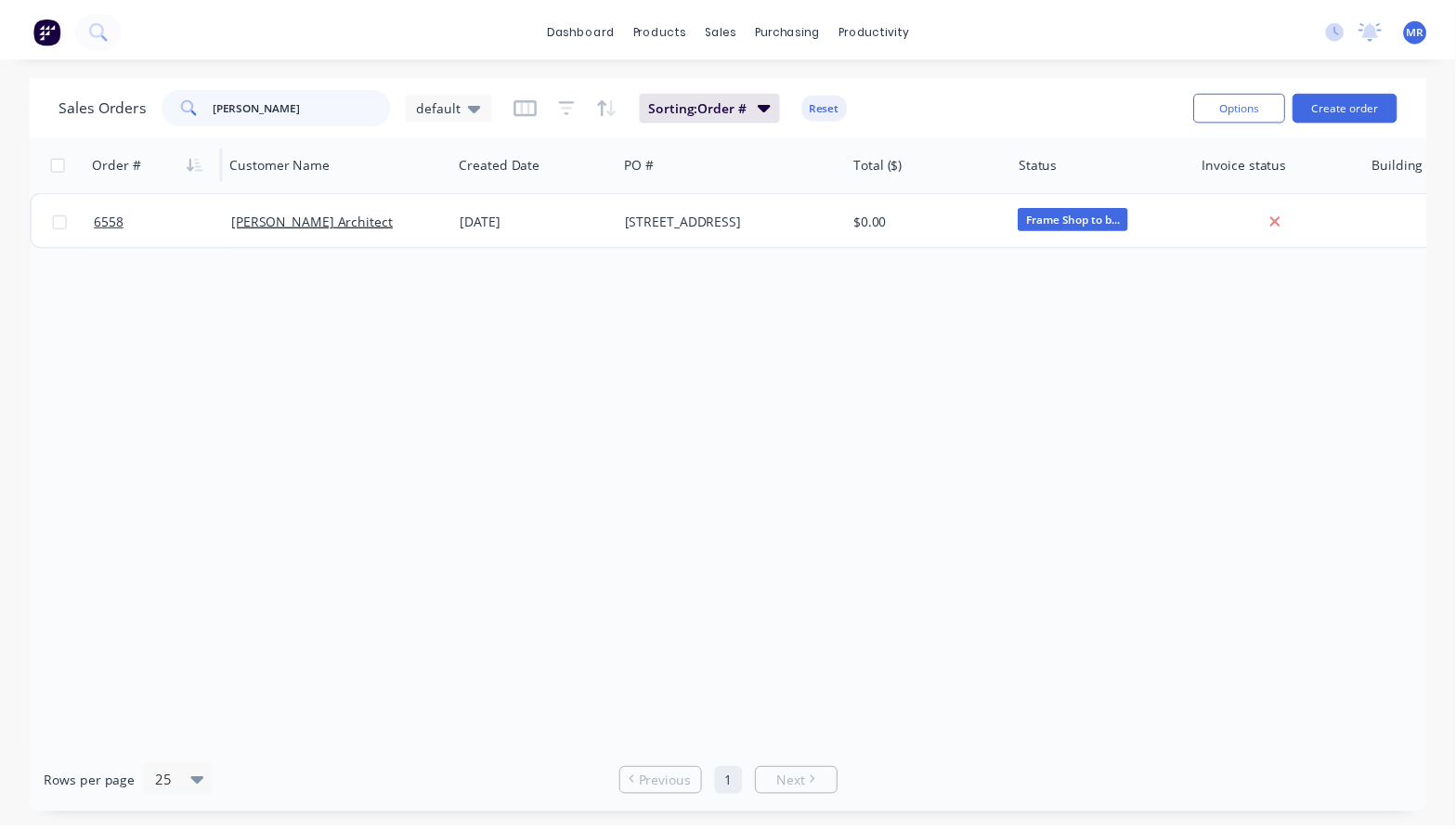
scroll to position [0, 0]
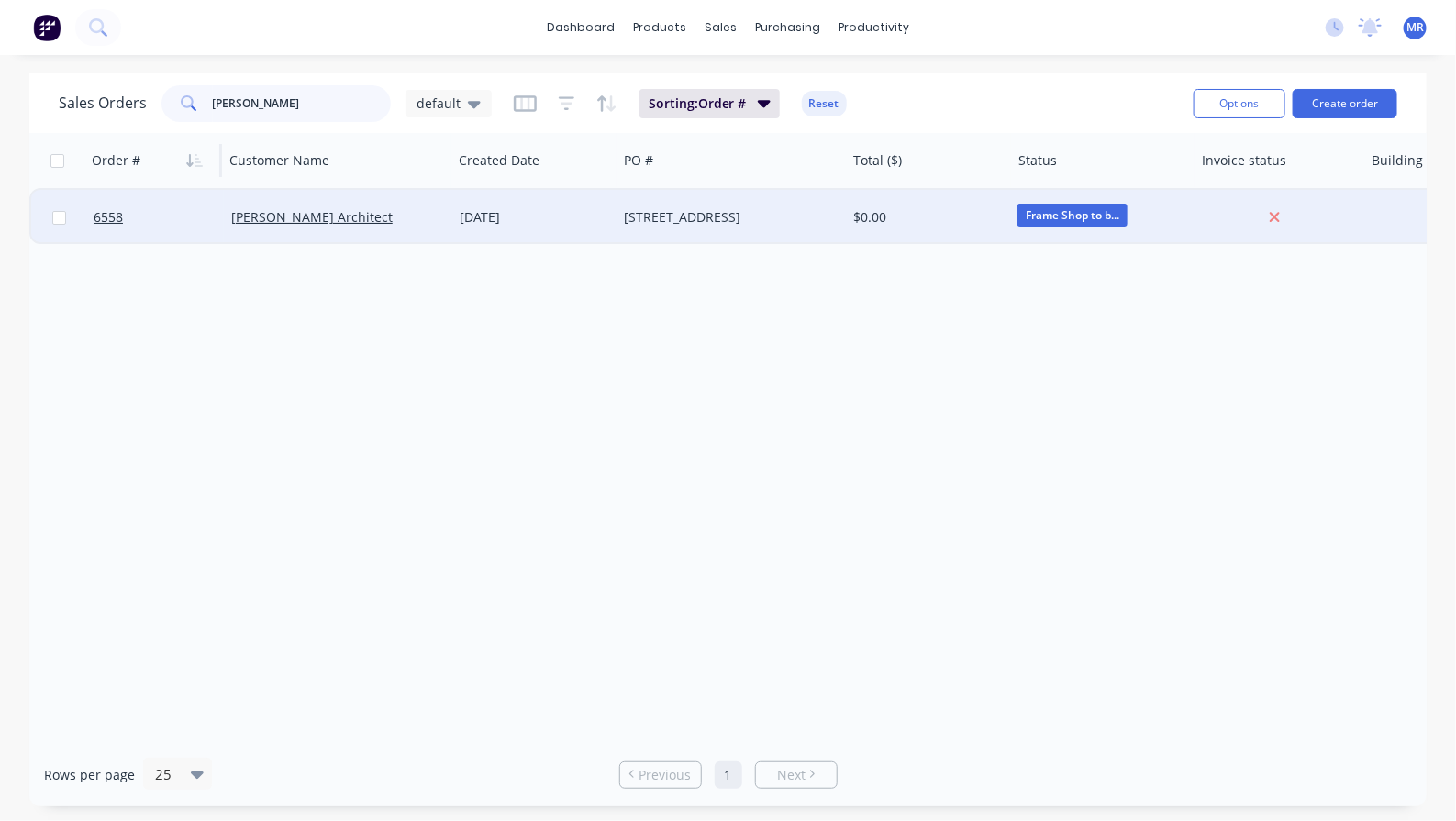
type input "[PERSON_NAME]"
click at [653, 221] on div "[STREET_ADDRESS]" at bounding box center [726, 217] width 204 height 18
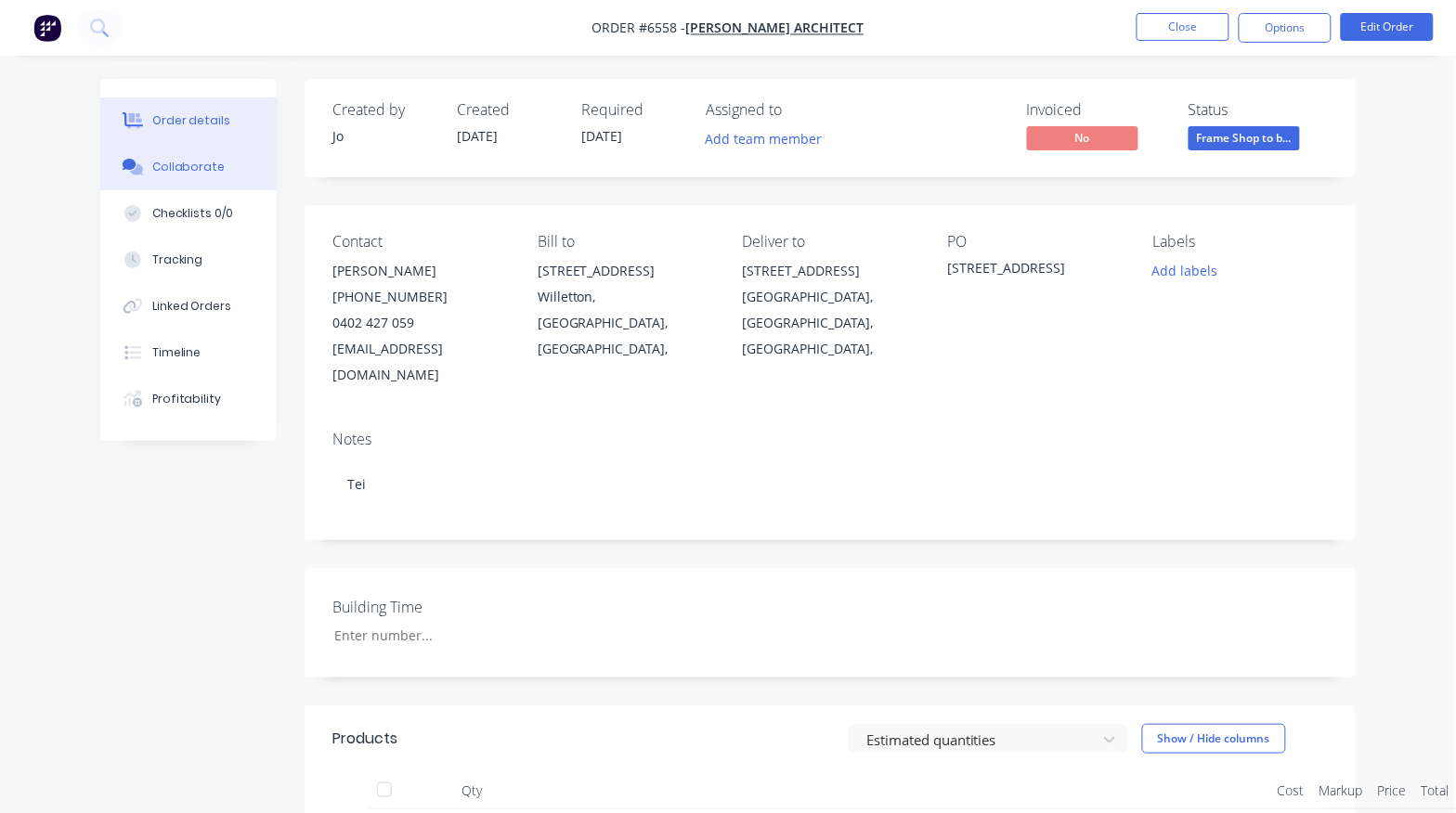
click at [207, 177] on button "Collaborate" at bounding box center [188, 167] width 176 height 47
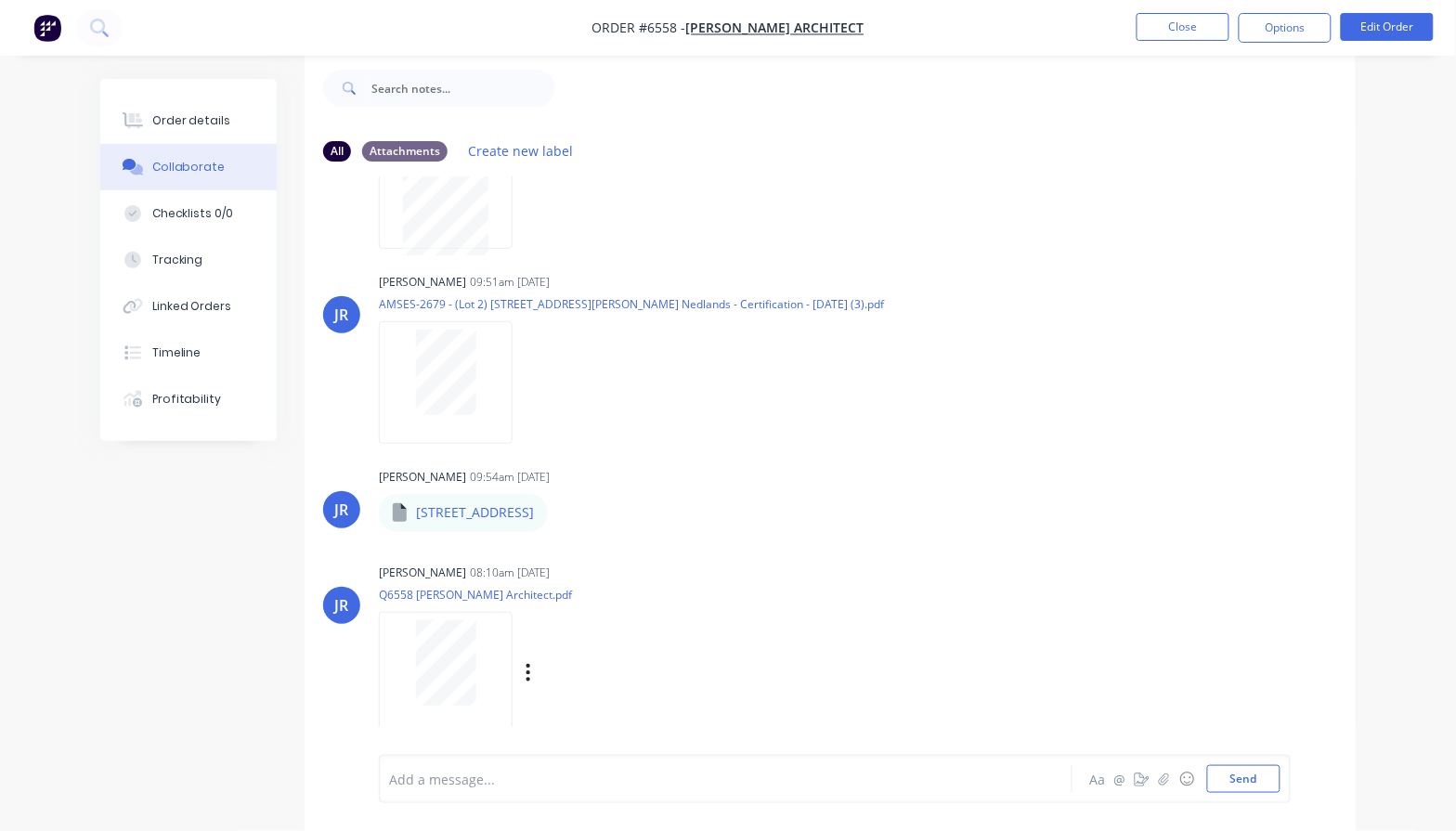
scroll to position [145, 0]
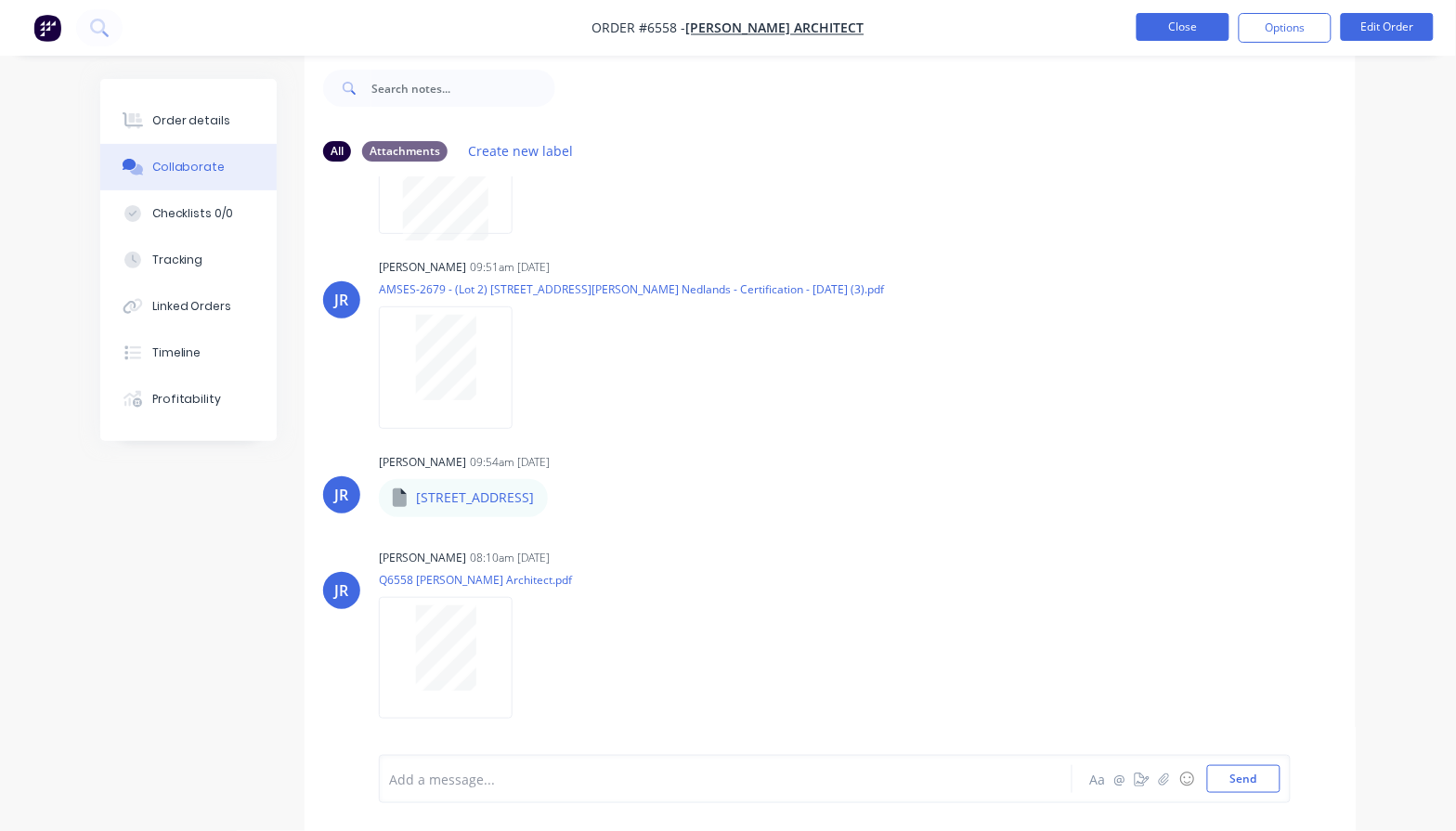
click at [1212, 26] on button "Close" at bounding box center [1184, 27] width 93 height 28
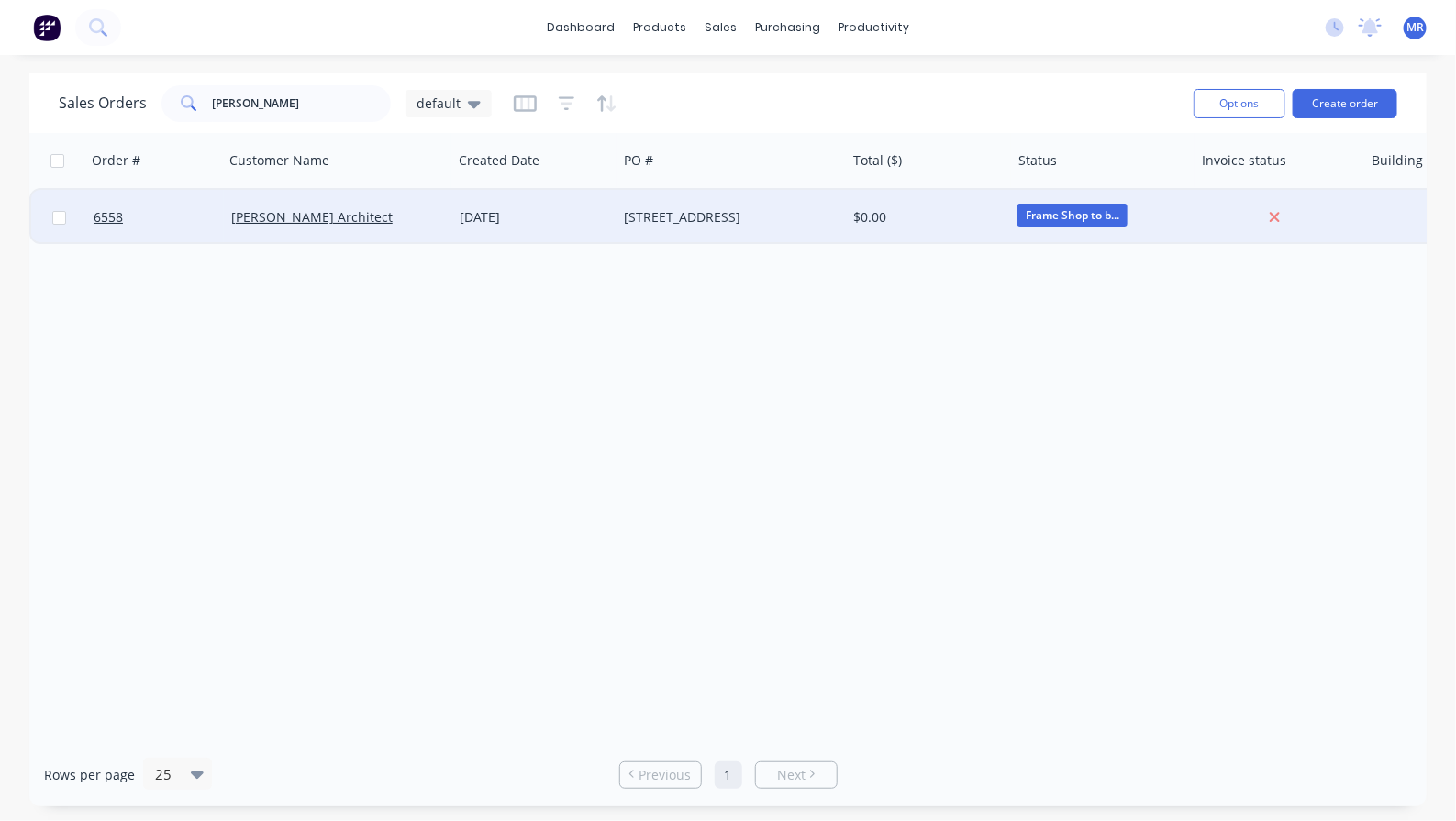
click at [892, 212] on div "$0.00" at bounding box center [924, 217] width 142 height 18
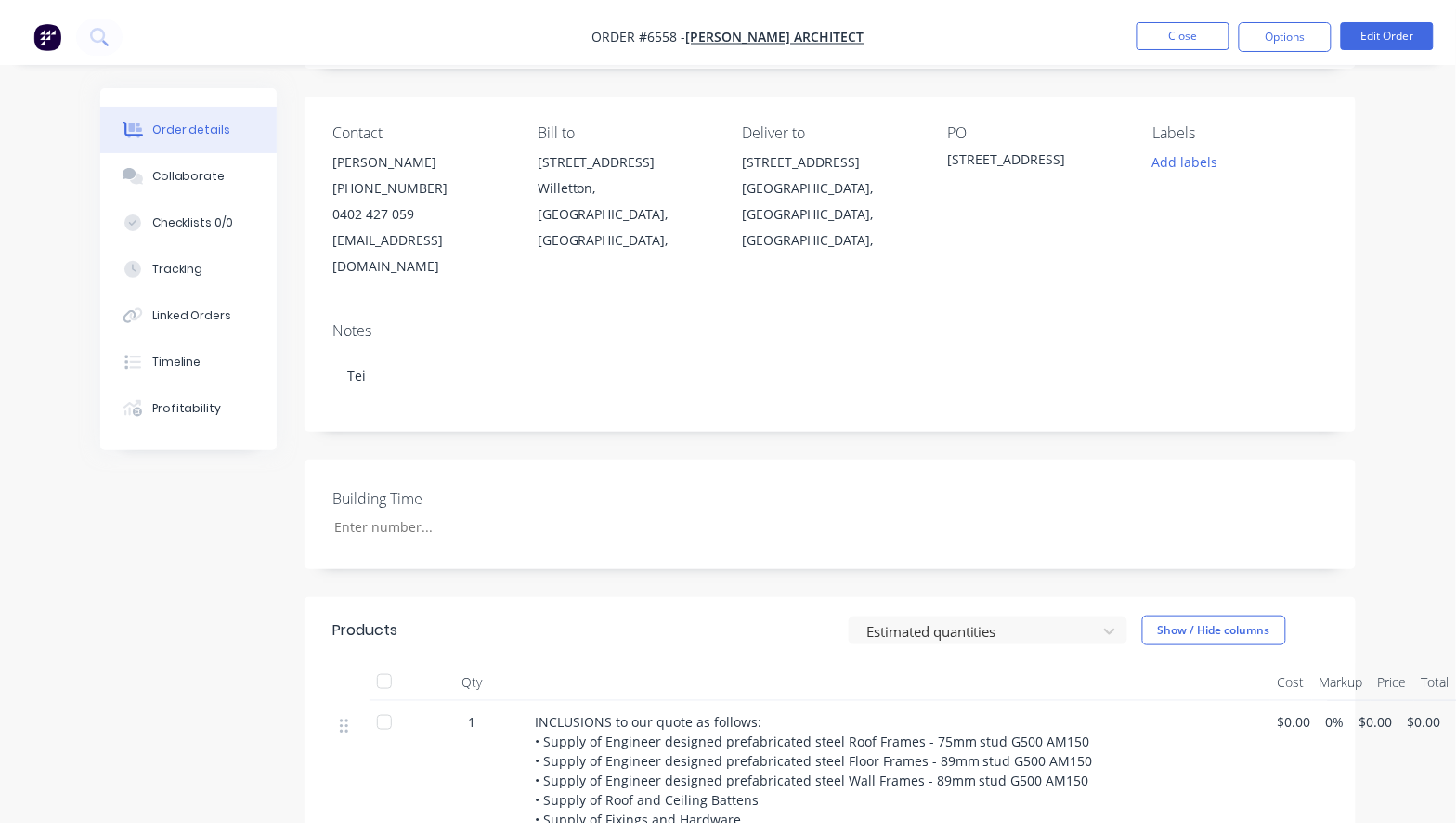
scroll to position [232, 0]
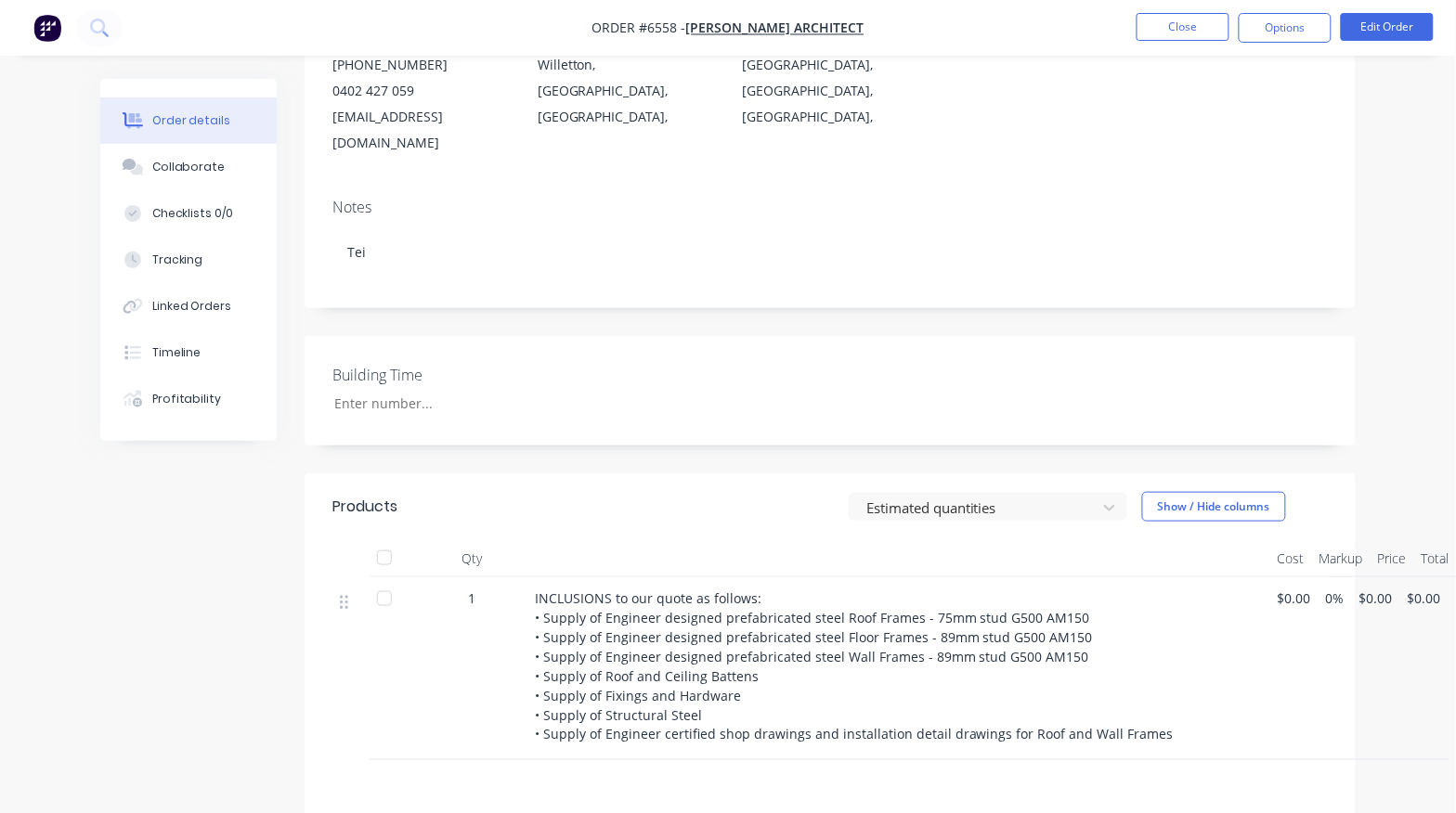
click at [1417, 588] on span "$0.00" at bounding box center [1424, 598] width 34 height 20
click at [1367, 24] on button "Edit Order" at bounding box center [1388, 27] width 93 height 28
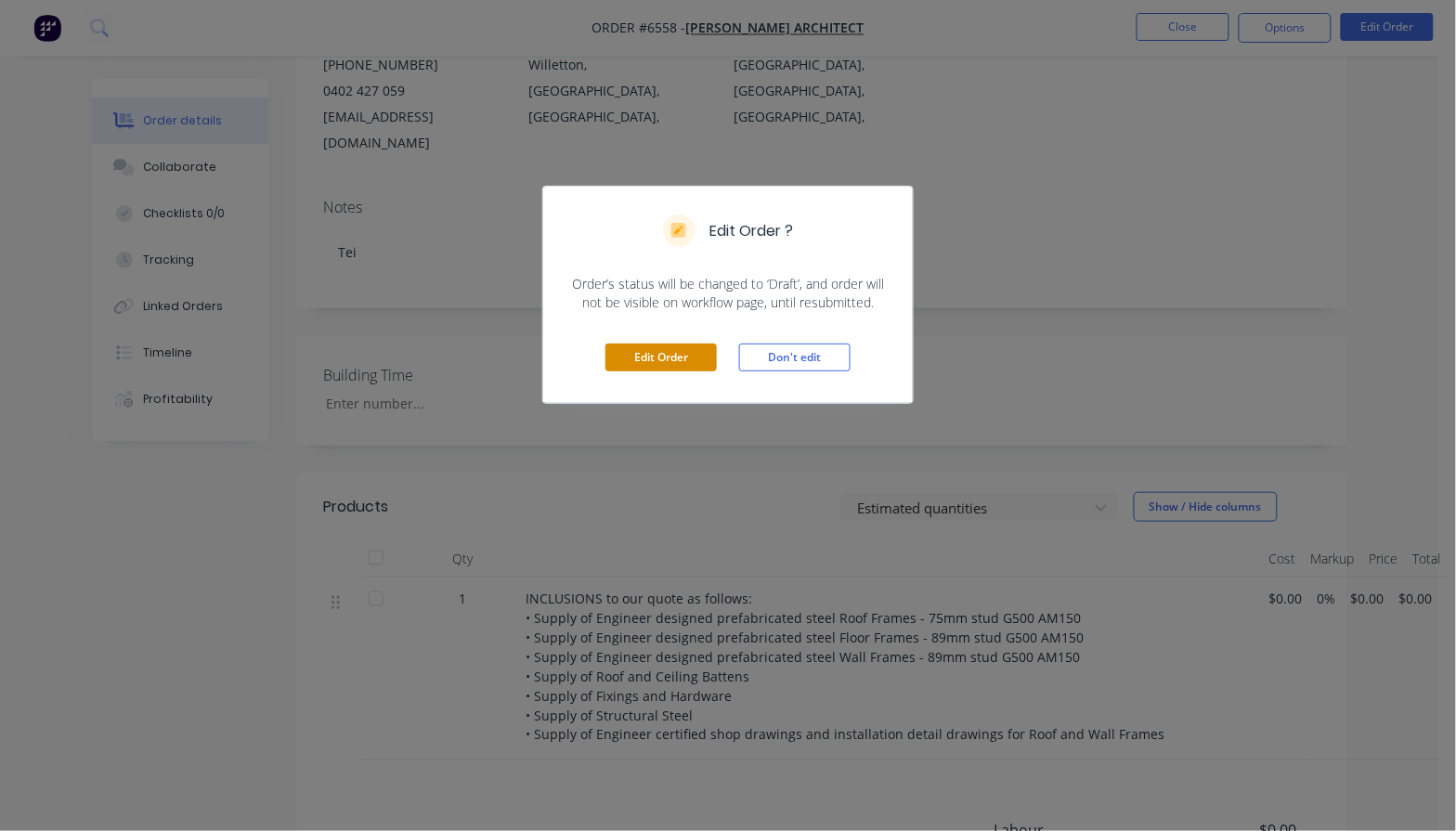
click at [656, 348] on button "Edit Order" at bounding box center [660, 357] width 111 height 28
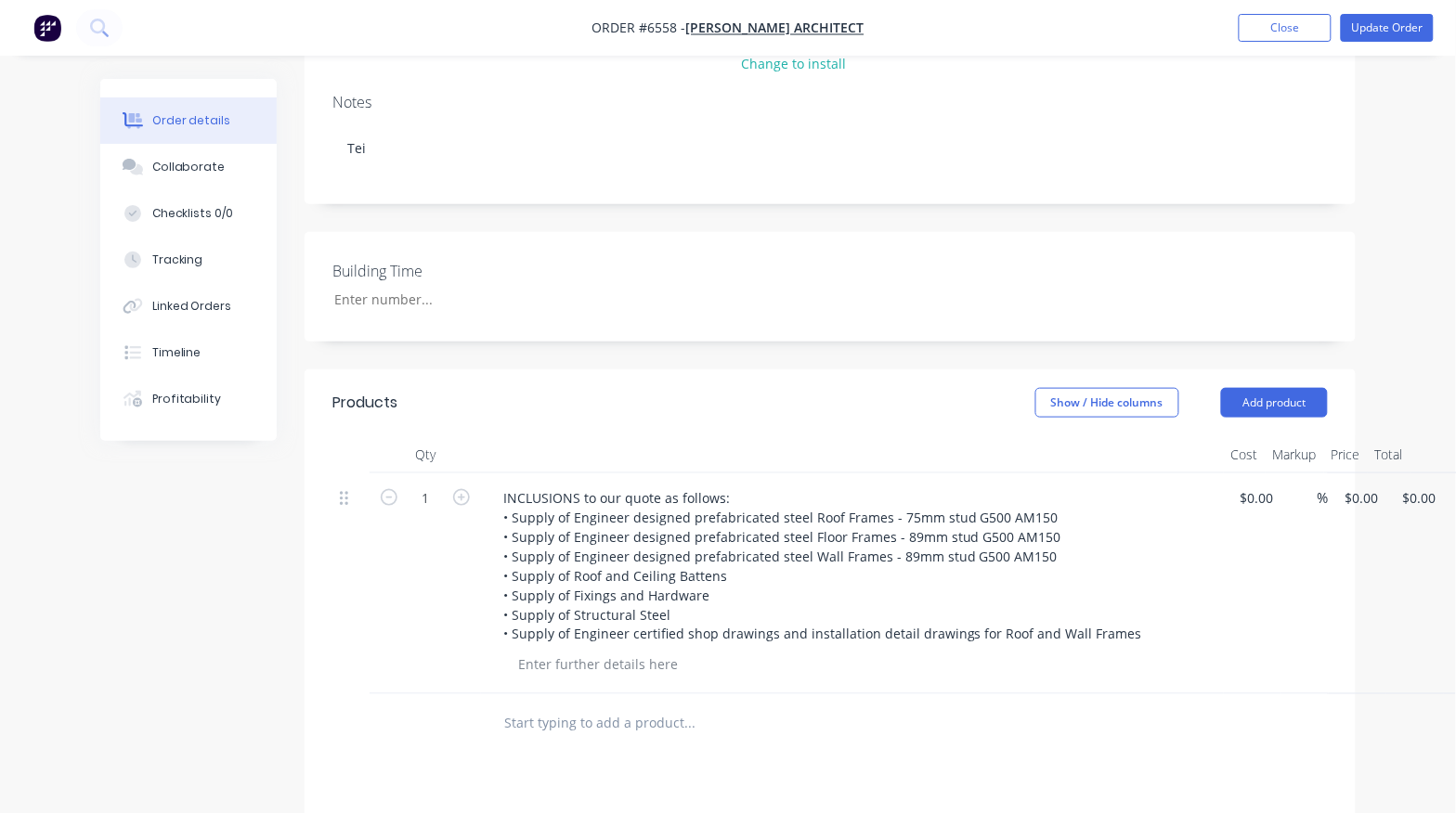
scroll to position [348, 0]
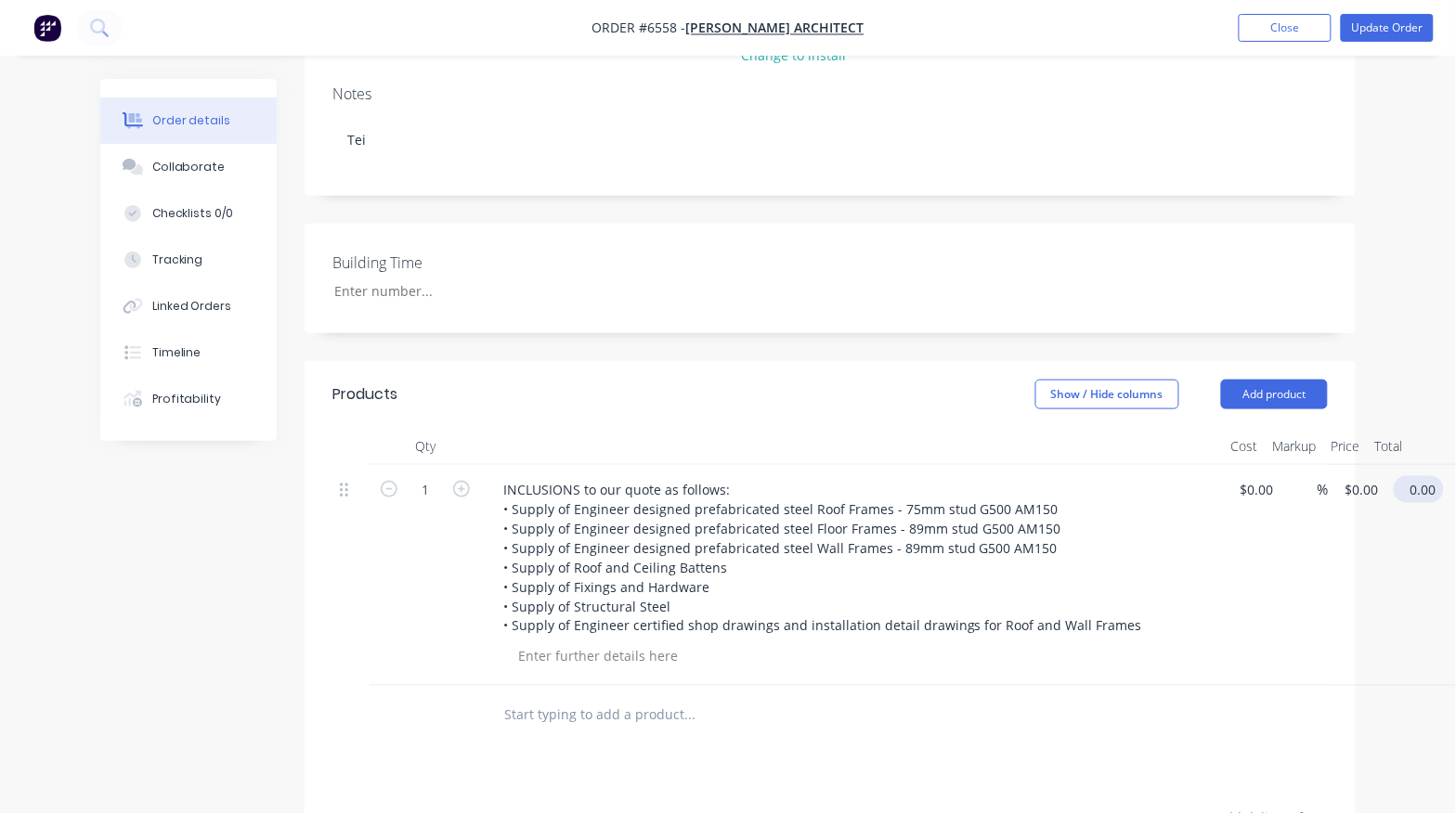
click at [1417, 476] on input "0.00" at bounding box center [1422, 489] width 43 height 27
type input "34000"
type input "$34,000.00"
click at [1232, 708] on div at bounding box center [829, 716] width 995 height 61
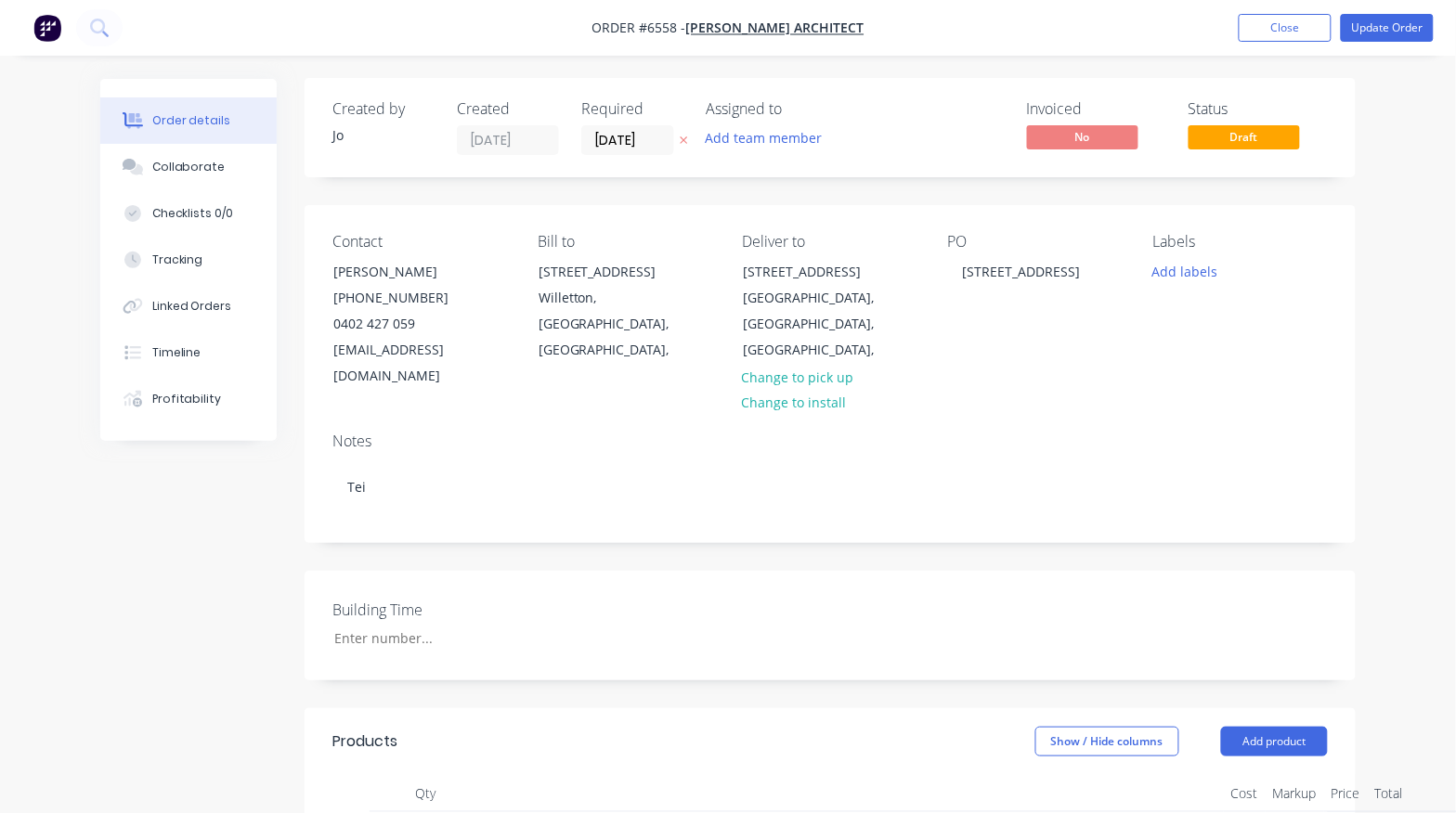
scroll to position [0, 0]
click at [1400, 20] on button "Update Order" at bounding box center [1388, 28] width 93 height 28
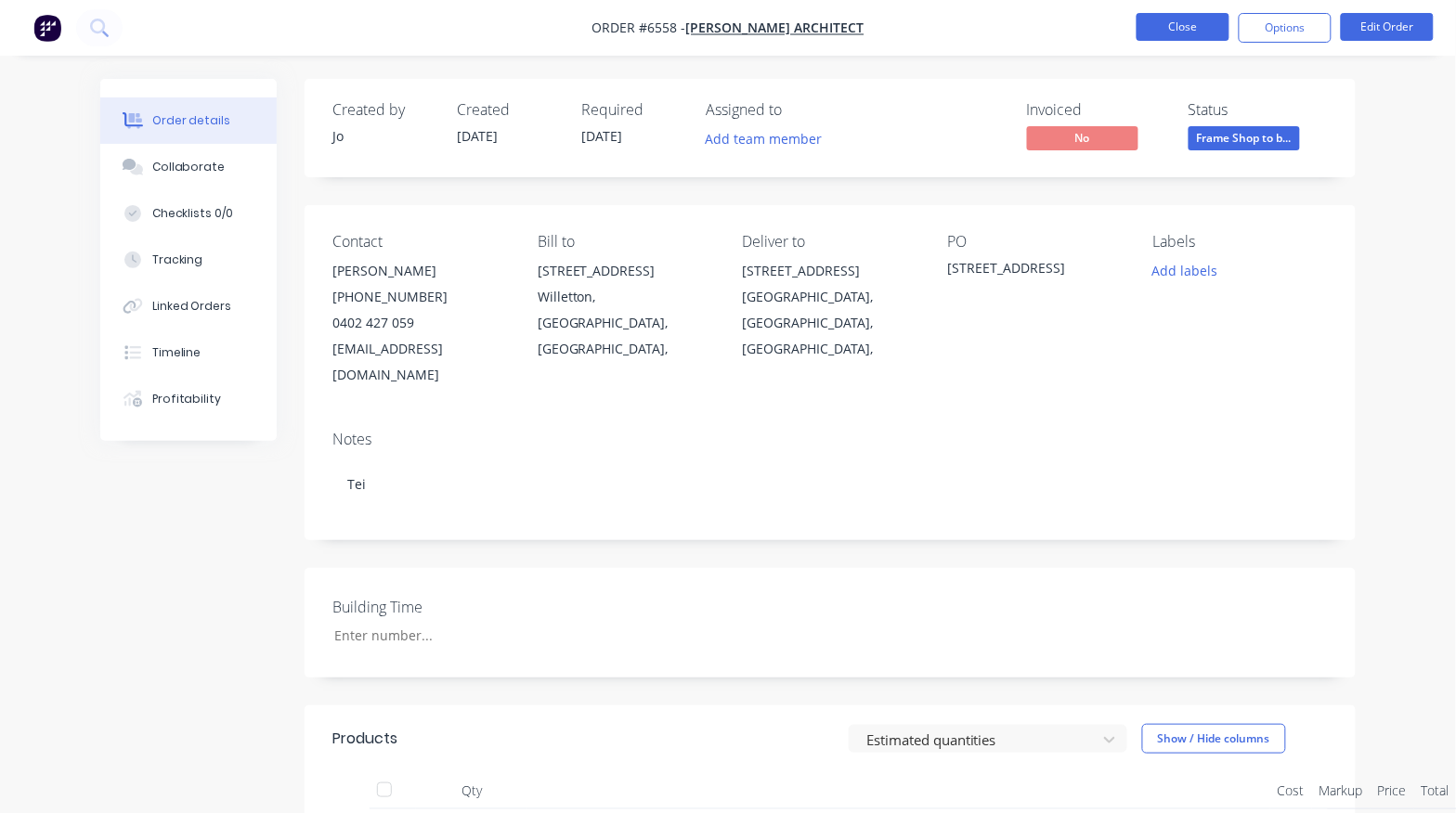
click at [1181, 24] on button "Close" at bounding box center [1184, 27] width 93 height 28
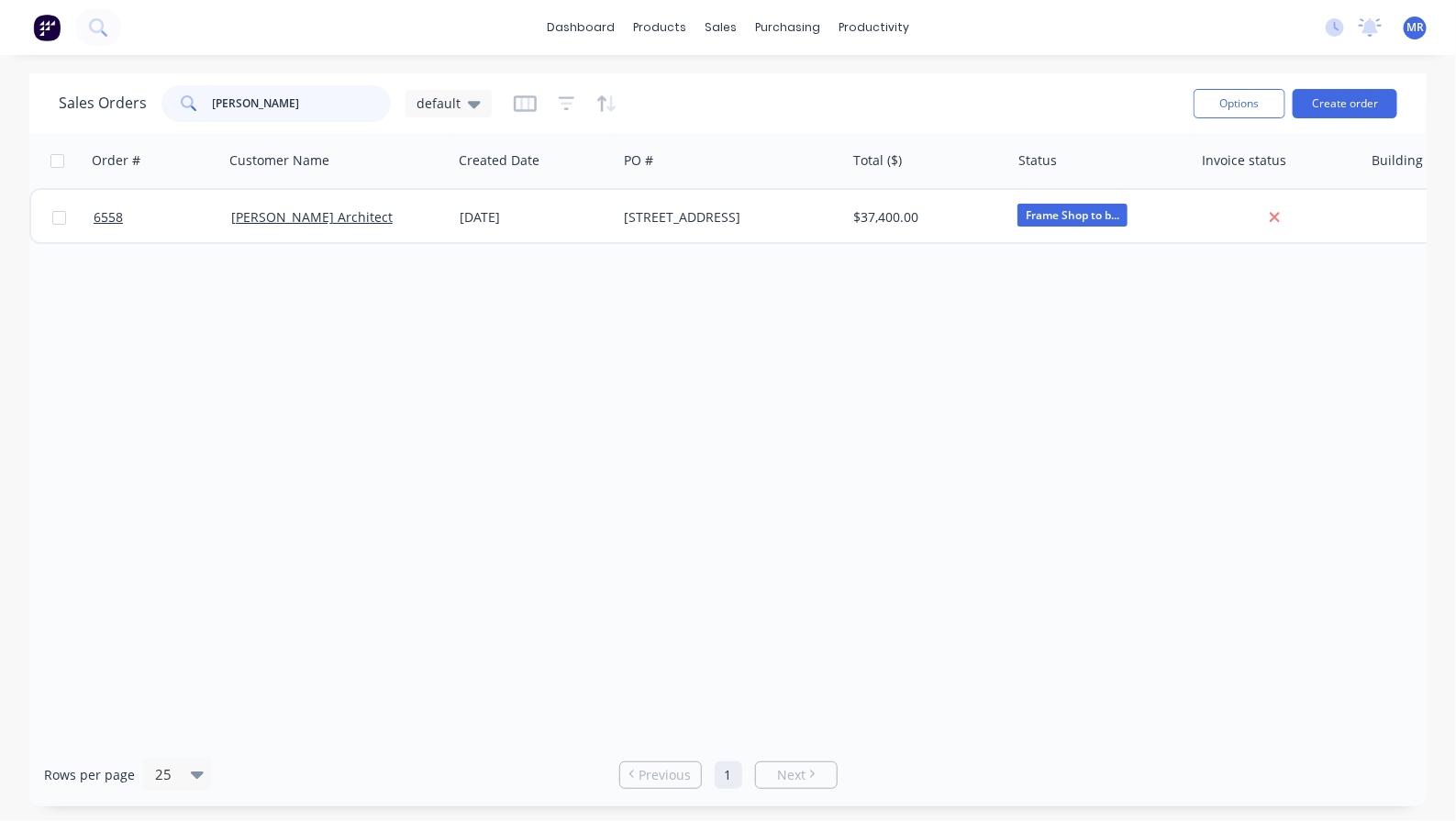
click at [147, 110] on div "Sales Orders [PERSON_NAME] default" at bounding box center [276, 104] width 433 height 37
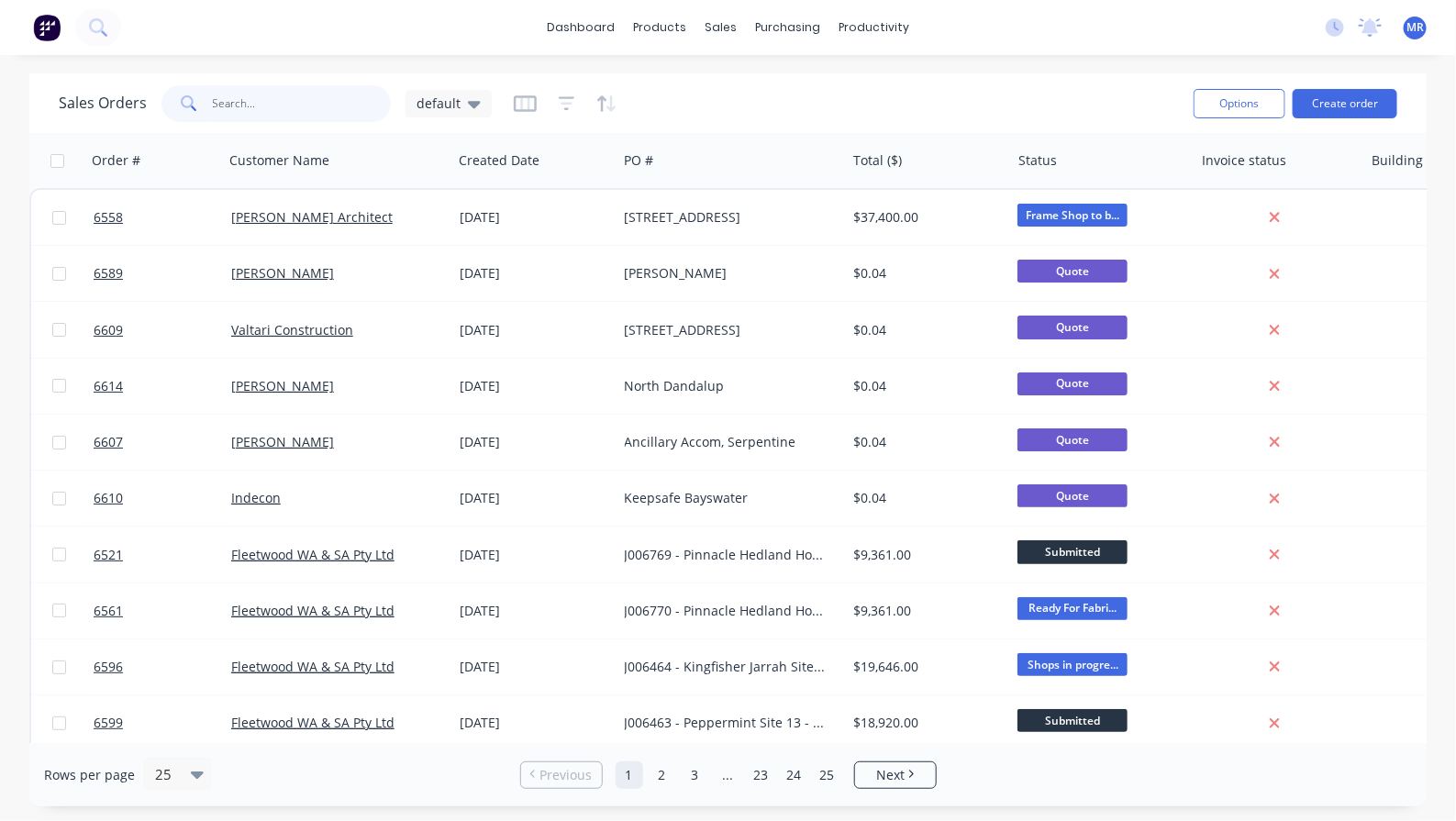
click at [236, 98] on input "text" at bounding box center [302, 104] width 179 height 37
click at [199, 158] on icon "button" at bounding box center [194, 160] width 17 height 15
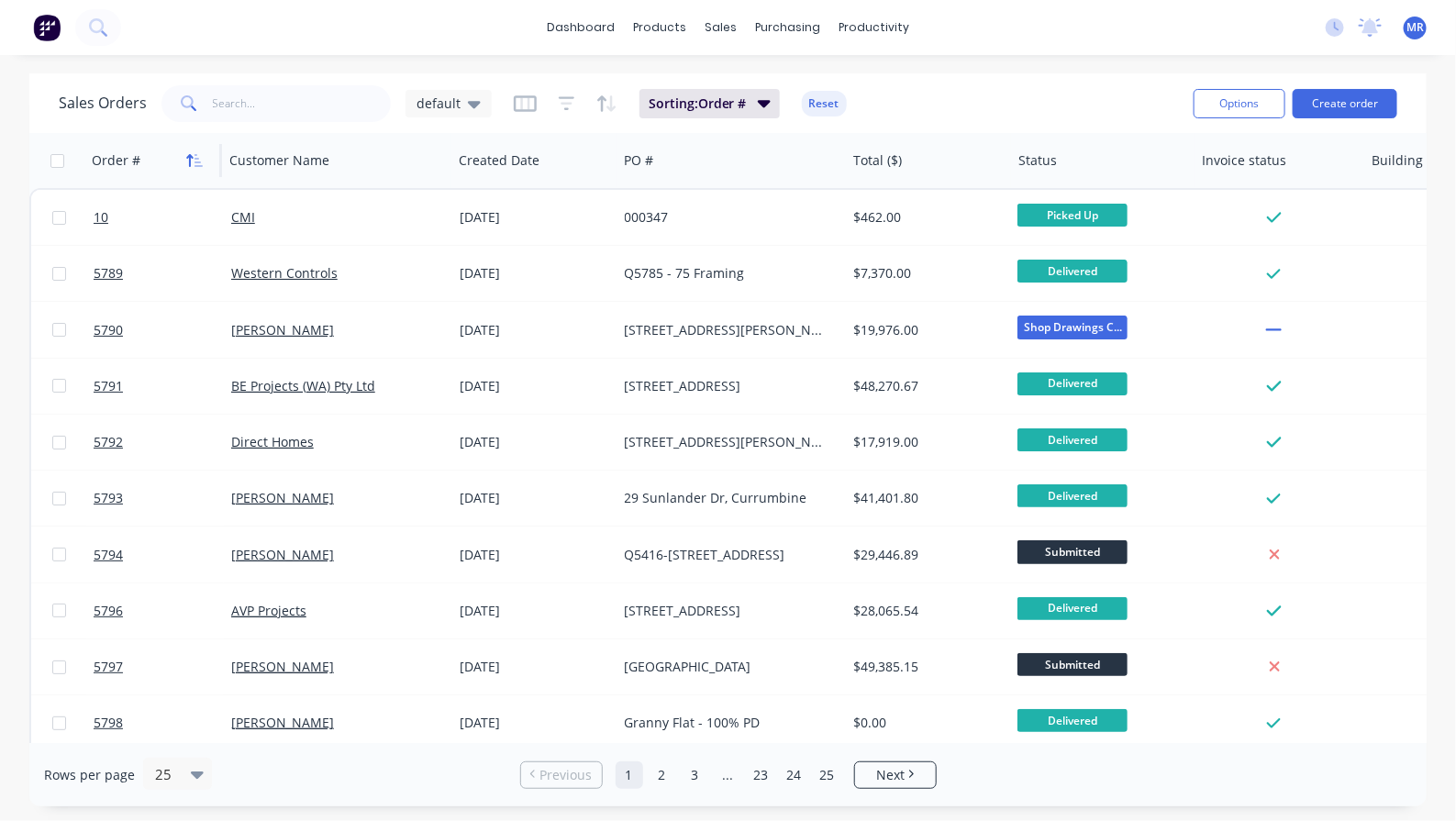
click at [198, 158] on icon "button" at bounding box center [194, 160] width 17 height 15
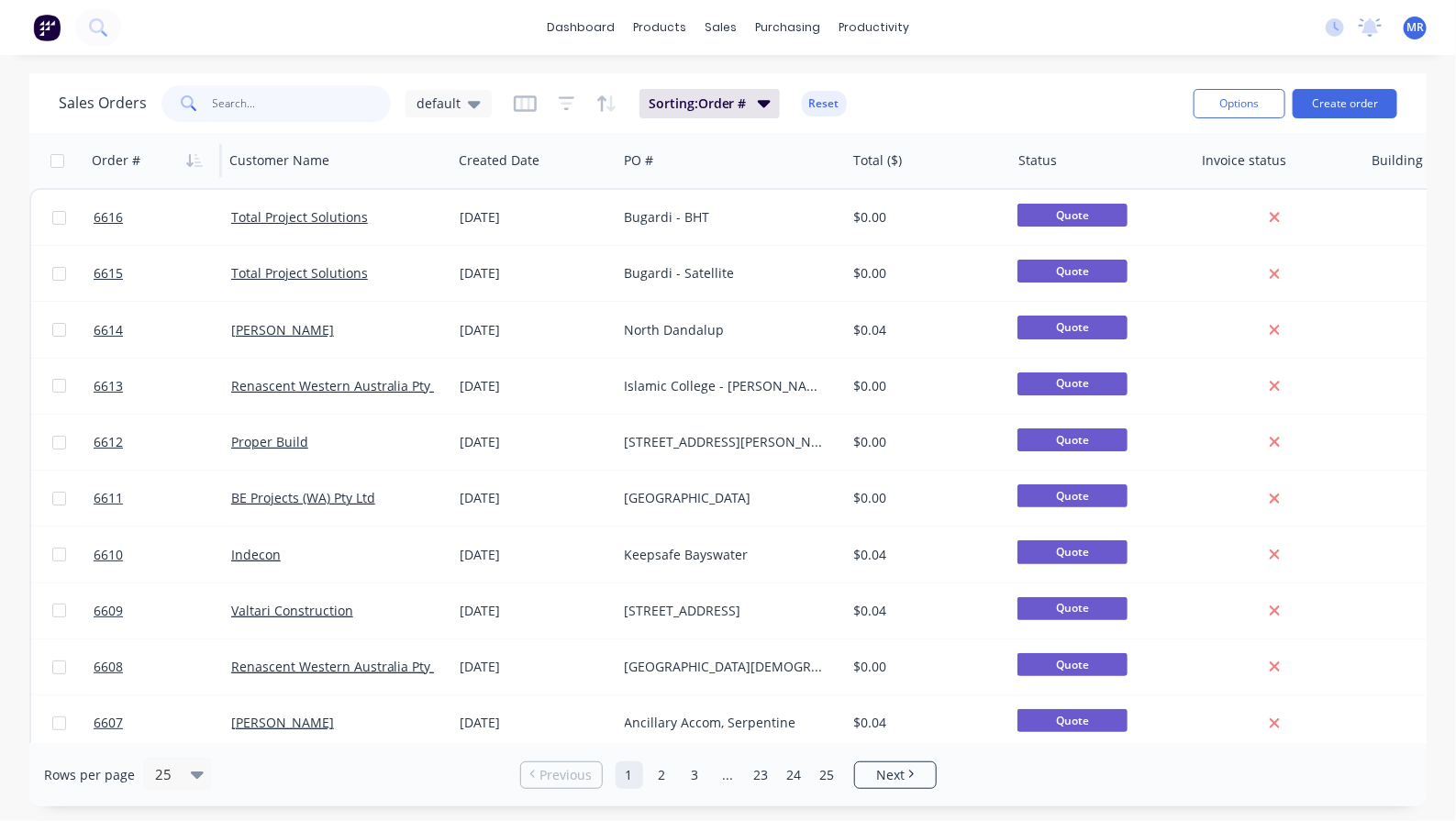
click at [239, 106] on input "text" at bounding box center [302, 104] width 179 height 37
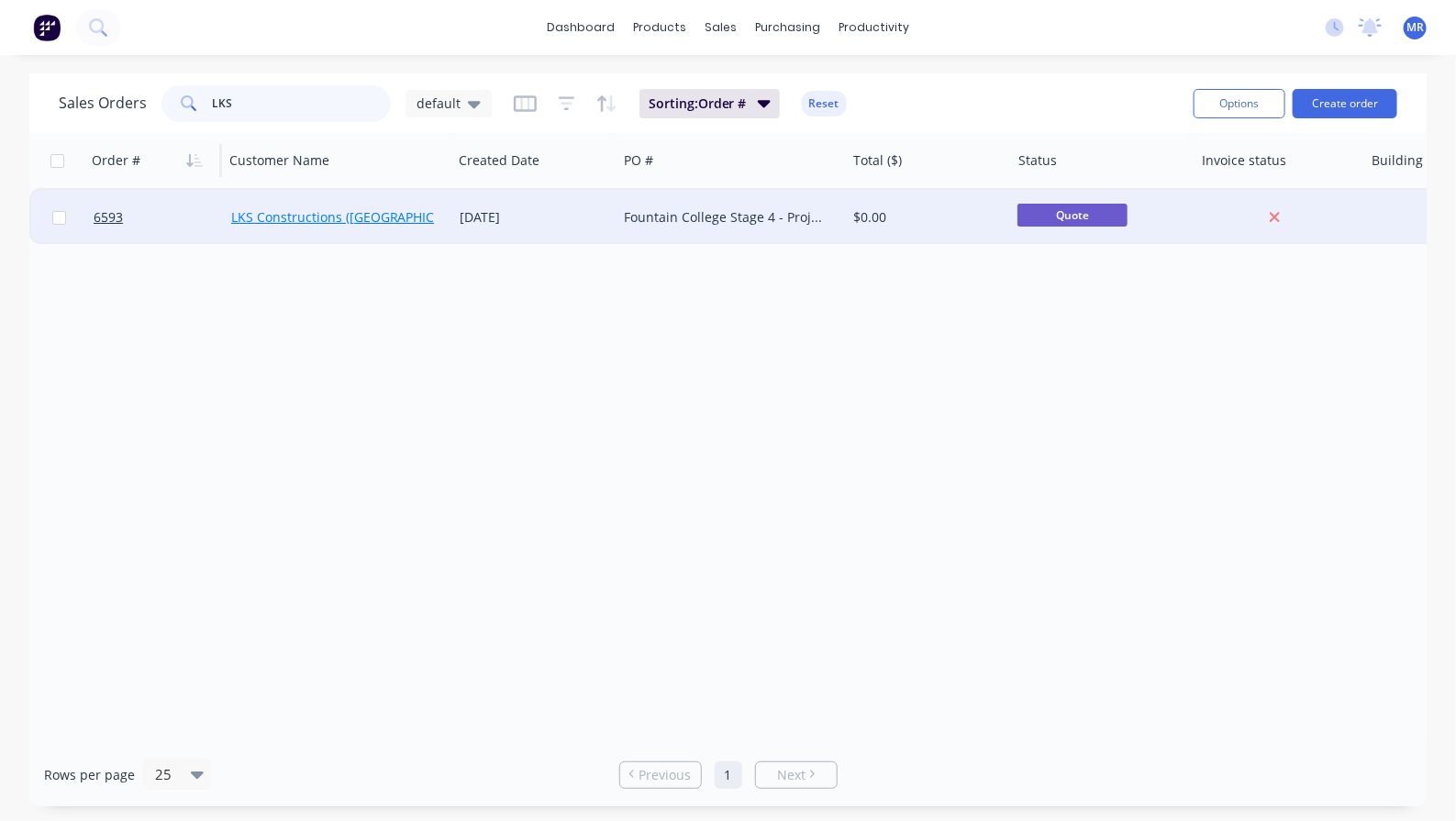
type input "LKS"
click at [322, 217] on link "LKS Constructions ([GEOGRAPHIC_DATA]) Pty Ltd" at bounding box center [378, 217] width 294 height 18
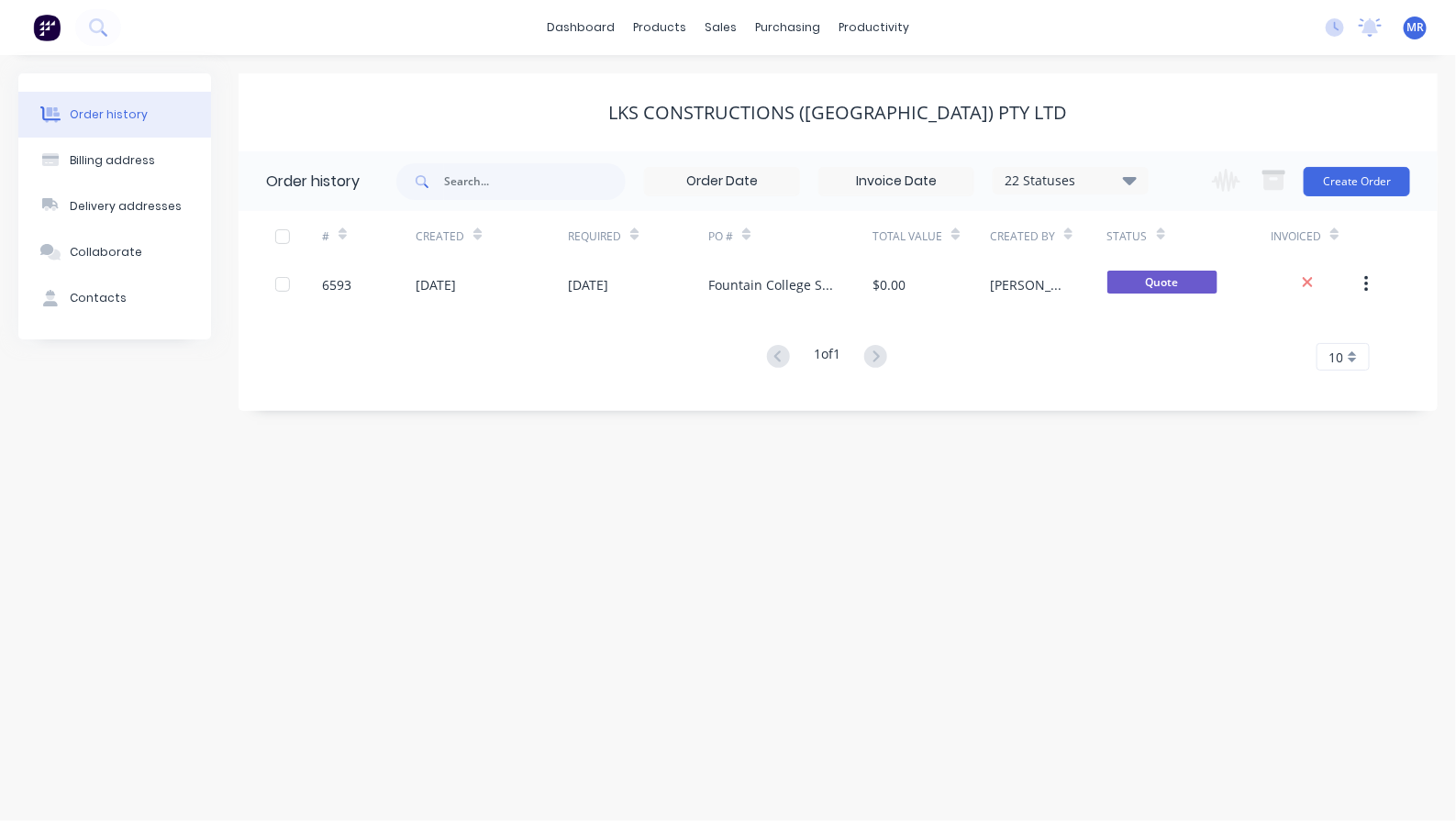
click at [243, 537] on div "Order history Billing address Delivery addresses Collaborate Contacts LKS Const…" at bounding box center [728, 438] width 1456 height 766
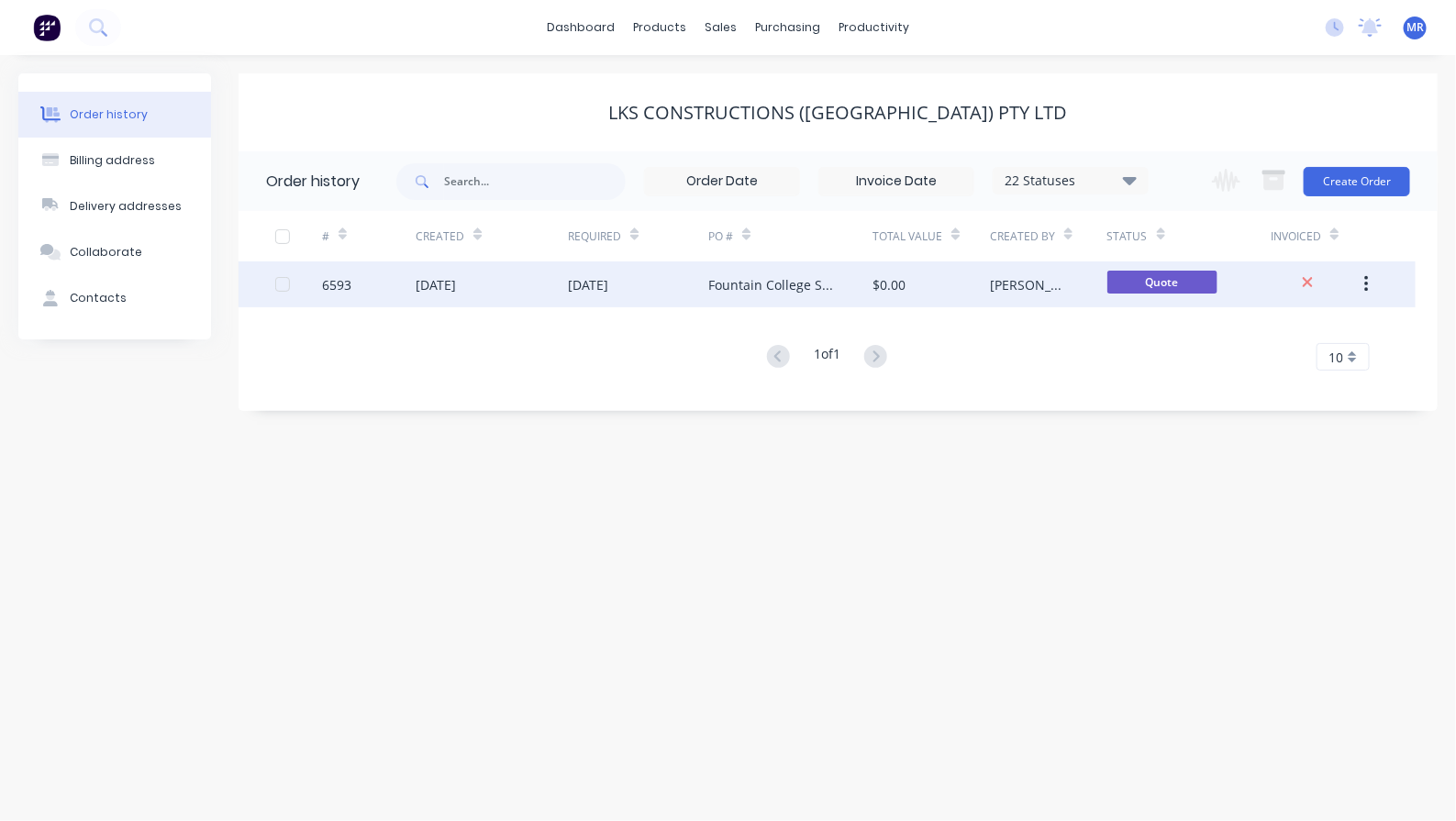
click at [818, 290] on div "Fountain College Stage 4 - Project #171909" at bounding box center [772, 285] width 127 height 19
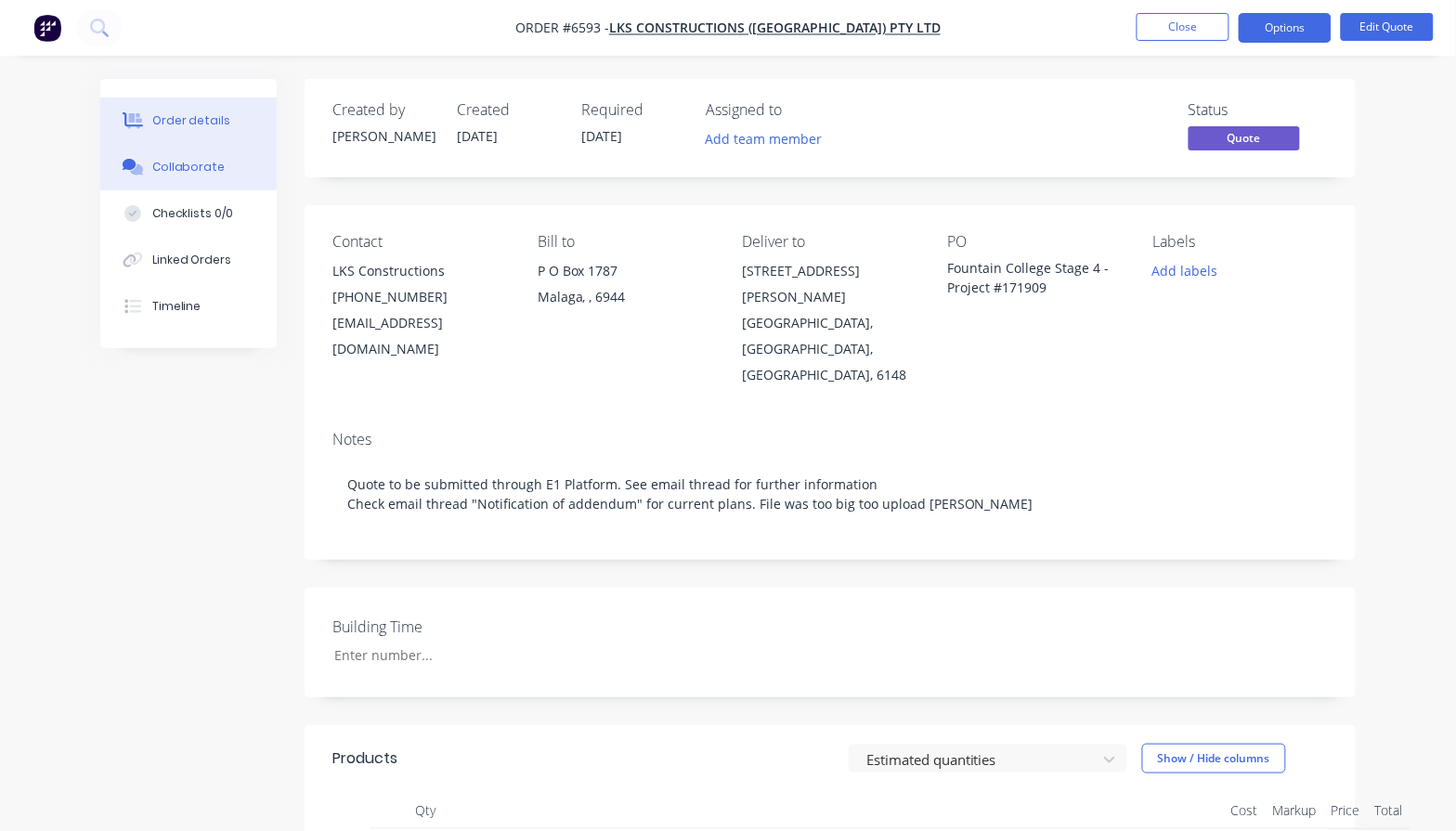
click at [192, 168] on div "Collaborate" at bounding box center [188, 167] width 74 height 17
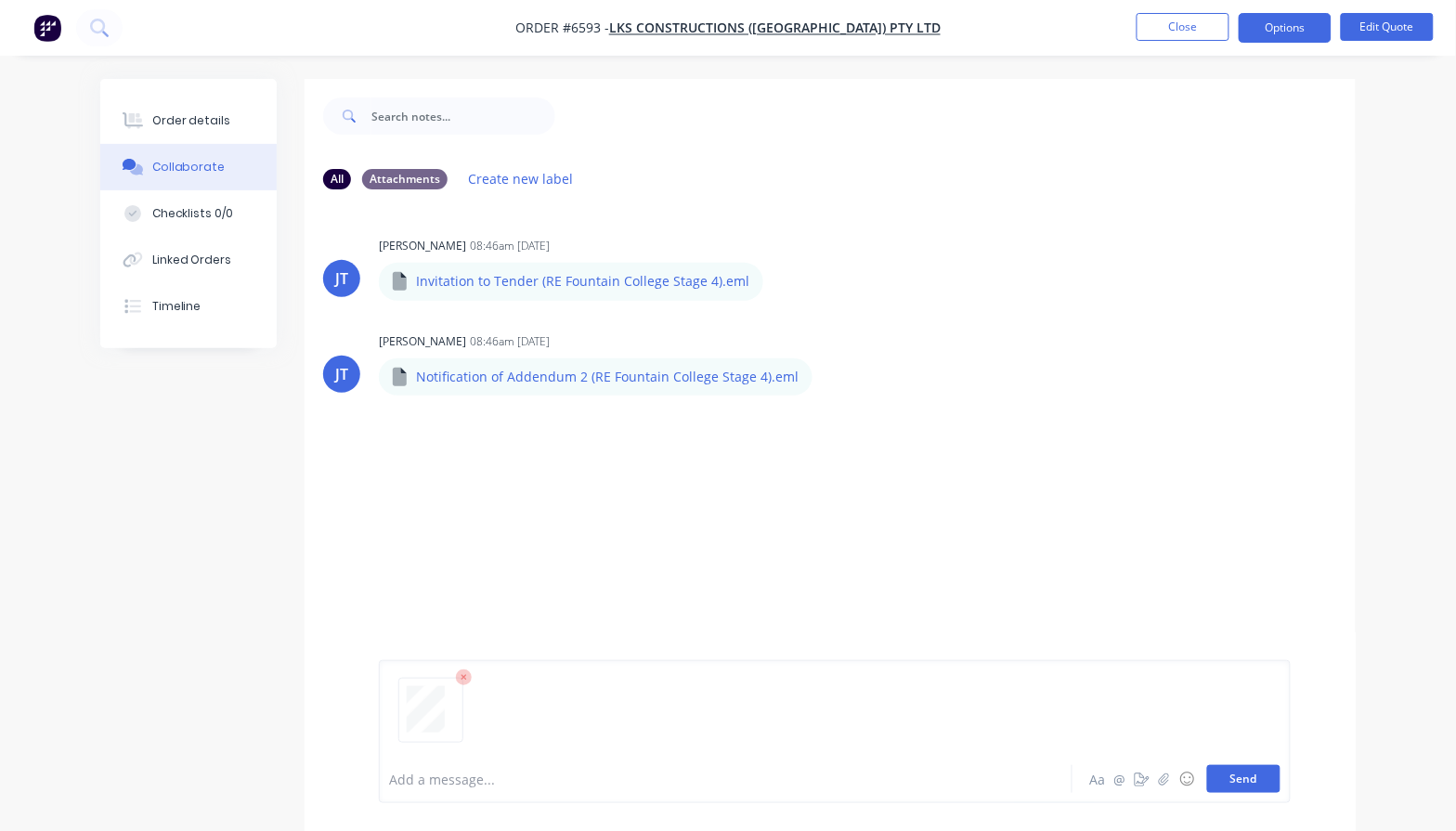
click at [1236, 777] on button "Send" at bounding box center [1243, 779] width 74 height 28
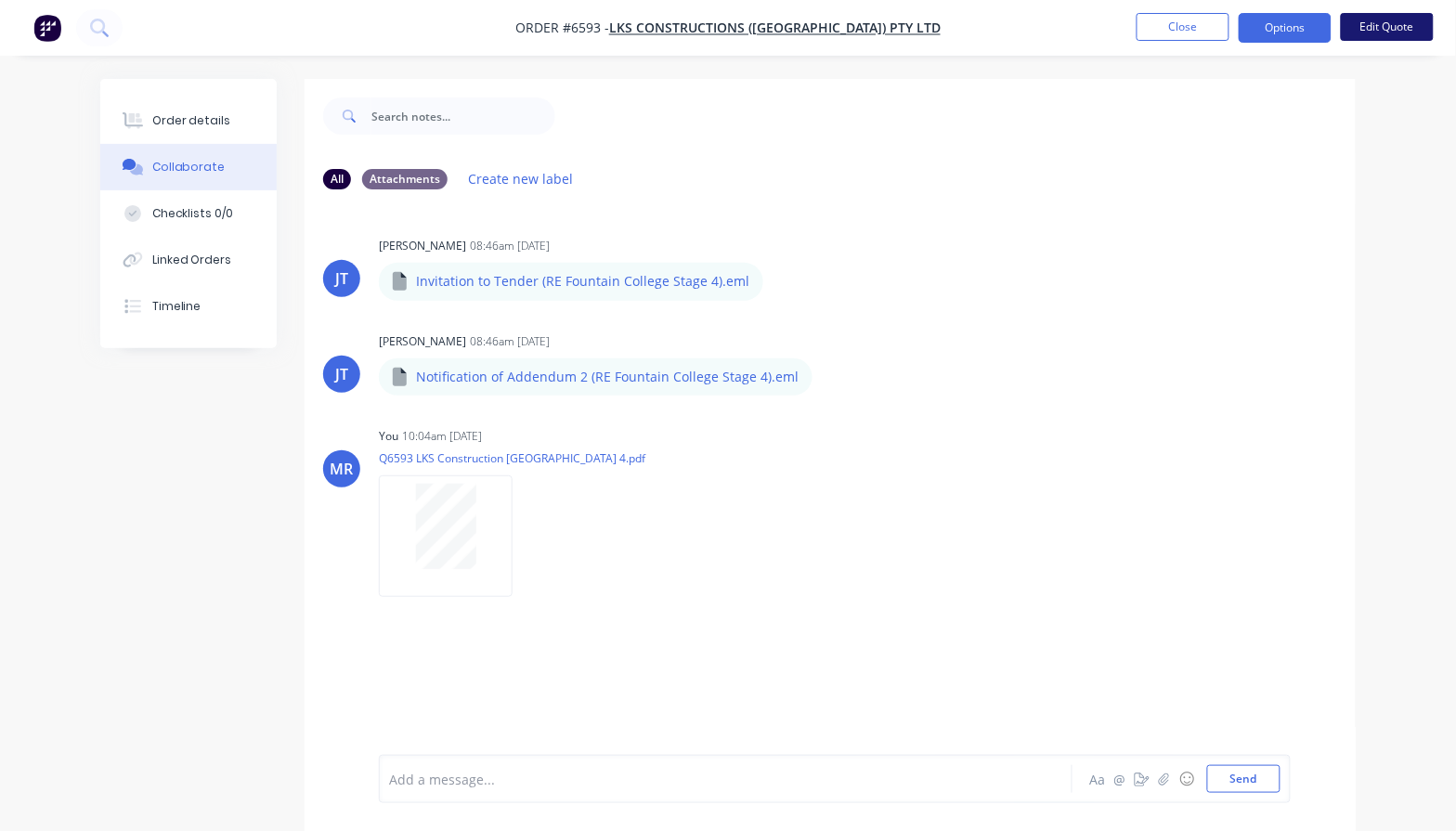
click at [1381, 28] on button "Edit Quote" at bounding box center [1388, 27] width 93 height 28
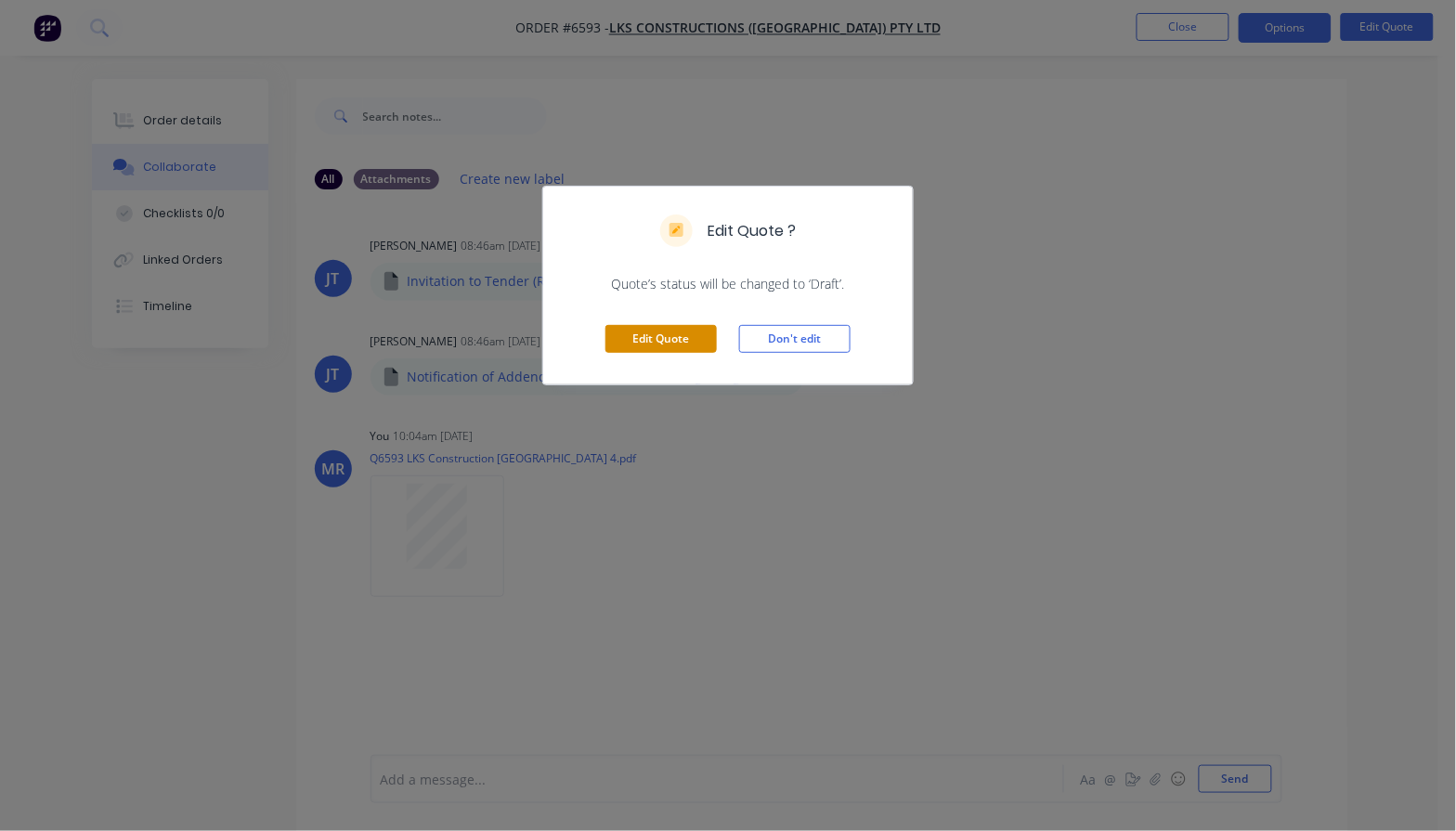
click at [676, 344] on button "Edit Quote" at bounding box center [660, 339] width 111 height 28
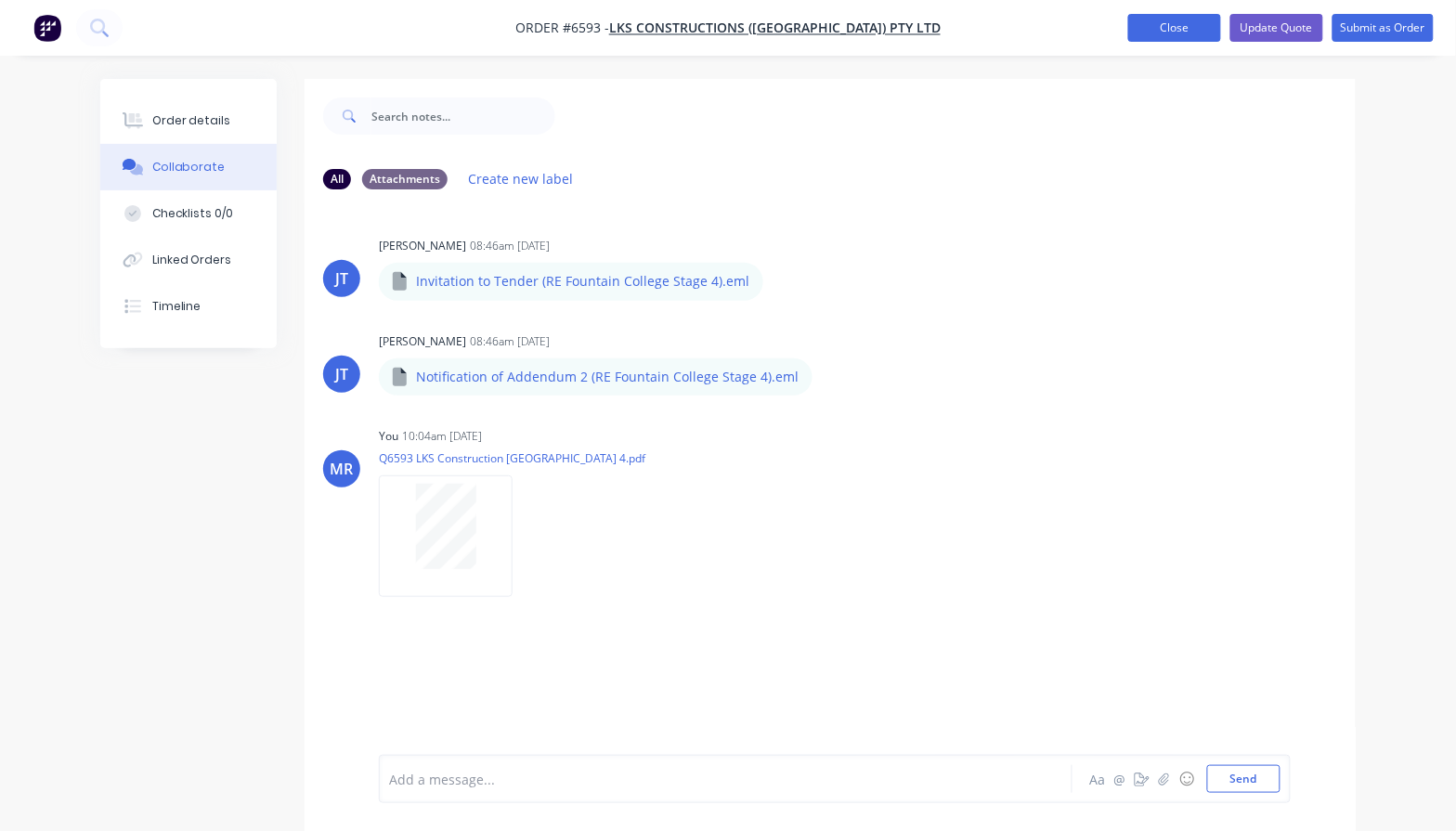
click at [1156, 33] on button "Close" at bounding box center [1175, 28] width 93 height 28
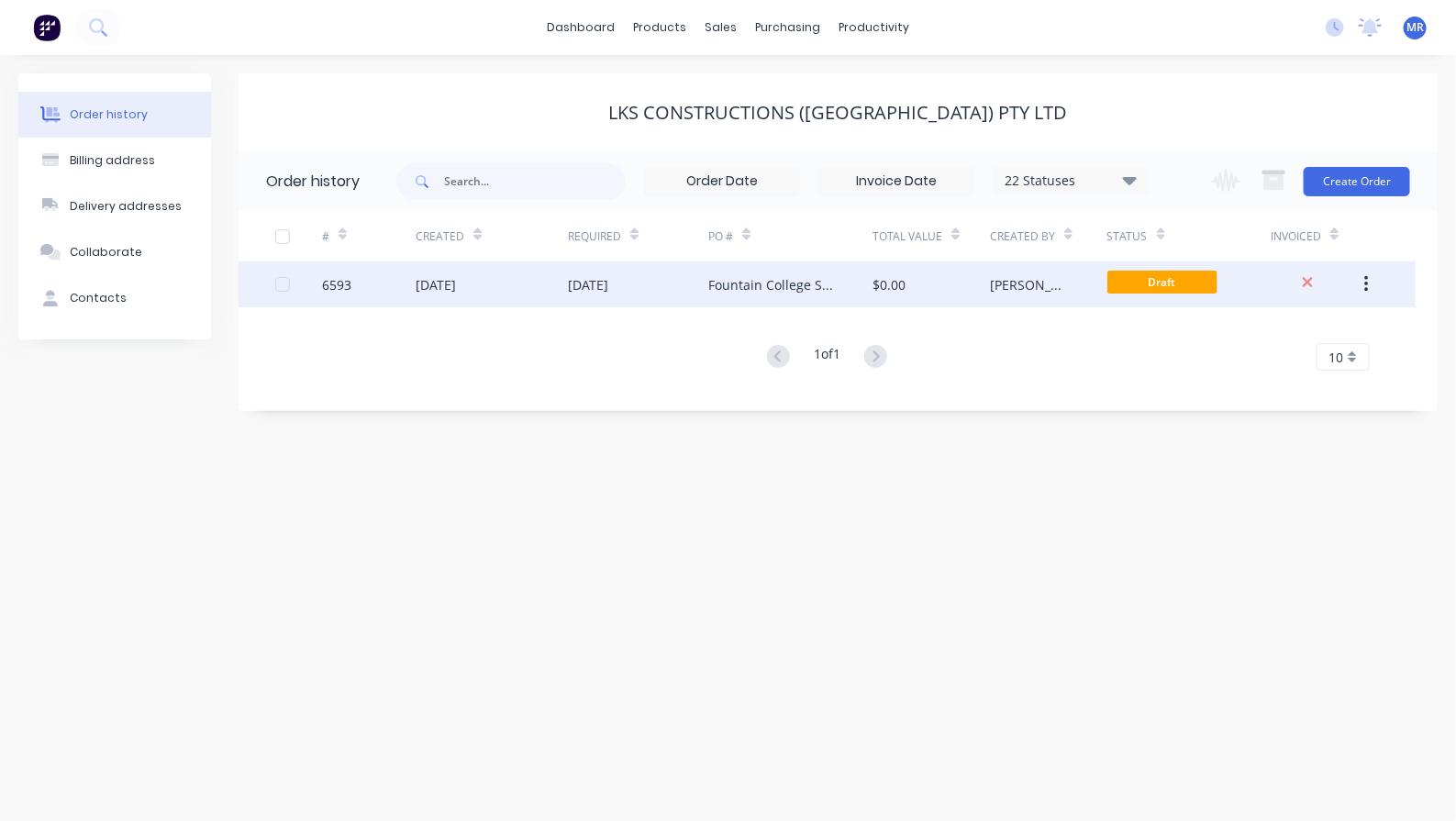
click at [900, 282] on div "$0.00" at bounding box center [889, 285] width 33 height 19
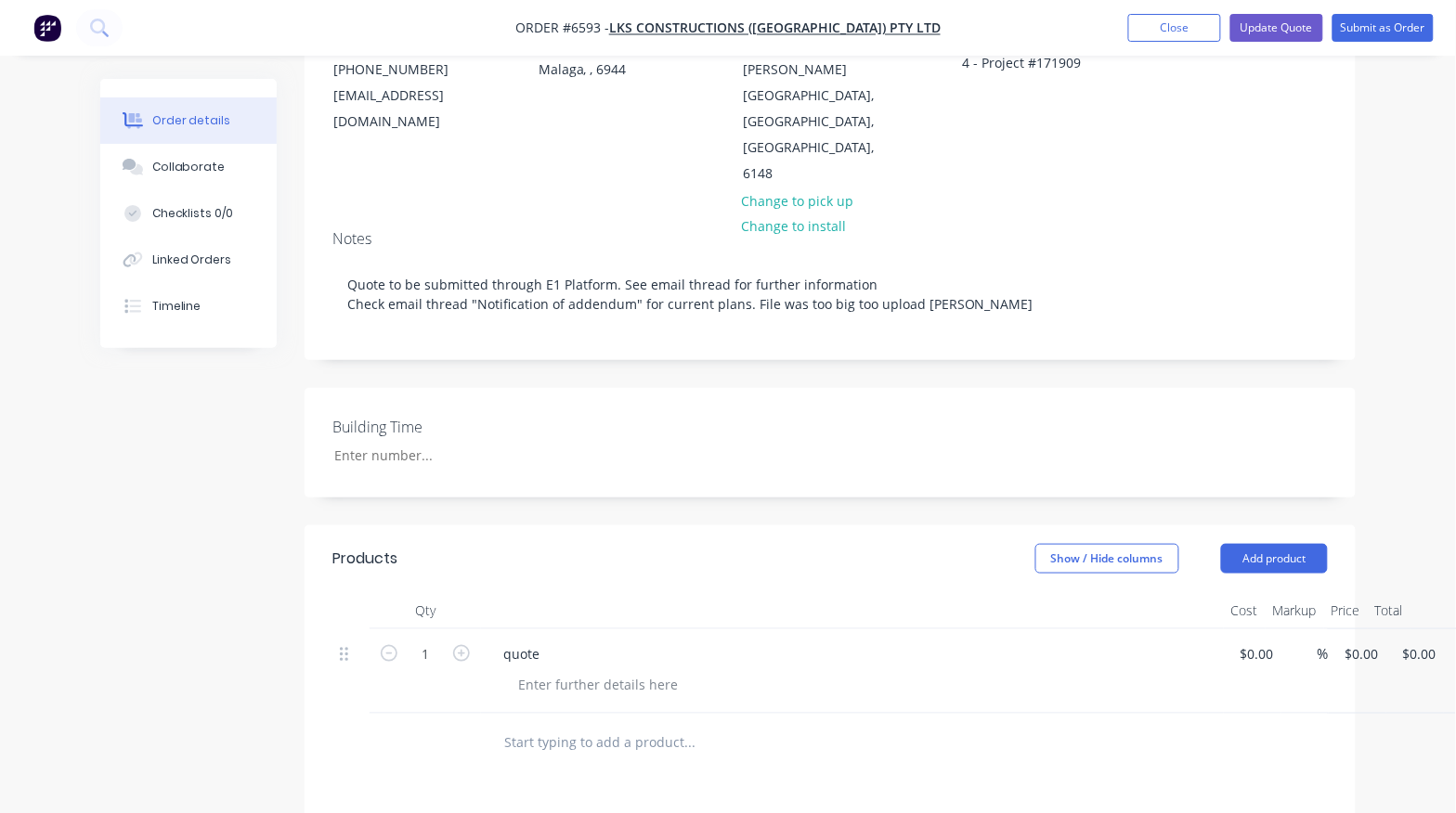
scroll to position [232, 0]
click at [1423, 638] on input "0.00" at bounding box center [1422, 651] width 43 height 27
type input "47000"
type input "$47,000.00"
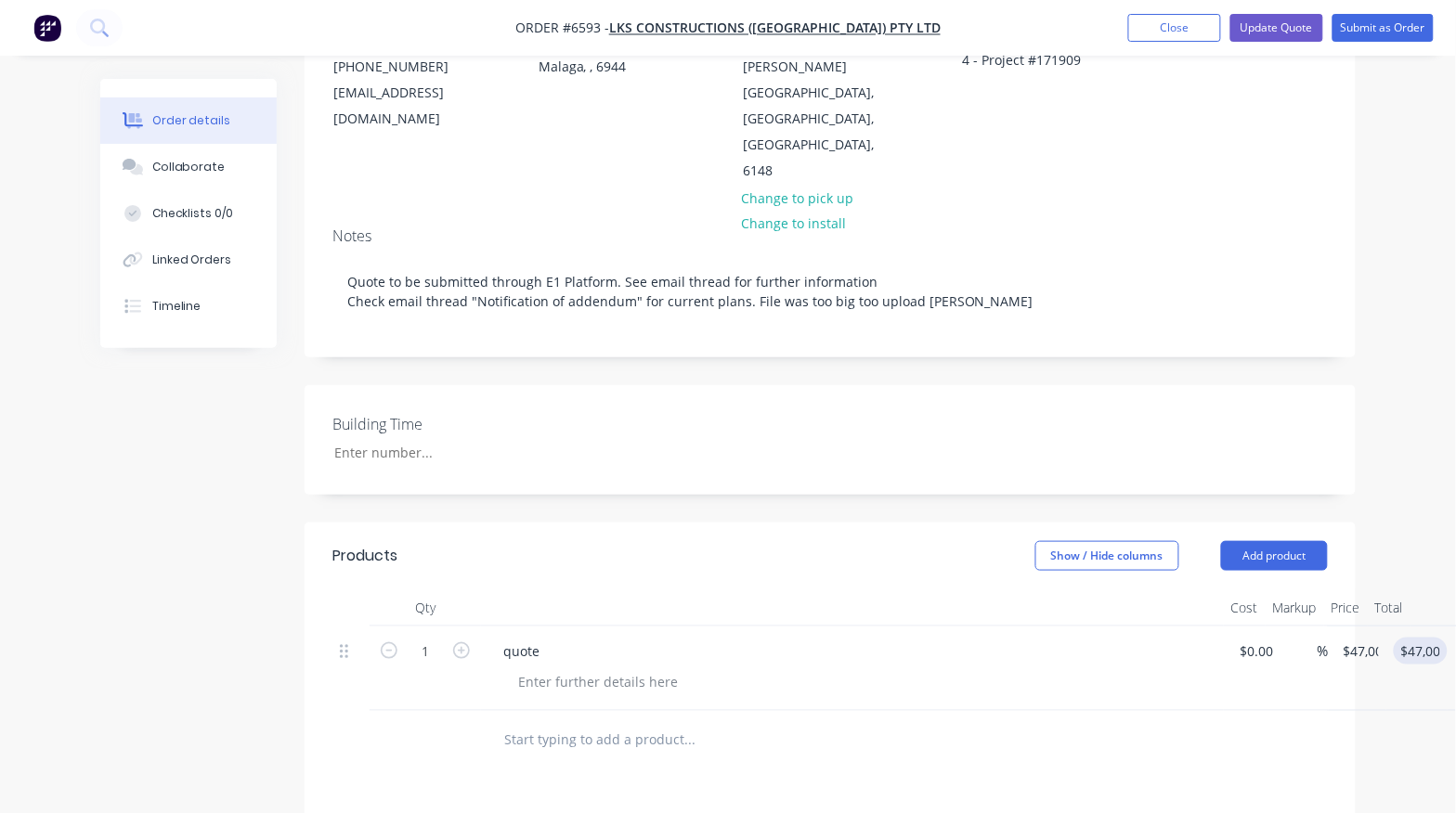
click at [134, 564] on div "Created by [PERSON_NAME] Created [DATE] Required [DATE] Assigned to Add team me…" at bounding box center [728, 545] width 1255 height 1398
drag, startPoint x: 1259, startPoint y: 26, endPoint x: 1235, endPoint y: 38, distance: 26.8
click at [1254, 28] on button "Update Quote" at bounding box center [1277, 28] width 93 height 28
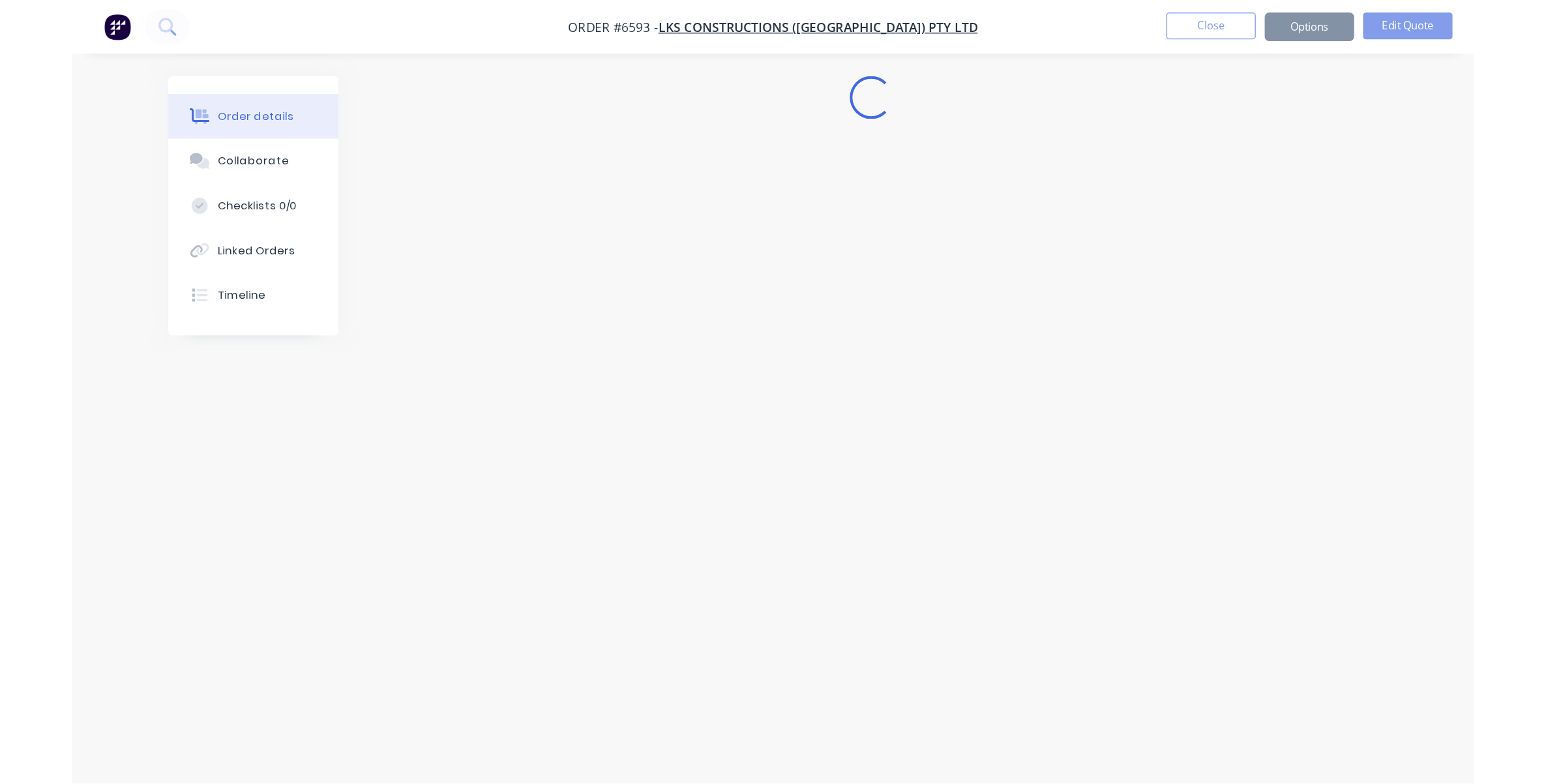
scroll to position [0, 0]
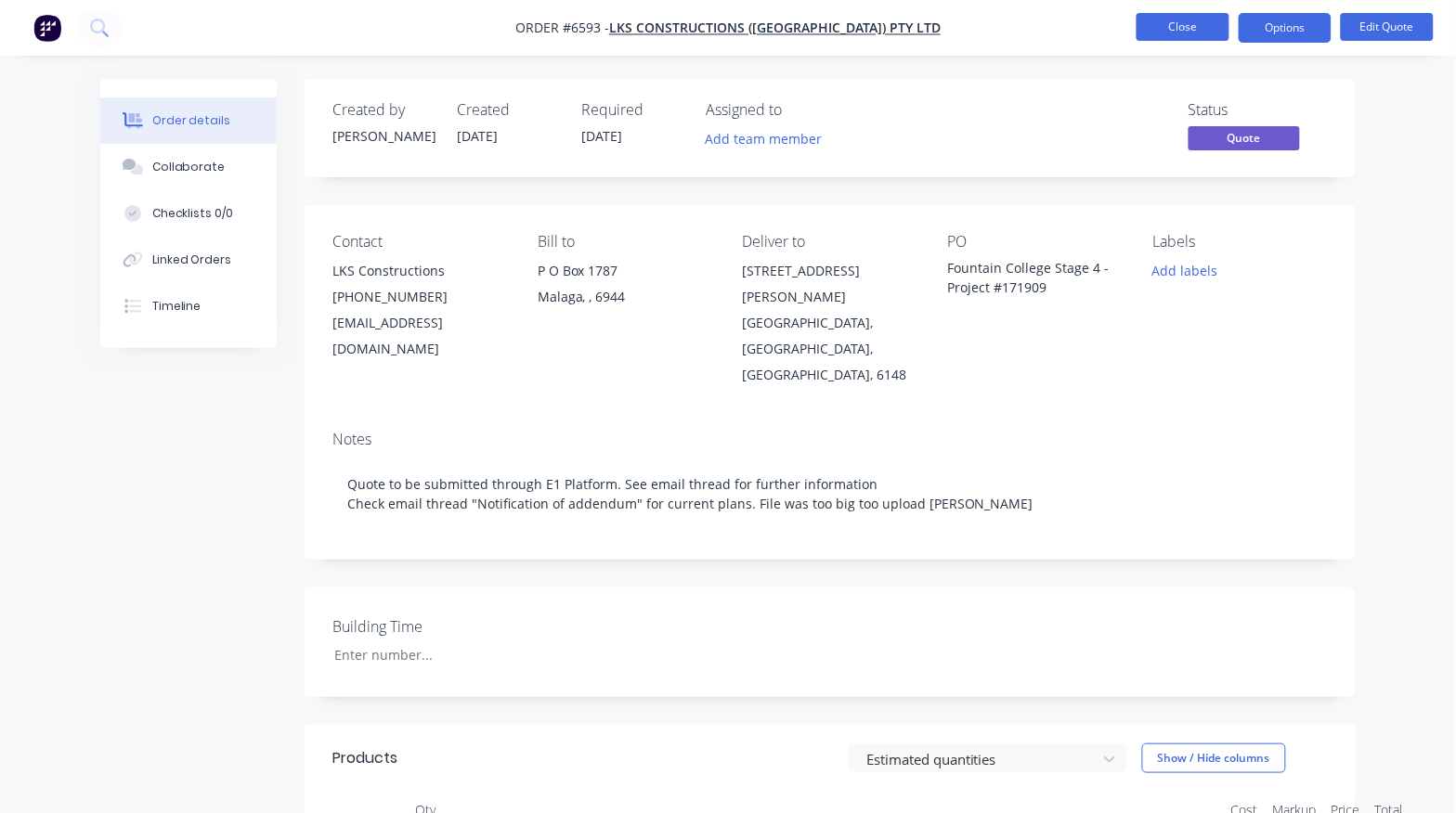
click at [1184, 30] on button "Close" at bounding box center [1184, 27] width 93 height 28
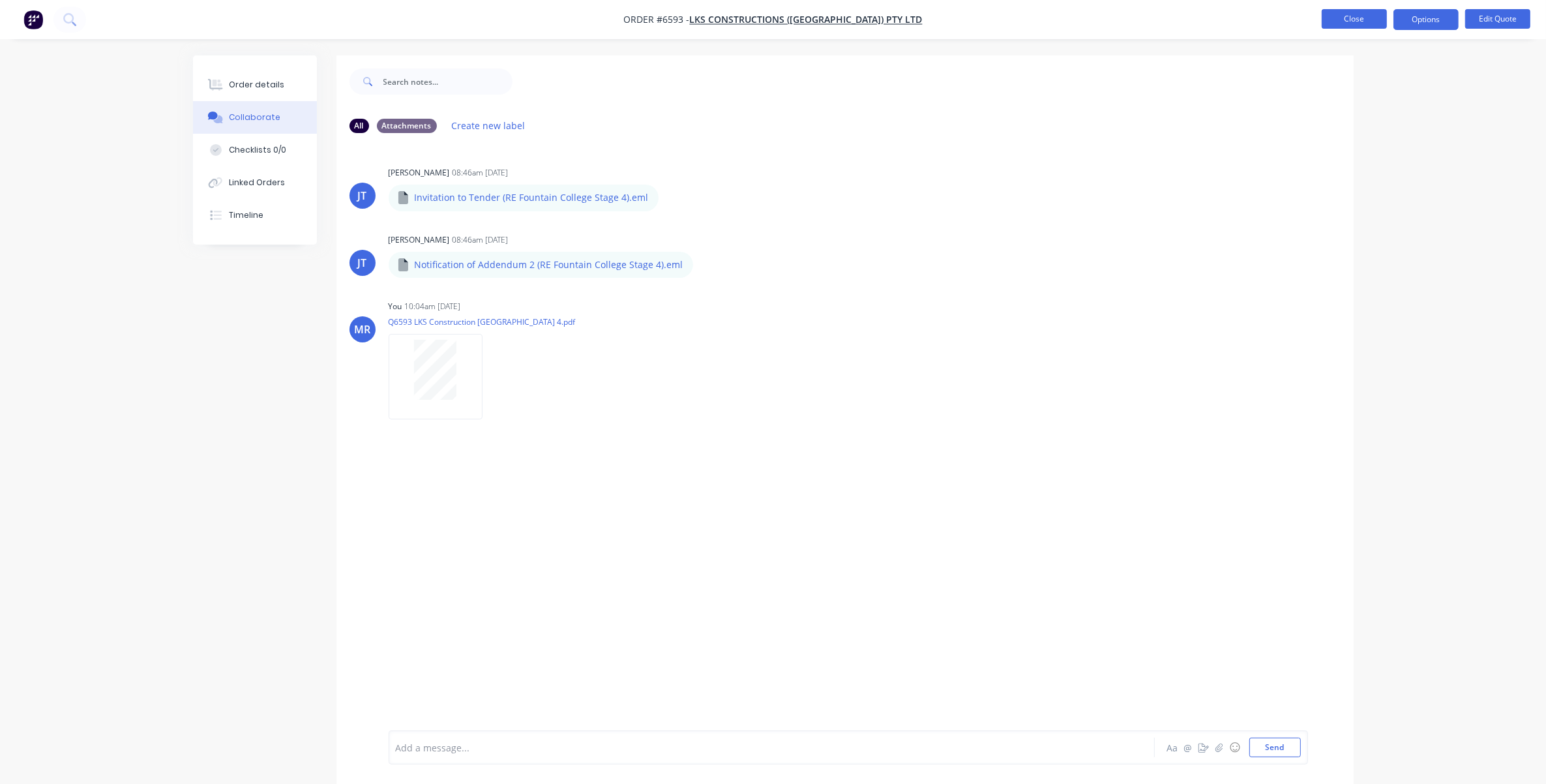
click at [1022, 28] on button "Close" at bounding box center [1355, 19] width 66 height 20
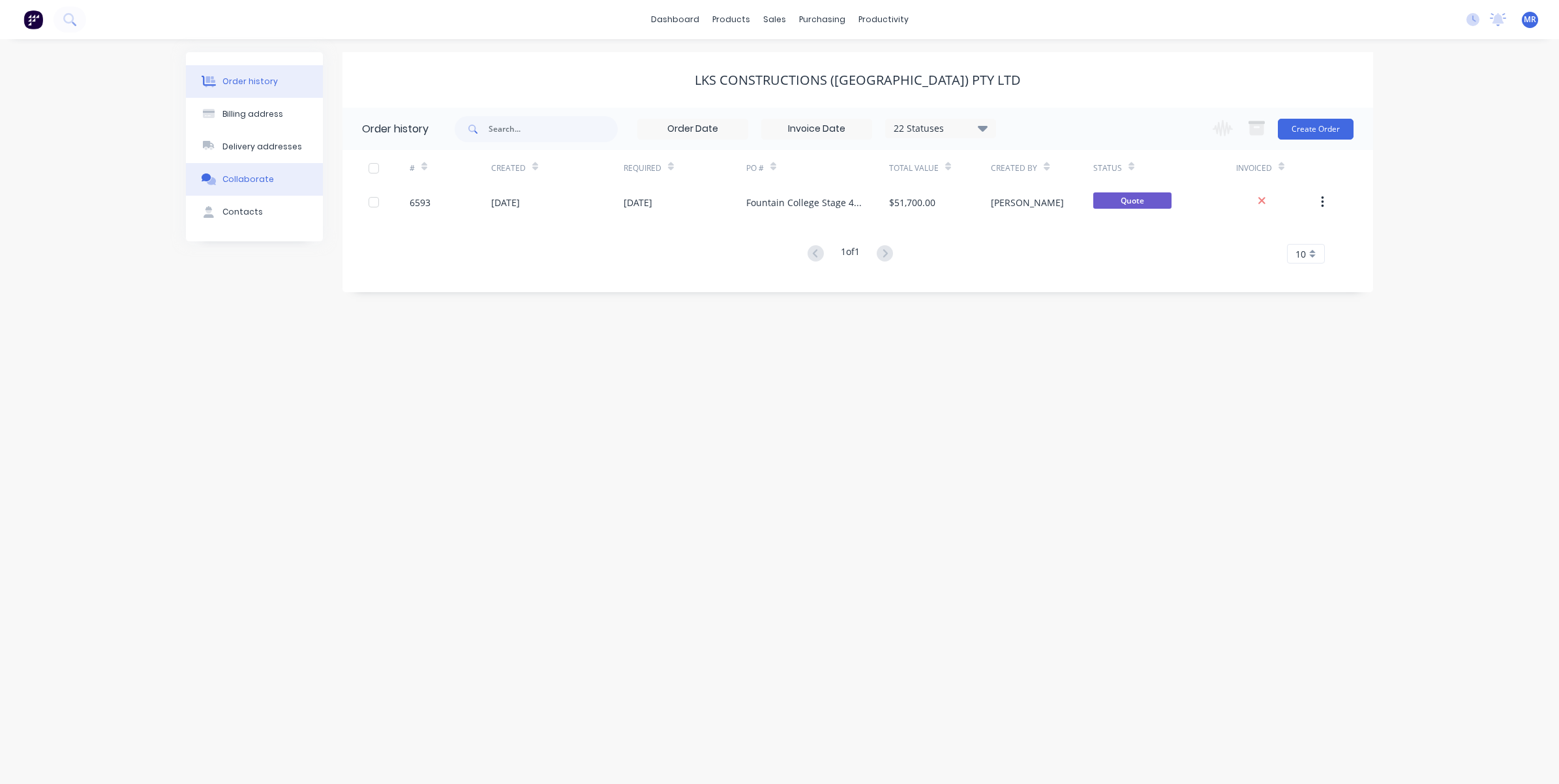
click at [253, 177] on div "Collaborate" at bounding box center [248, 179] width 52 height 12
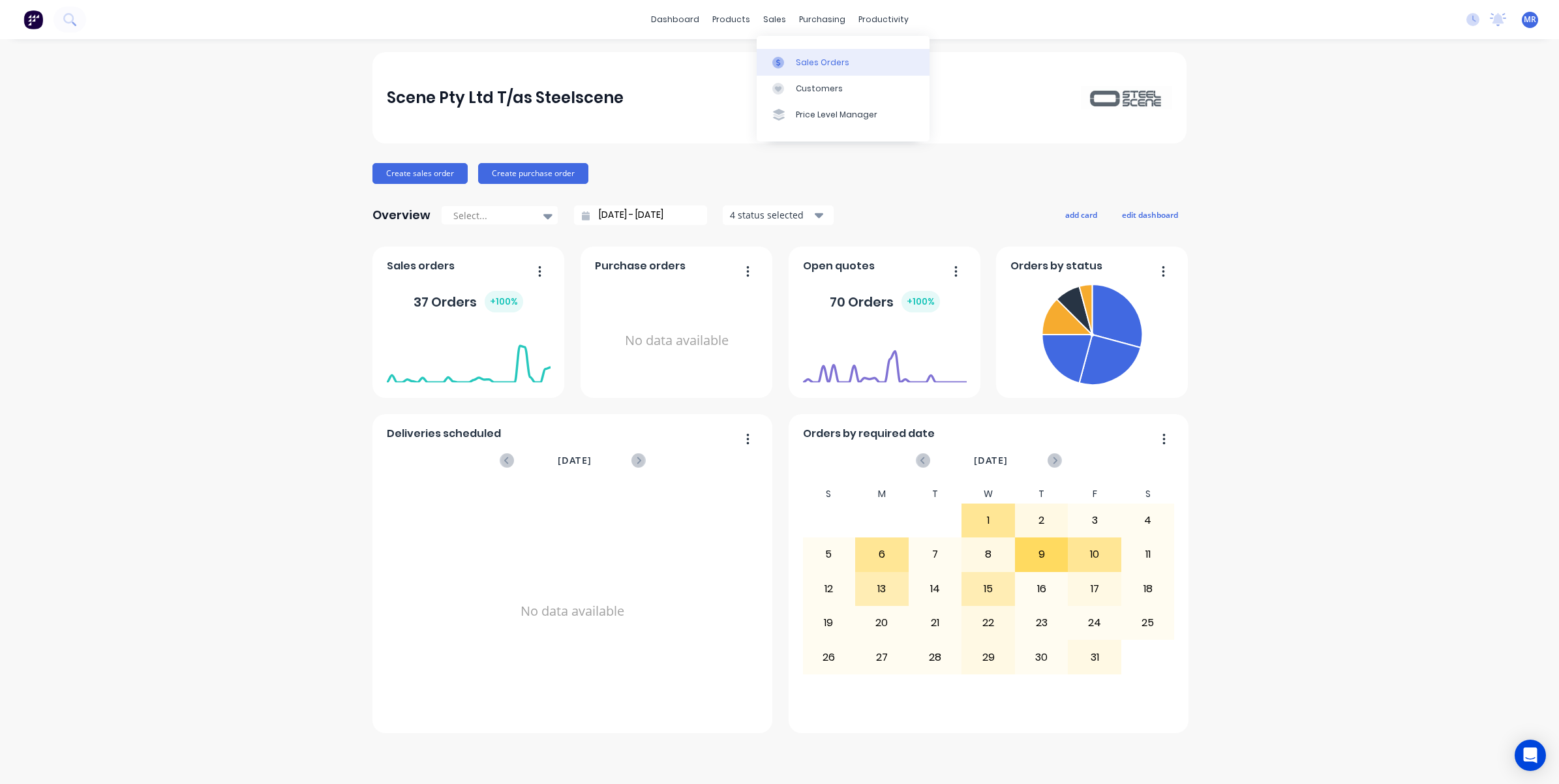
click at [809, 60] on div "Sales Orders" at bounding box center [823, 63] width 54 height 12
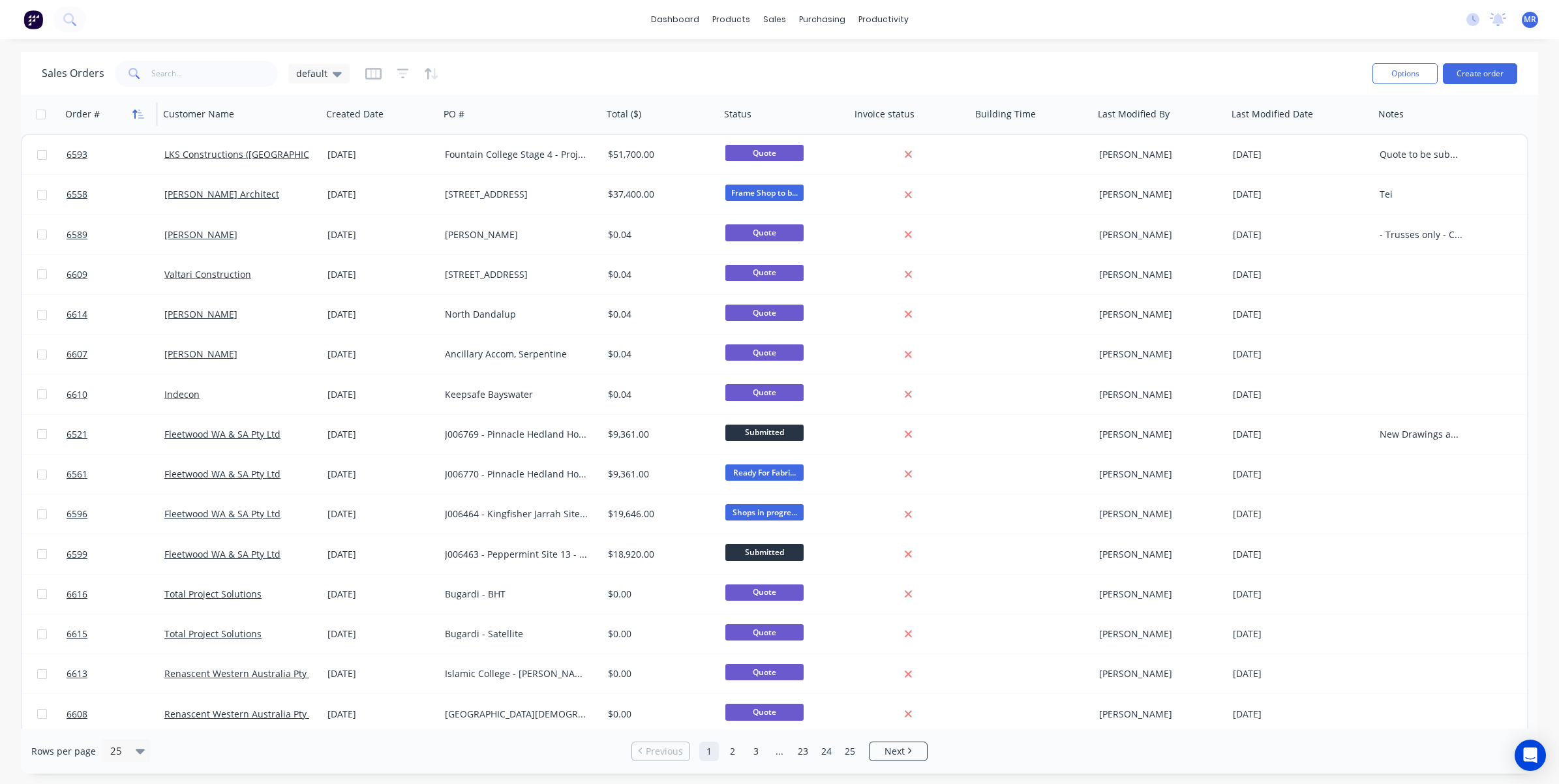
click at [141, 109] on icon "button" at bounding box center [138, 114] width 12 height 10
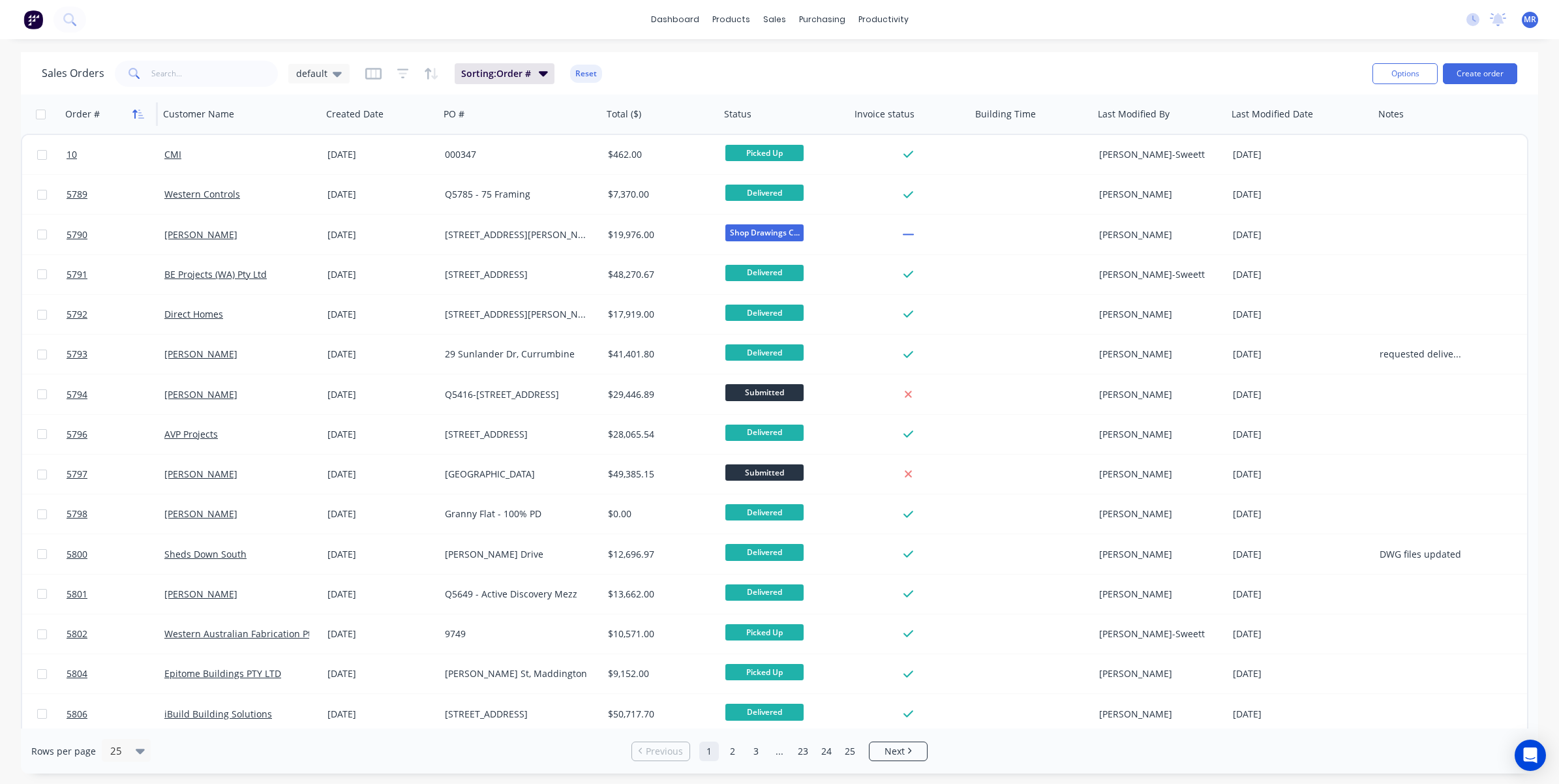
click at [142, 109] on icon "button" at bounding box center [138, 114] width 12 height 10
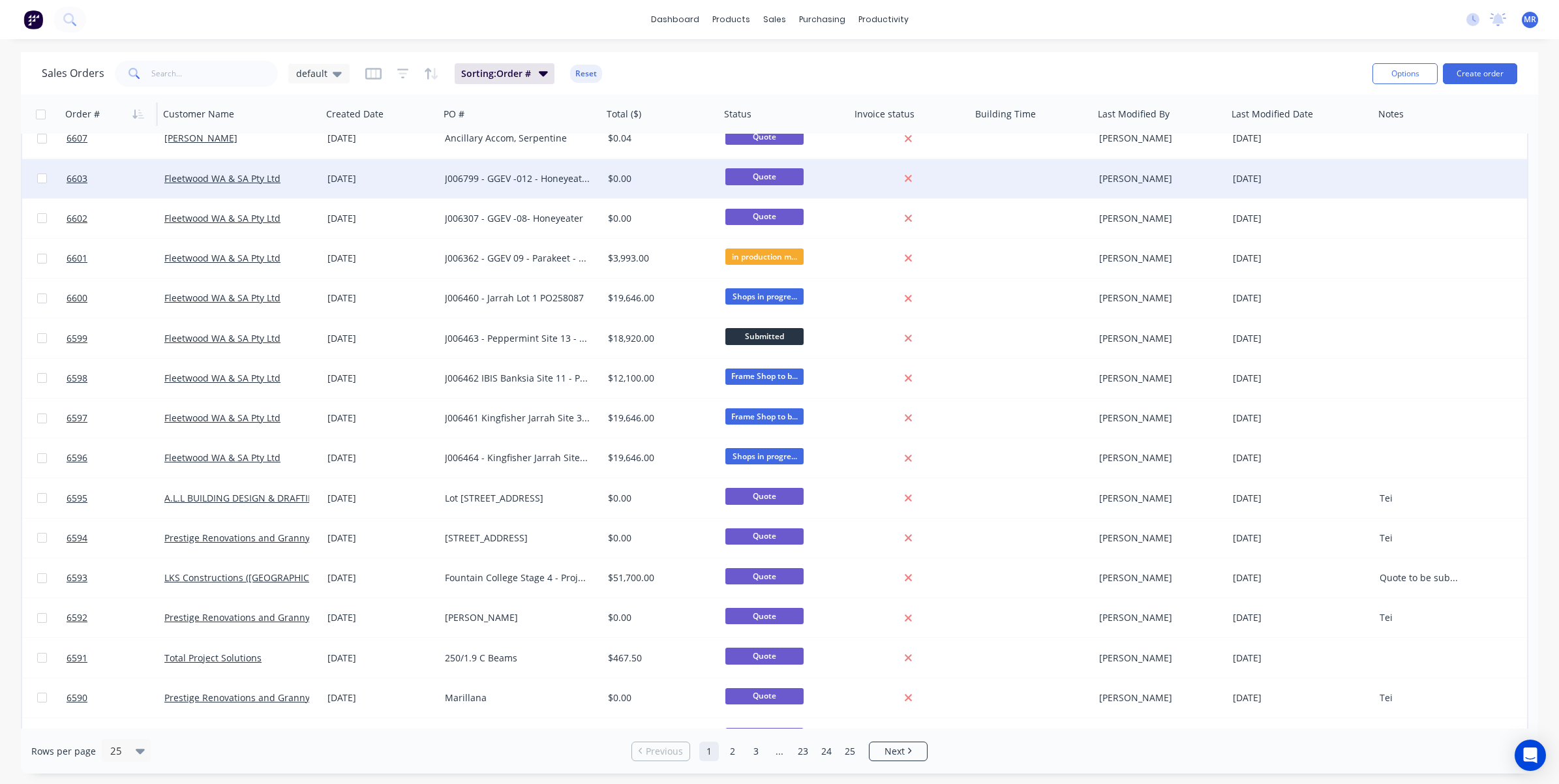
scroll to position [403, 0]
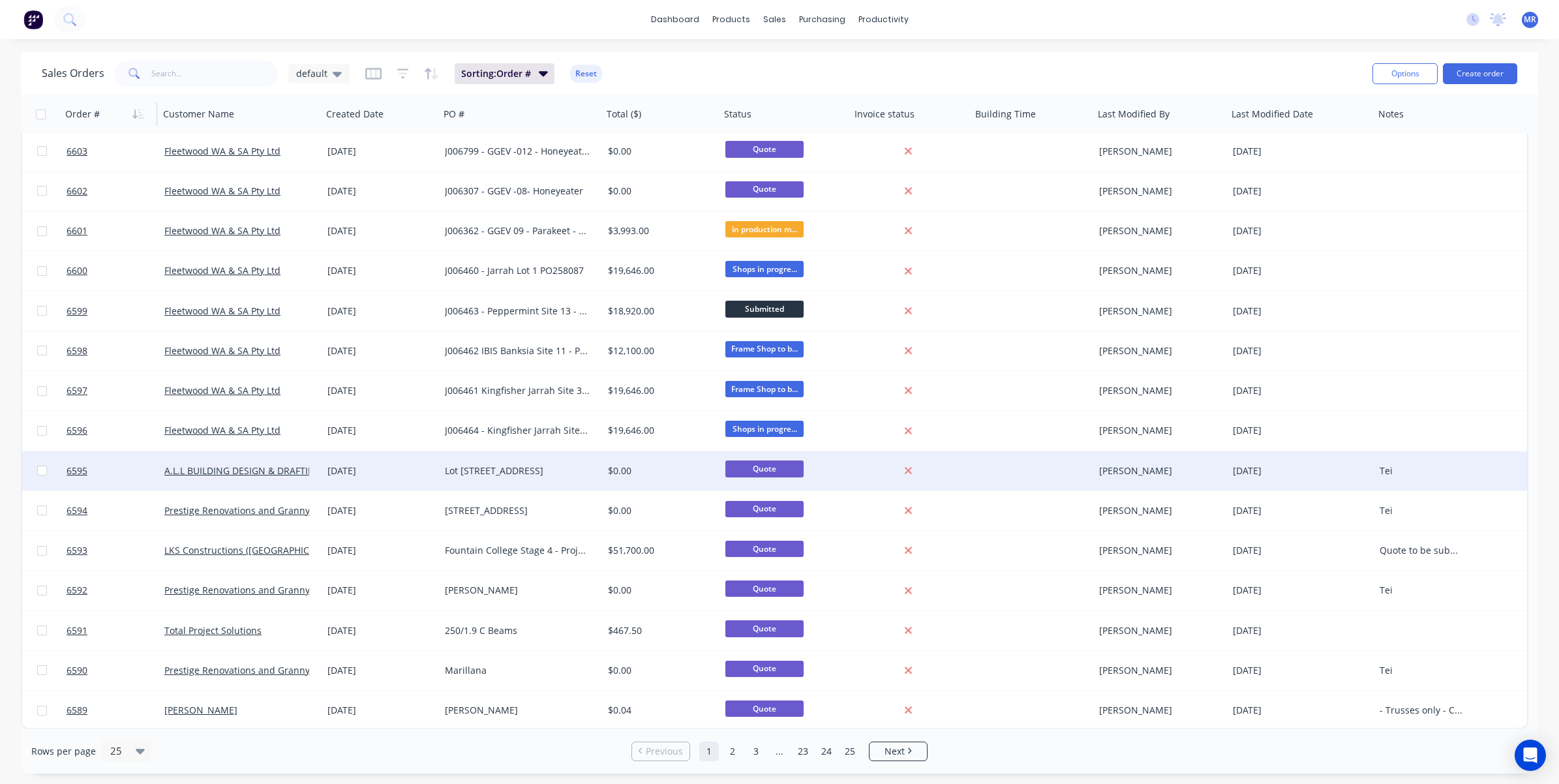
click at [537, 468] on div "Lot [STREET_ADDRESS]" at bounding box center [517, 471] width 145 height 13
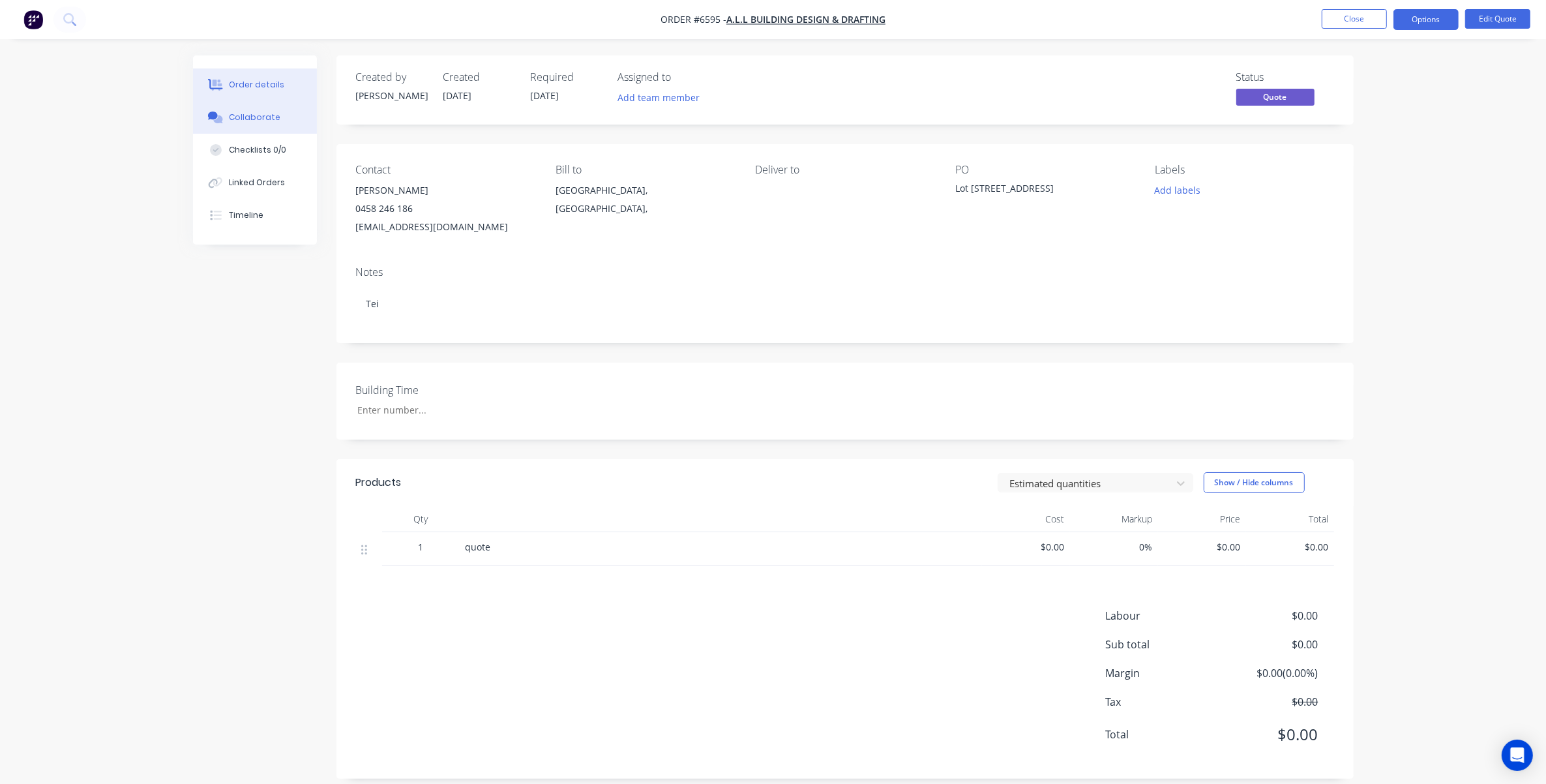
click at [244, 116] on div "Collaborate" at bounding box center [254, 117] width 52 height 12
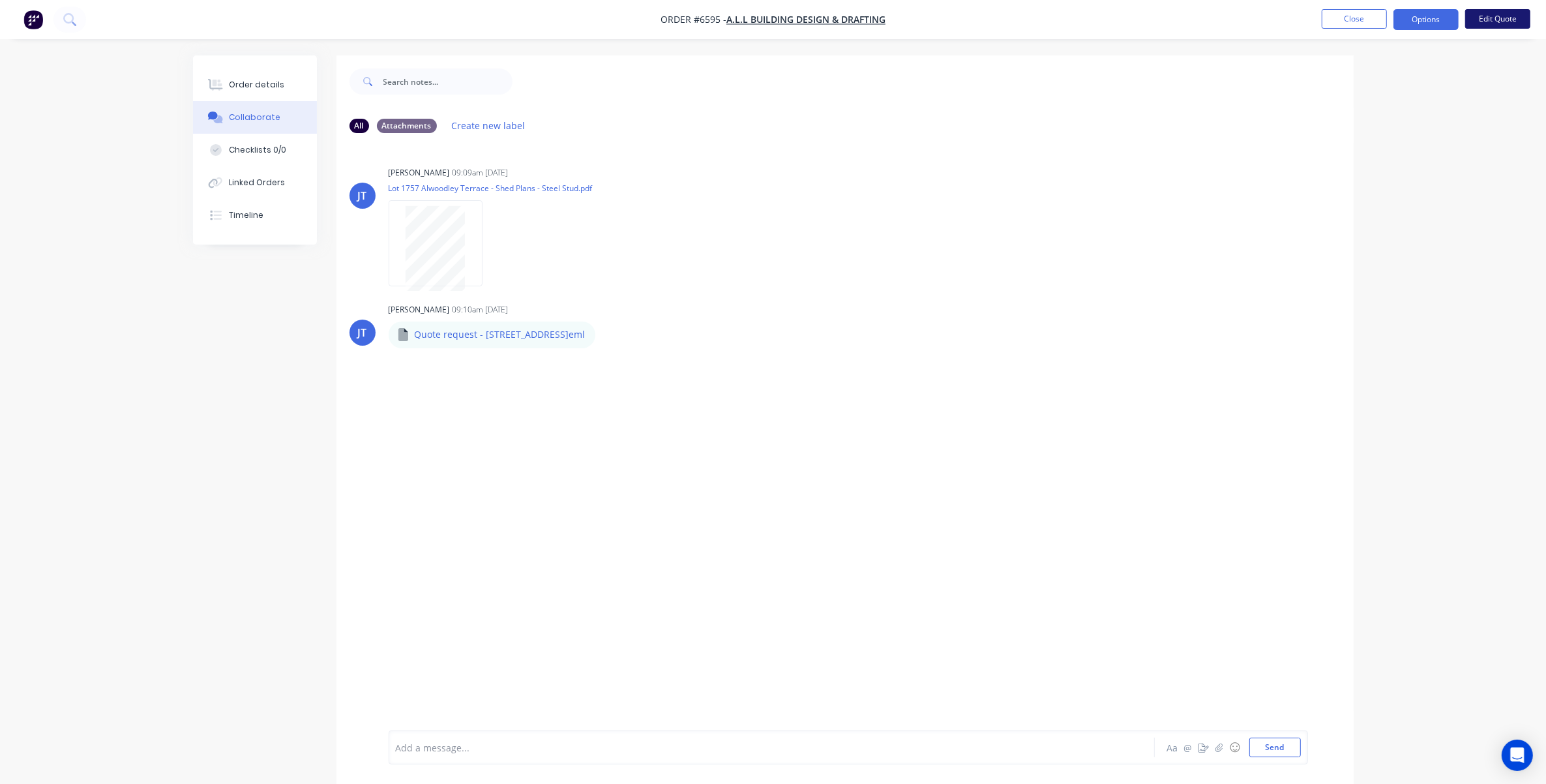
click at [1490, 23] on button "Edit Quote" at bounding box center [1498, 19] width 66 height 20
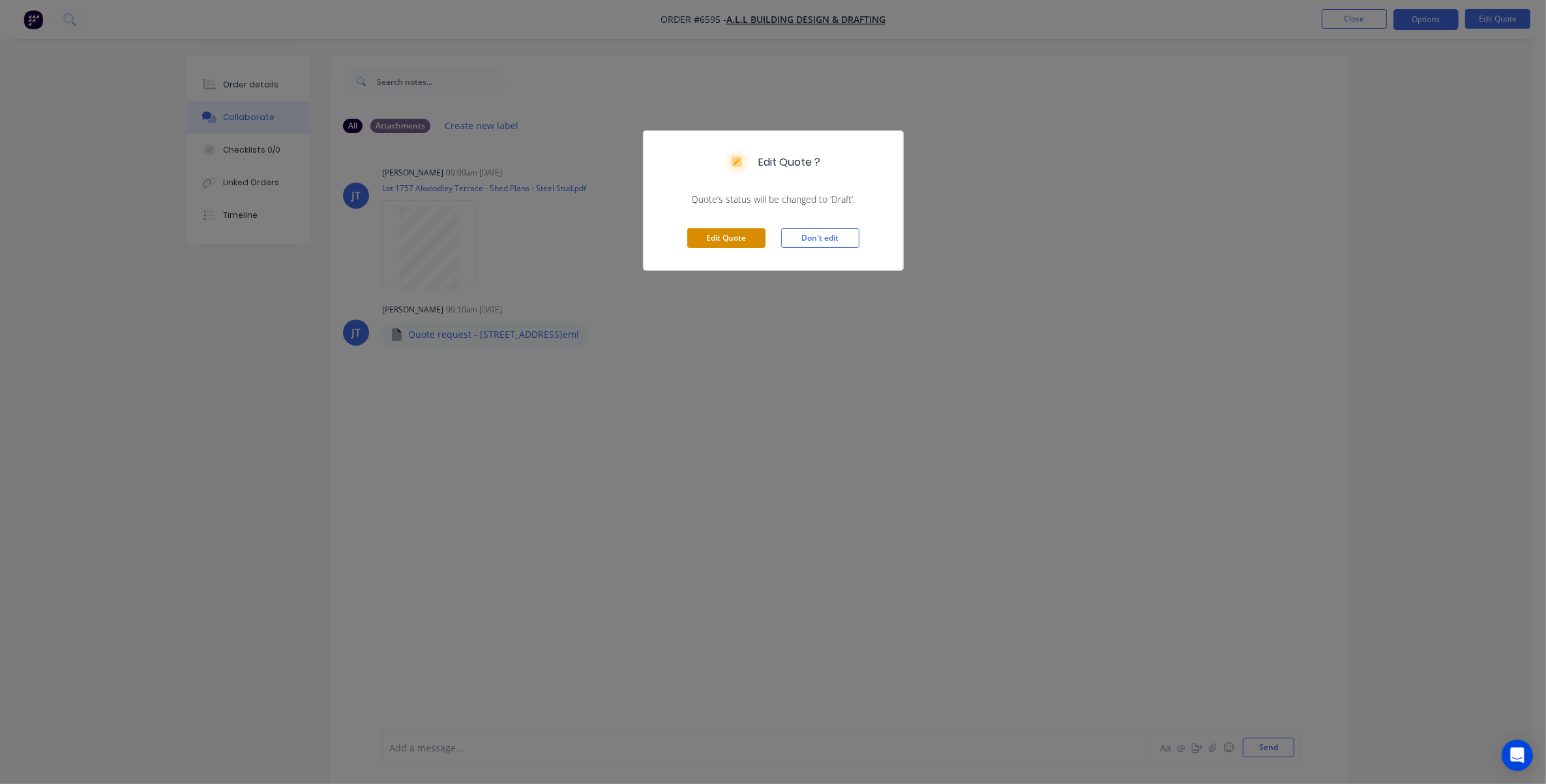
click at [715, 238] on button "Edit Quote" at bounding box center [726, 238] width 78 height 20
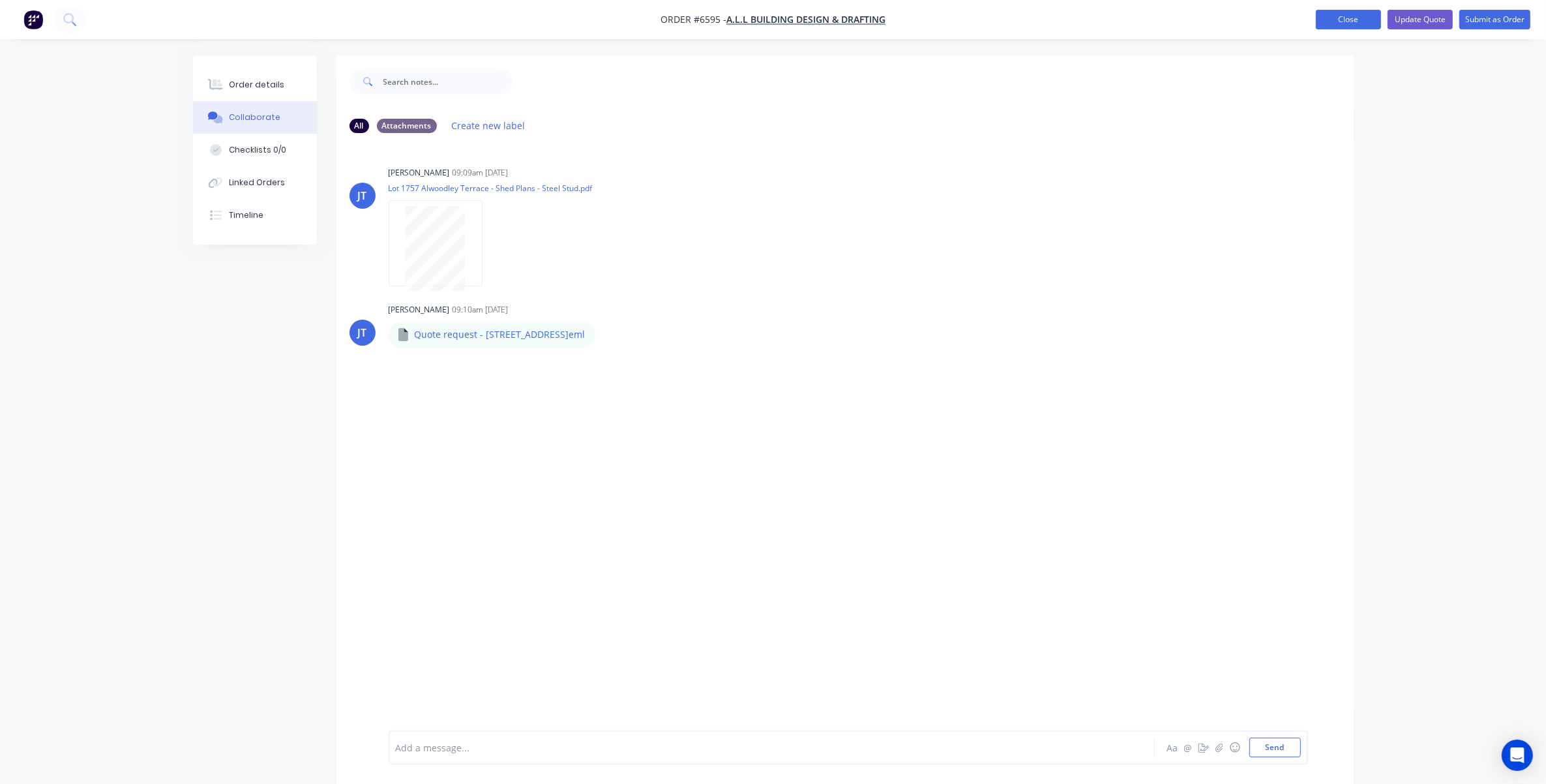
click at [1353, 14] on button "Close" at bounding box center [1349, 20] width 66 height 20
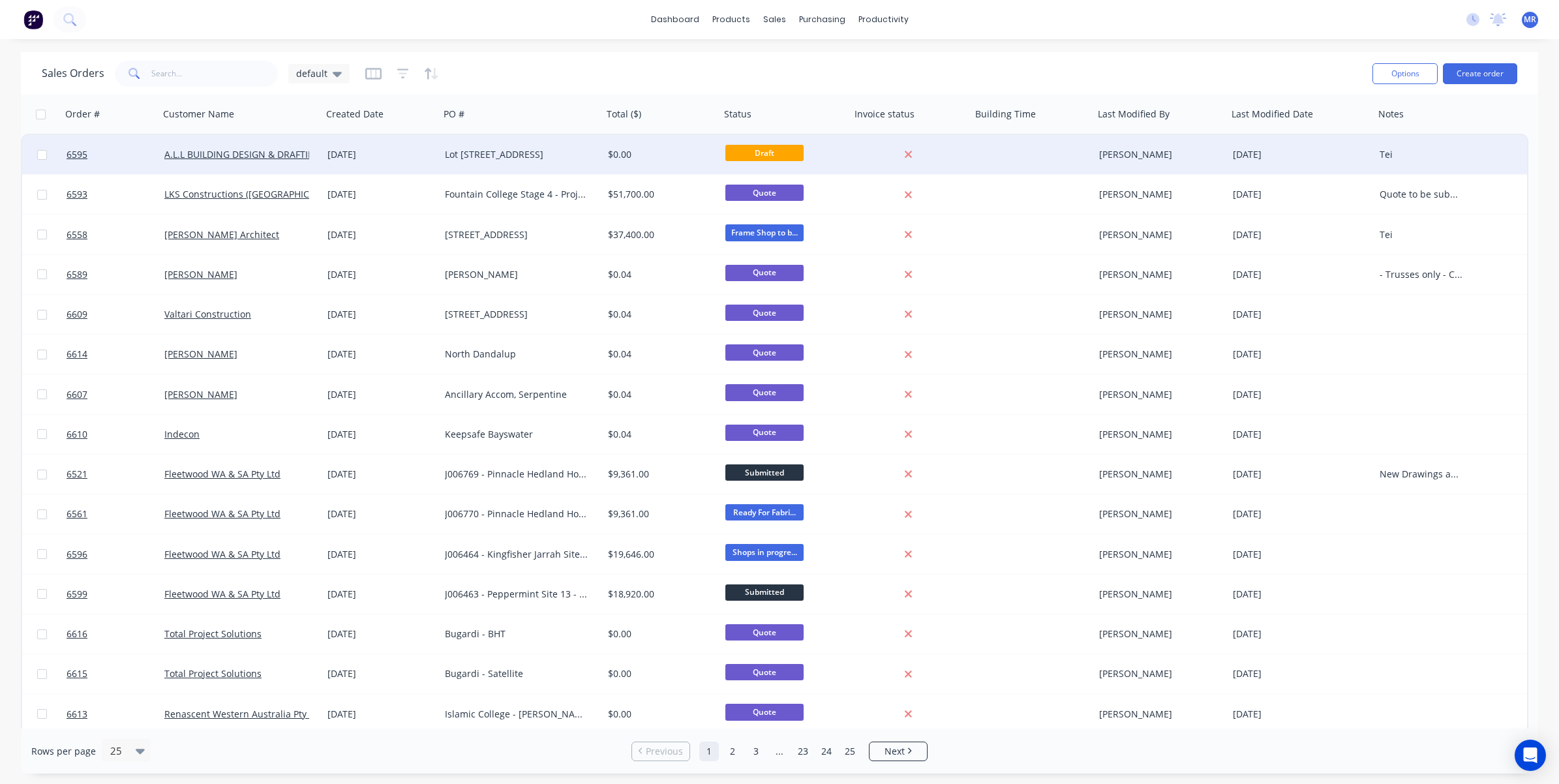
click at [516, 152] on div "Lot [STREET_ADDRESS]" at bounding box center [517, 155] width 145 height 13
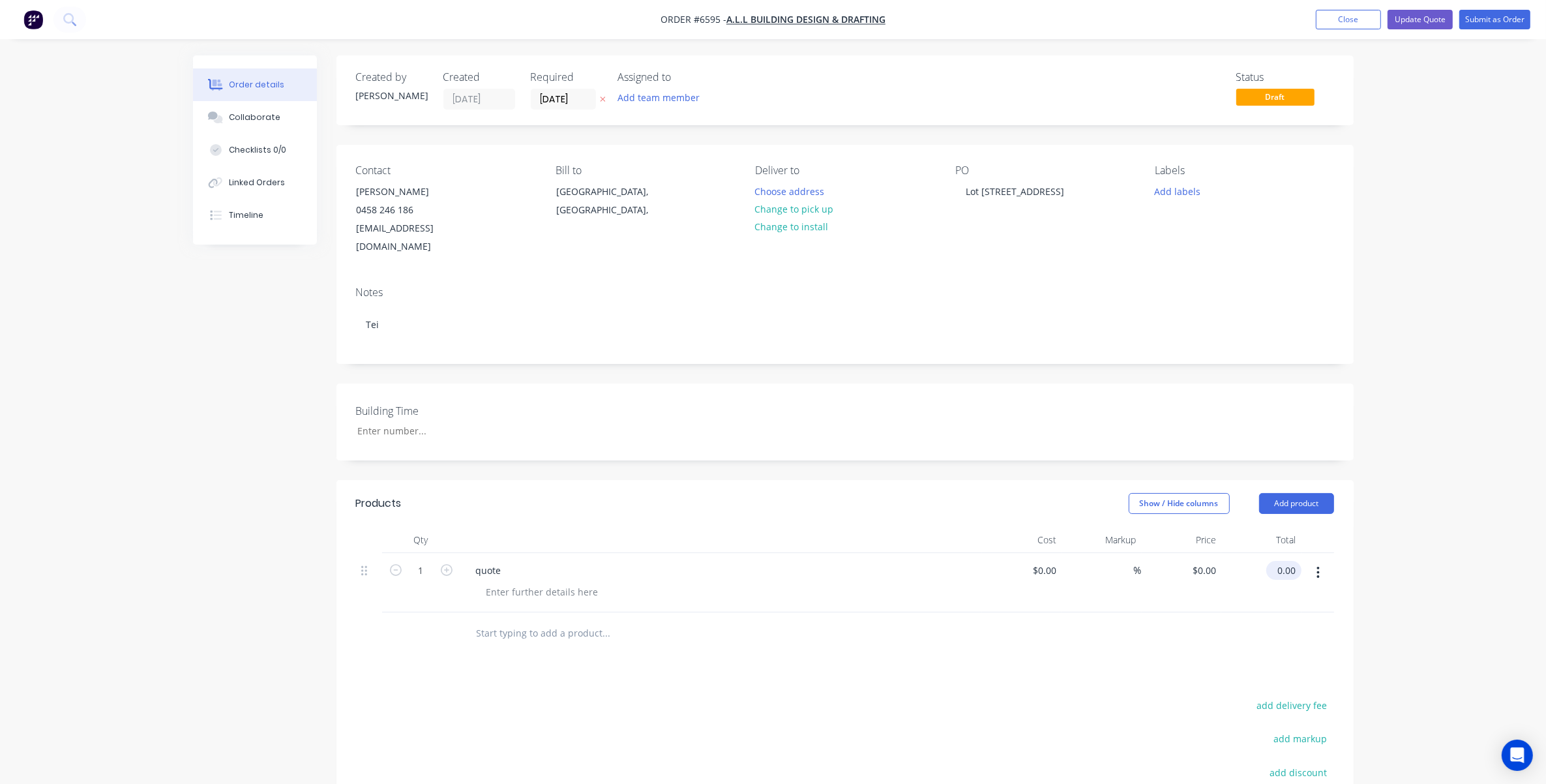
click at [1282, 561] on input "0.00" at bounding box center [1287, 570] width 30 height 19
type input "0.04"
type input "$0.04"
click at [1222, 612] on div at bounding box center [845, 633] width 978 height 43
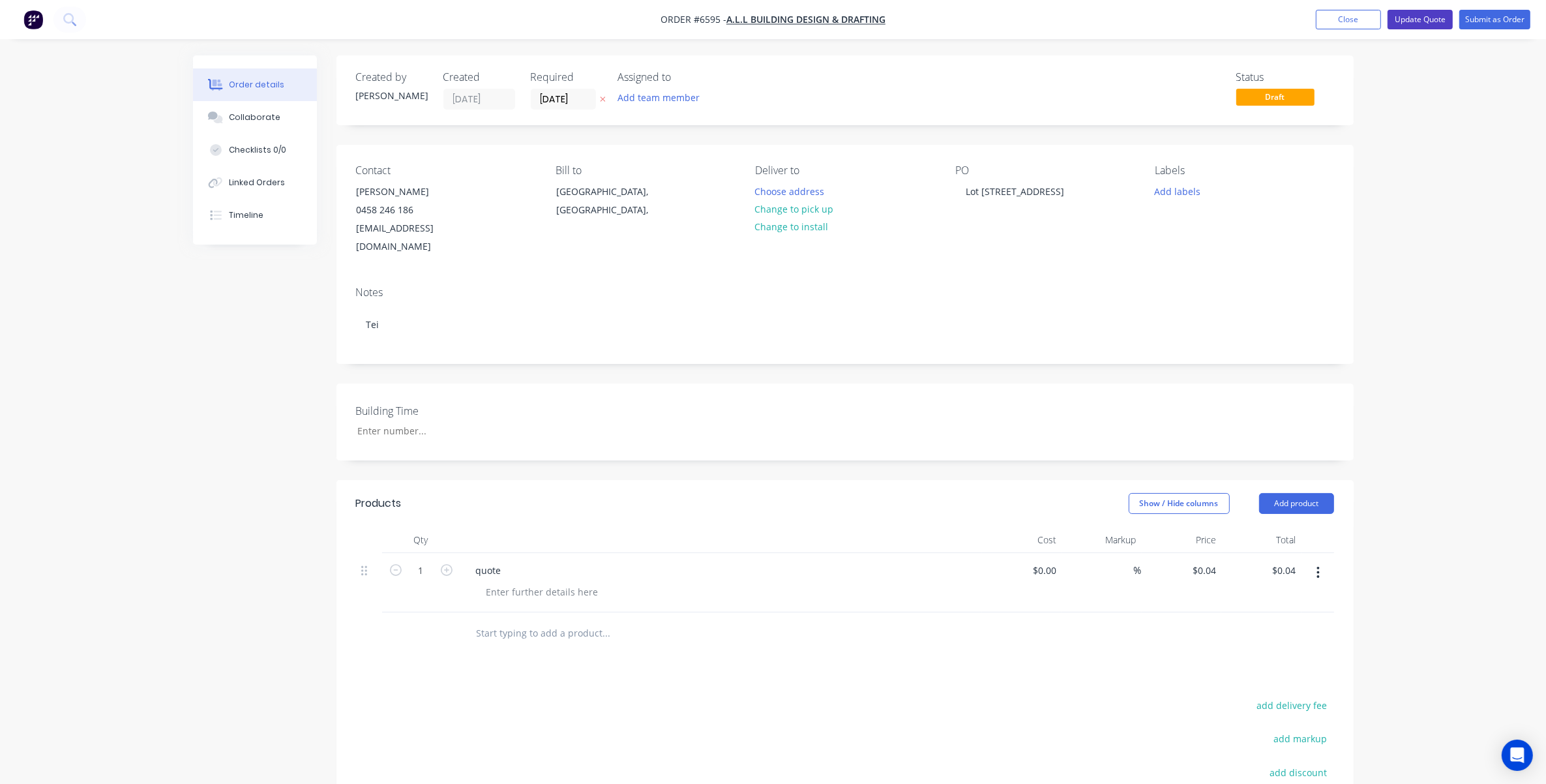
drag, startPoint x: 1407, startPoint y: 21, endPoint x: 1393, endPoint y: 20, distance: 14.0
click at [1406, 21] on button "Update Quote" at bounding box center [1420, 20] width 66 height 20
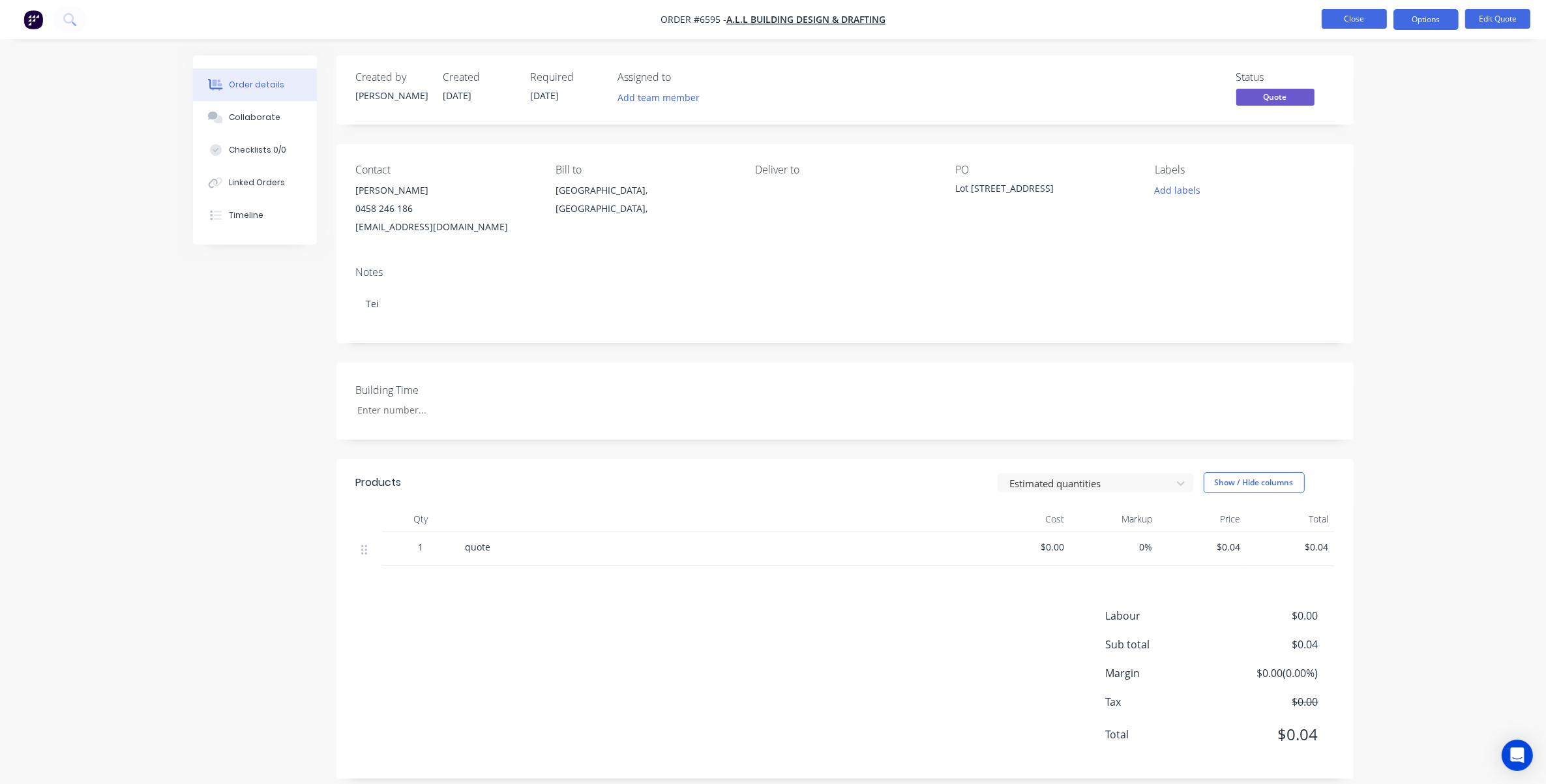
click at [1358, 20] on button "Close" at bounding box center [1355, 19] width 66 height 20
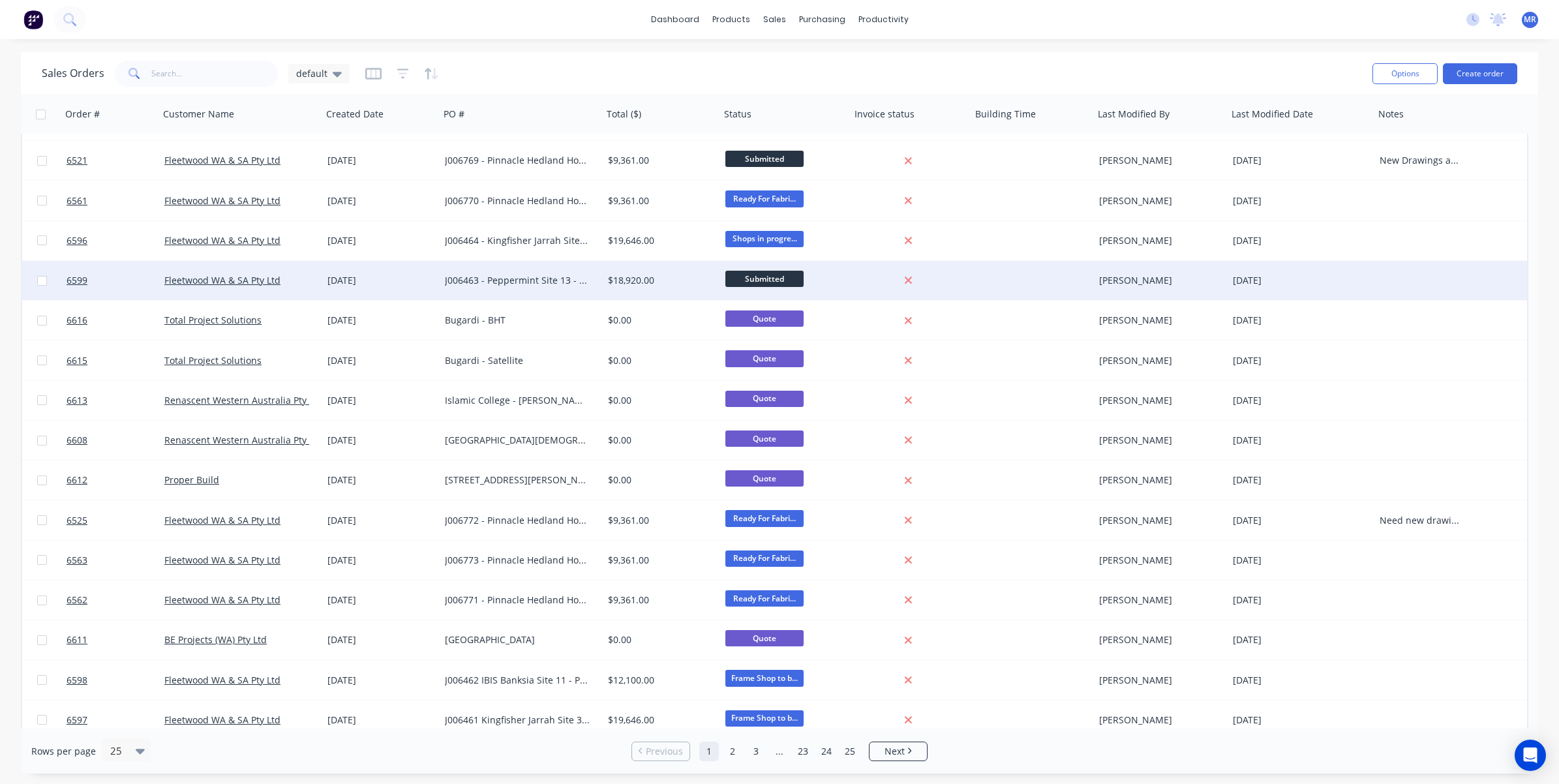
scroll to position [403, 0]
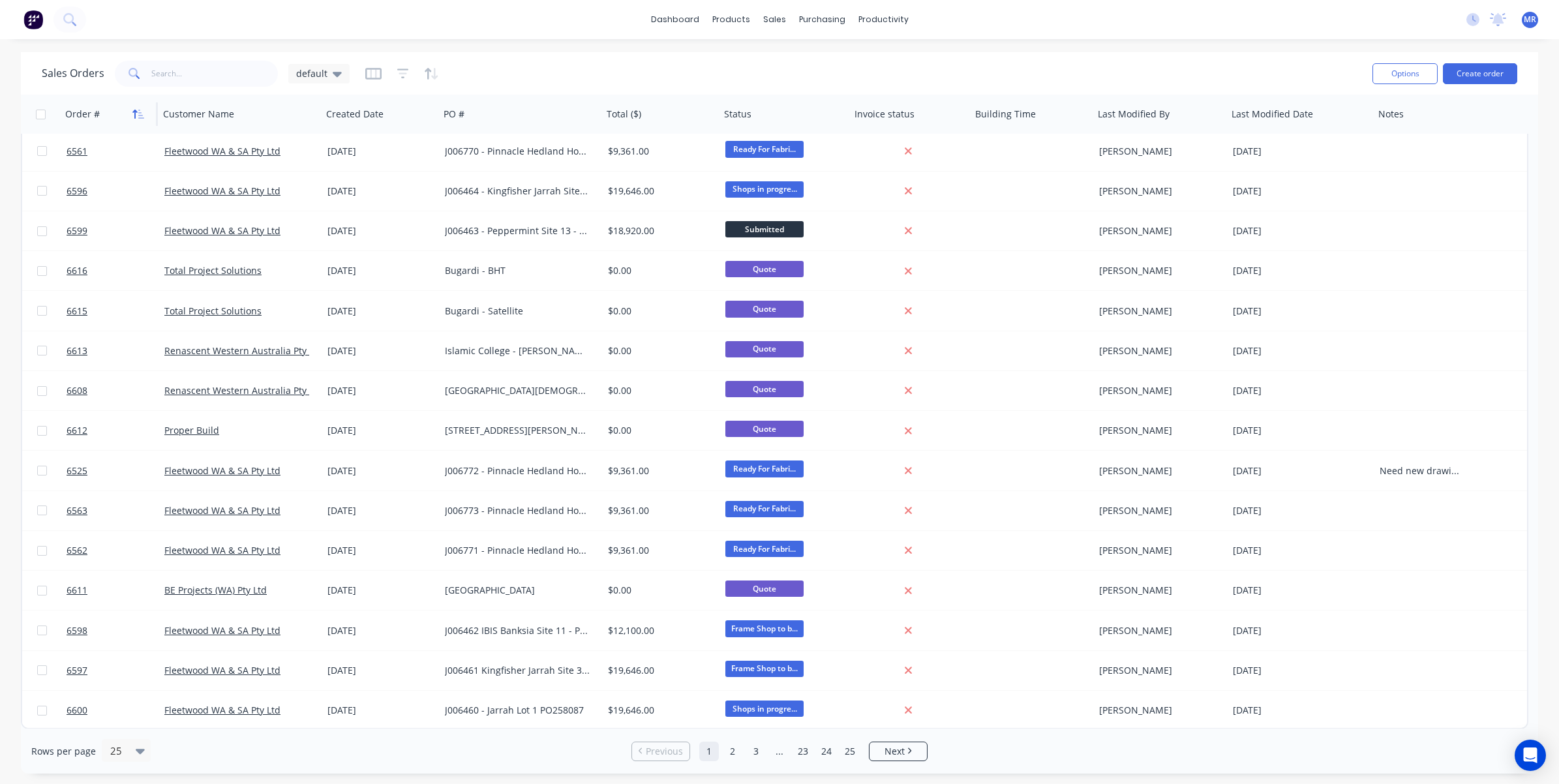
click at [138, 114] on icon "button" at bounding box center [138, 114] width 12 height 10
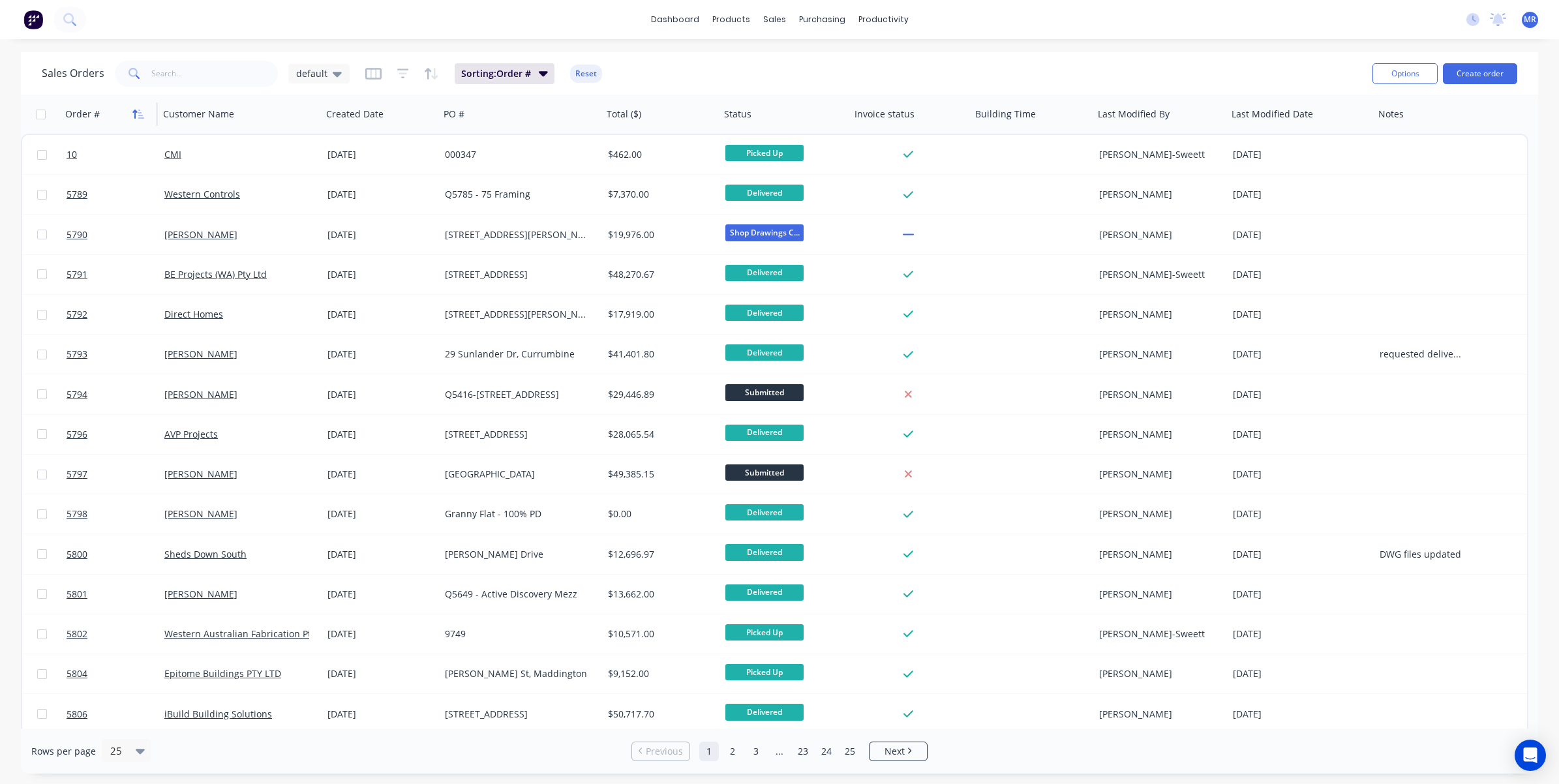
click at [139, 113] on icon "button" at bounding box center [138, 114] width 12 height 10
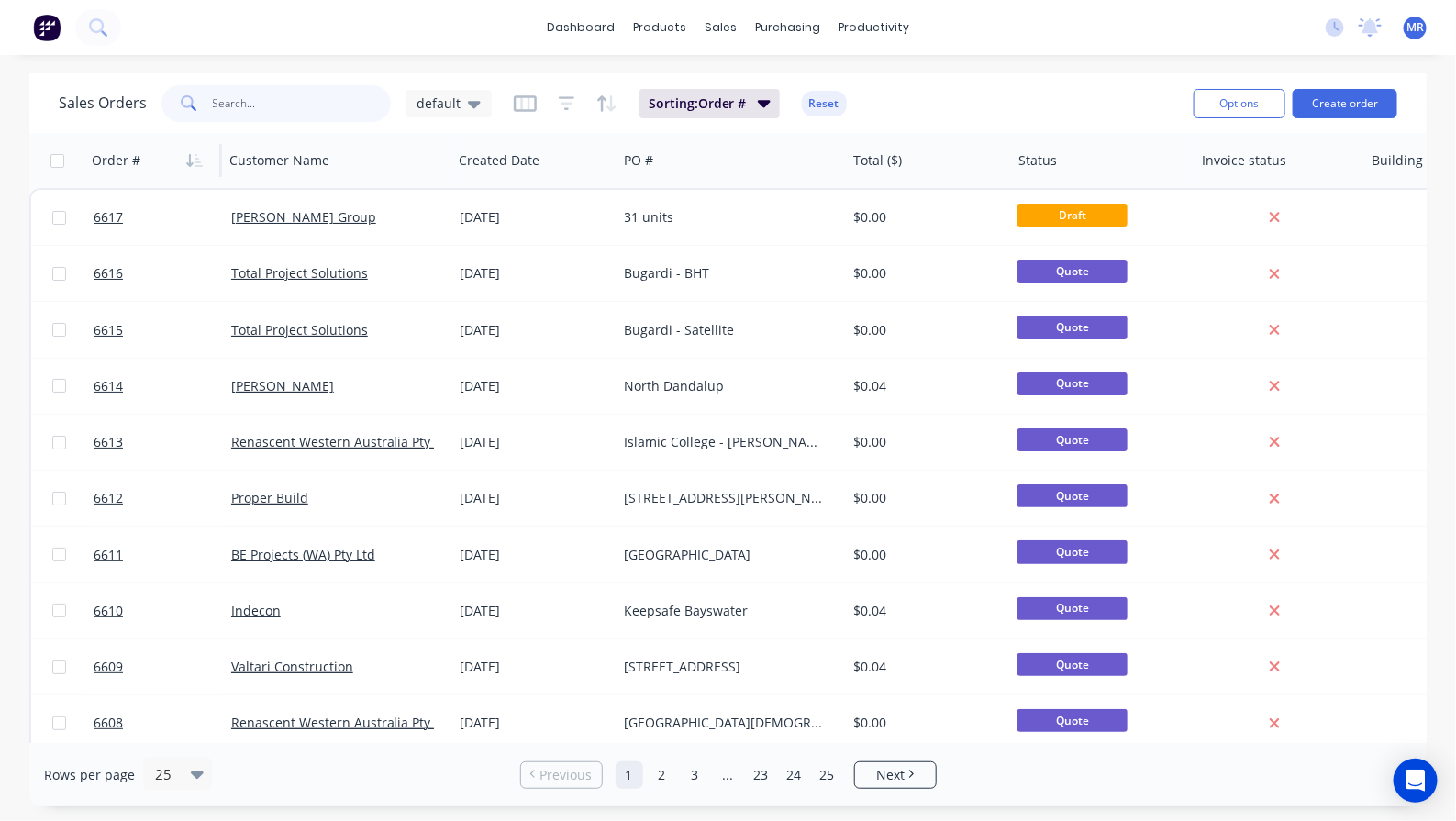
click at [230, 100] on input "text" at bounding box center [302, 104] width 179 height 37
type input "P"
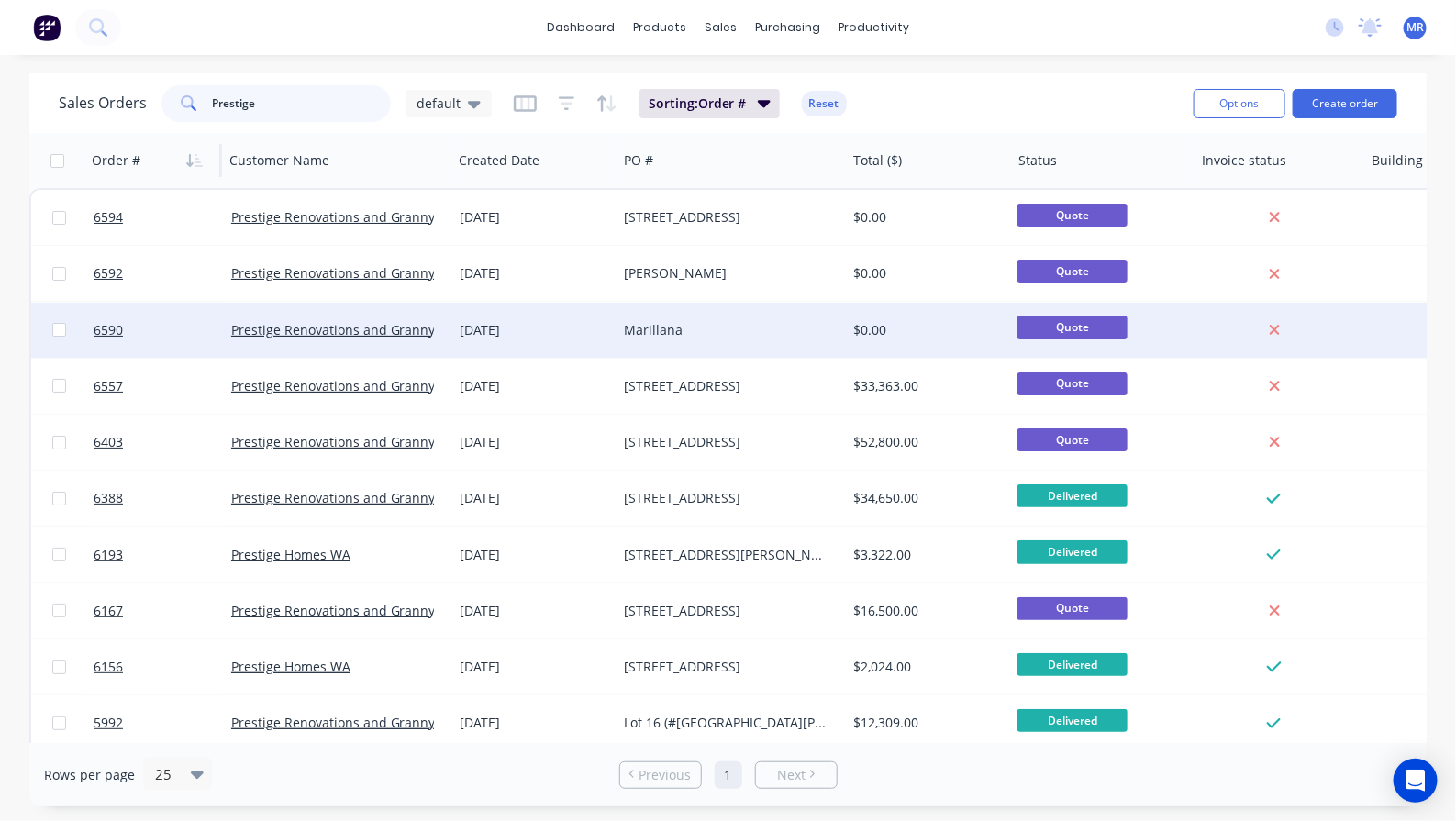
type input "Prestige"
click at [659, 326] on div "Marillana" at bounding box center [726, 330] width 204 height 18
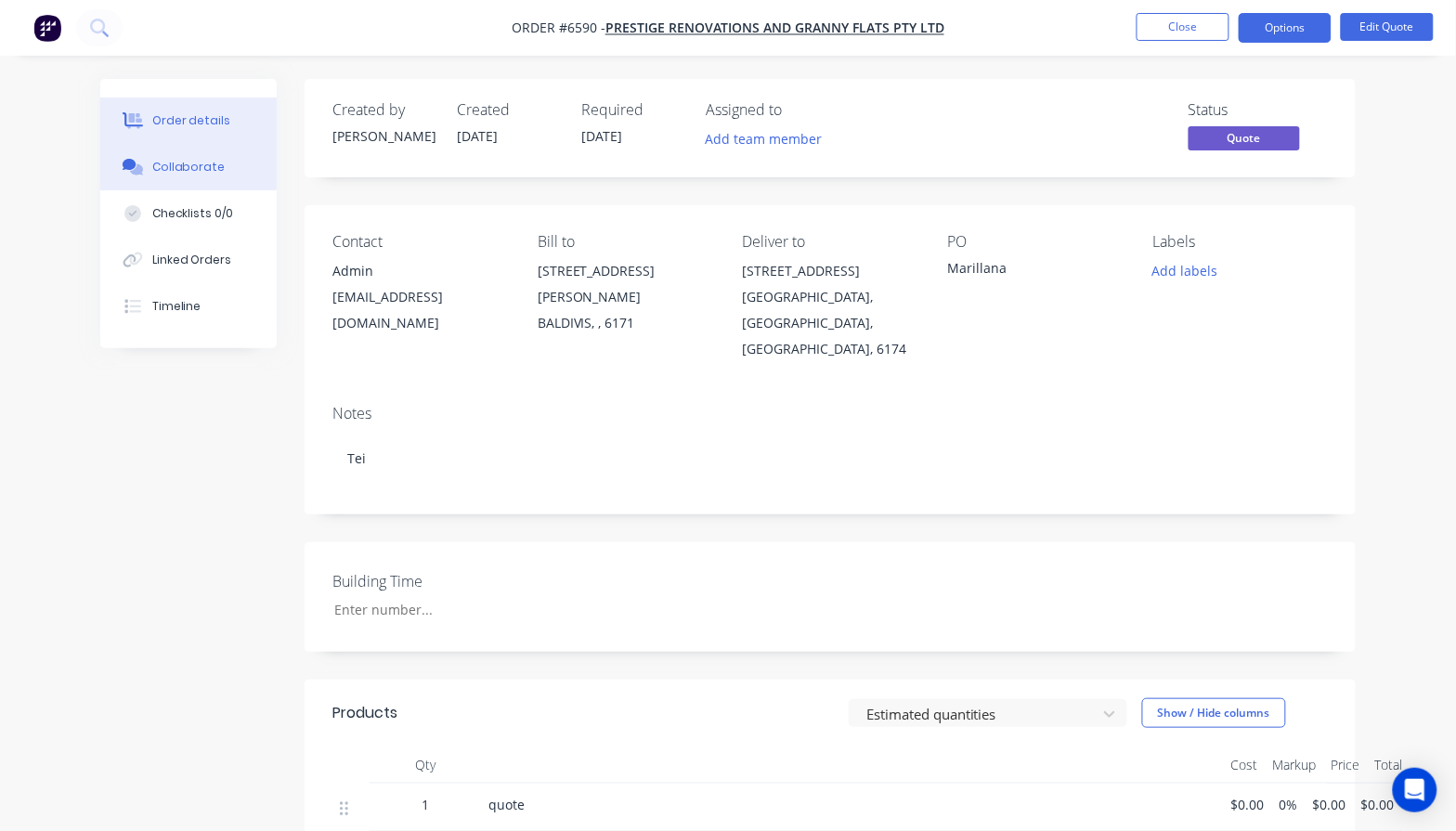
click at [205, 163] on div "Collaborate" at bounding box center [188, 167] width 74 height 17
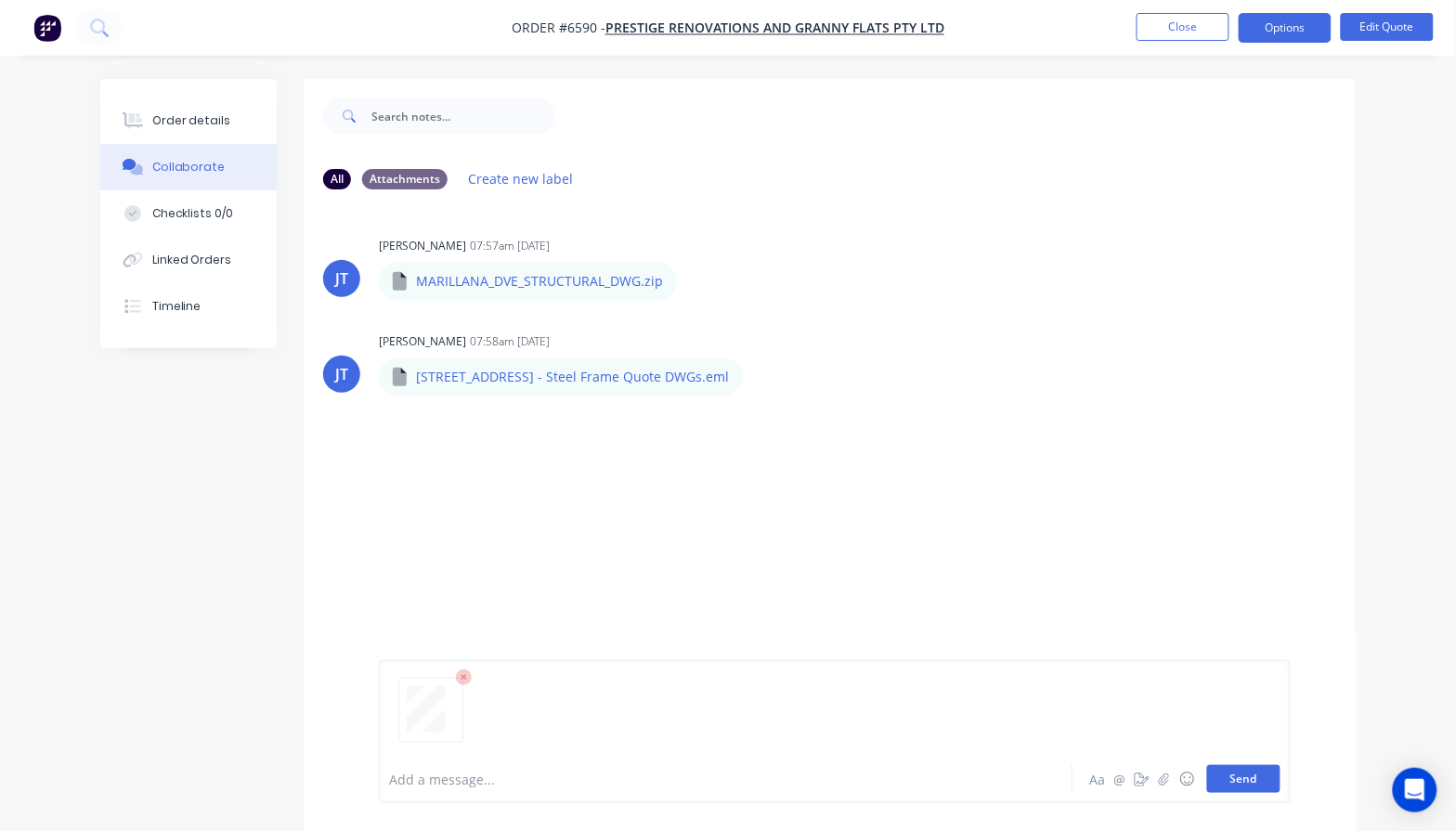
click at [1259, 775] on button "Send" at bounding box center [1243, 779] width 74 height 28
drag, startPoint x: 1383, startPoint y: 21, endPoint x: 1362, endPoint y: 26, distance: 21.6
click at [1362, 26] on button "Edit Quote" at bounding box center [1388, 27] width 93 height 28
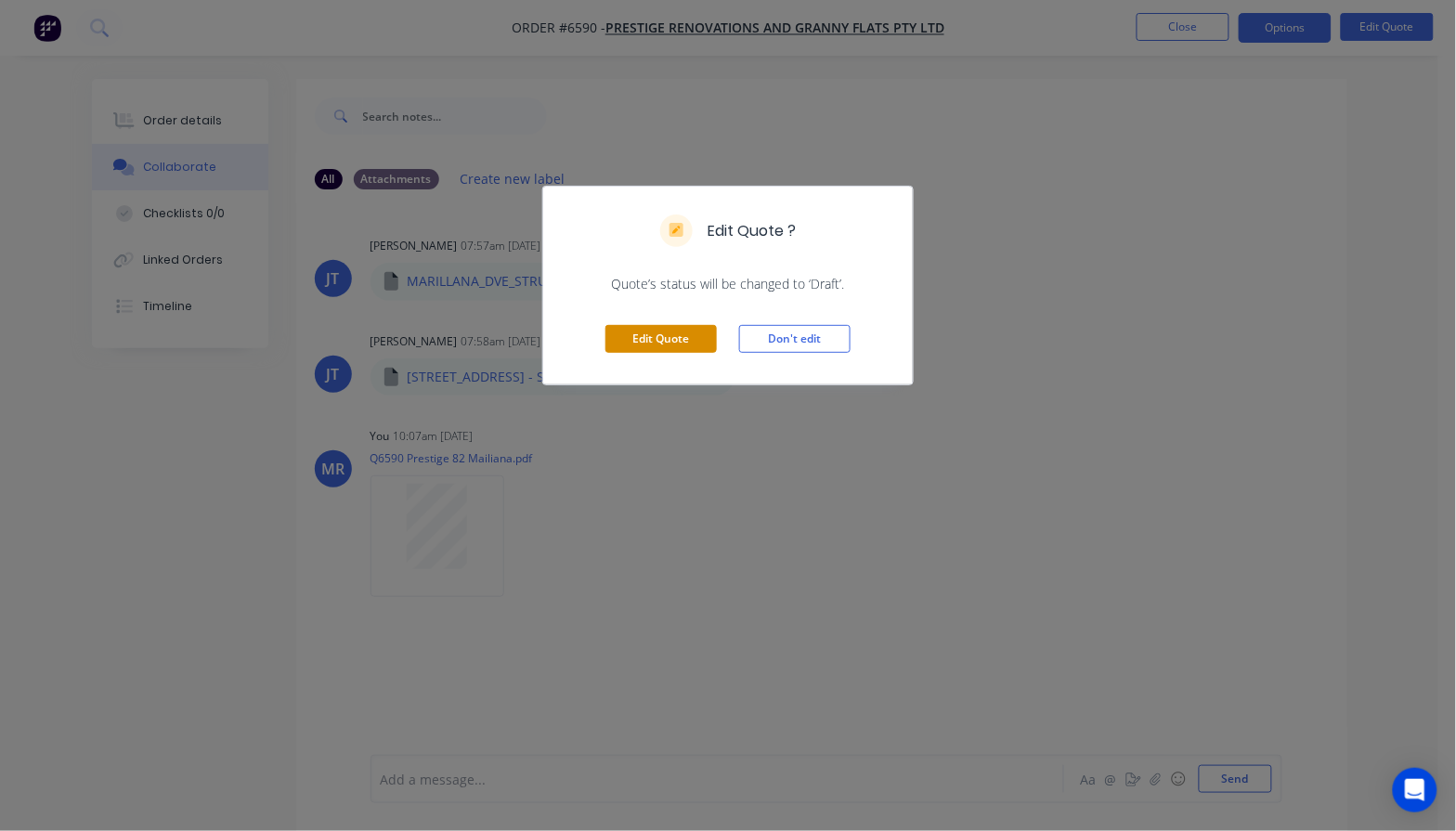
click at [694, 345] on button "Edit Quote" at bounding box center [660, 339] width 111 height 28
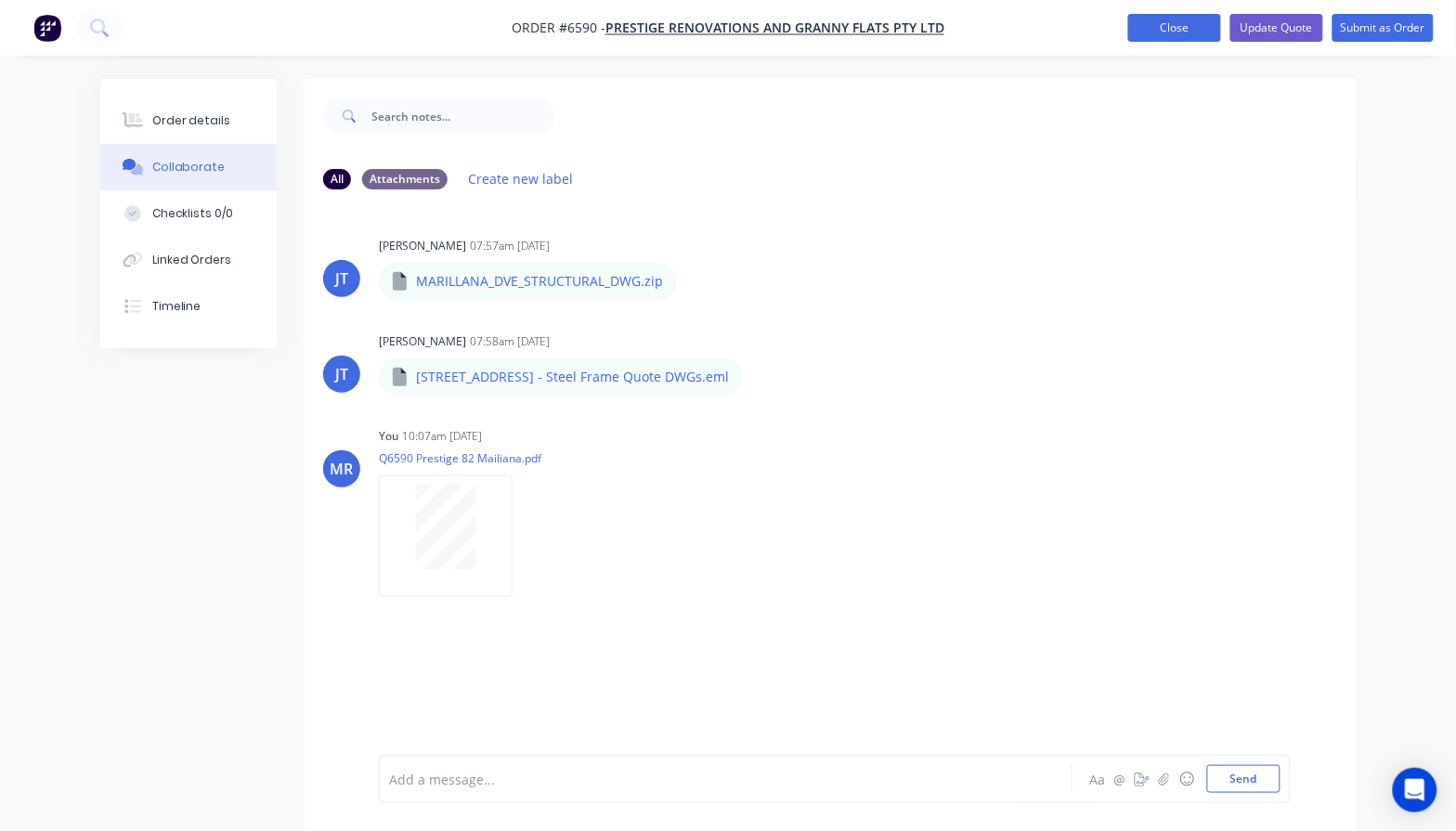
click at [1152, 29] on button "Close" at bounding box center [1175, 28] width 93 height 28
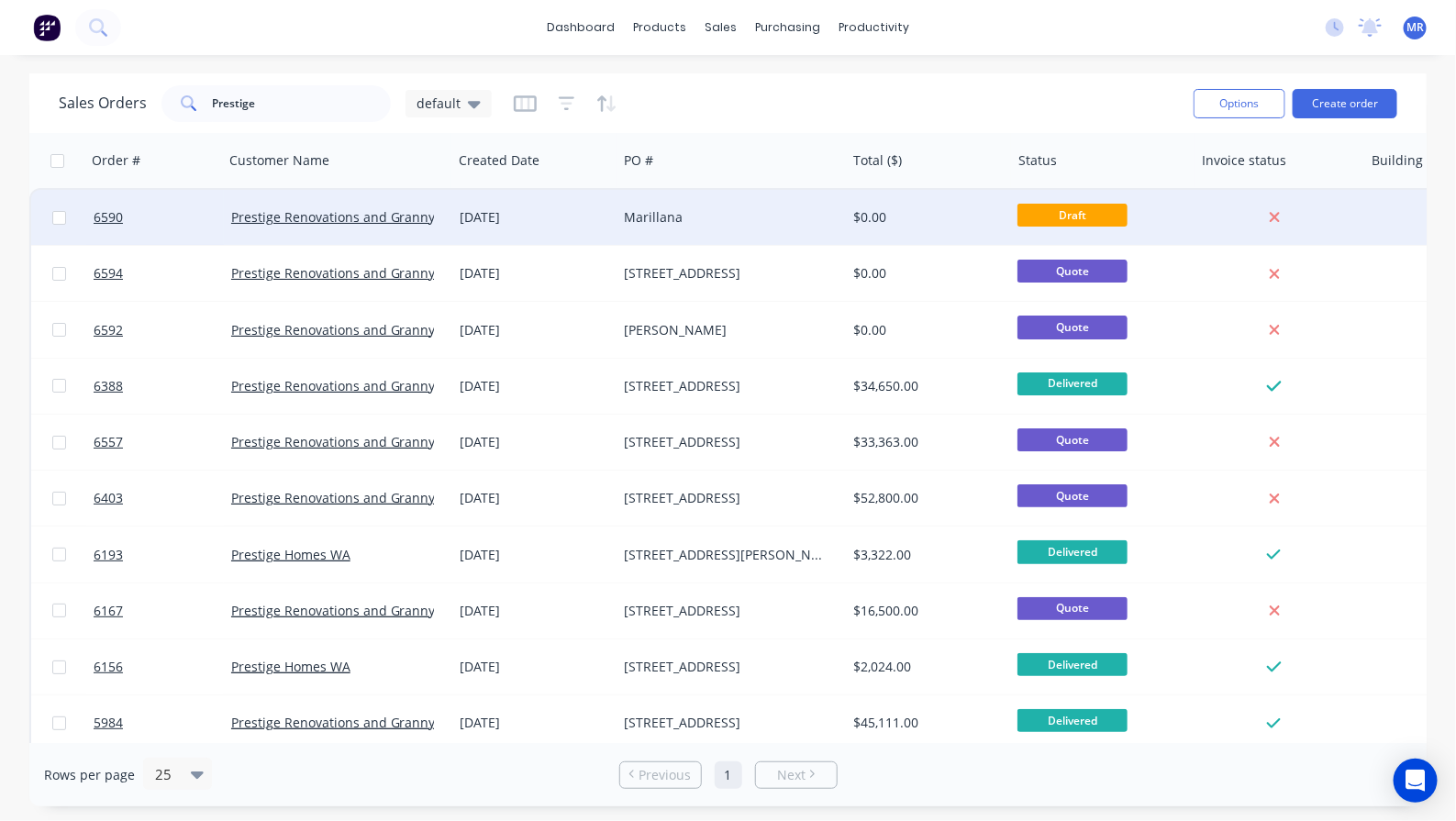
click at [718, 221] on div "Marillana" at bounding box center [726, 217] width 204 height 18
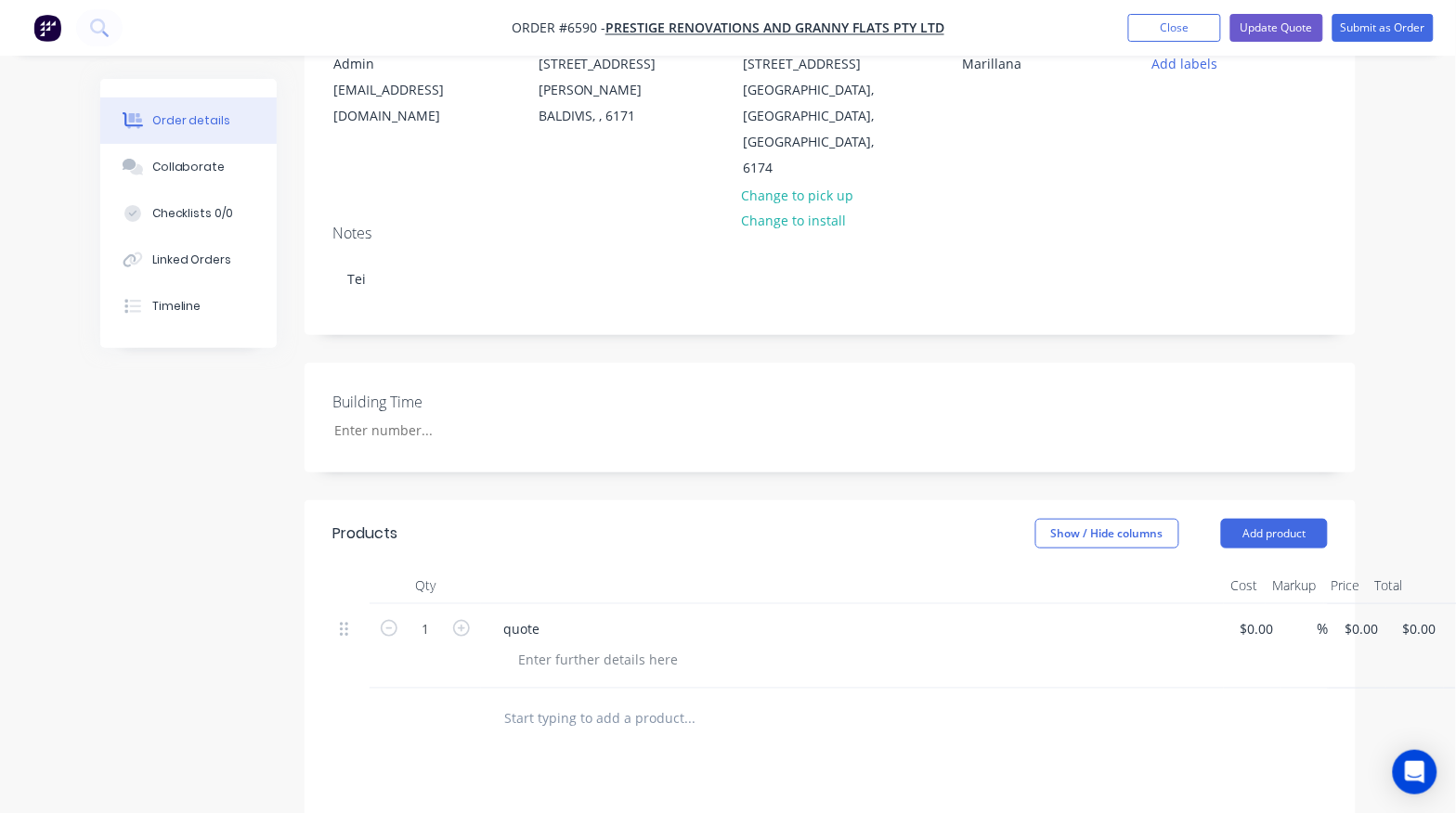
scroll to position [232, 0]
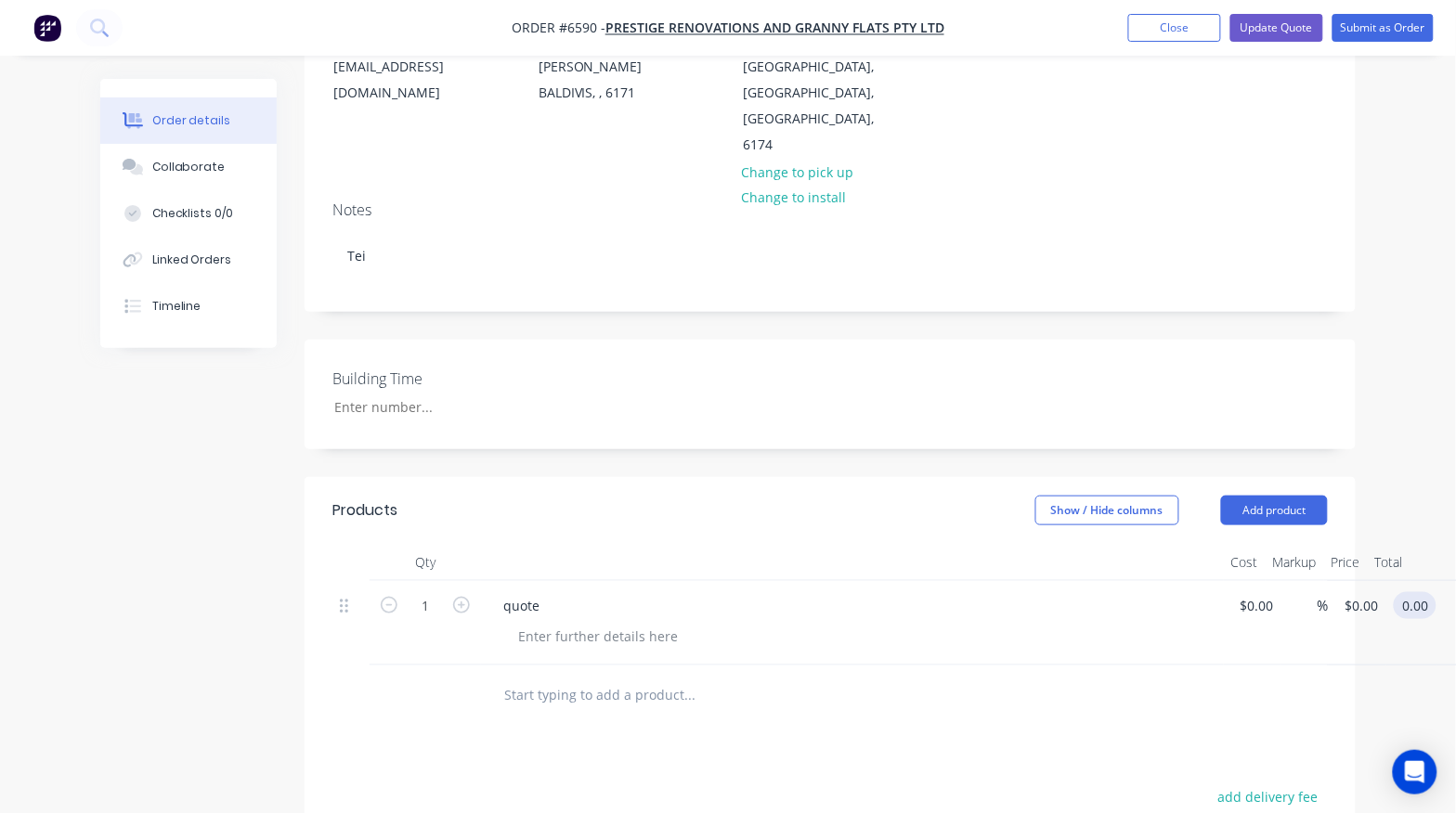
click at [1426, 592] on input "0.00" at bounding box center [1419, 605] width 35 height 27
type input "0.01"
type input "$0.01"
click at [1060, 670] on div at bounding box center [815, 696] width 669 height 61
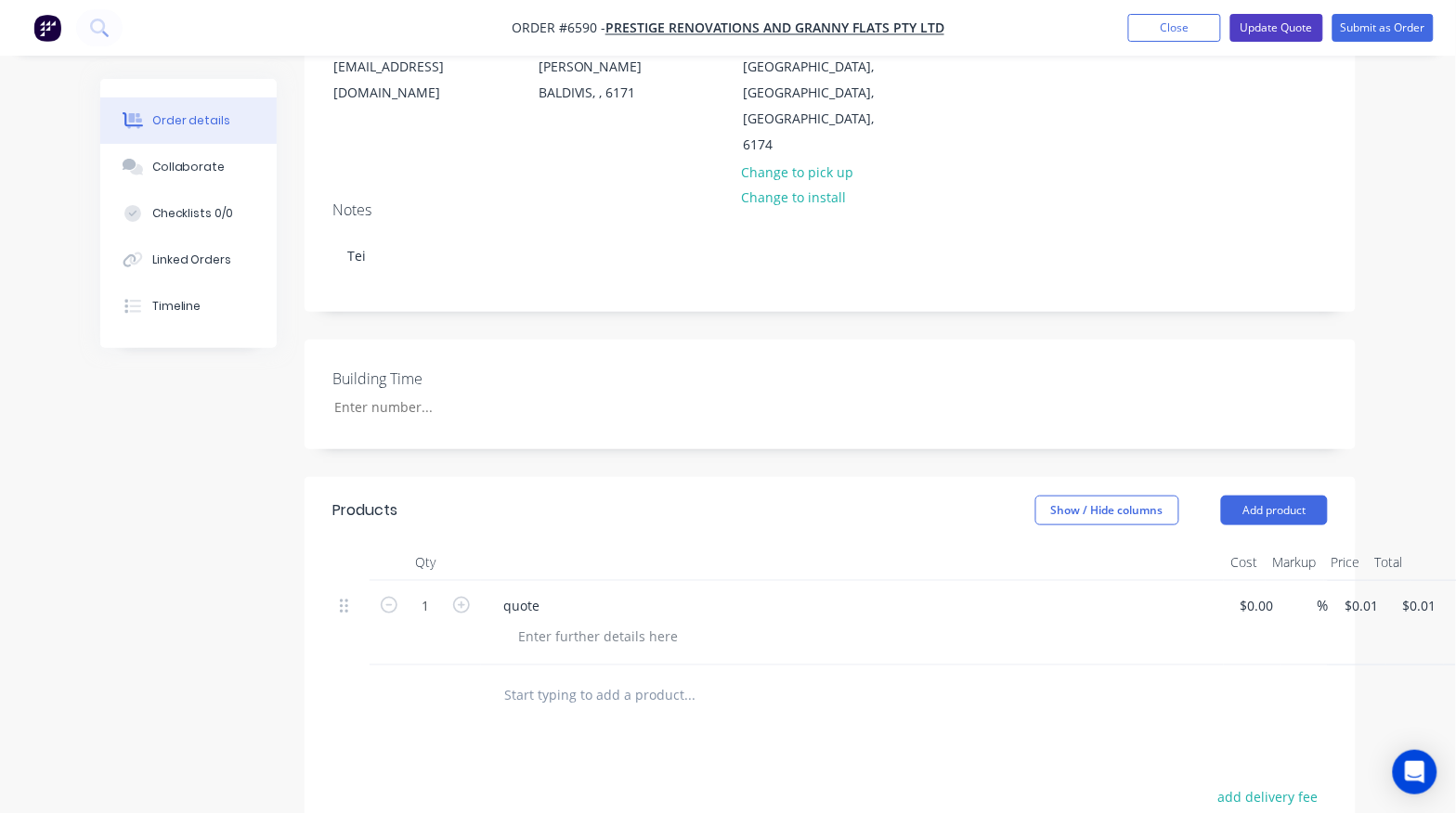
click at [1255, 31] on button "Update Quote" at bounding box center [1277, 28] width 93 height 28
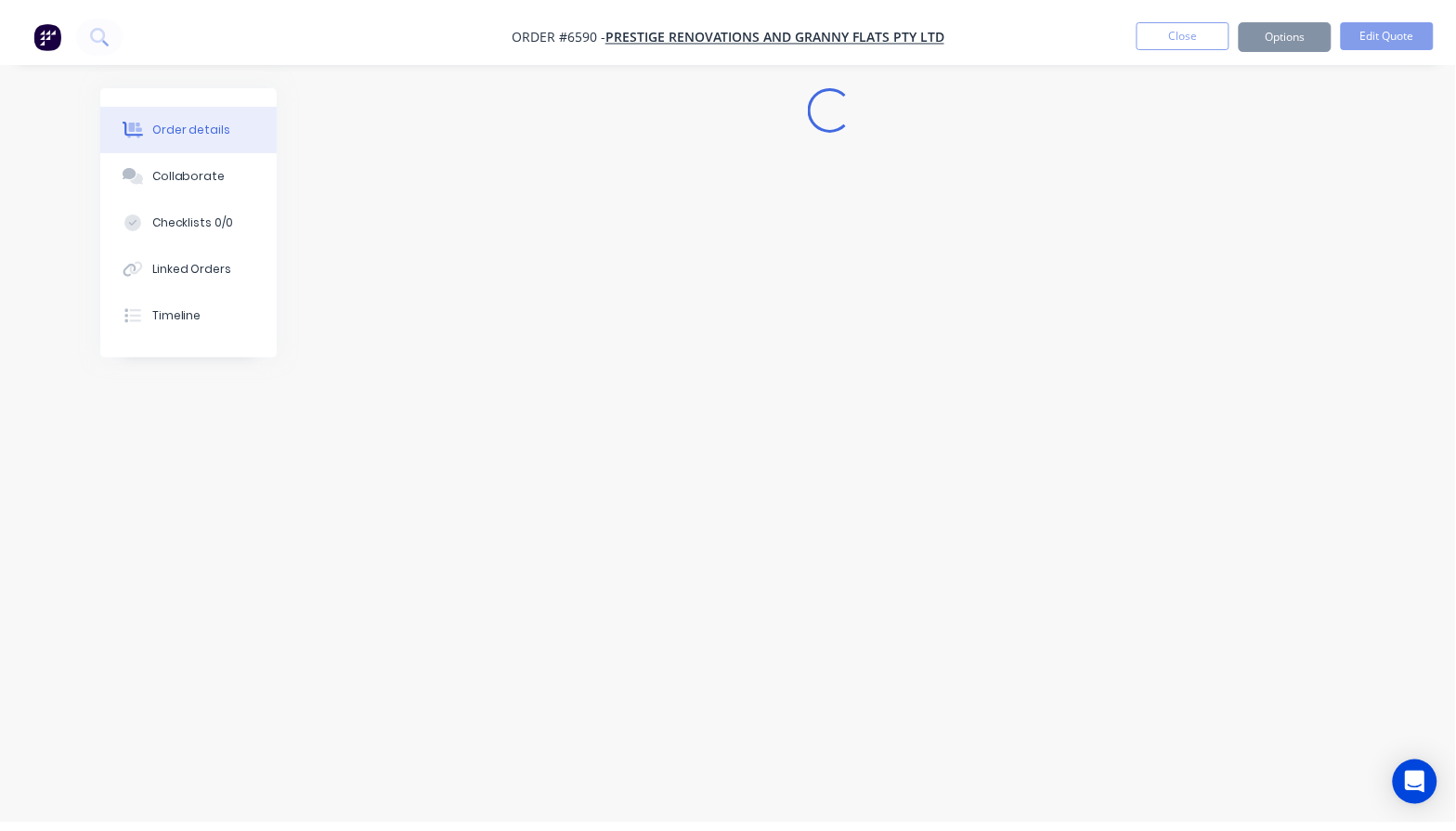
scroll to position [0, 0]
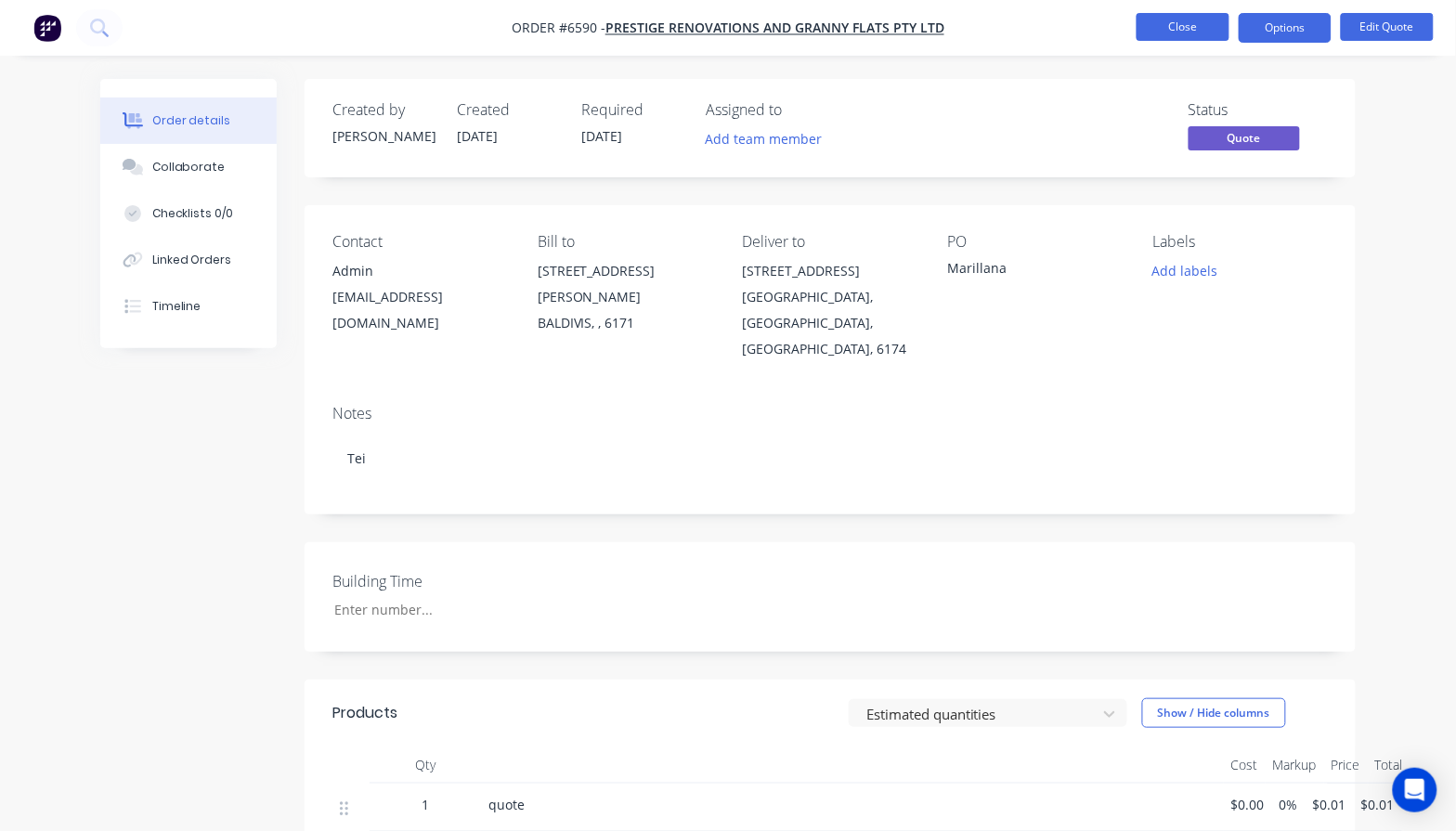
click at [1199, 34] on button "Close" at bounding box center [1184, 27] width 93 height 28
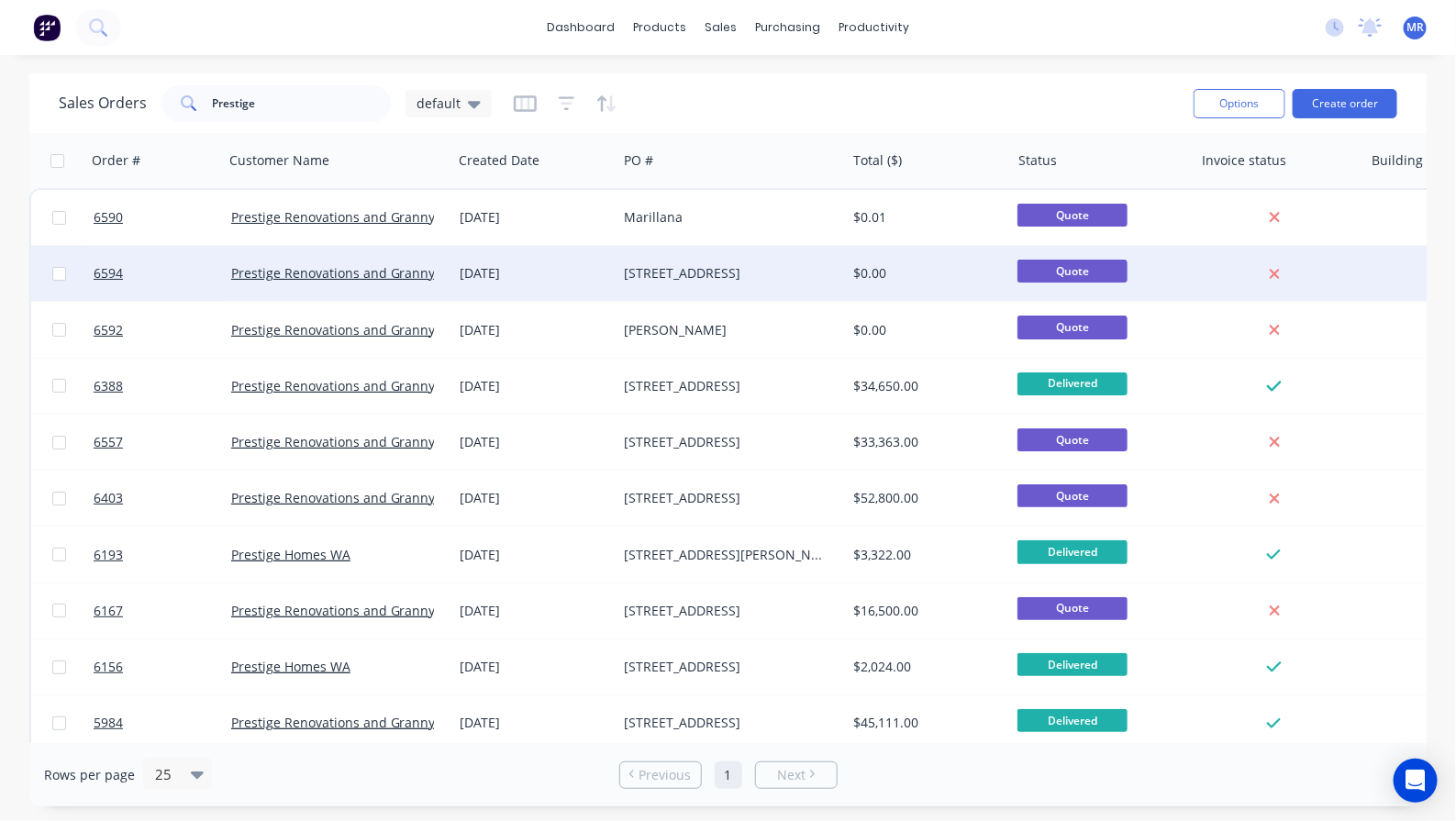
click at [653, 274] on div "[STREET_ADDRESS]" at bounding box center [726, 274] width 204 height 18
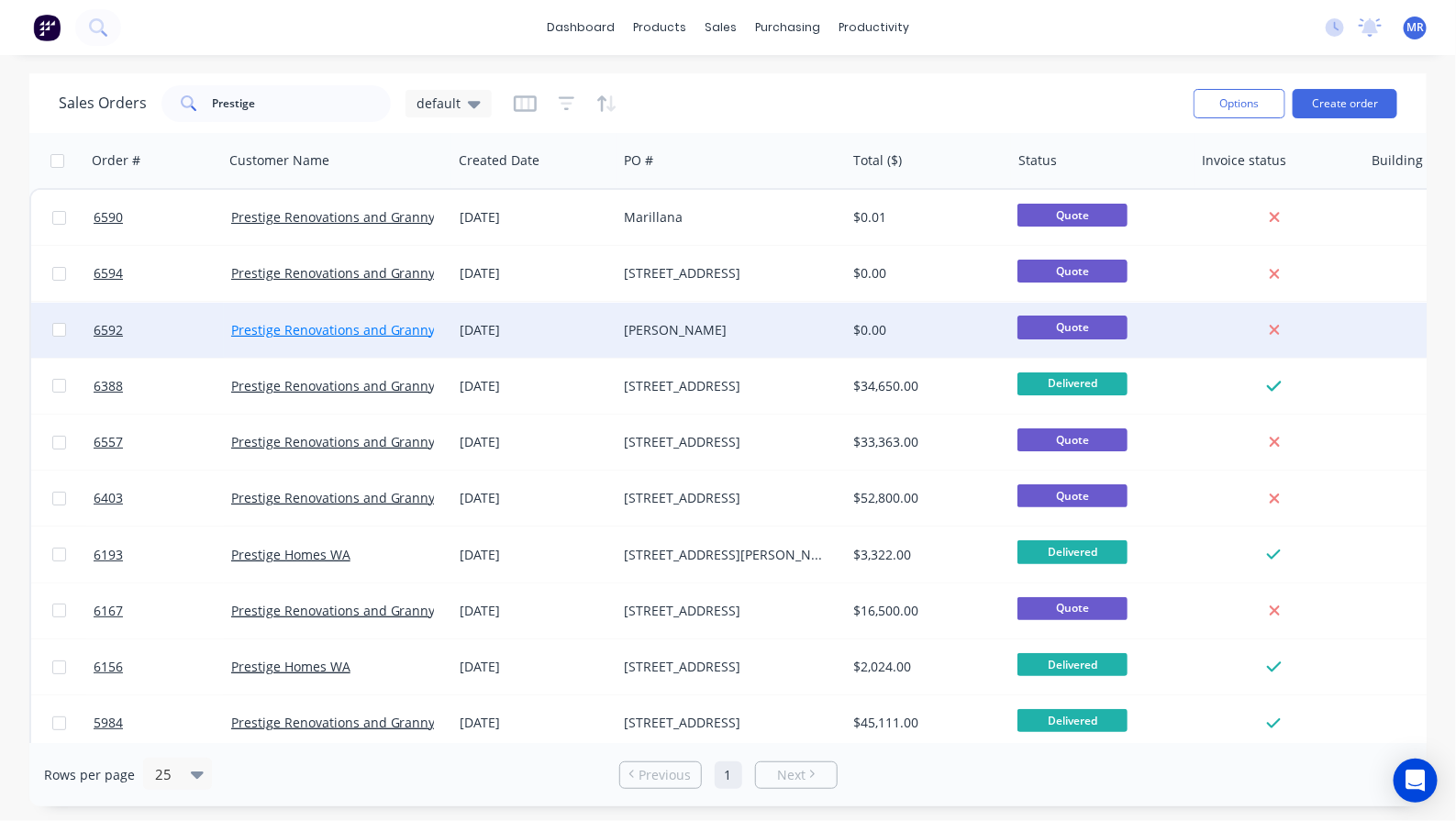
click at [373, 328] on link "Prestige Renovations and Granny Flats PTY LTD" at bounding box center [376, 329] width 289 height 18
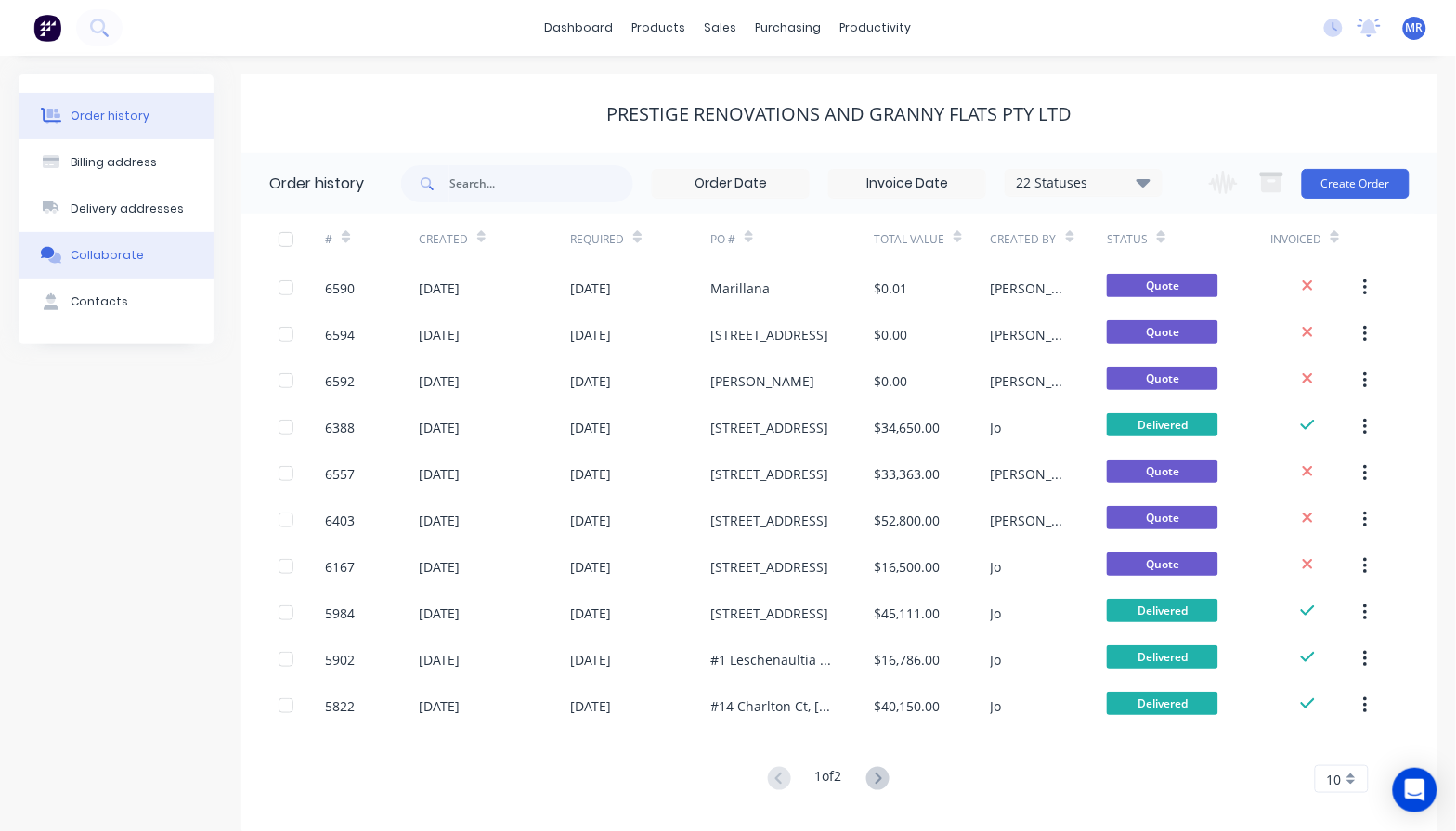
drag, startPoint x: 104, startPoint y: 262, endPoint x: 141, endPoint y: 274, distance: 38.9
click at [103, 262] on div "Collaborate" at bounding box center [107, 256] width 74 height 17
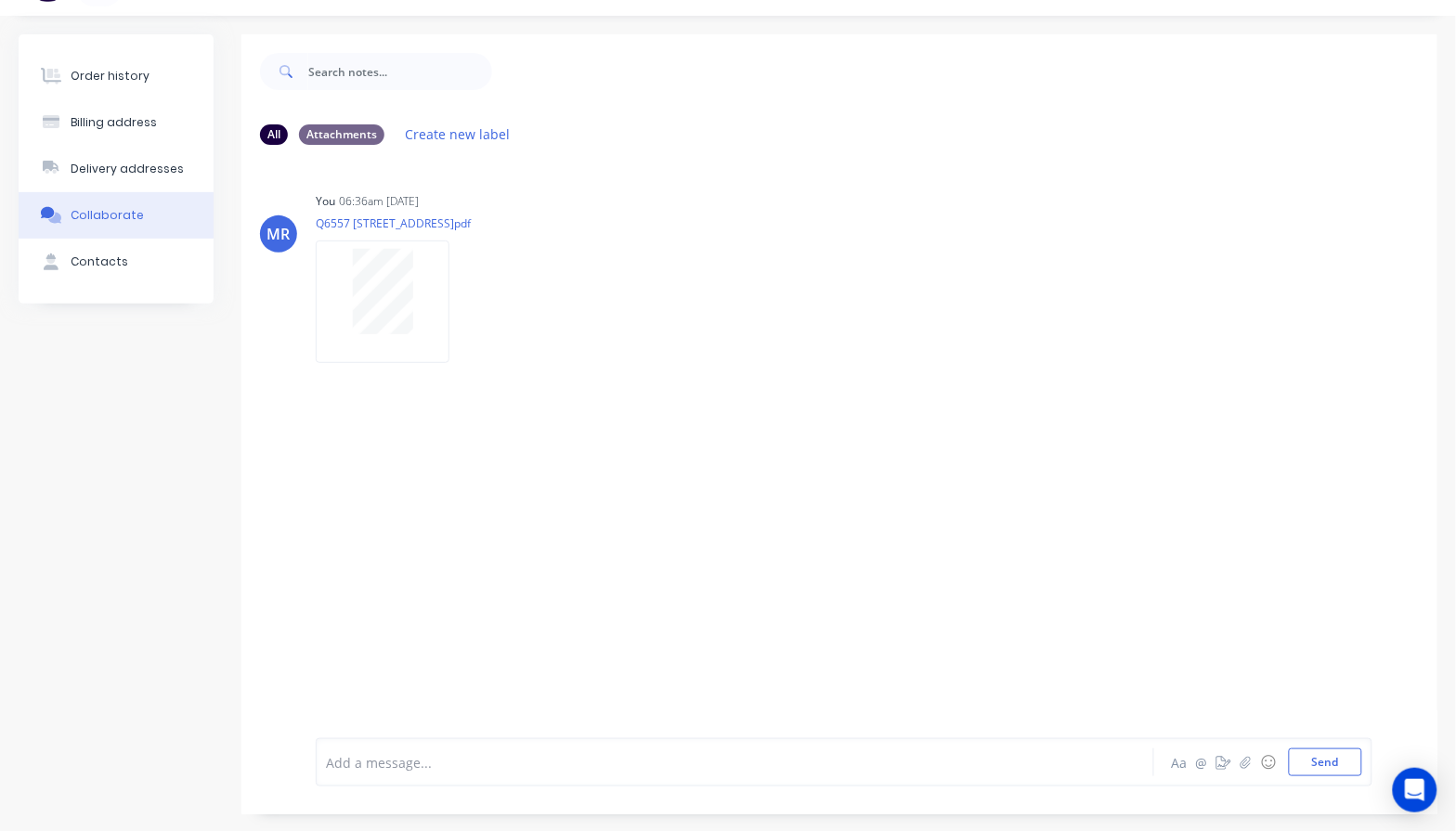
scroll to position [43, 0]
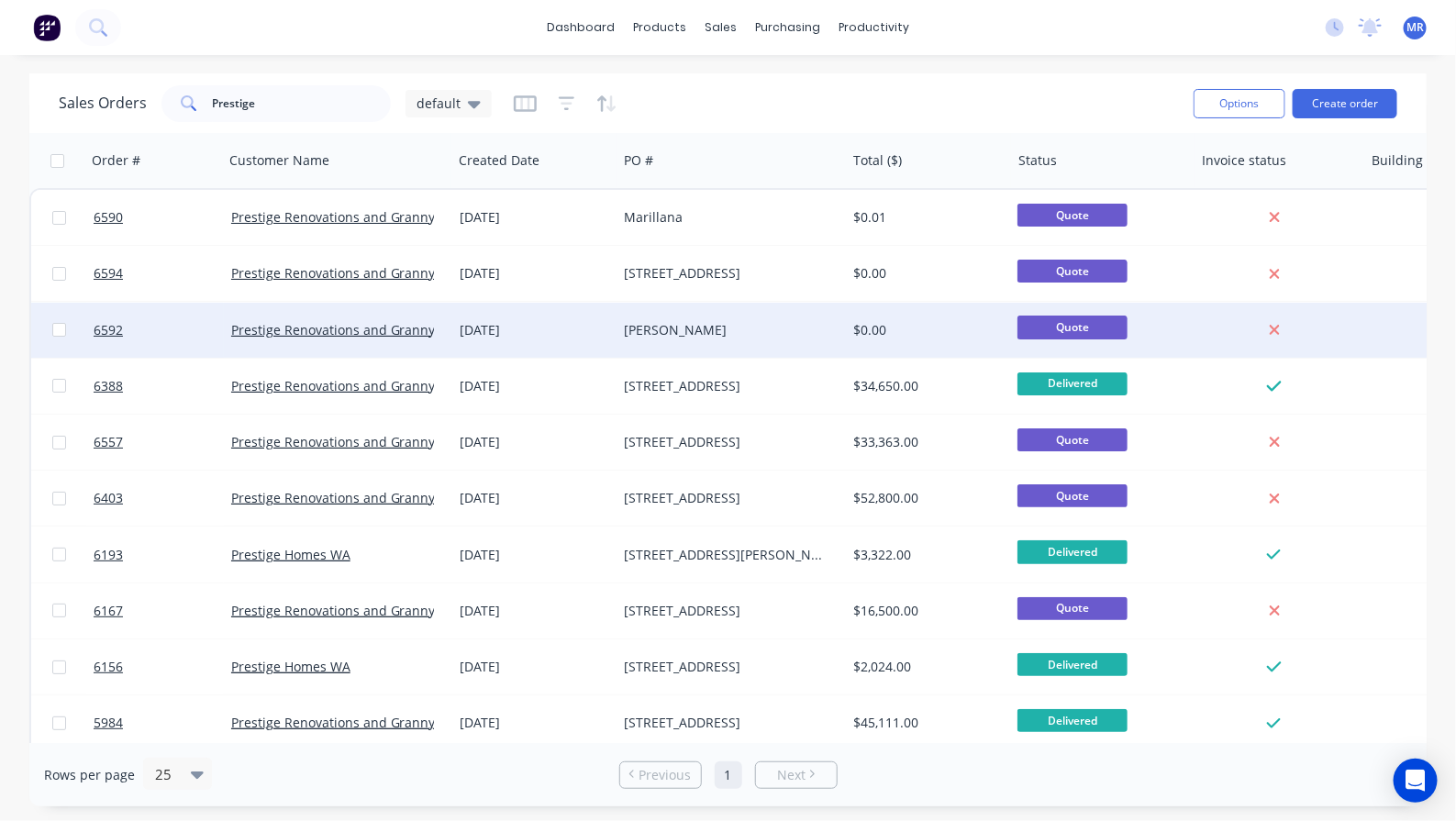
click at [351, 345] on div "Prestige Renovations and Granny Flats PTY LTD" at bounding box center [338, 331] width 229 height 55
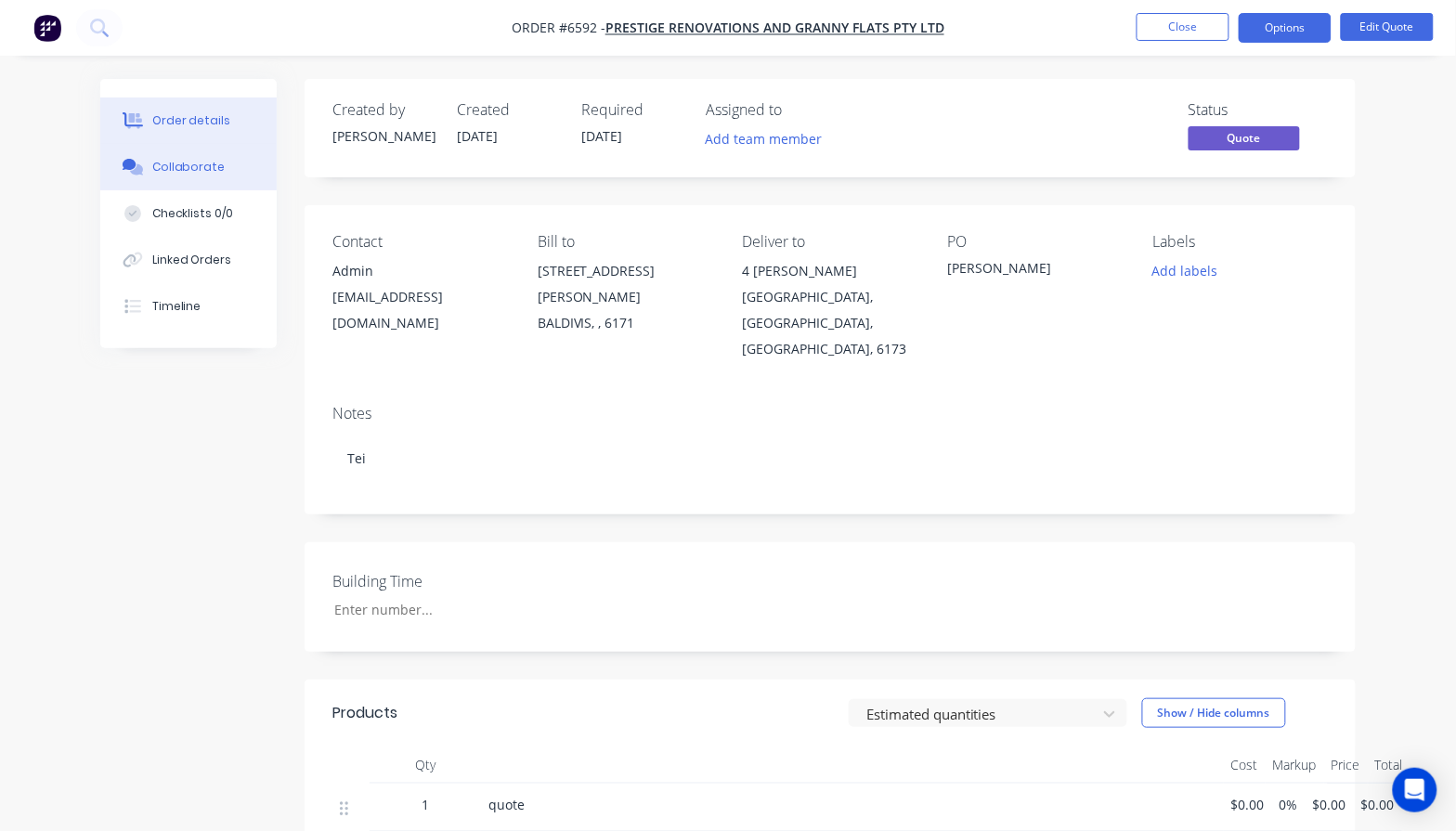
click at [167, 164] on div "Collaborate" at bounding box center [188, 167] width 74 height 17
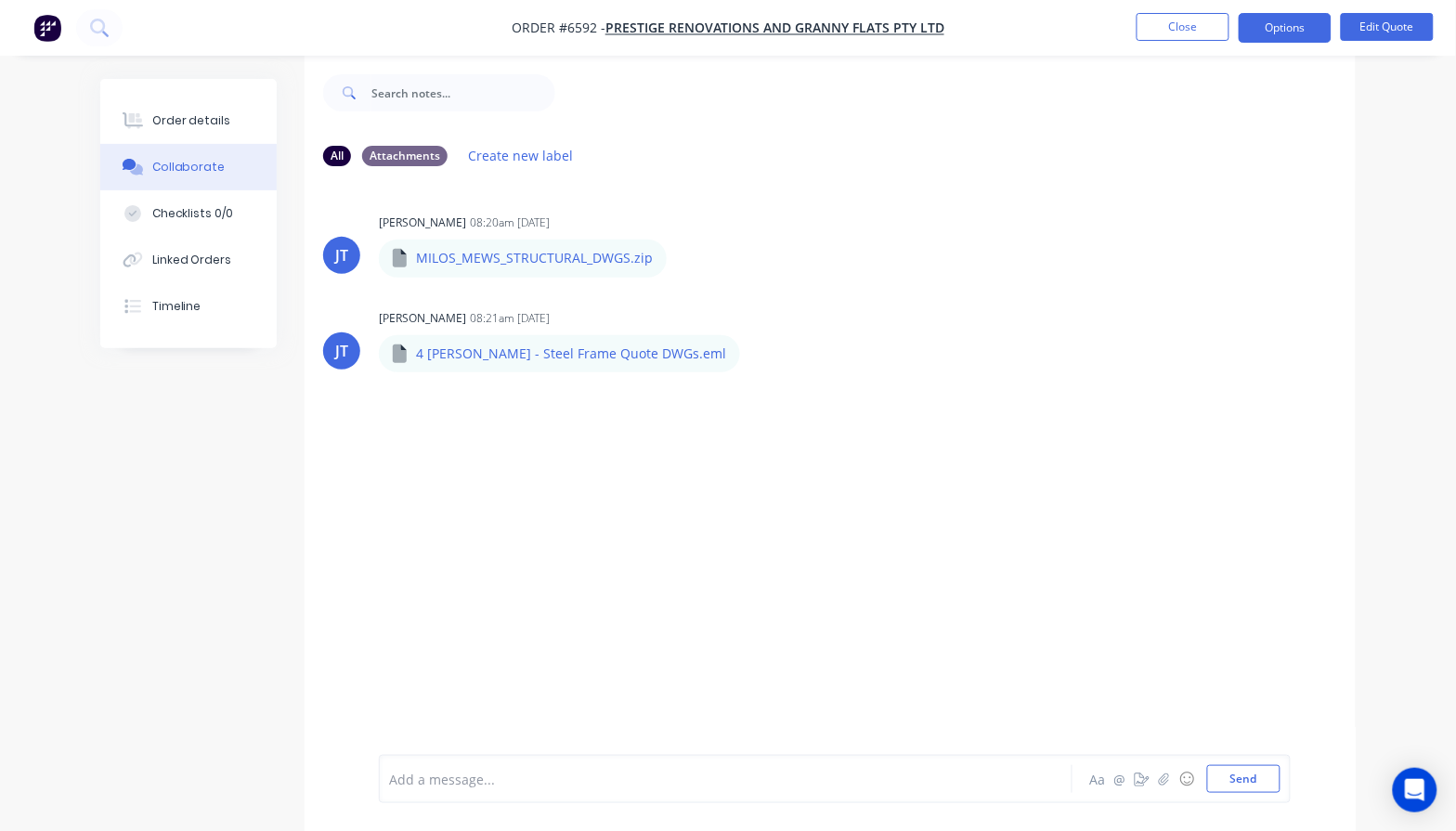
scroll to position [29, 0]
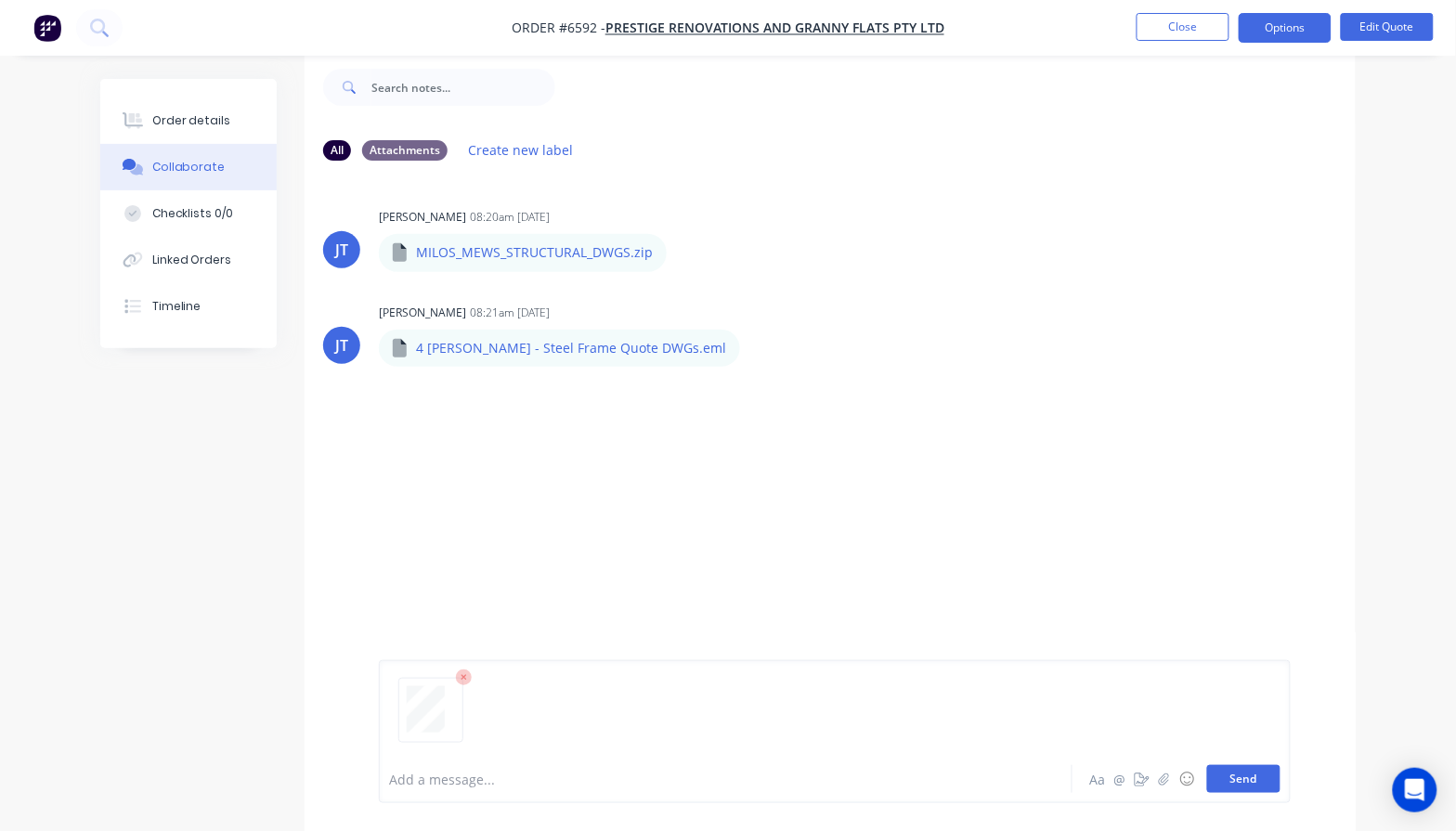
click at [1260, 776] on button "Send" at bounding box center [1243, 779] width 74 height 28
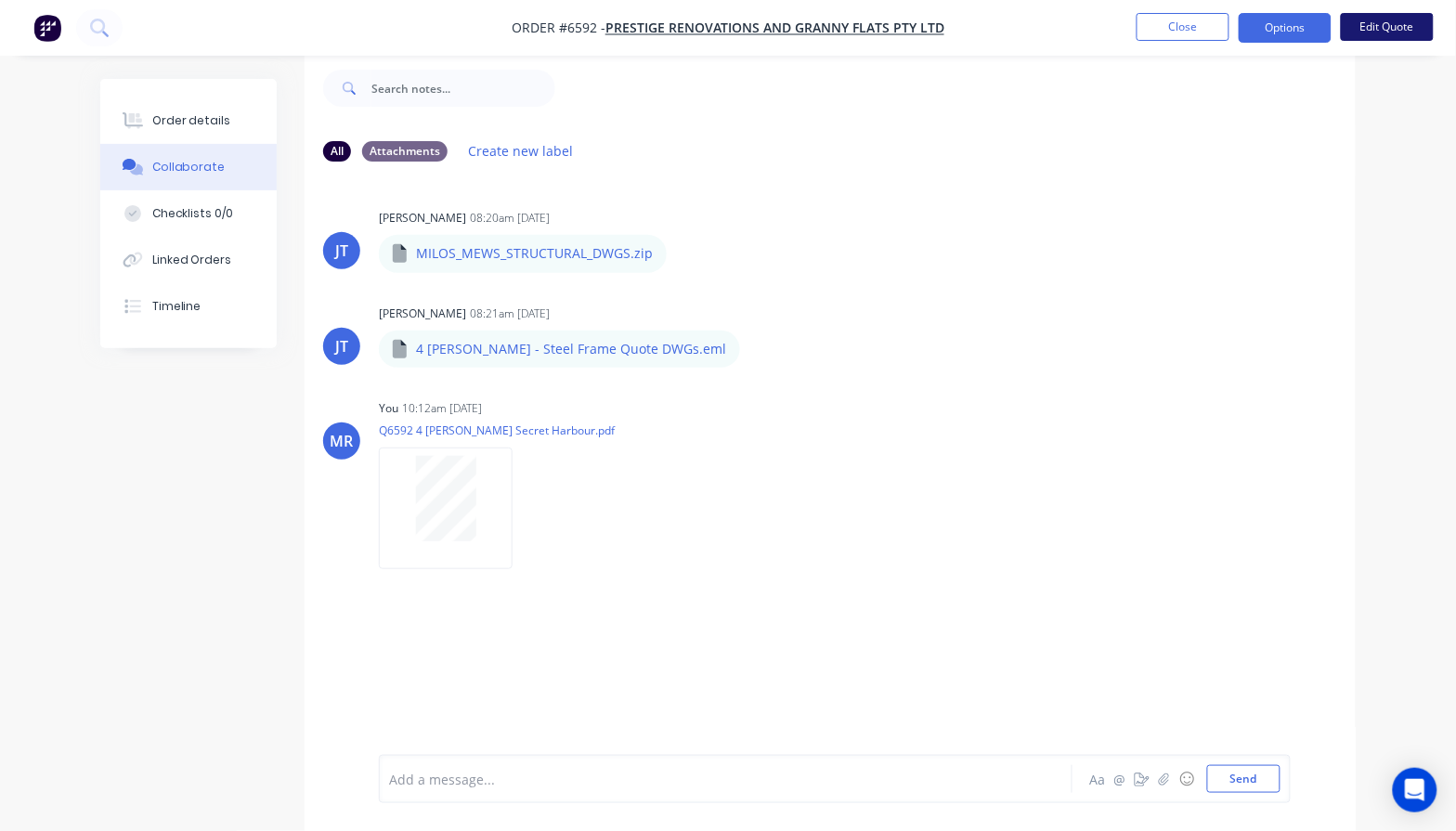
click at [1371, 28] on button "Edit Quote" at bounding box center [1388, 27] width 93 height 28
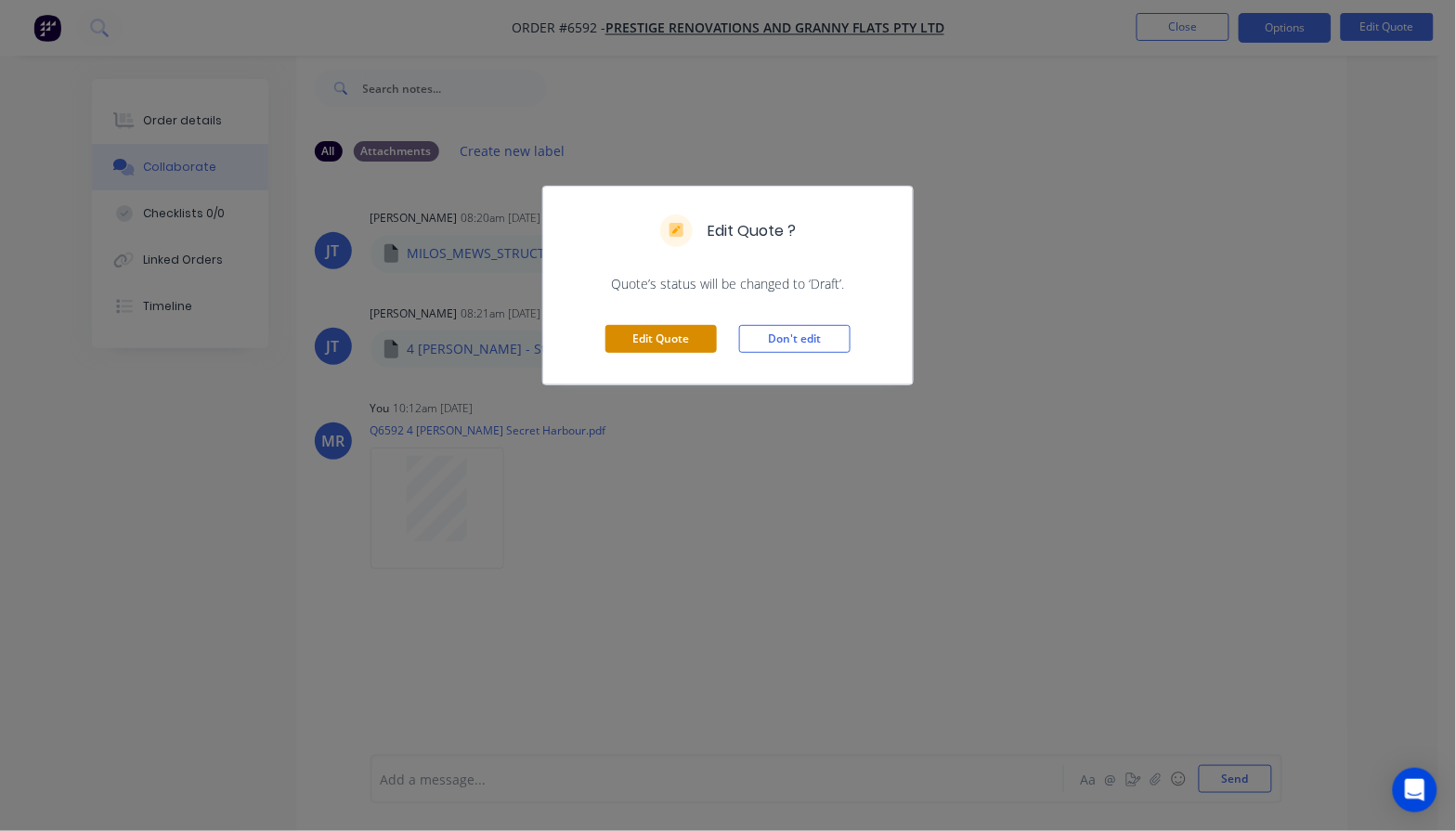
click at [672, 343] on button "Edit Quote" at bounding box center [660, 339] width 111 height 28
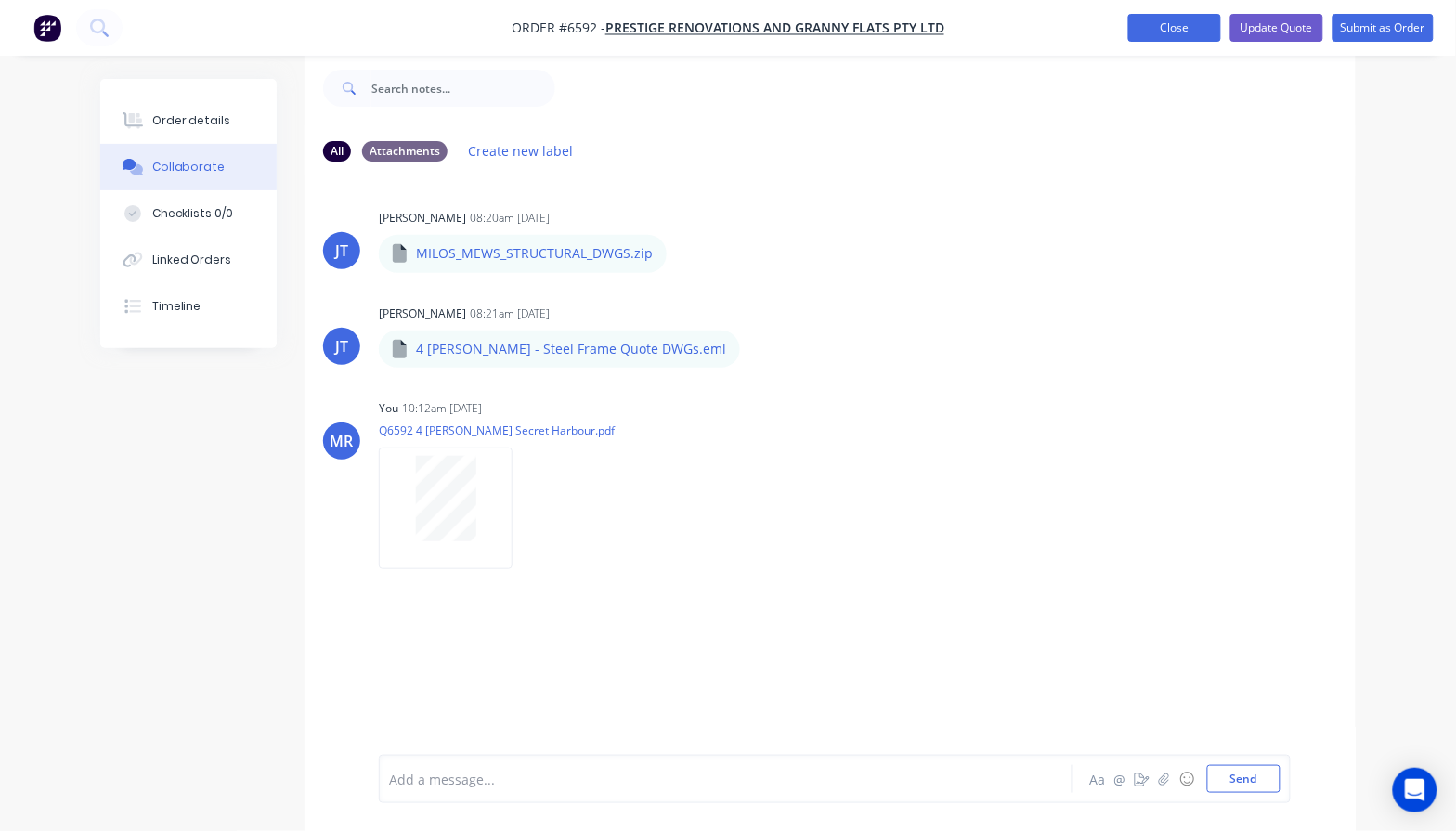
click at [1144, 37] on button "Close" at bounding box center [1175, 28] width 93 height 28
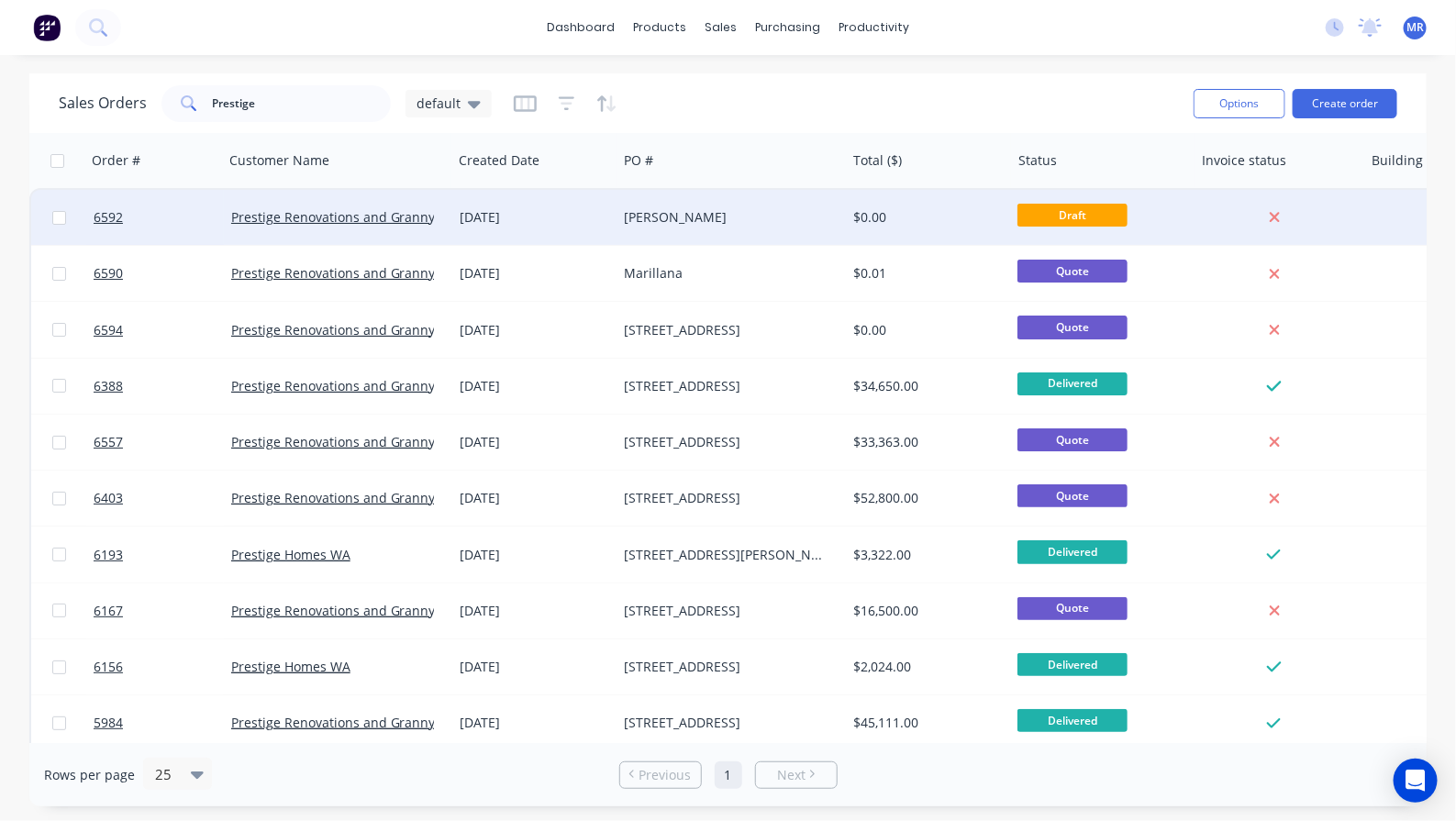
click at [693, 222] on div "[PERSON_NAME]" at bounding box center [726, 217] width 204 height 18
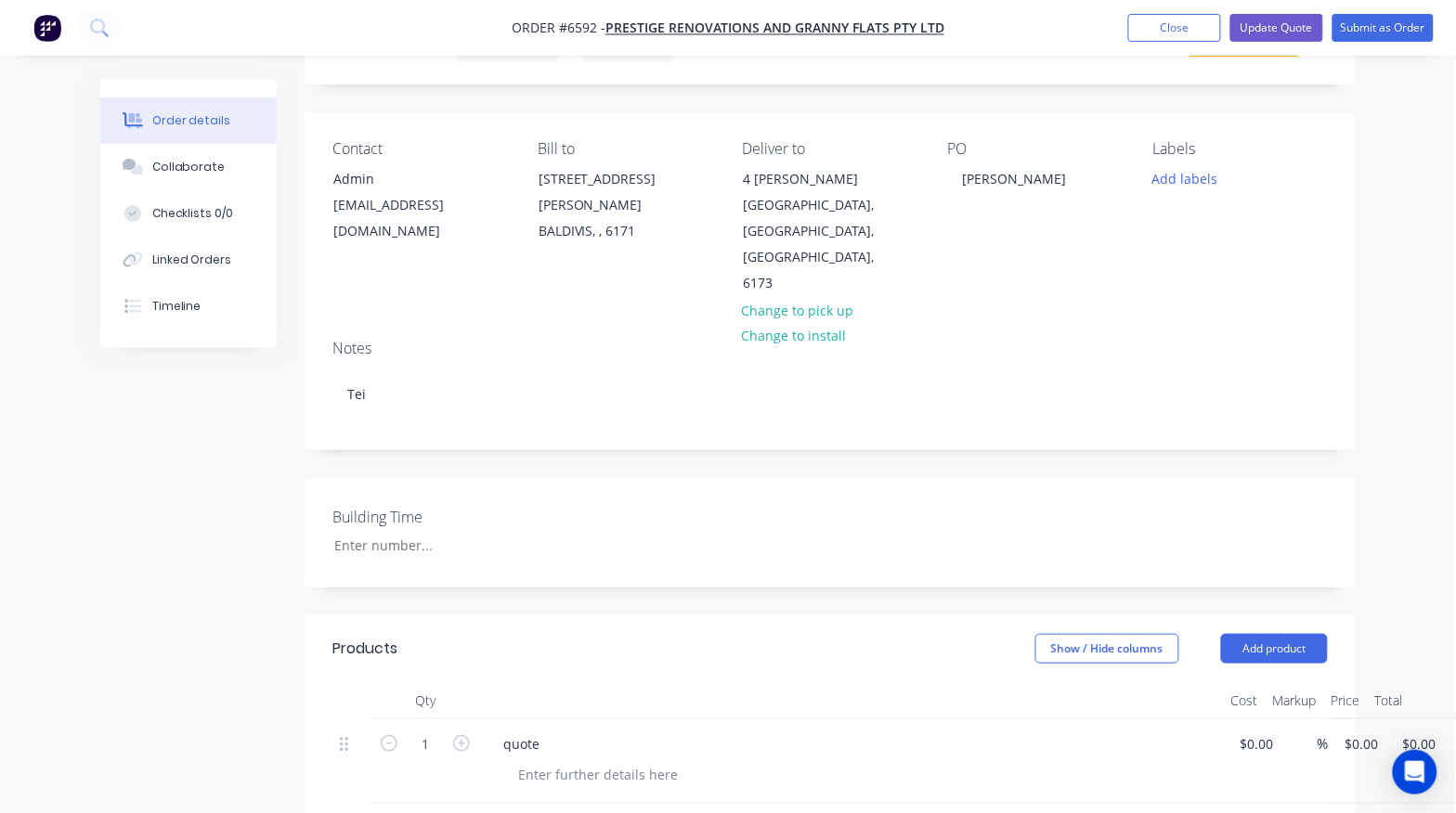
scroll to position [232, 0]
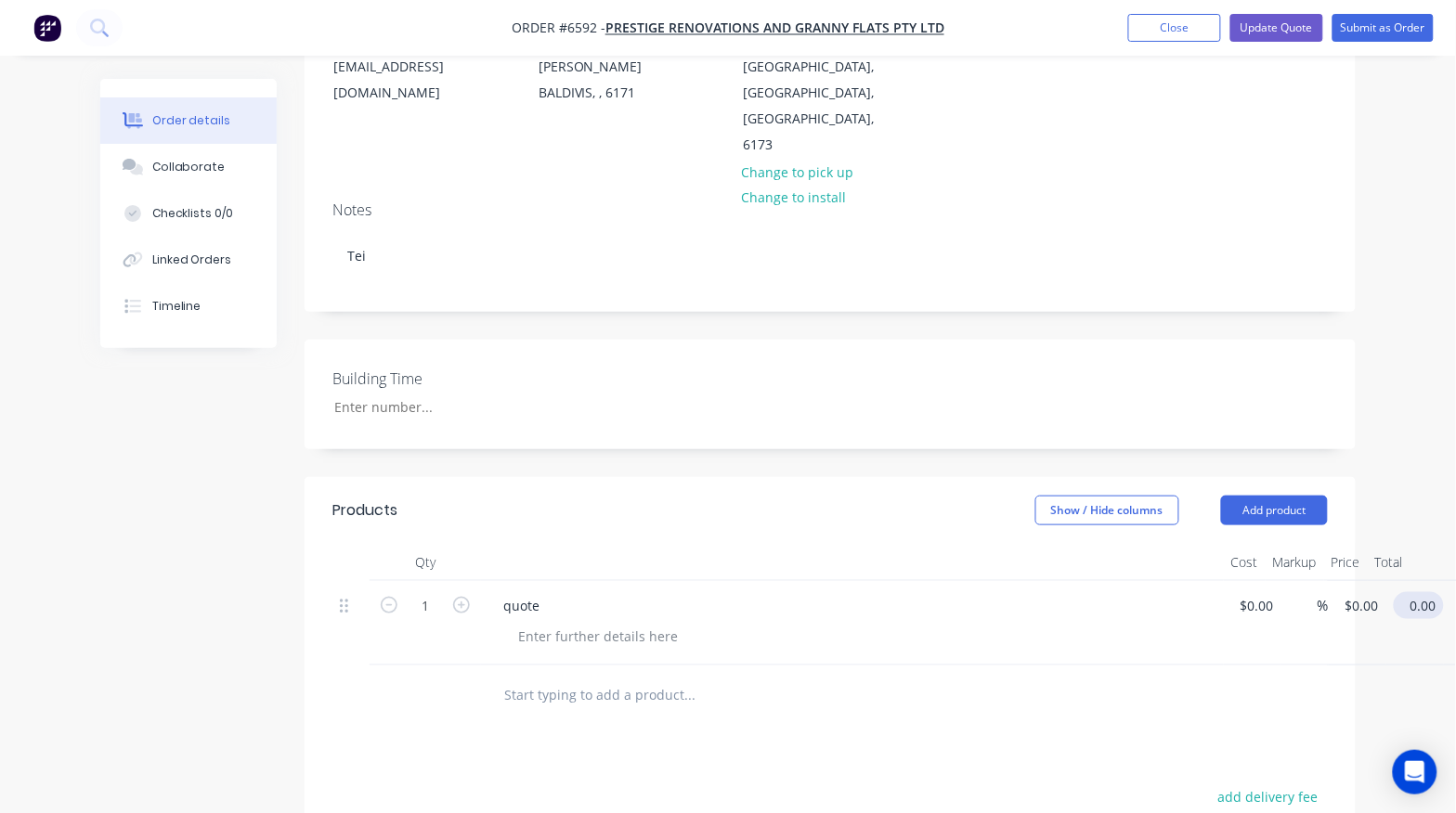
click at [1432, 592] on input "0.00" at bounding box center [1422, 605] width 43 height 27
type input "0.01"
type input "$0.01"
click at [1019, 666] on div at bounding box center [815, 696] width 669 height 61
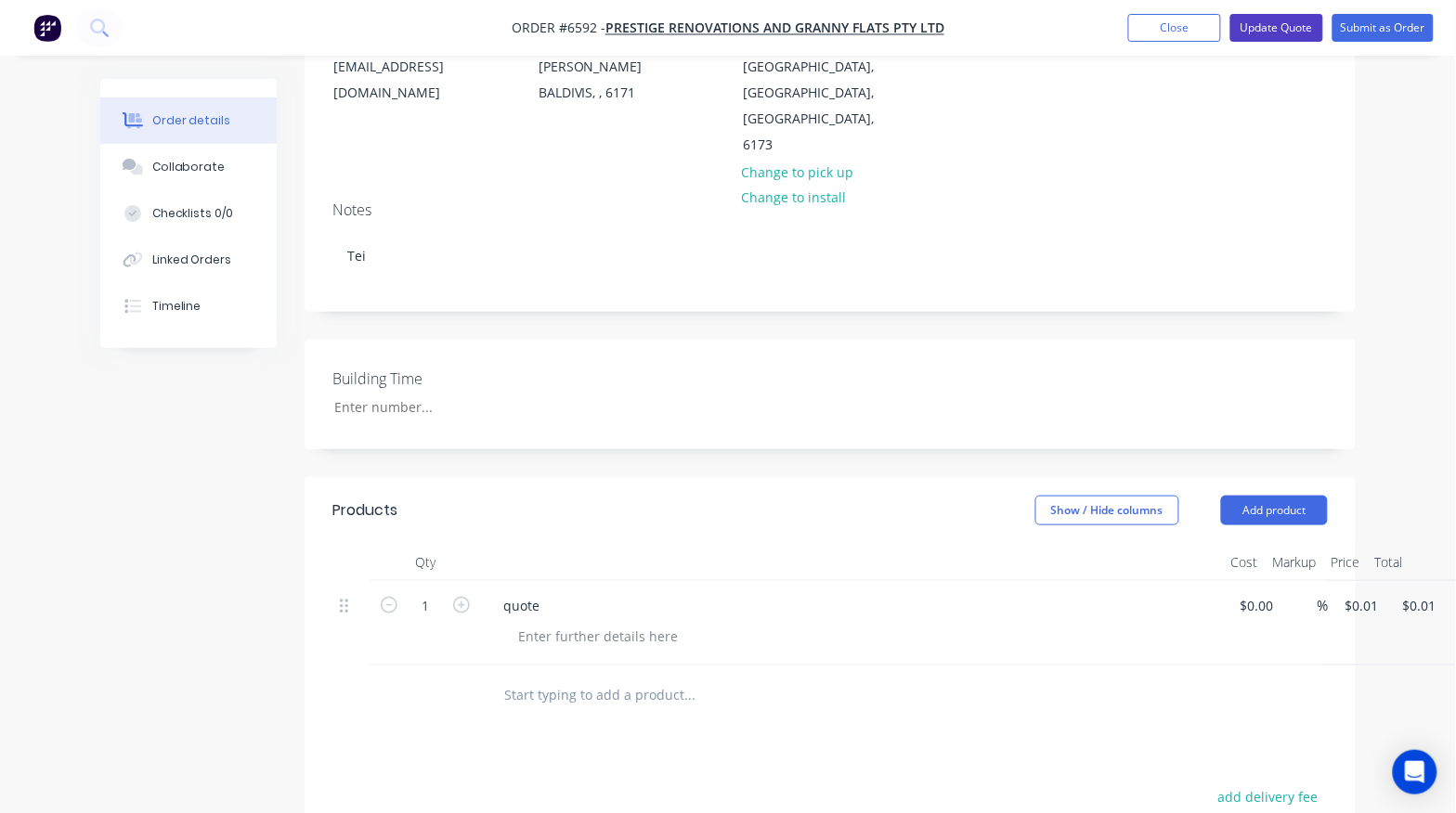
click at [1260, 26] on button "Update Quote" at bounding box center [1277, 28] width 93 height 28
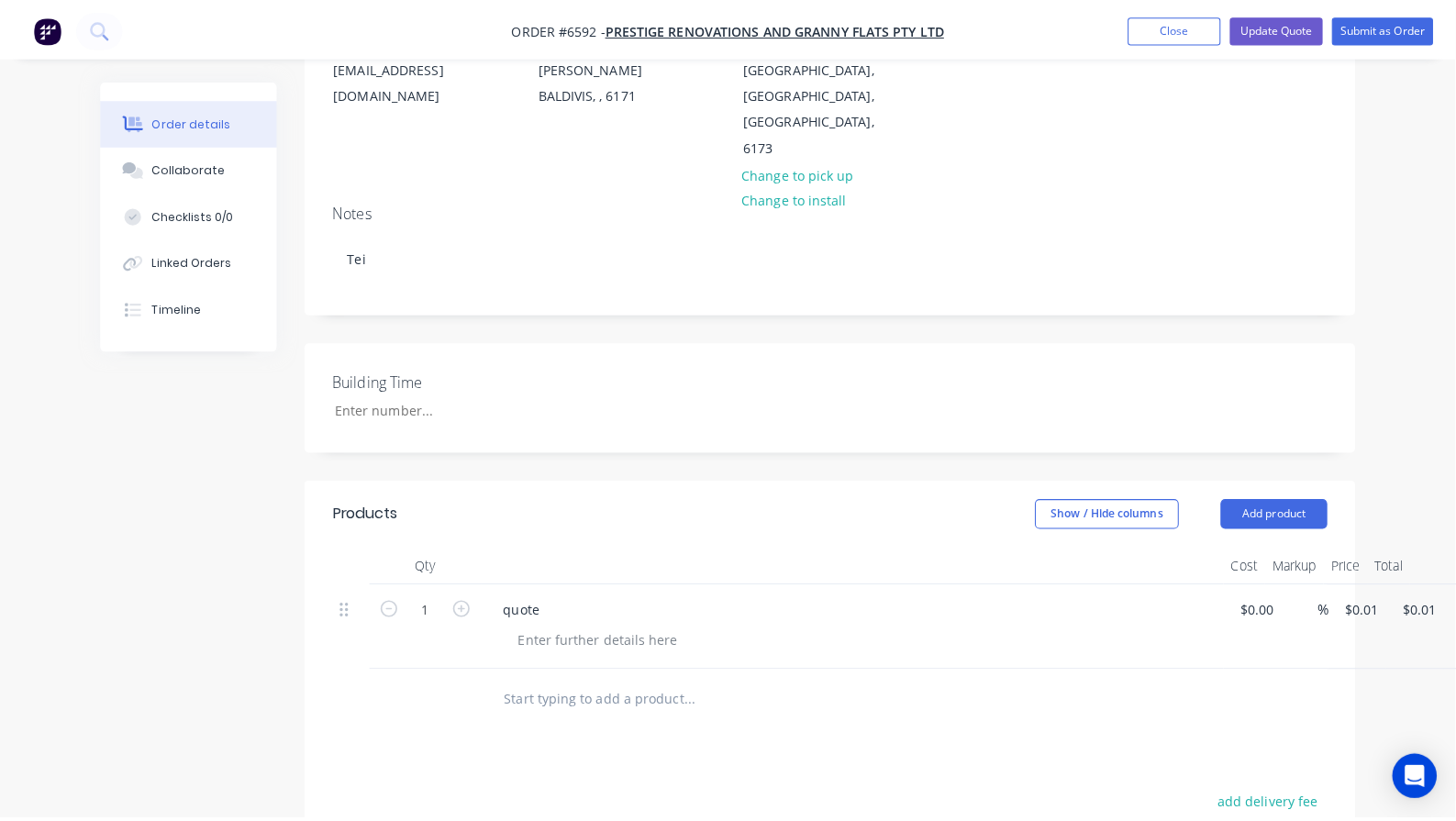
scroll to position [0, 0]
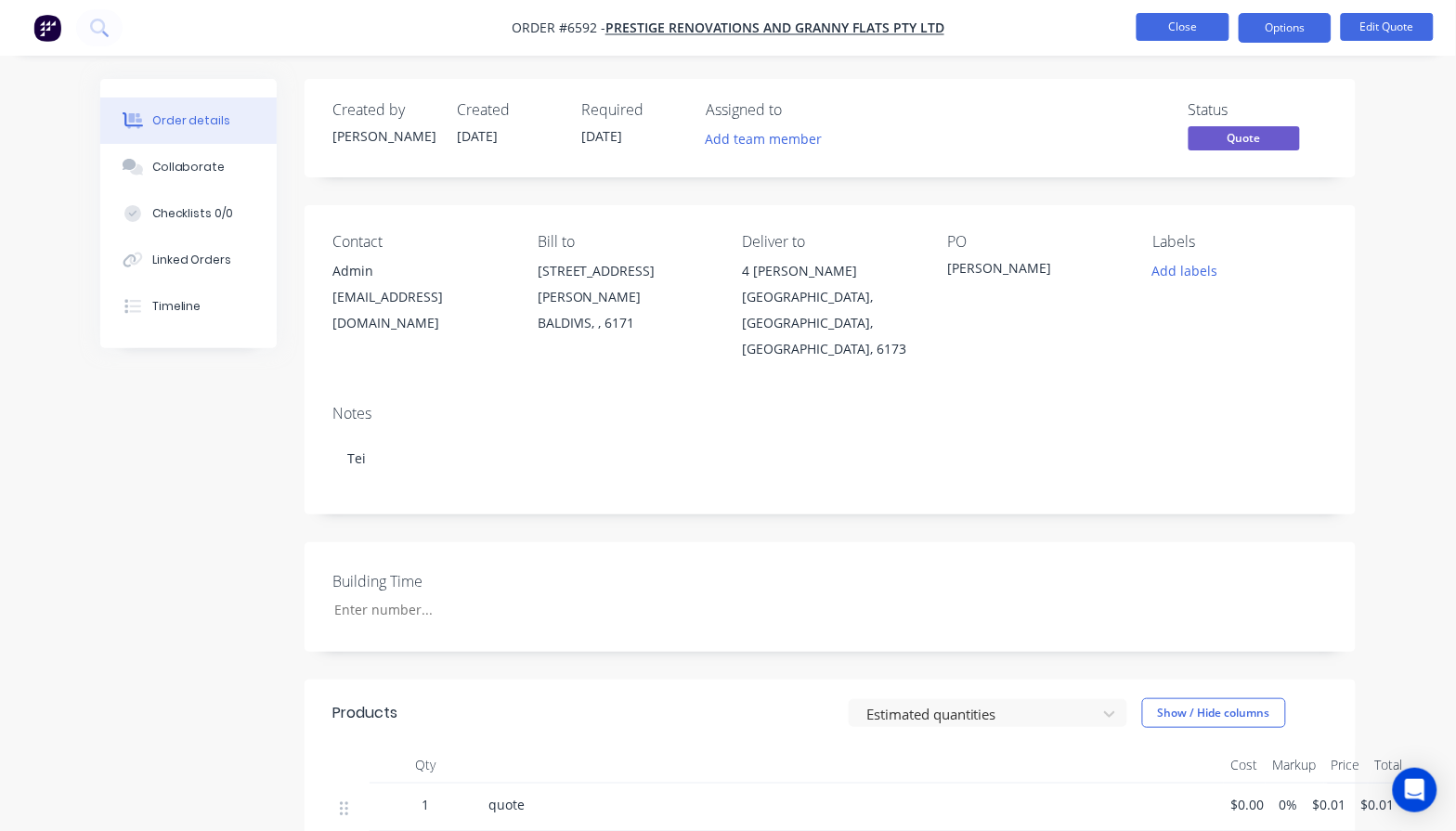
click at [1189, 35] on button "Close" at bounding box center [1184, 27] width 93 height 28
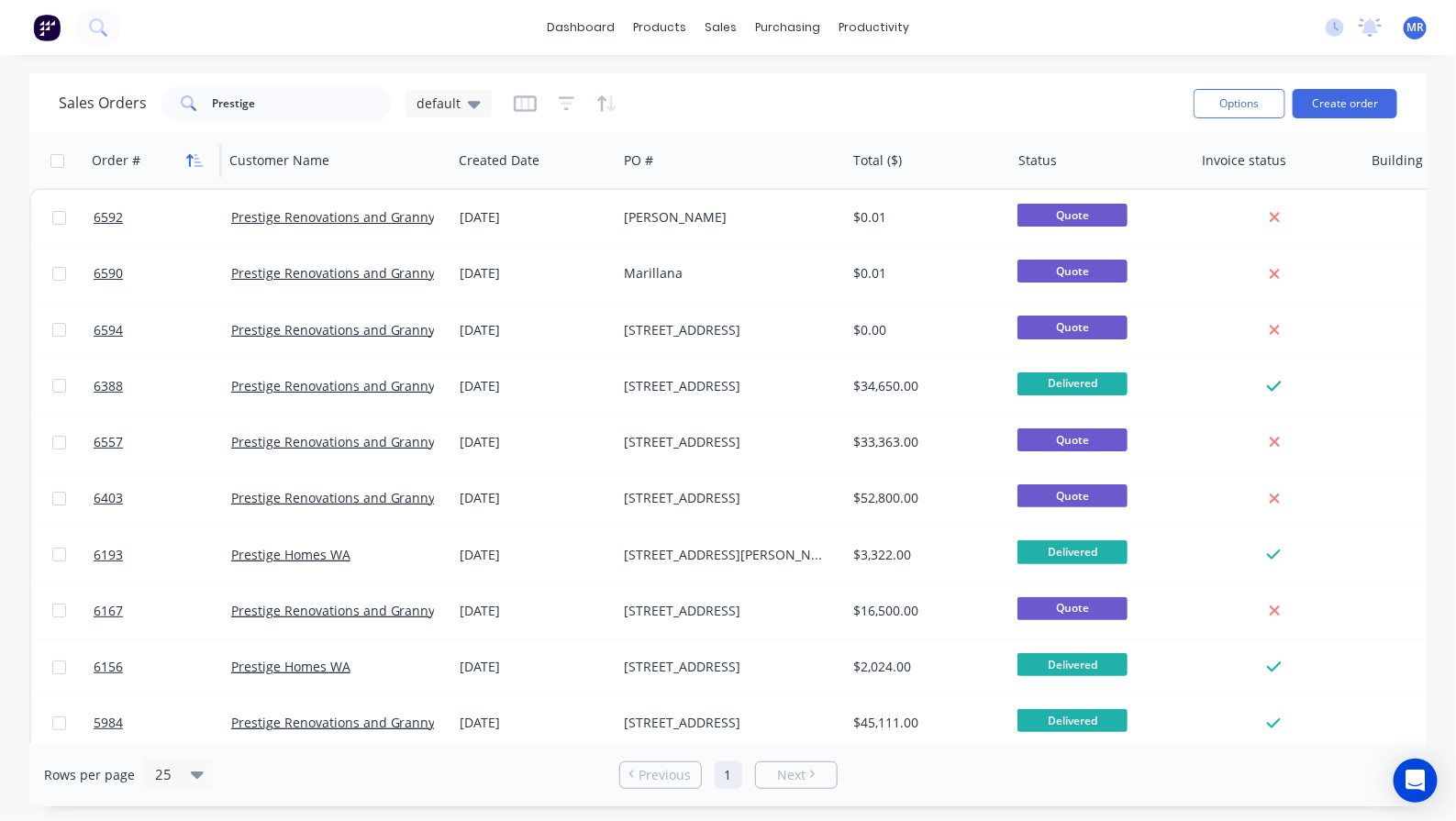
click at [191, 170] on button "button" at bounding box center [194, 160] width 28 height 28
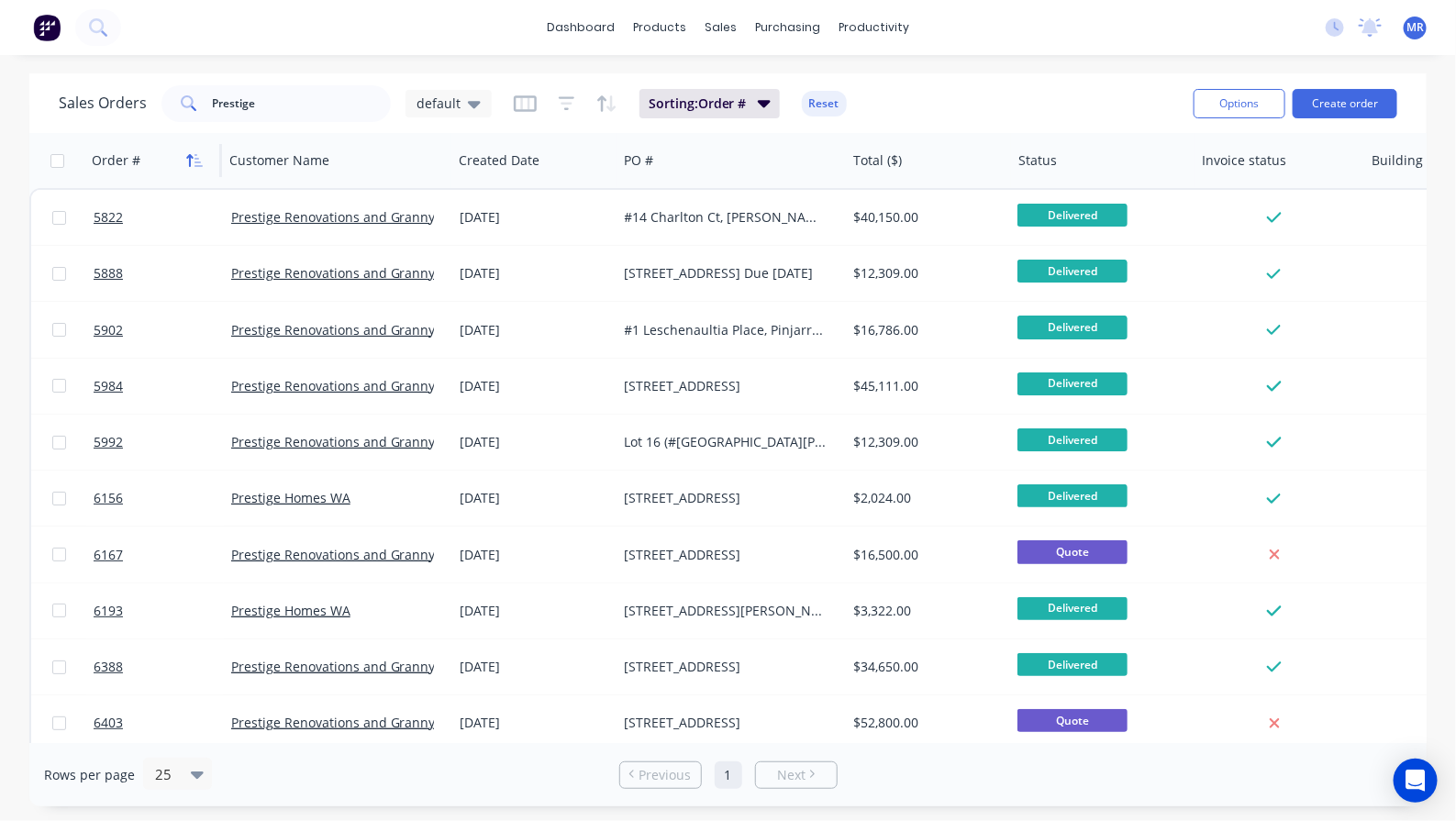
click at [198, 170] on button "button" at bounding box center [194, 160] width 28 height 28
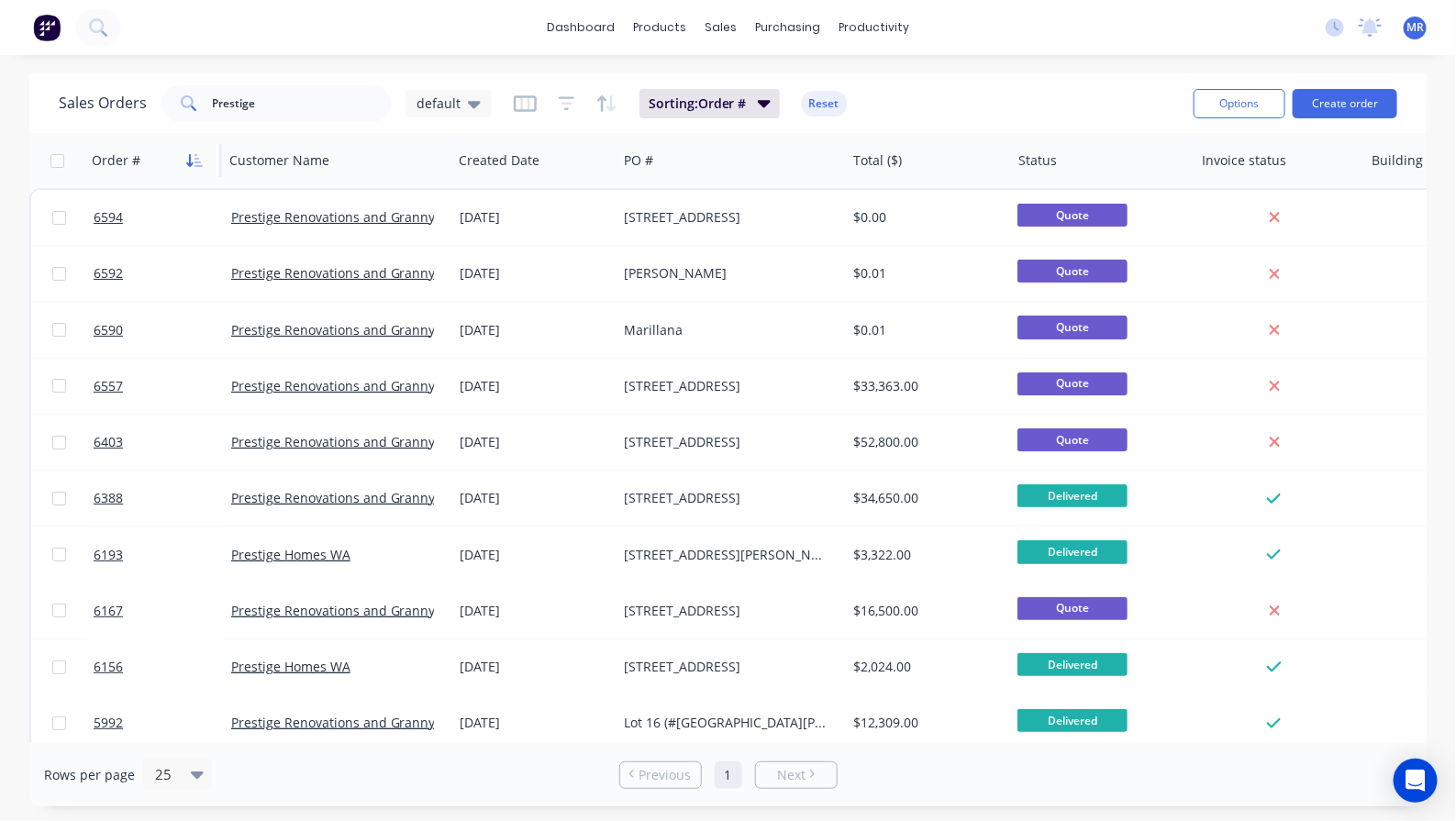
click at [198, 156] on icon "button" at bounding box center [194, 160] width 17 height 15
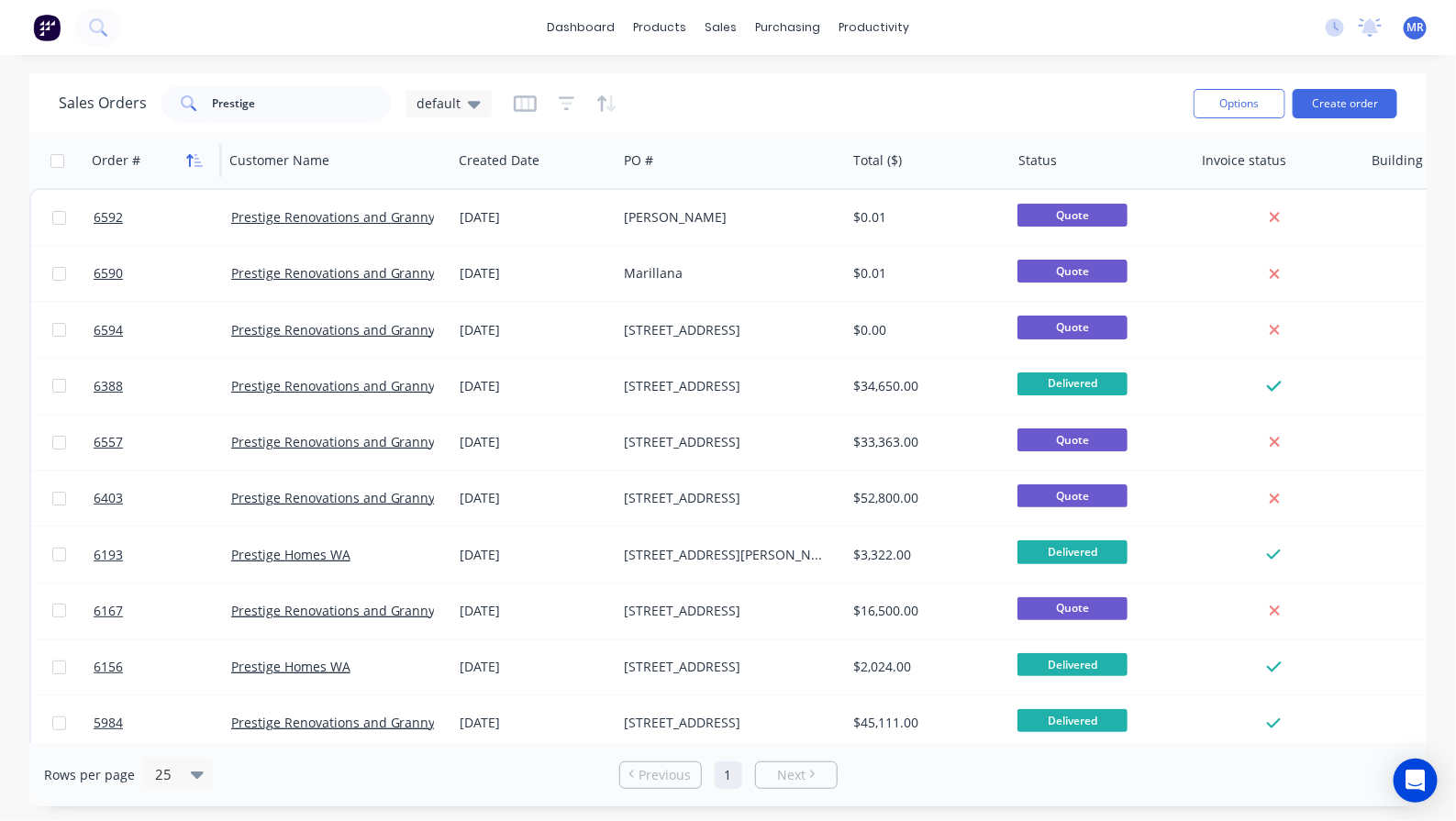
click at [195, 157] on icon "button" at bounding box center [194, 160] width 17 height 15
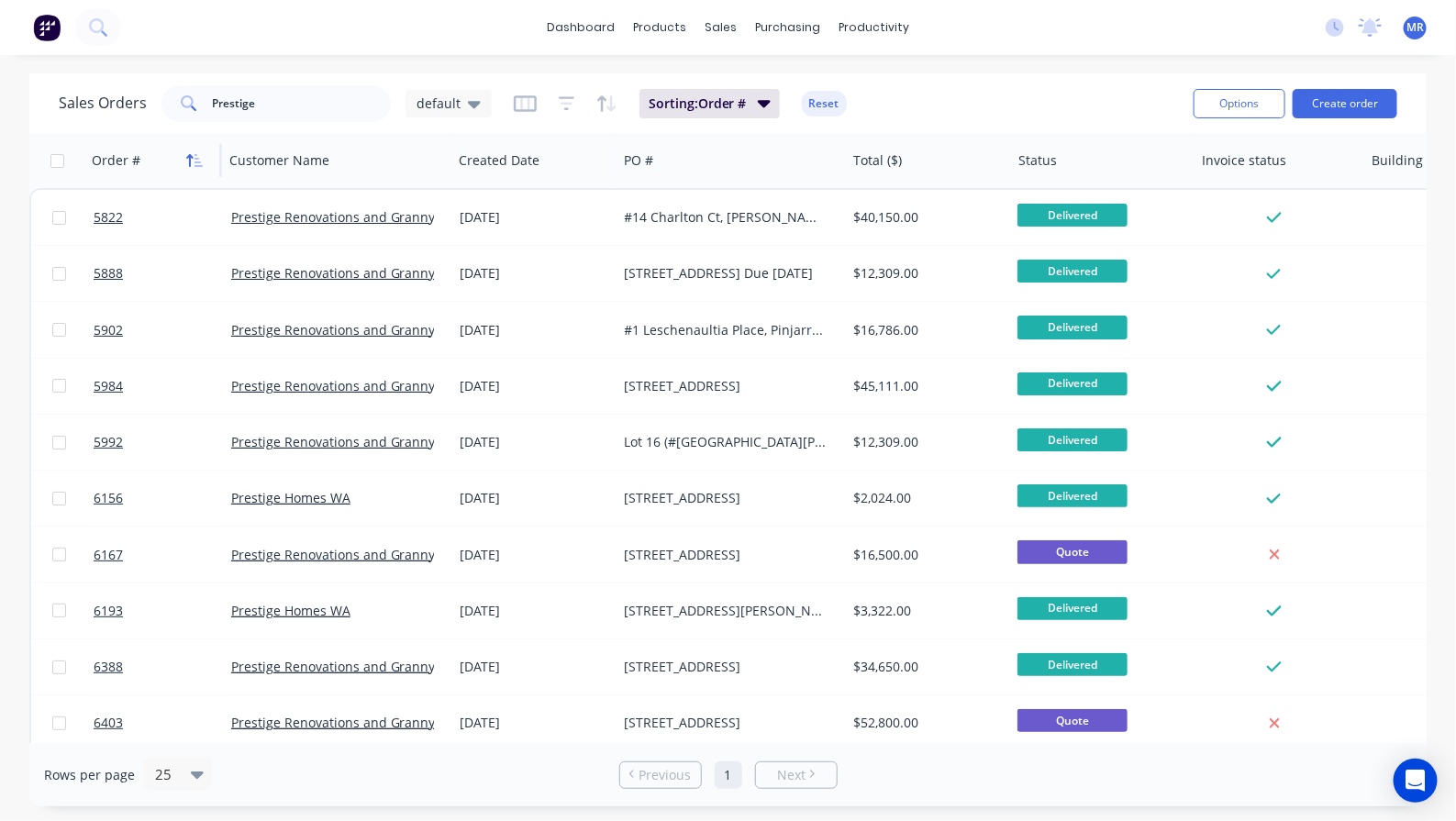
click at [191, 157] on icon "button" at bounding box center [190, 160] width 6 height 13
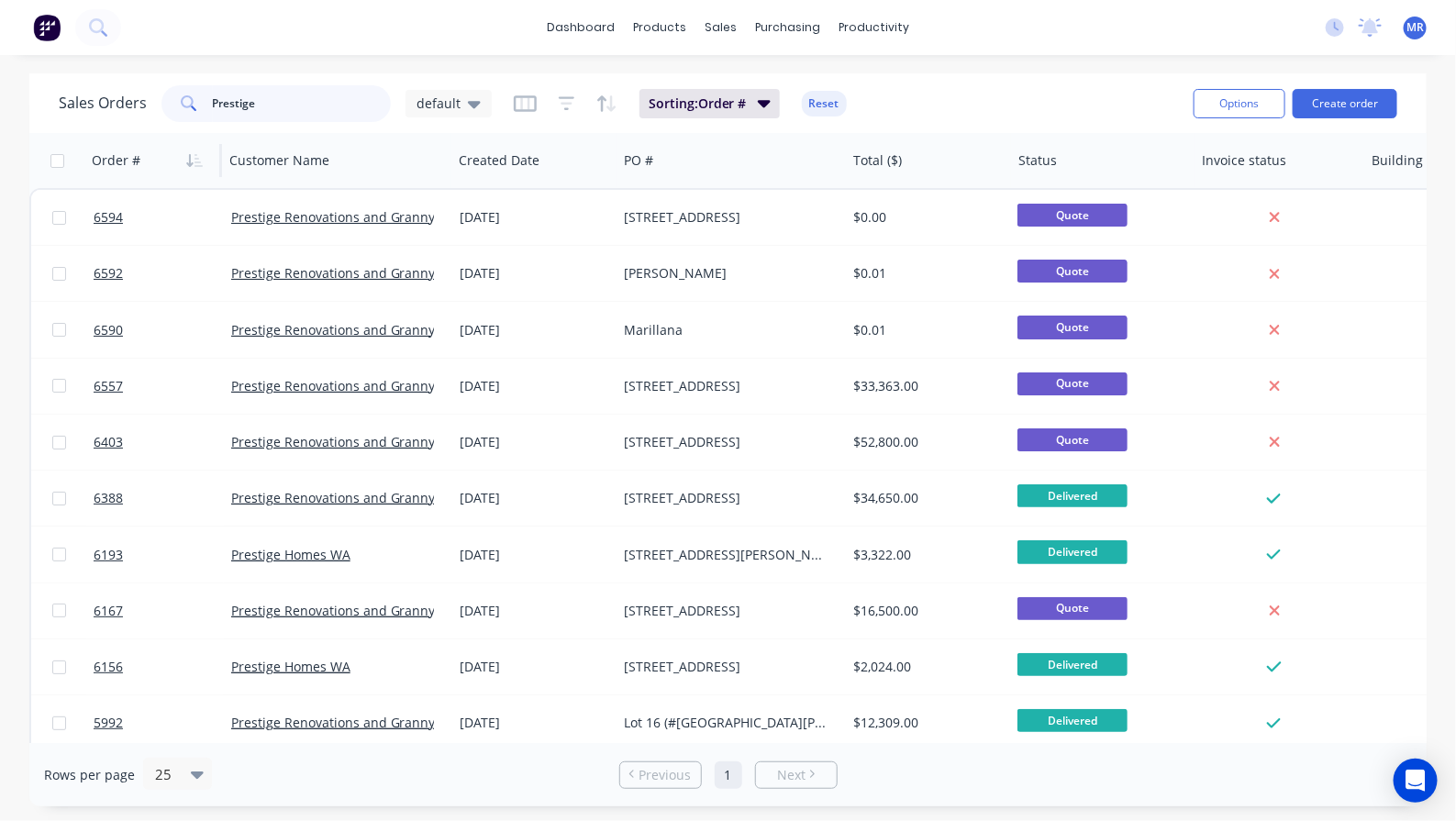
drag, startPoint x: 272, startPoint y: 119, endPoint x: 162, endPoint y: 123, distance: 110.1
click at [162, 123] on div "Sales Orders Prestige default Sorting: Order # Reset" at bounding box center [619, 103] width 1121 height 45
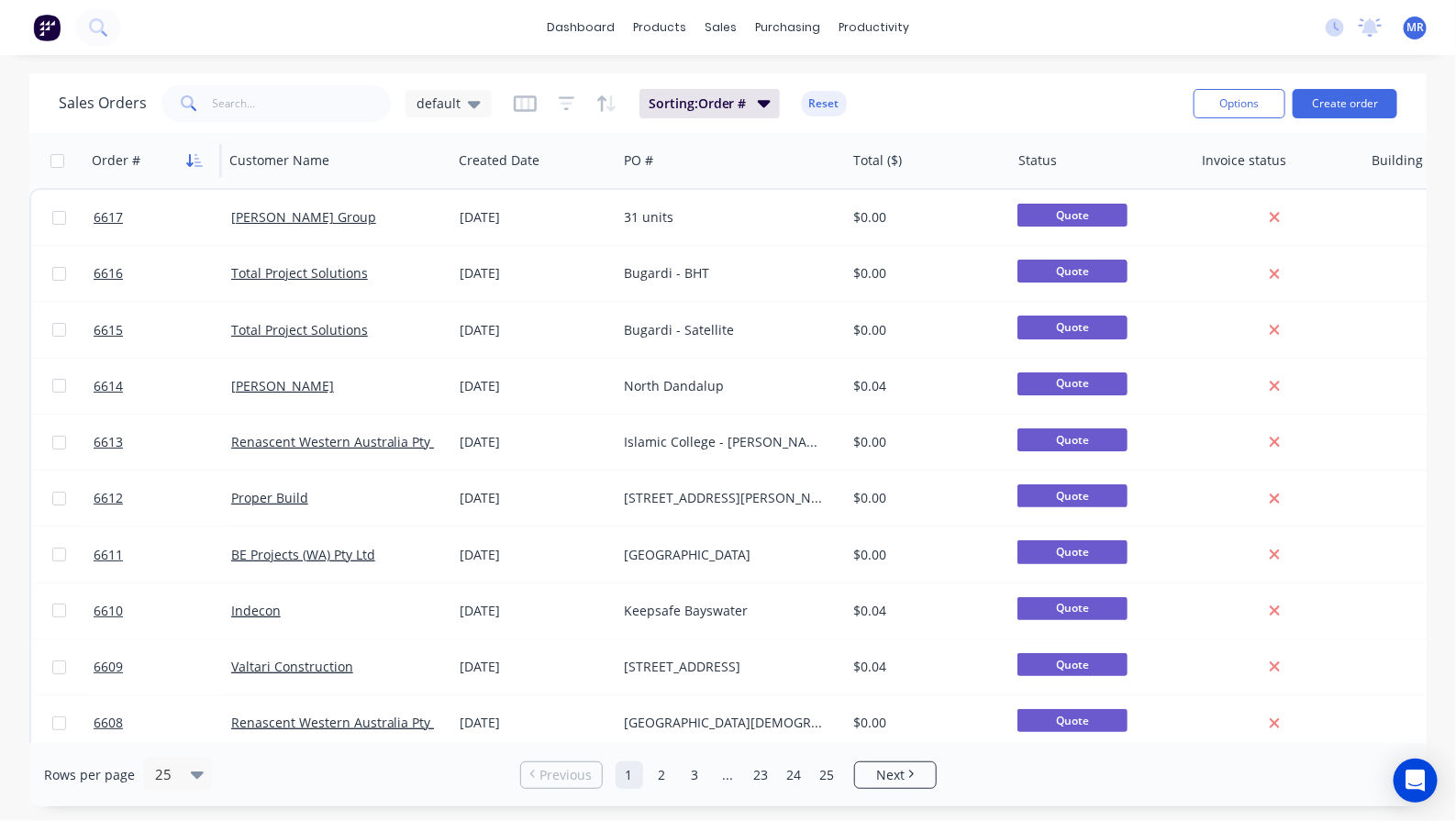
click at [188, 162] on icon "button" at bounding box center [190, 160] width 6 height 13
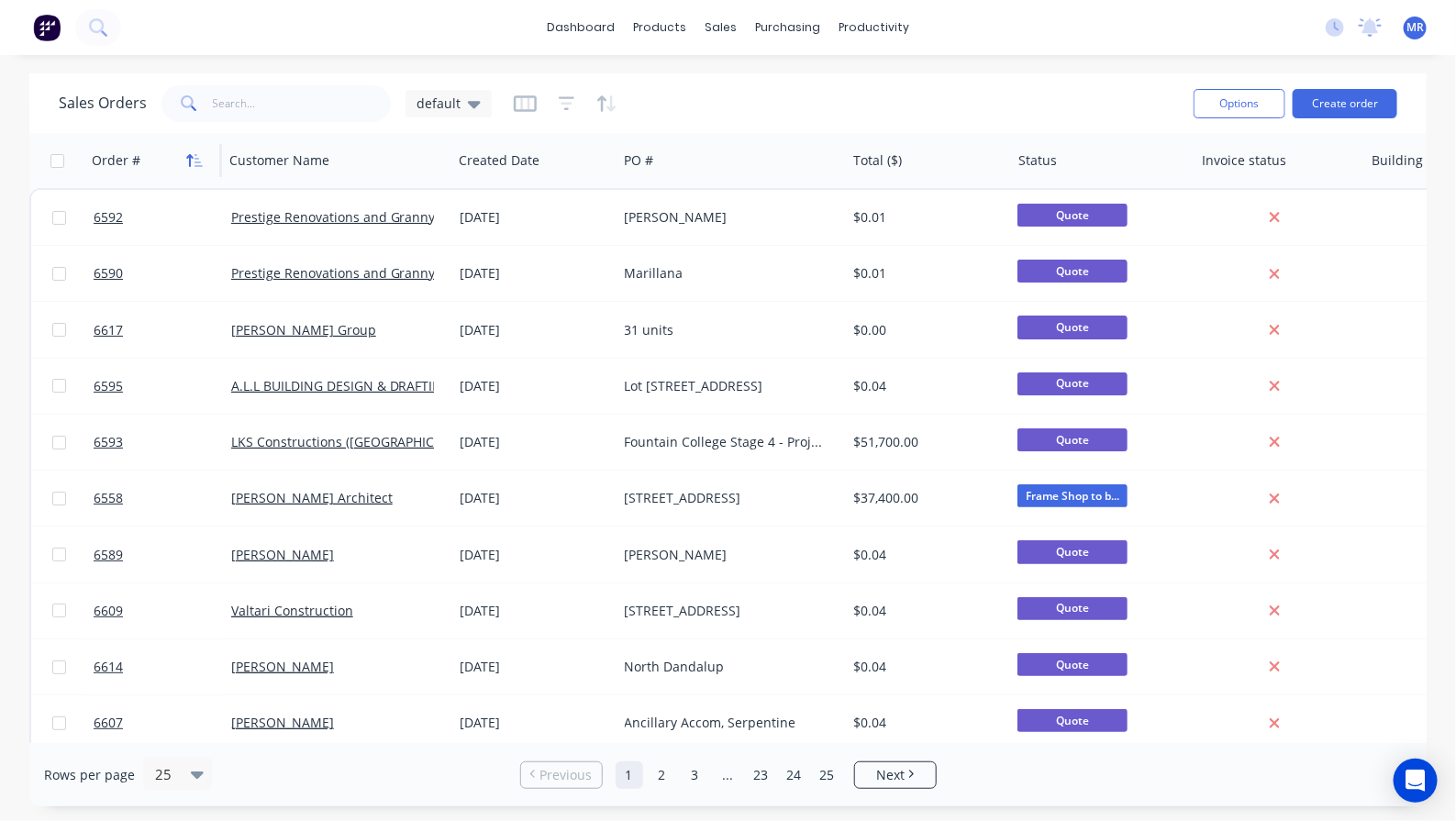
click at [188, 167] on button "button" at bounding box center [194, 160] width 28 height 28
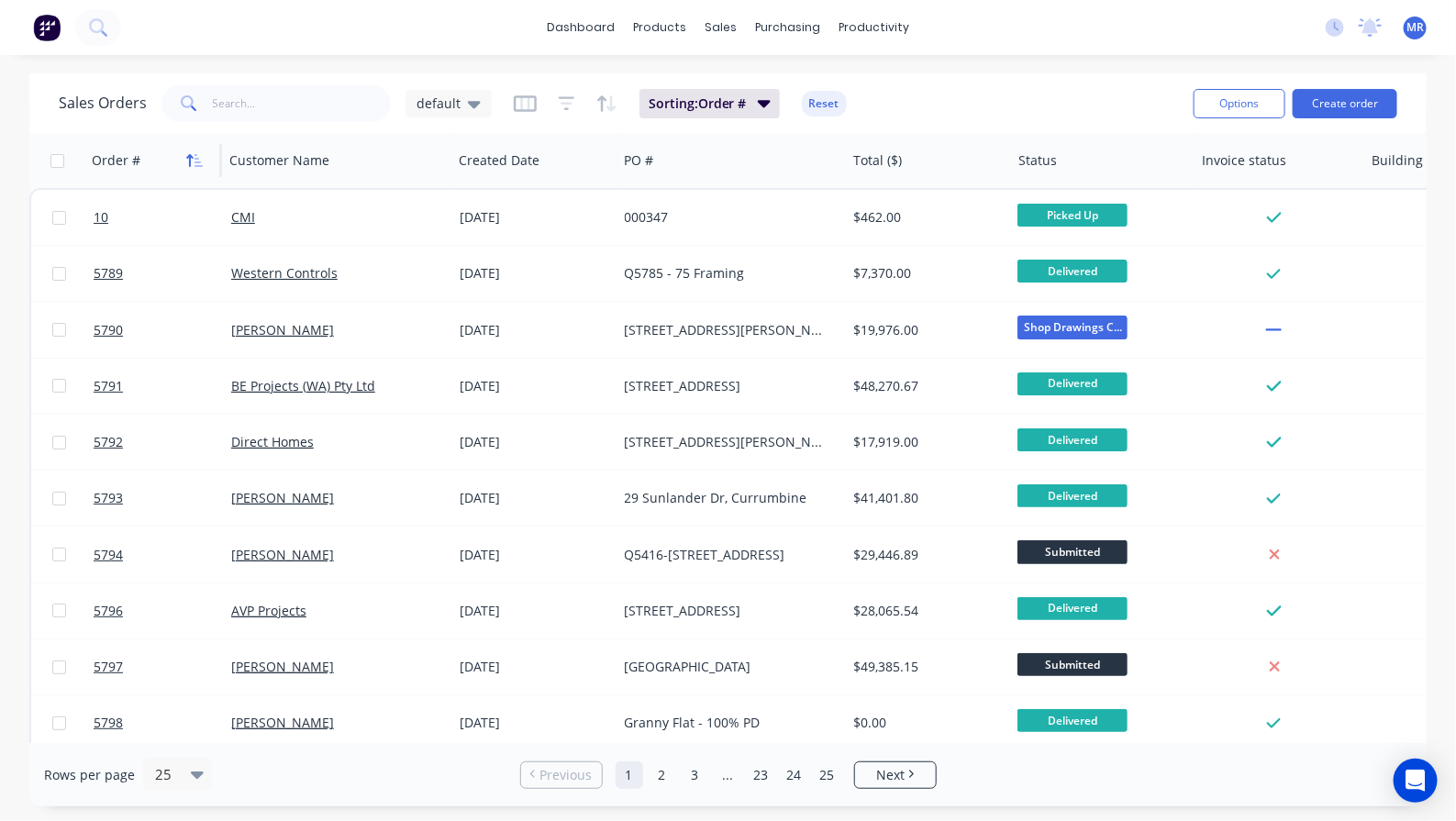
click at [194, 167] on button "button" at bounding box center [194, 160] width 28 height 28
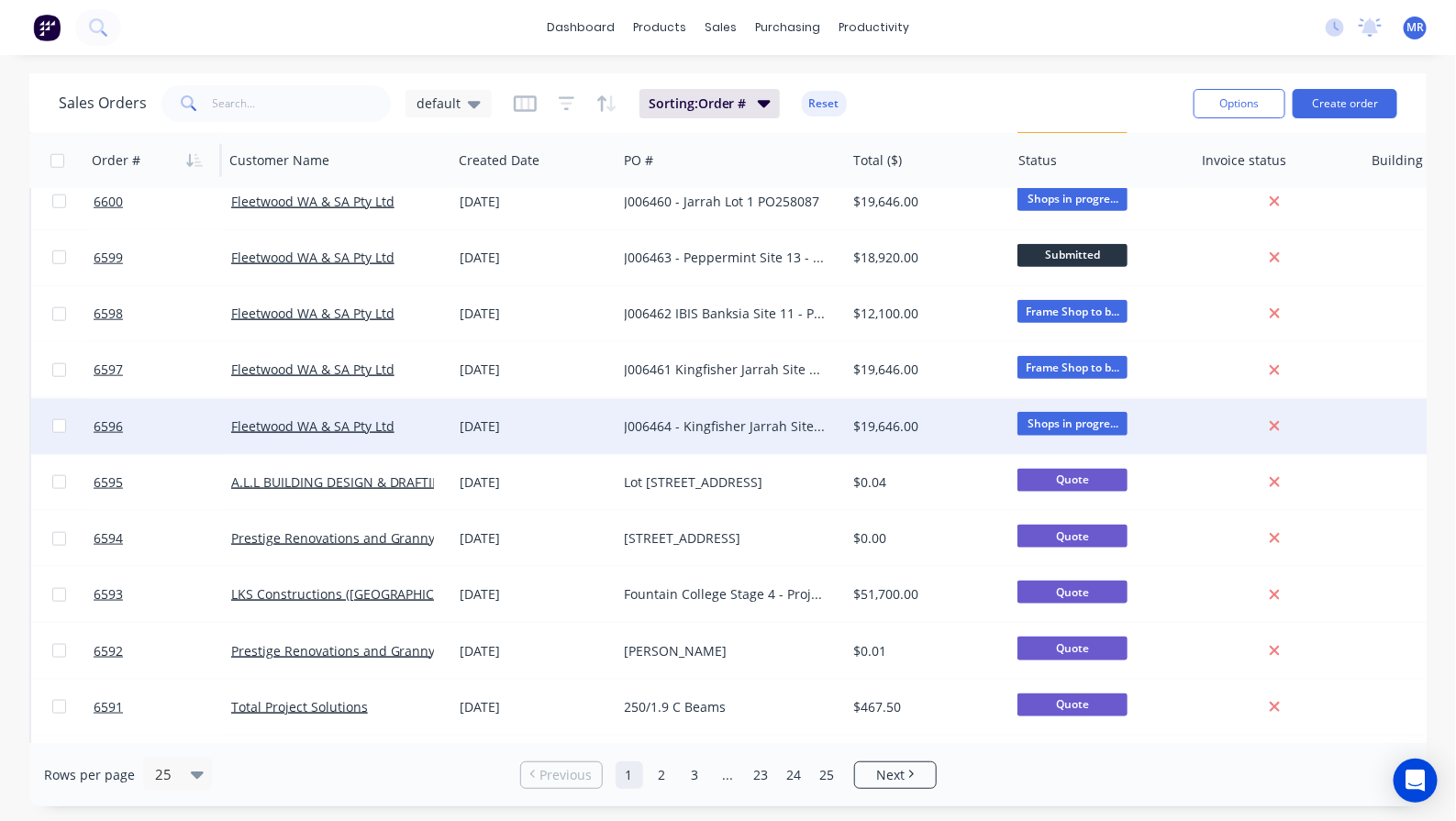
scroll to position [859, 0]
